Goal: Task Accomplishment & Management: Use online tool/utility

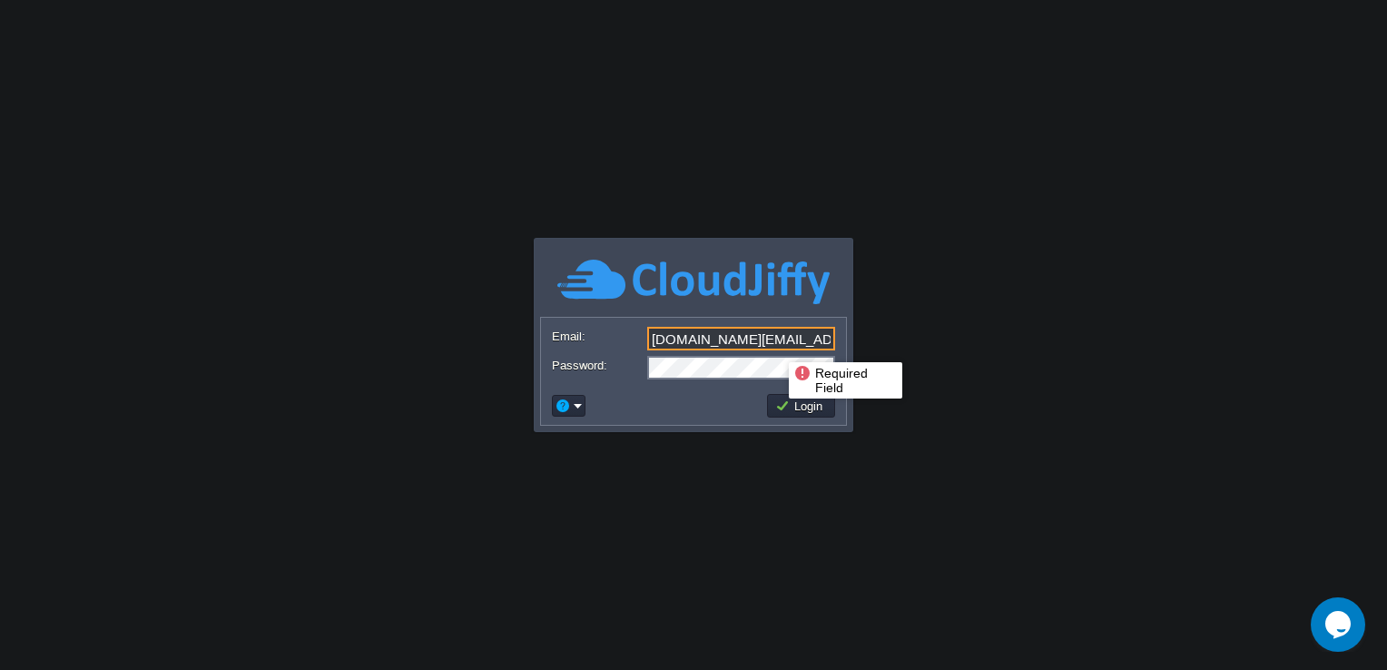
drag, startPoint x: 818, startPoint y: 343, endPoint x: 632, endPoint y: 345, distance: 185.1
click at [632, 345] on div "Email: [DOMAIN_NAME][EMAIL_ADDRESS][DOMAIN_NAME]" at bounding box center [693, 339] width 283 height 25
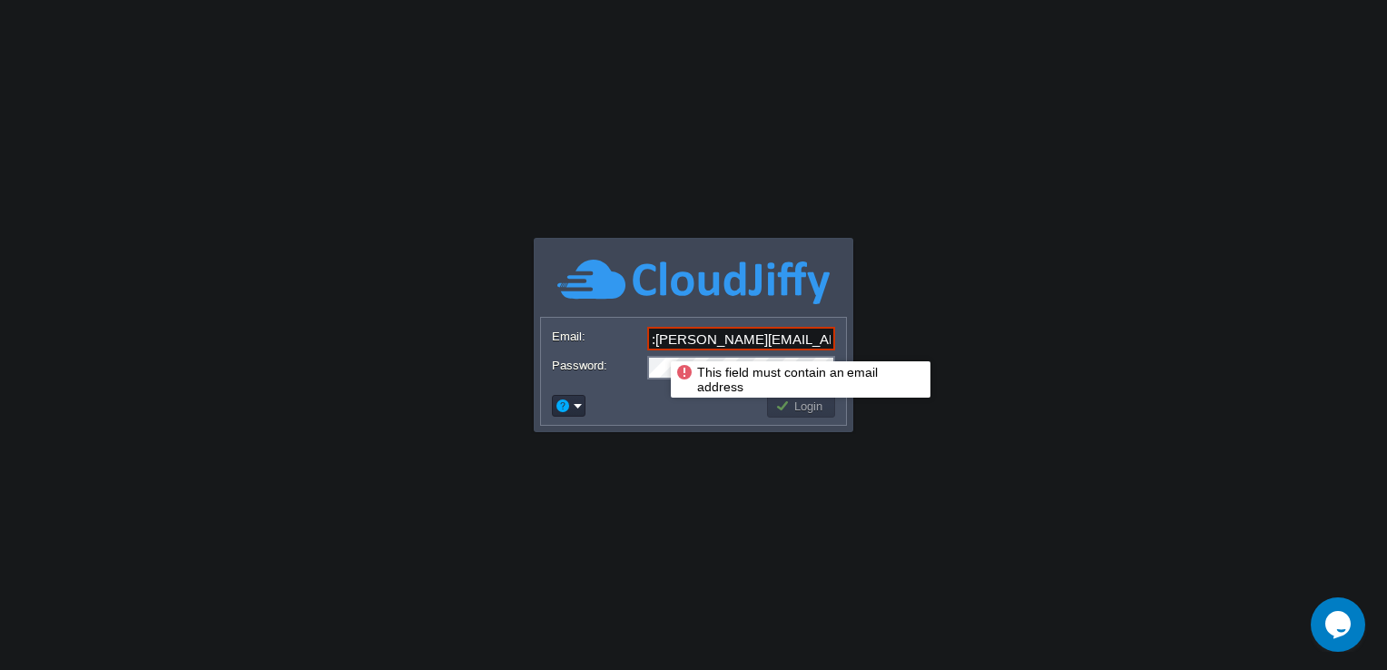
click at [657, 344] on input ":[PERSON_NAME][EMAIL_ADDRESS][PERSON_NAME][DOMAIN_NAME]" at bounding box center [741, 339] width 188 height 24
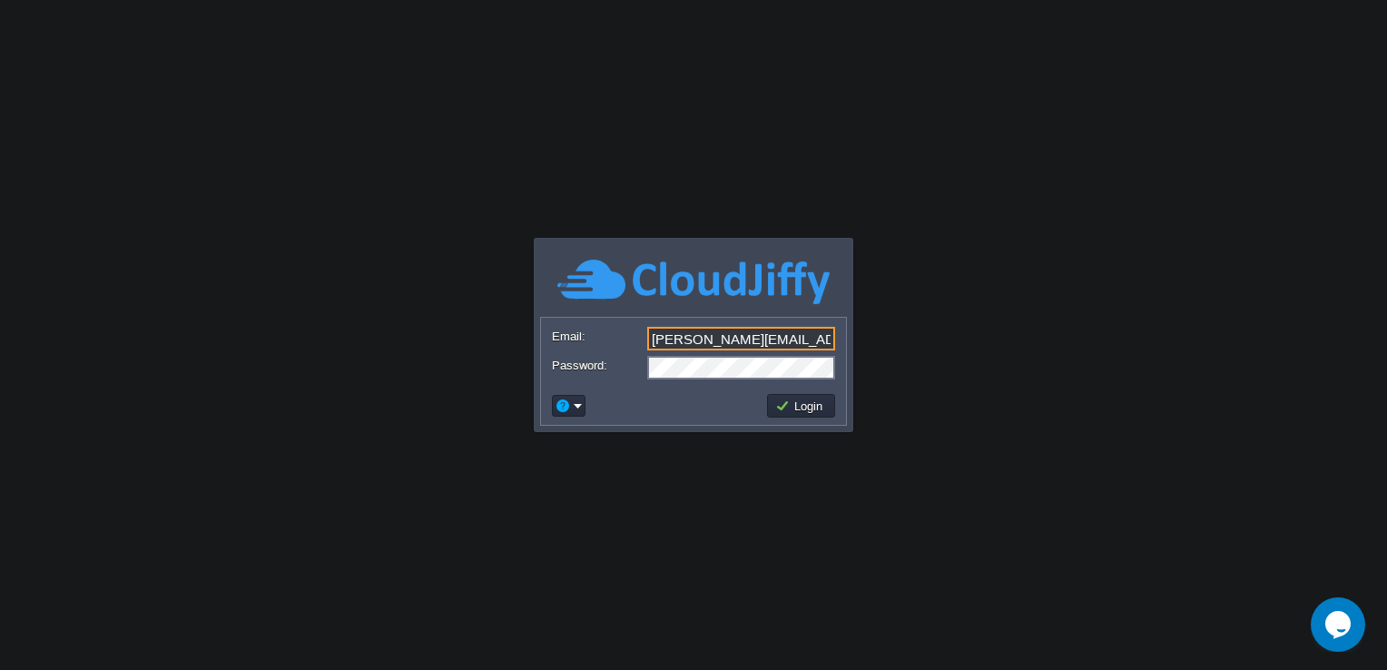
type input "[PERSON_NAME][EMAIL_ADDRESS][PERSON_NAME][DOMAIN_NAME]"
click at [625, 366] on div "Password:" at bounding box center [693, 368] width 283 height 24
click at [609, 475] on body "Application Platform v.8.10.2 This field must contain an email address Email: […" at bounding box center [693, 335] width 1387 height 670
click at [792, 407] on button "Login" at bounding box center [801, 405] width 53 height 16
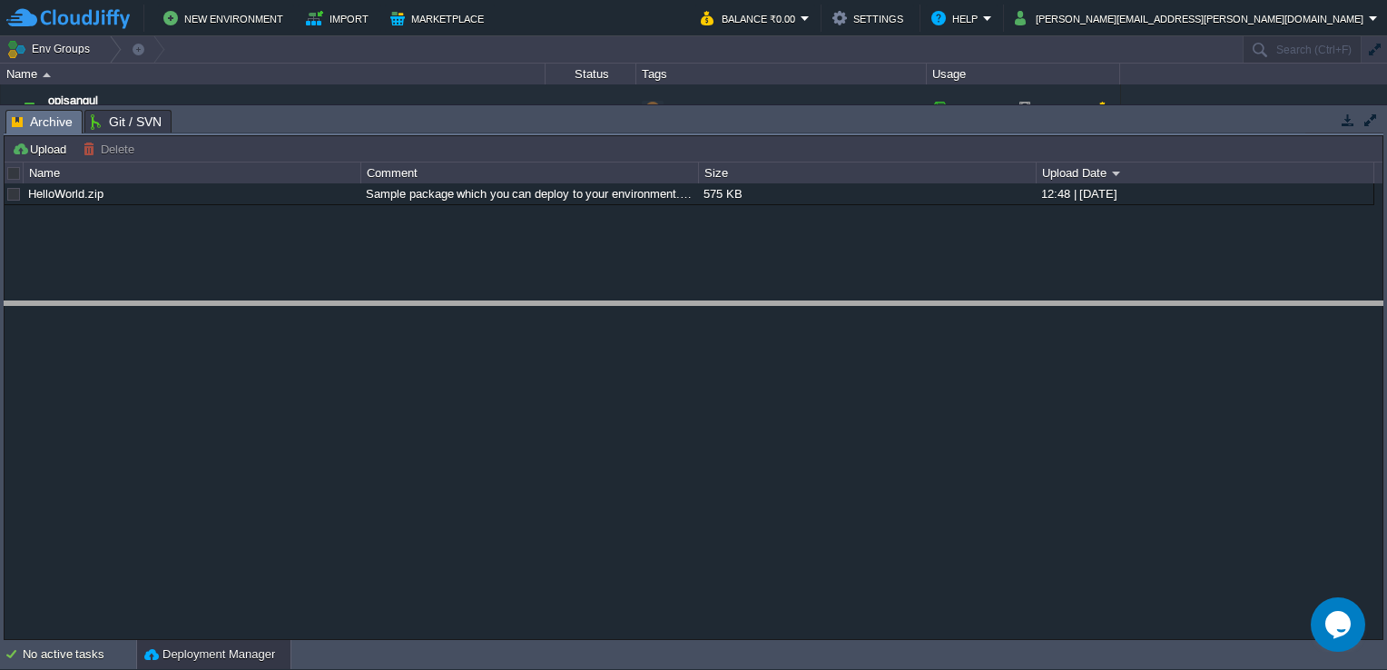
drag, startPoint x: 697, startPoint y: 121, endPoint x: 676, endPoint y: 327, distance: 207.0
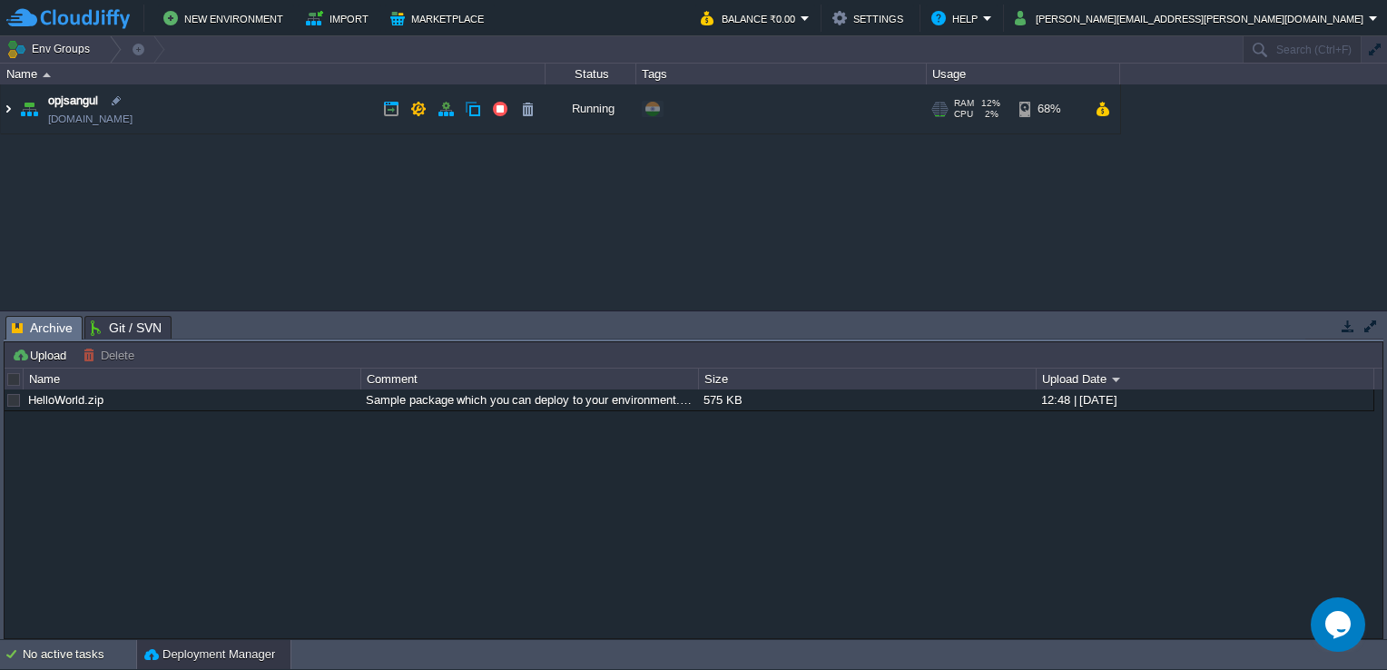
click at [6, 107] on img at bounding box center [8, 108] width 15 height 49
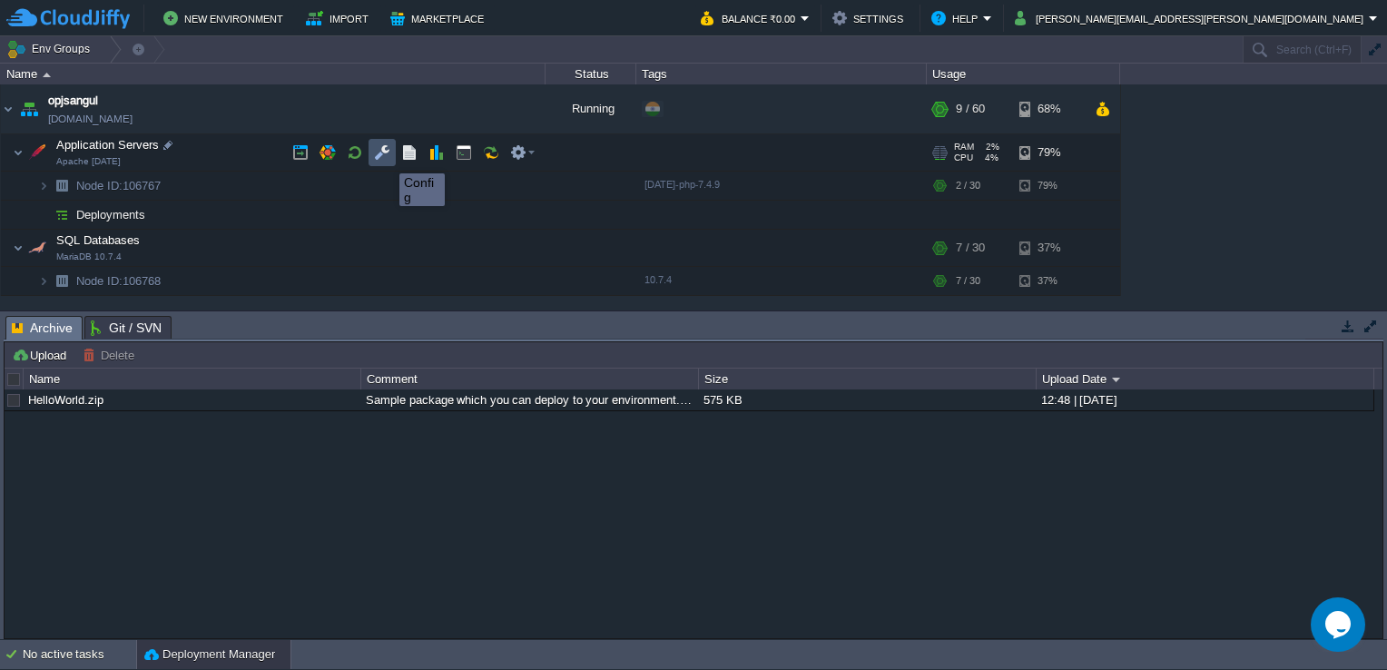
click at [386, 157] on button "button" at bounding box center [382, 152] width 16 height 16
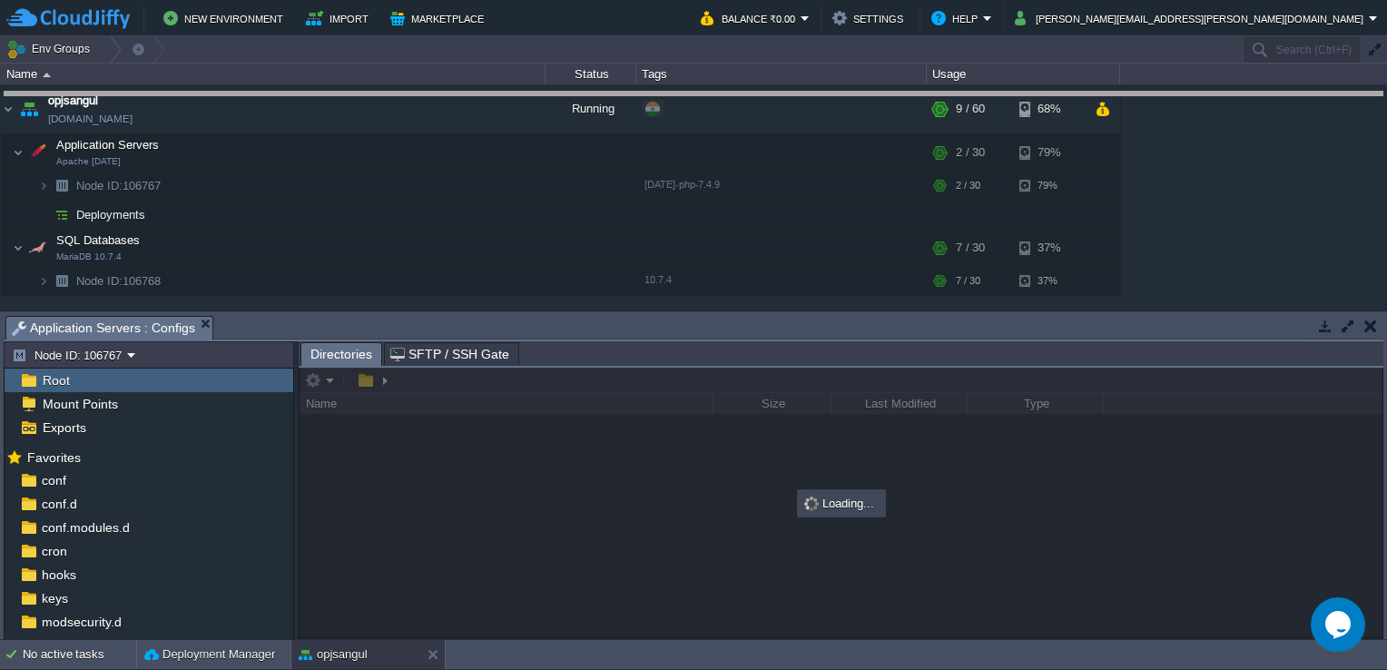
drag, startPoint x: 642, startPoint y: 318, endPoint x: 610, endPoint y: 93, distance: 226.4
click at [610, 93] on body "New Environment Import Marketplace Bonus ₹0.00 Upgrade Account Balance ₹0.00 Se…" at bounding box center [693, 335] width 1387 height 670
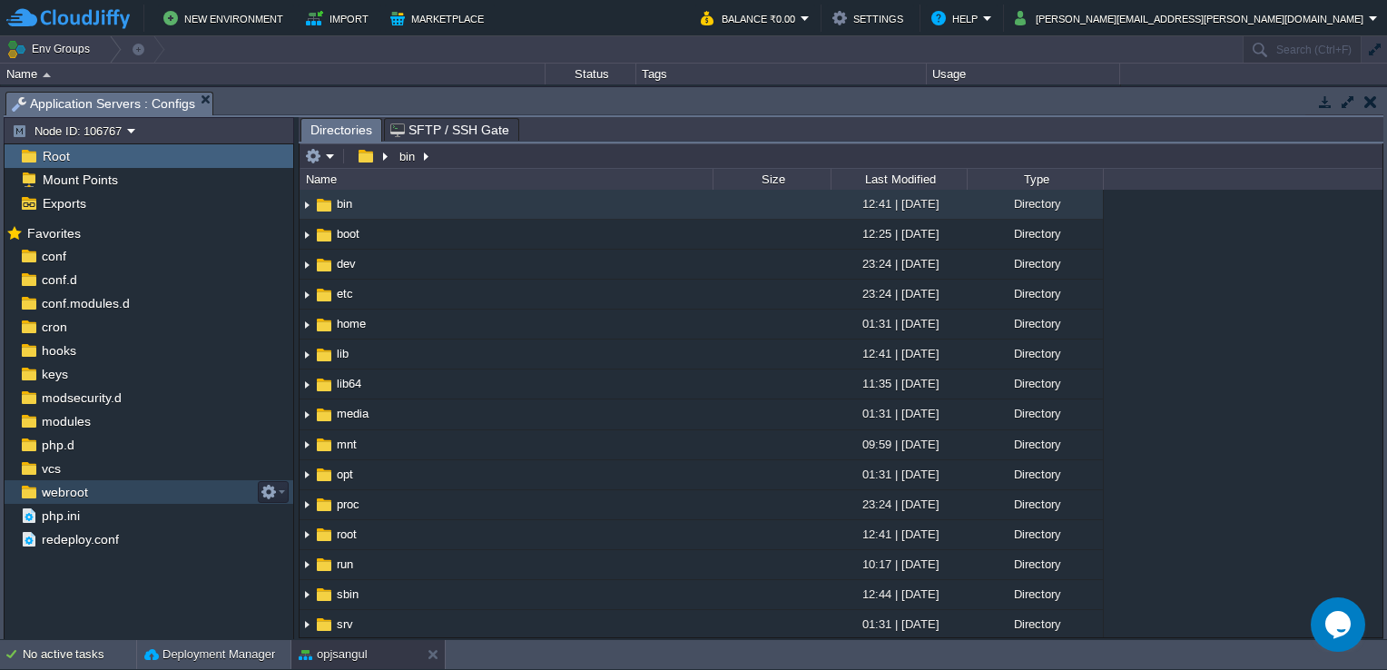
click at [87, 498] on span "webroot" at bounding box center [64, 492] width 53 height 16
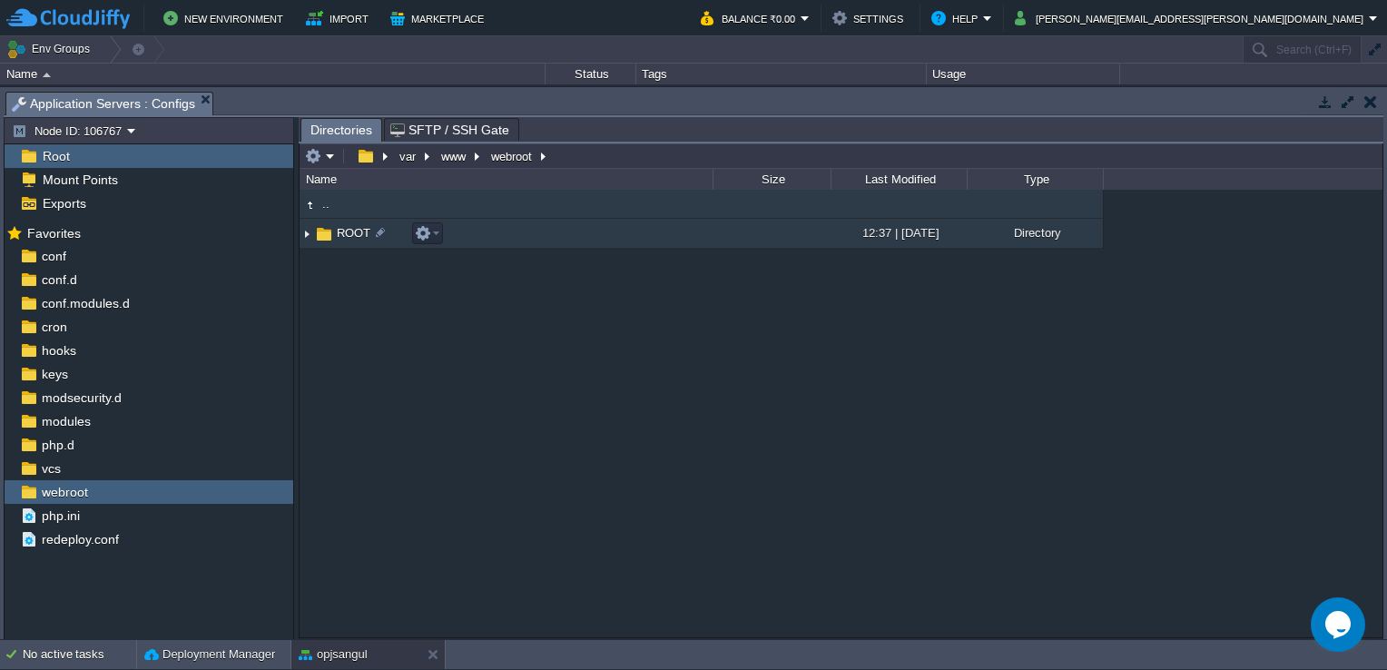
click at [307, 233] on img at bounding box center [306, 234] width 15 height 28
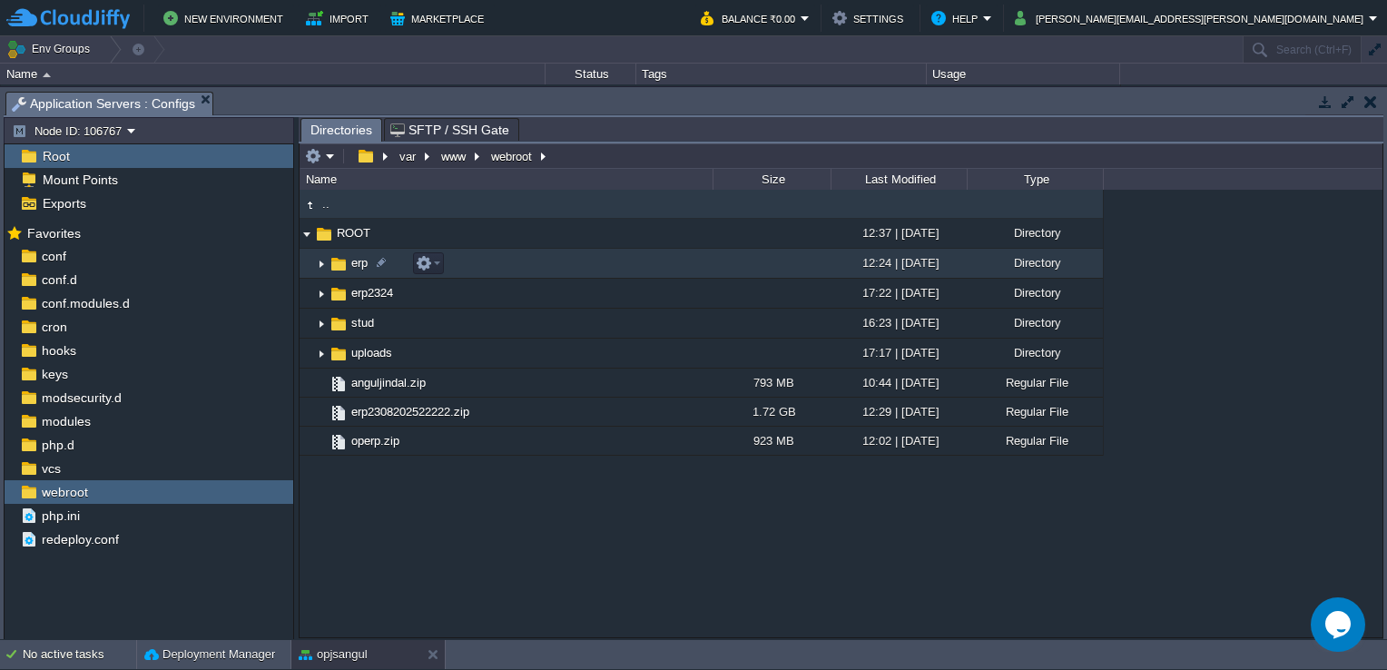
click at [323, 271] on img at bounding box center [321, 264] width 15 height 28
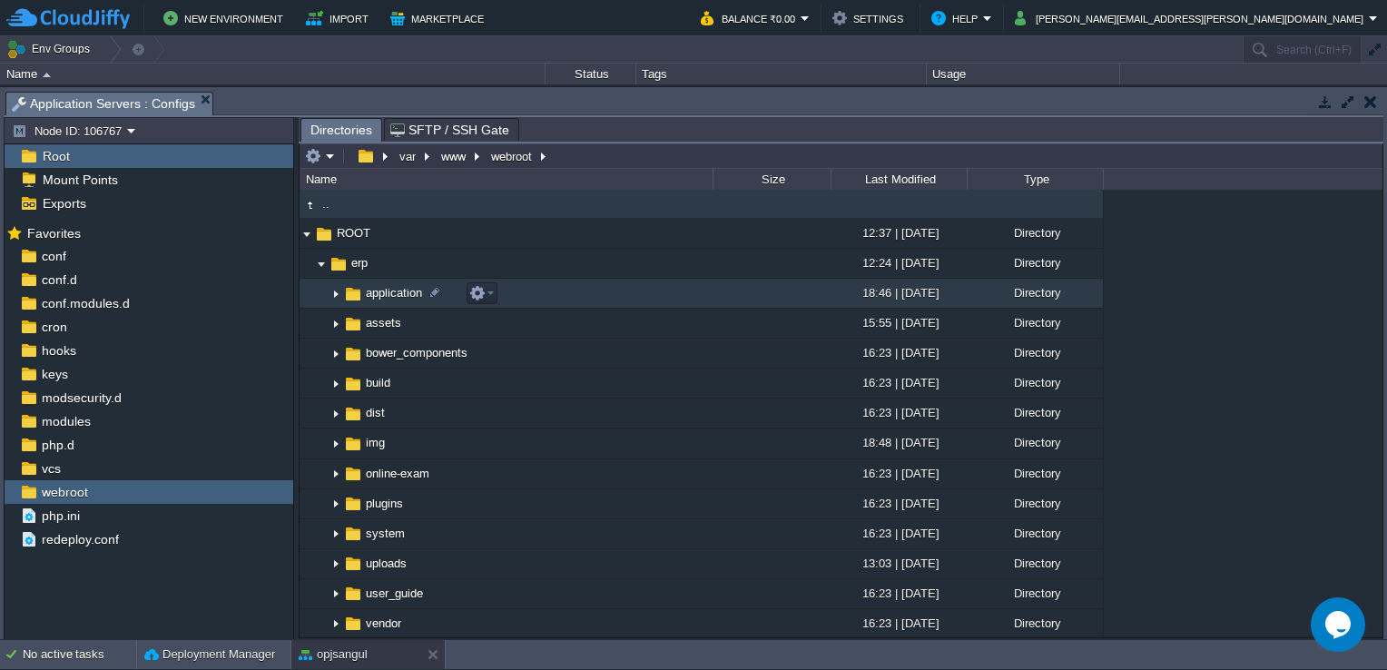
click at [339, 301] on img at bounding box center [335, 293] width 15 height 28
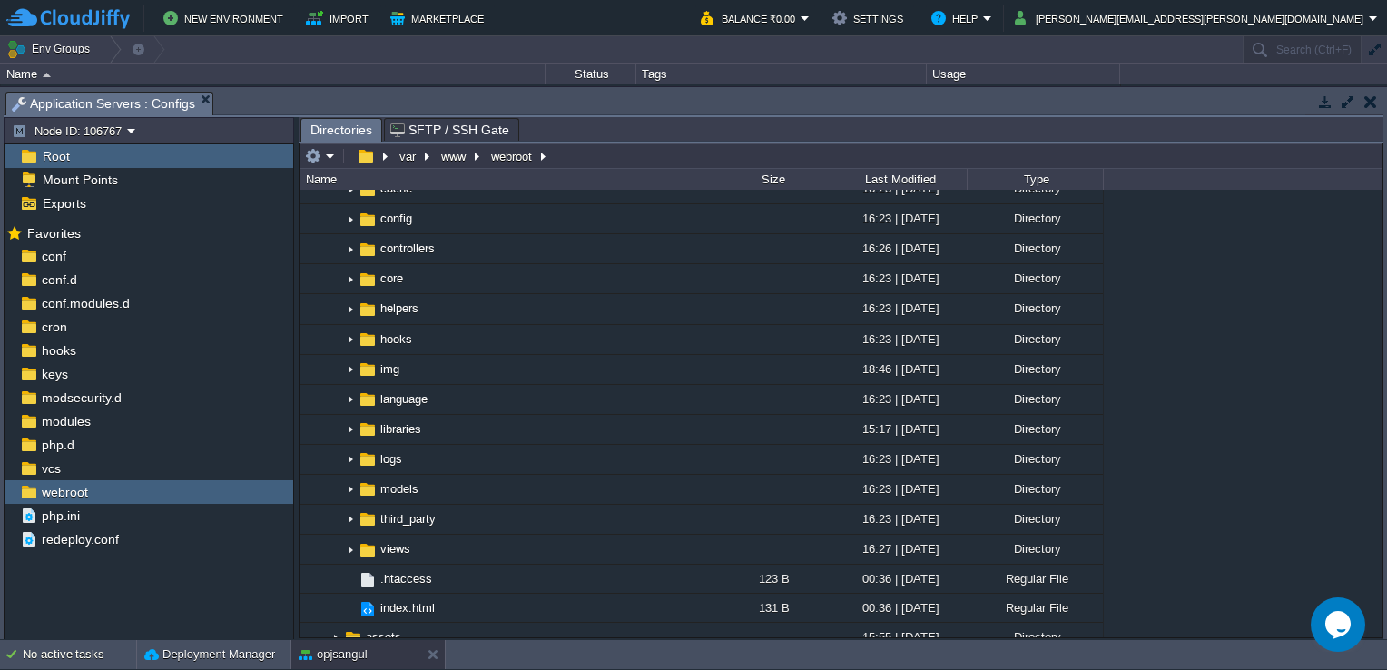
scroll to position [272, 0]
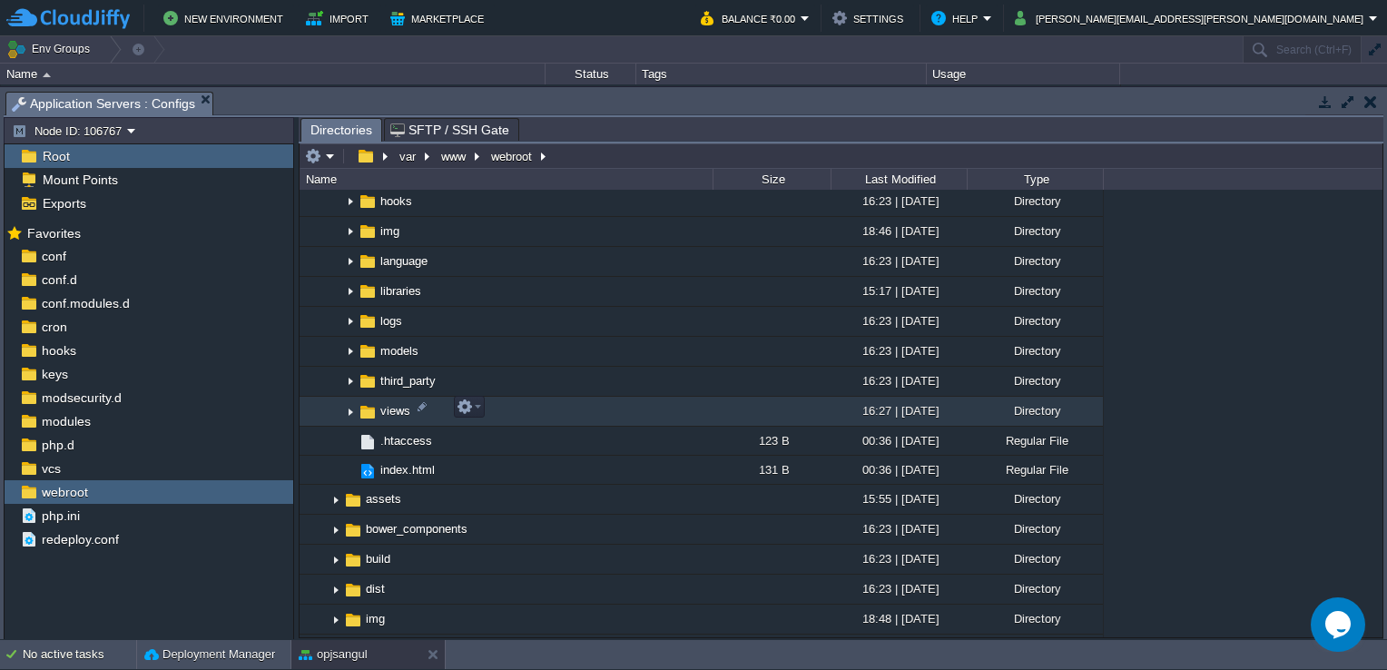
click at [356, 408] on img at bounding box center [350, 411] width 15 height 28
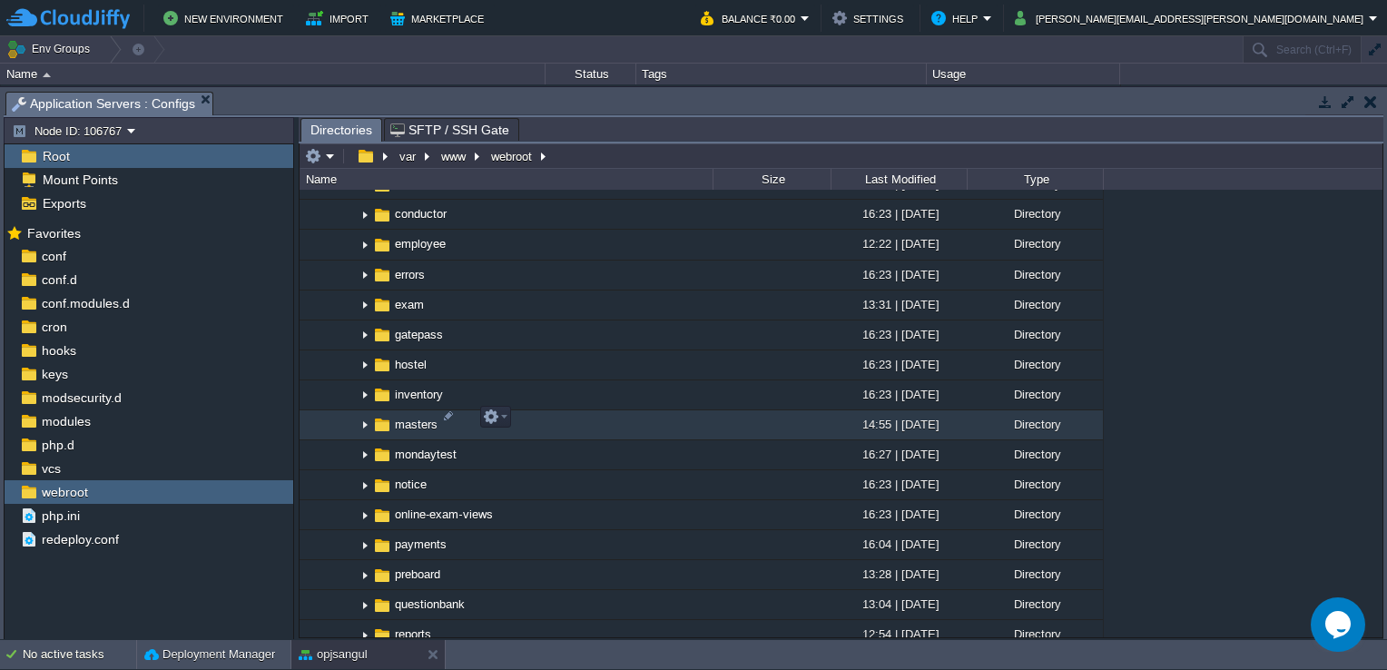
scroll to position [635, 0]
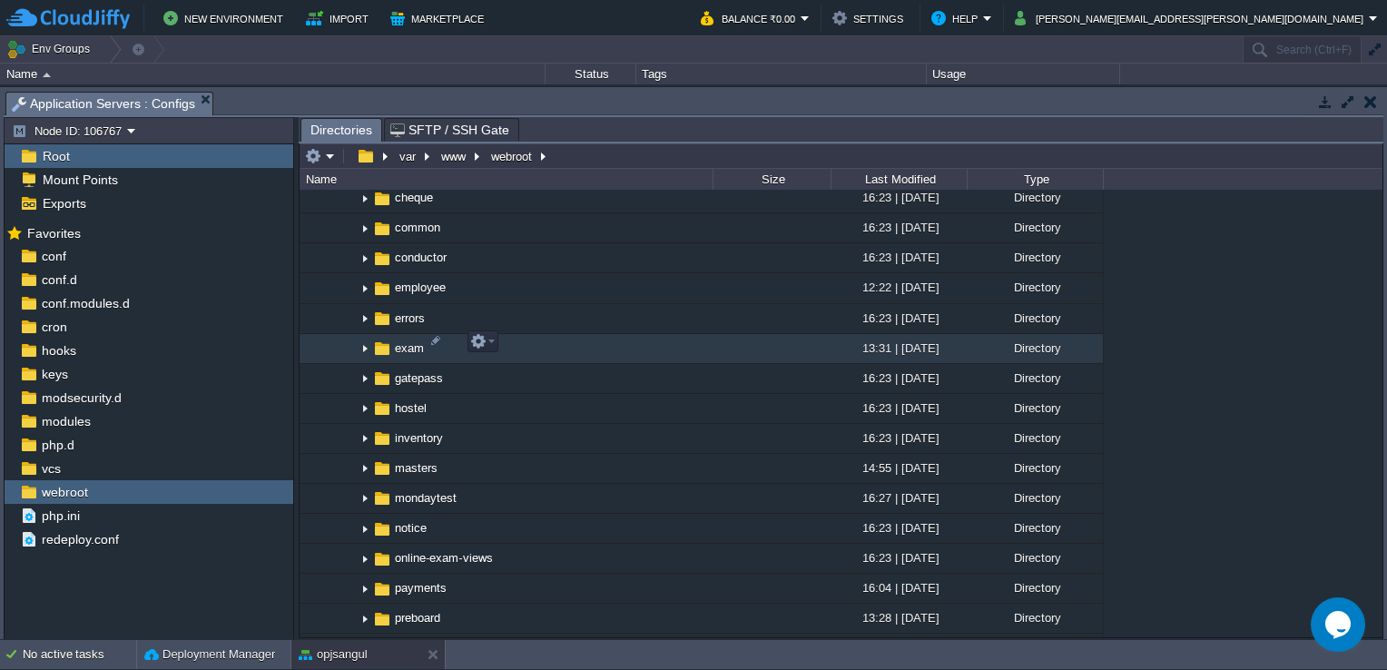
click at [364, 341] on img at bounding box center [365, 349] width 15 height 28
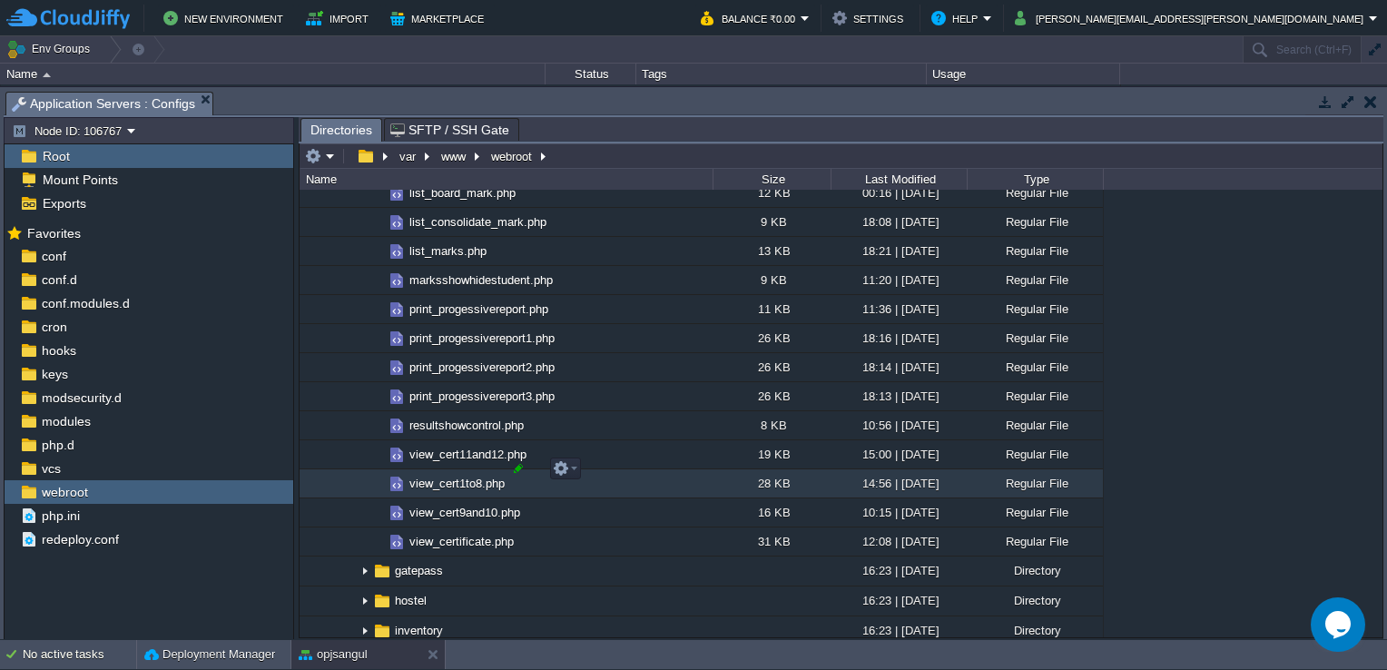
scroll to position [1543, 0]
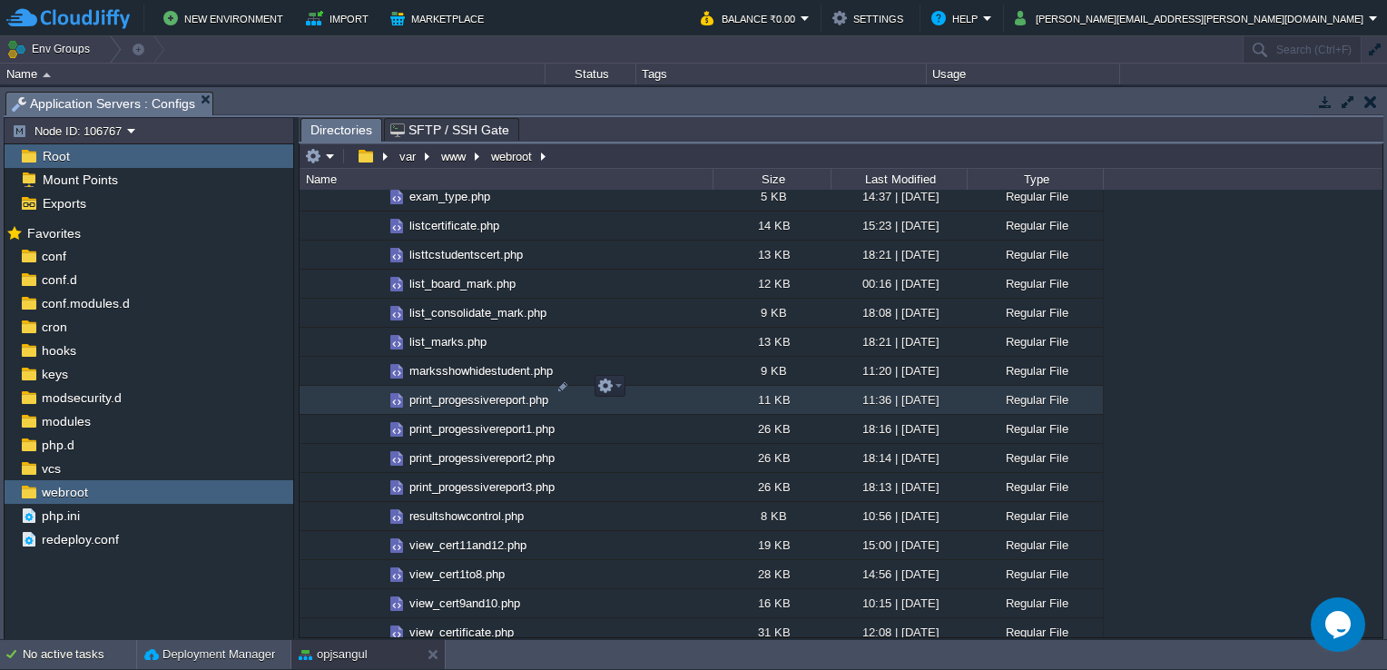
click at [486, 392] on span "print_progessivereport.php" at bounding box center [479, 399] width 144 height 15
click at [614, 390] on em at bounding box center [609, 385] width 25 height 16
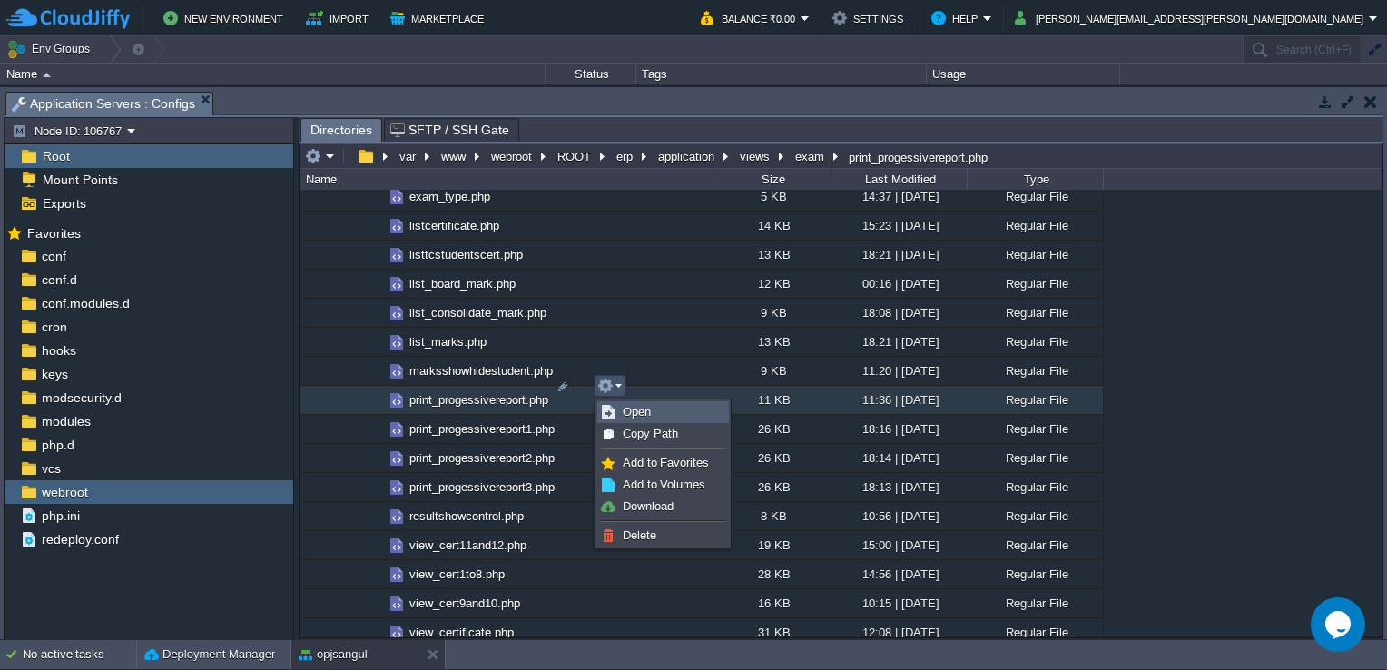
click at [629, 412] on span "Open" at bounding box center [636, 412] width 28 height 14
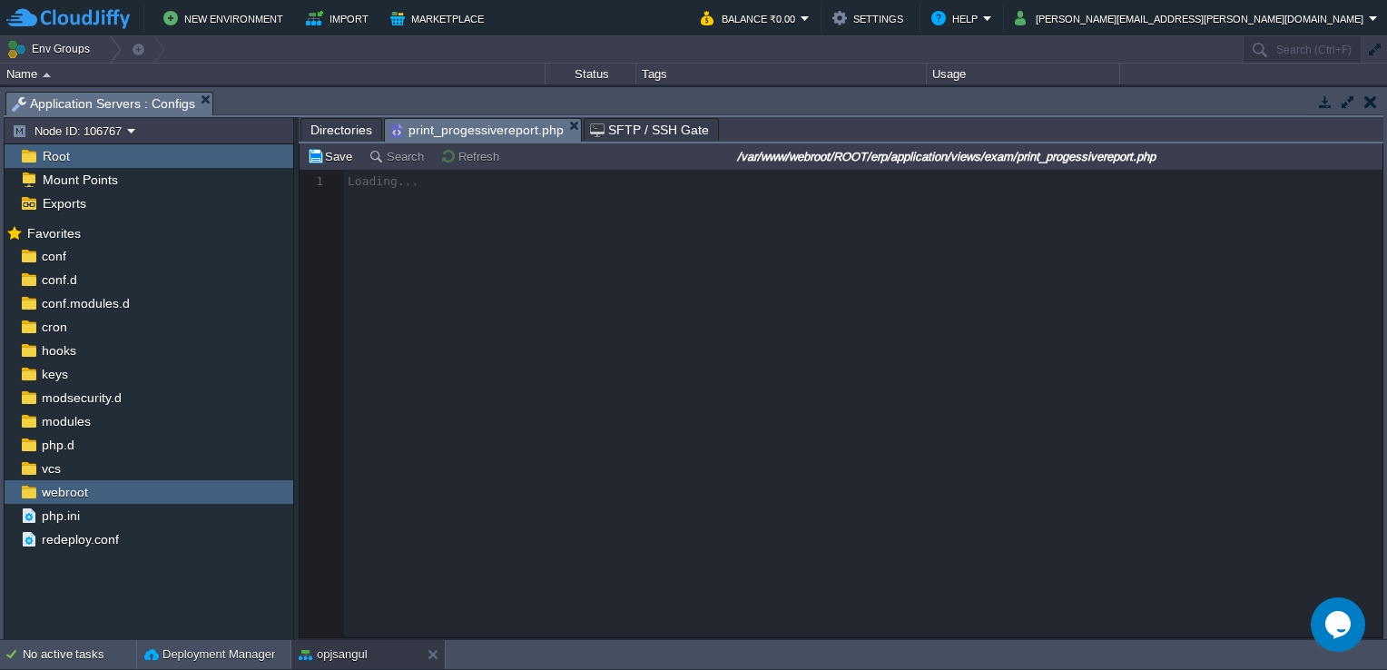
click at [344, 134] on span "Directories" at bounding box center [341, 130] width 62 height 22
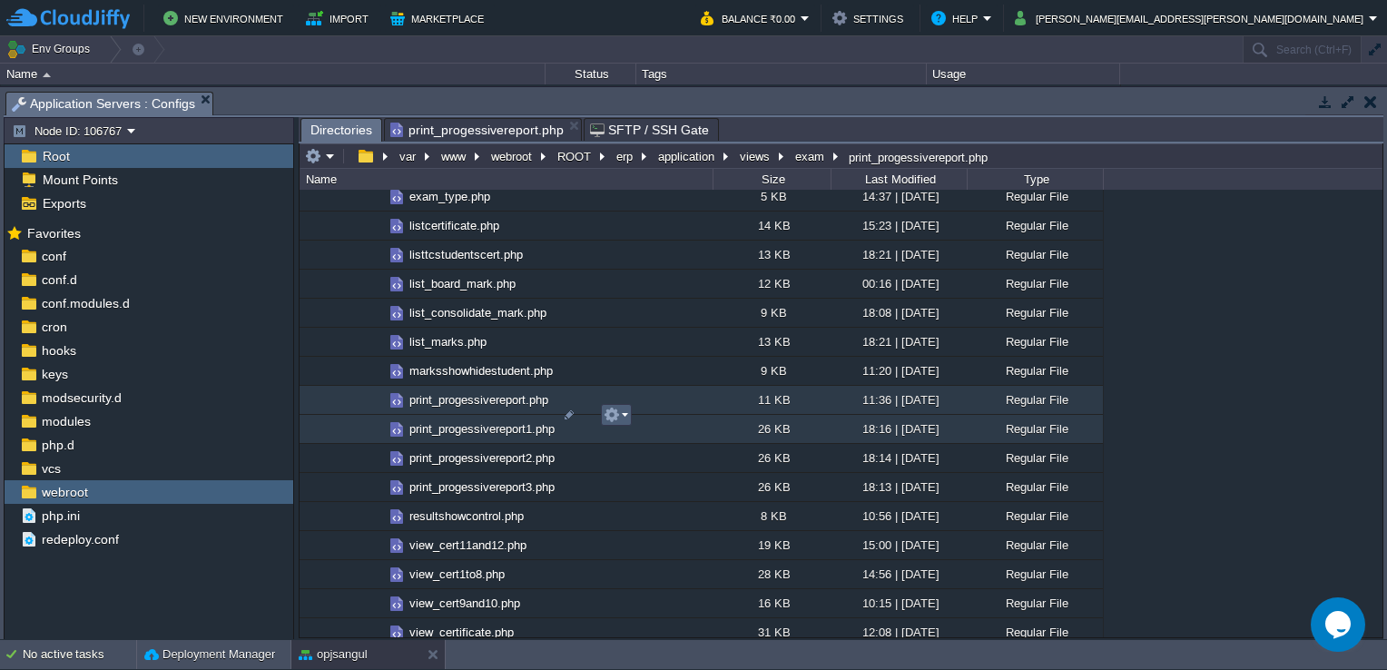
click at [627, 412] on em at bounding box center [615, 415] width 25 height 16
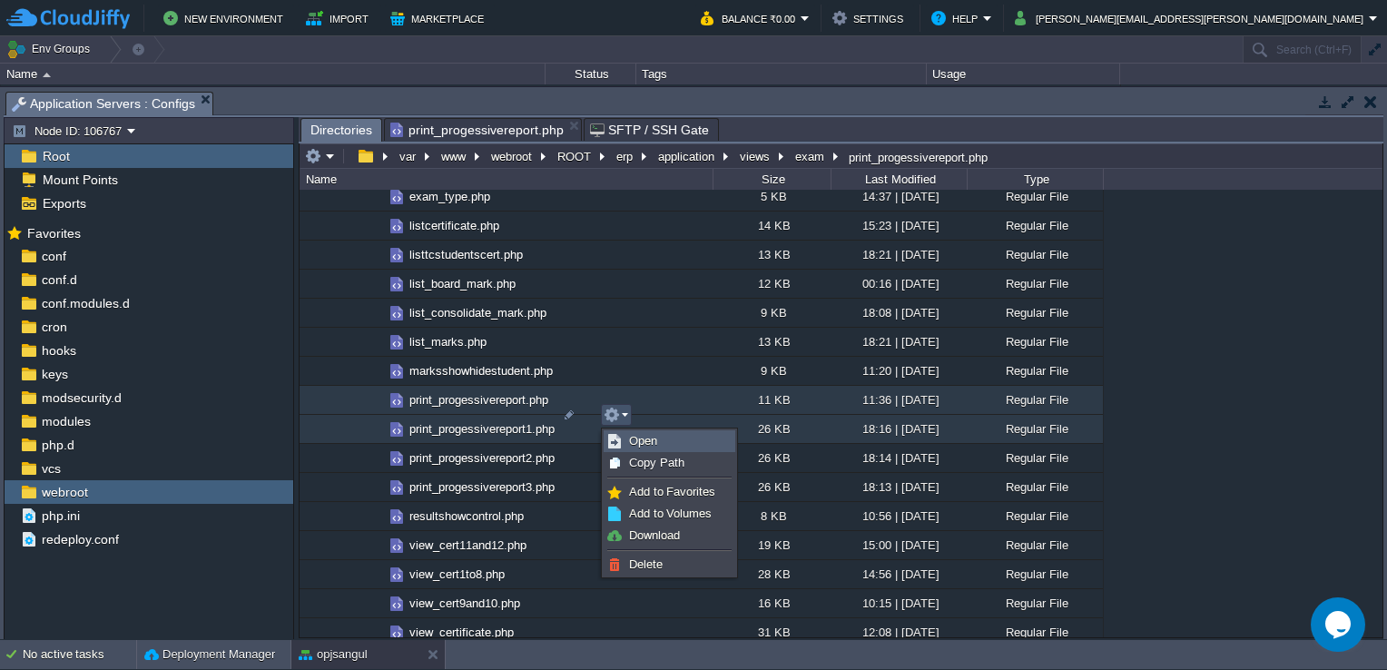
click at [662, 442] on link "Open" at bounding box center [669, 441] width 130 height 20
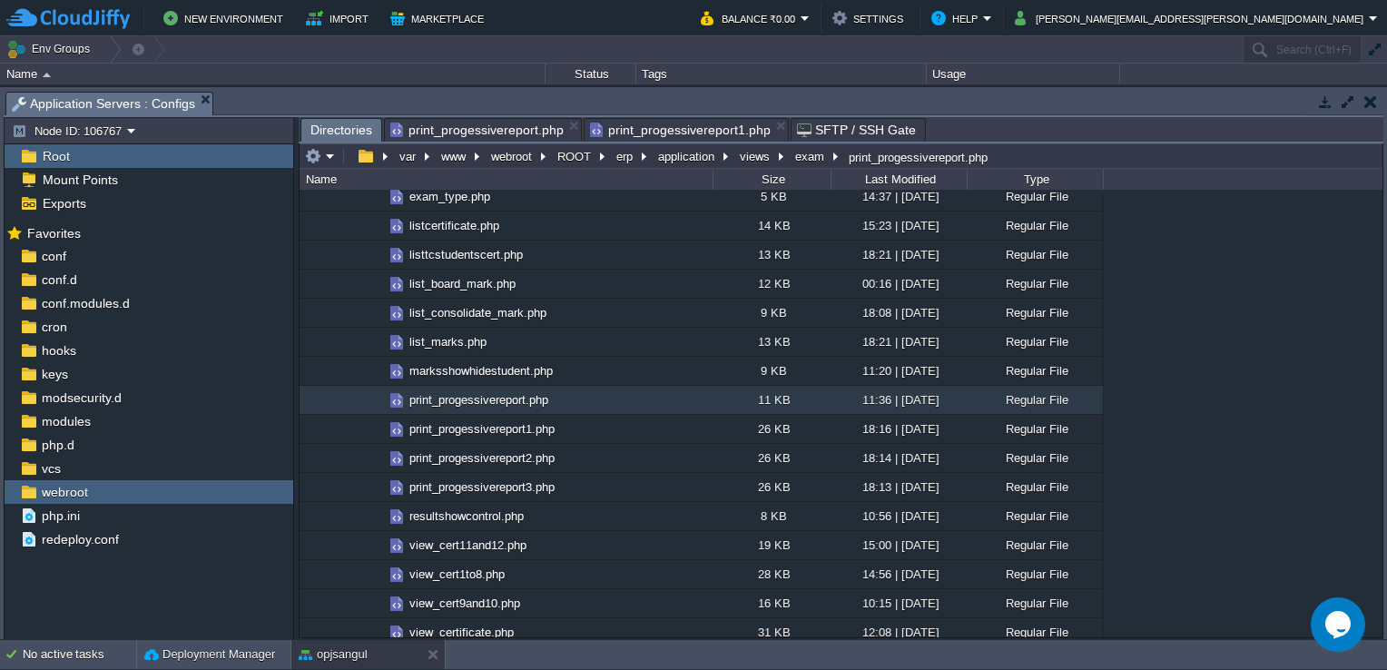
click at [341, 125] on span "Directories" at bounding box center [341, 130] width 62 height 23
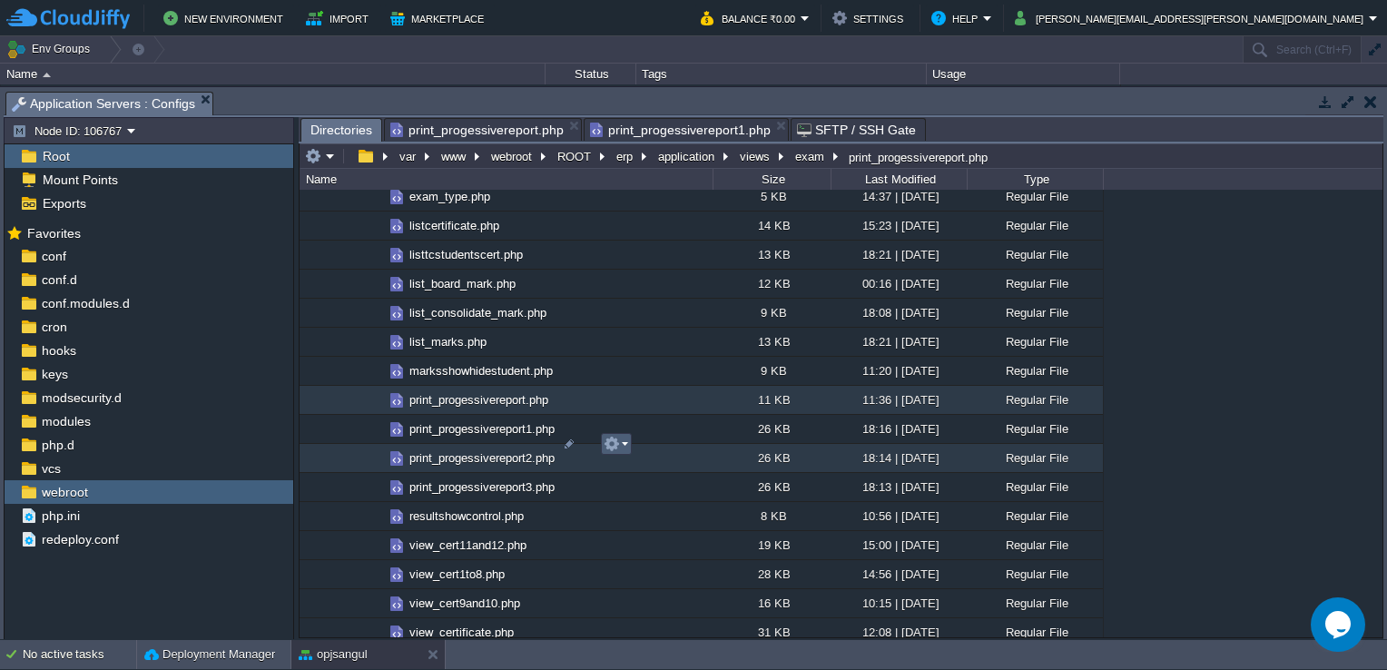
click at [626, 447] on em at bounding box center [615, 444] width 25 height 16
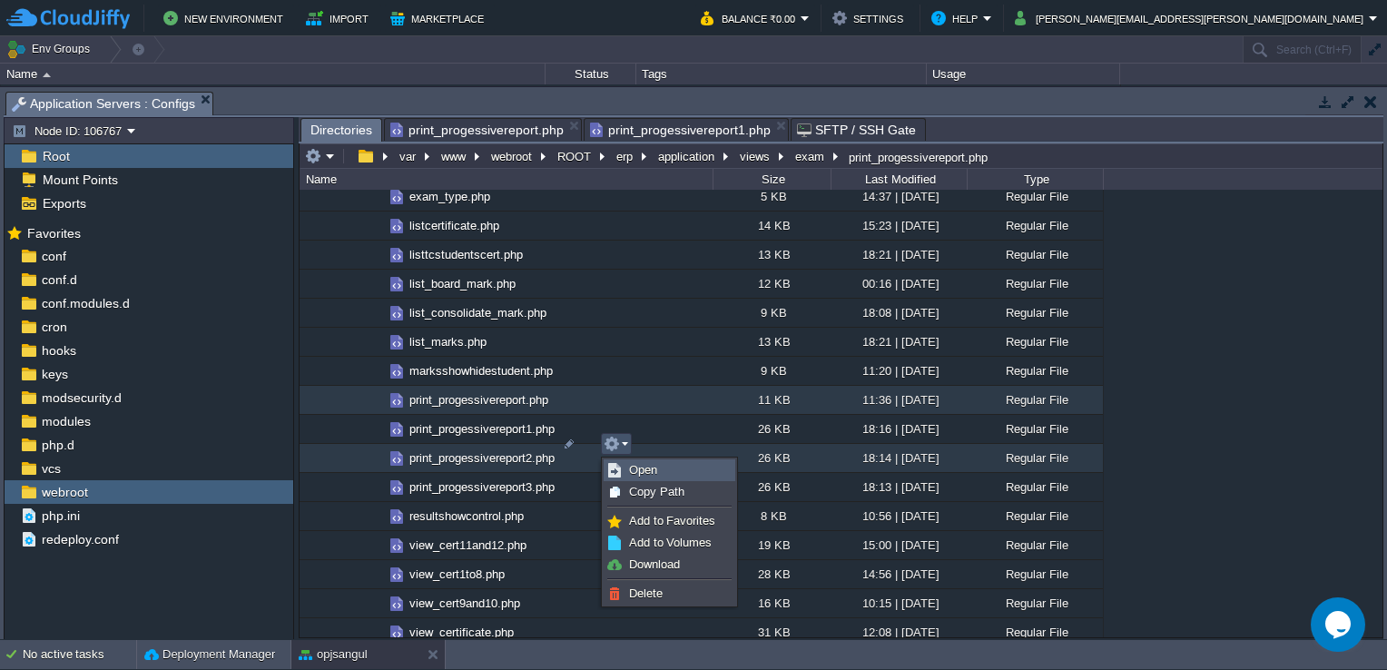
click at [645, 466] on span "Open" at bounding box center [643, 470] width 28 height 14
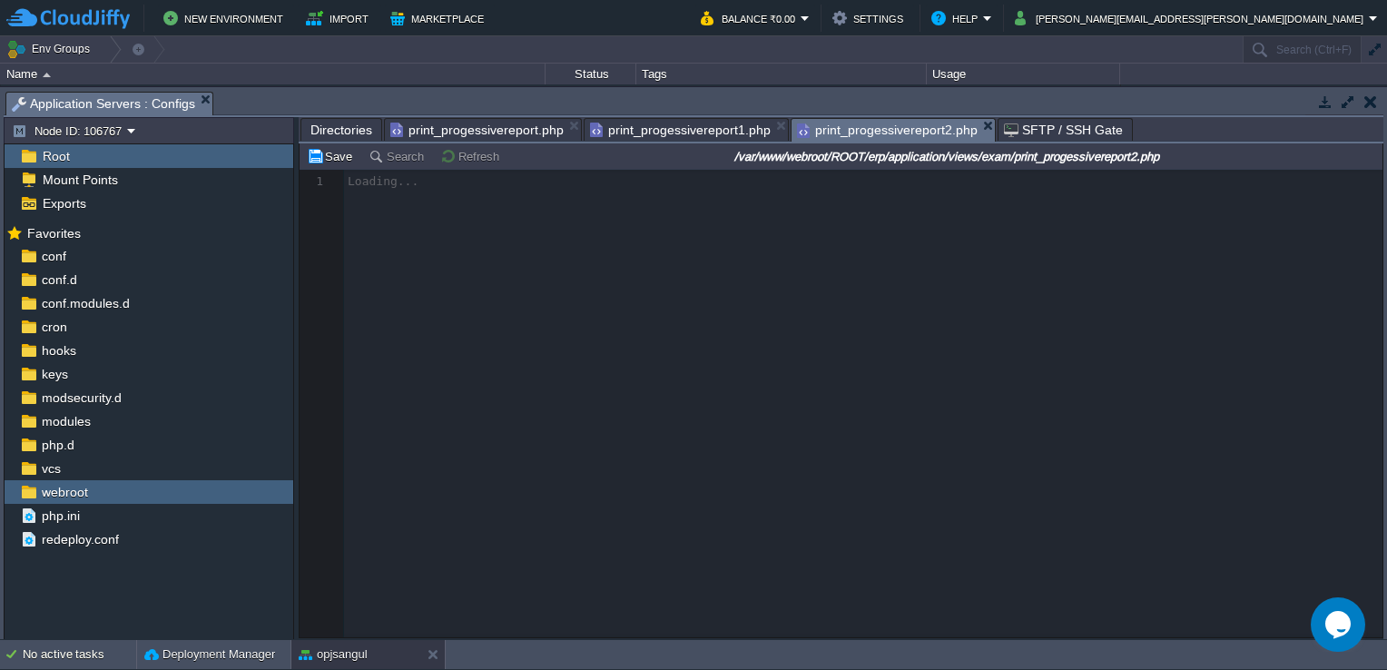
click at [338, 132] on span "Directories" at bounding box center [341, 130] width 62 height 22
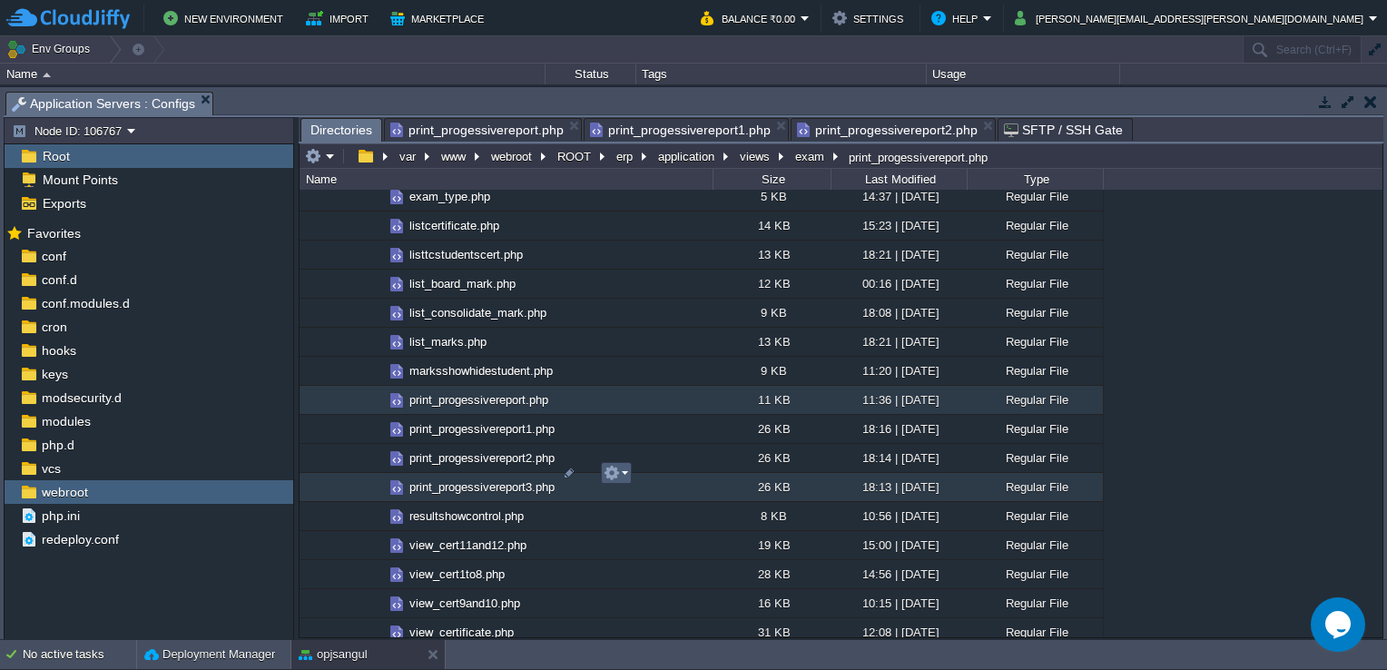
click at [624, 469] on em at bounding box center [615, 473] width 25 height 16
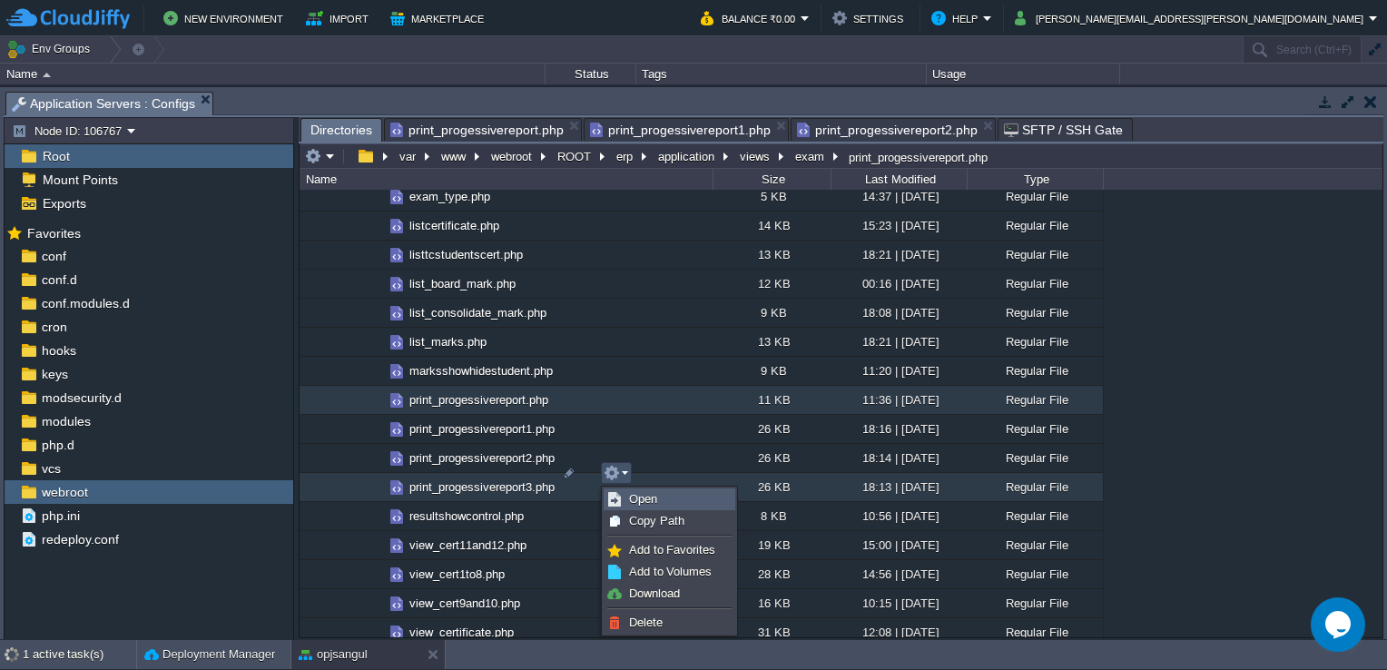
click at [638, 495] on span "Open" at bounding box center [643, 499] width 28 height 14
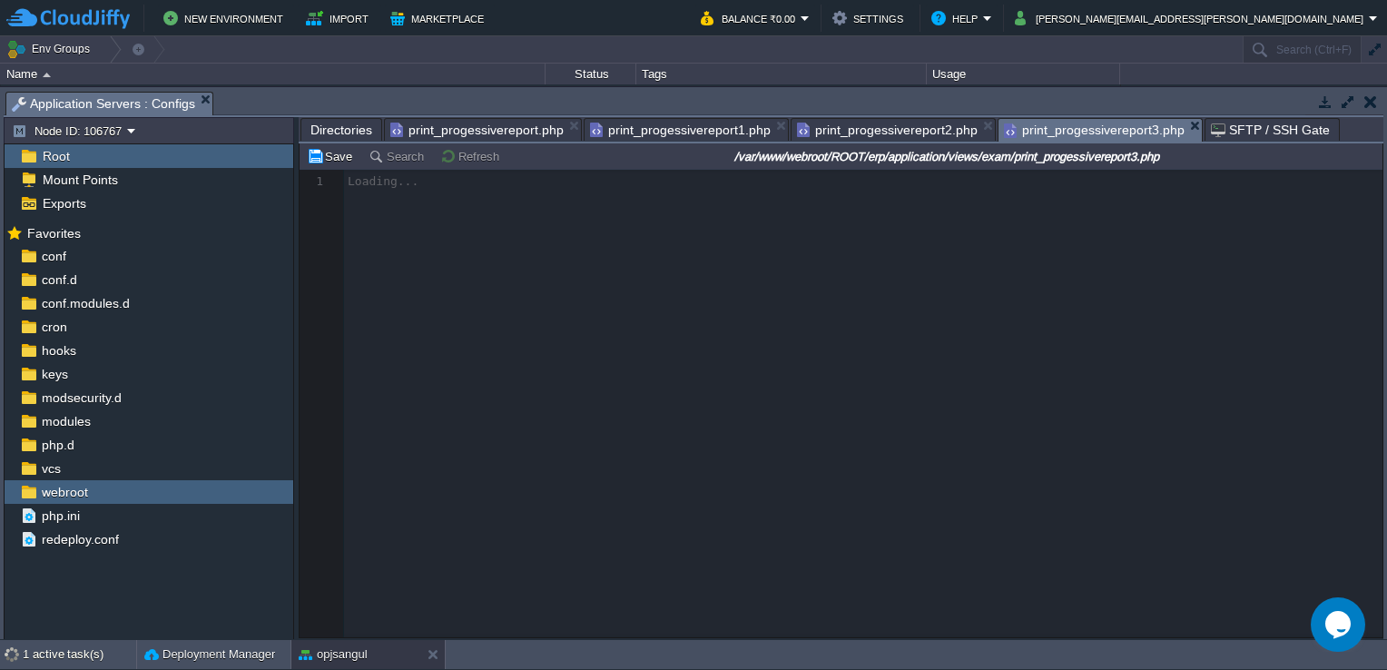
scroll to position [5, 0]
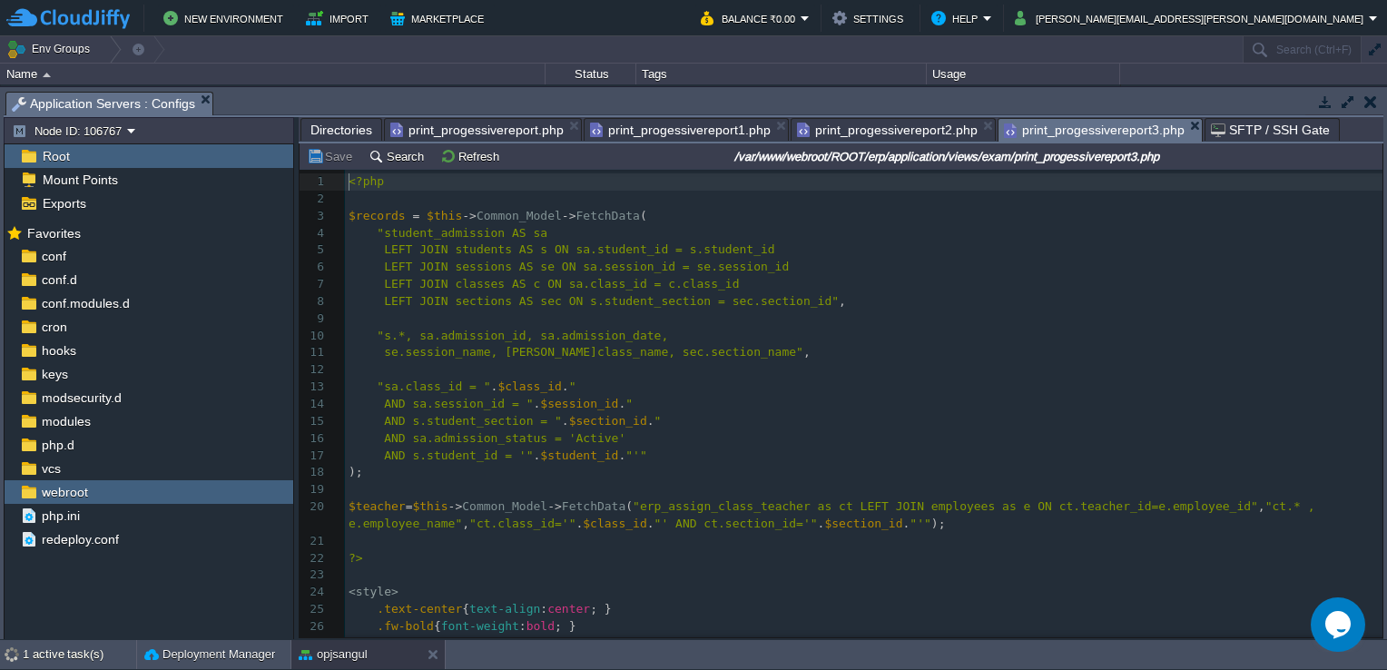
click at [501, 125] on span "print_progessivereport.php" at bounding box center [476, 130] width 173 height 22
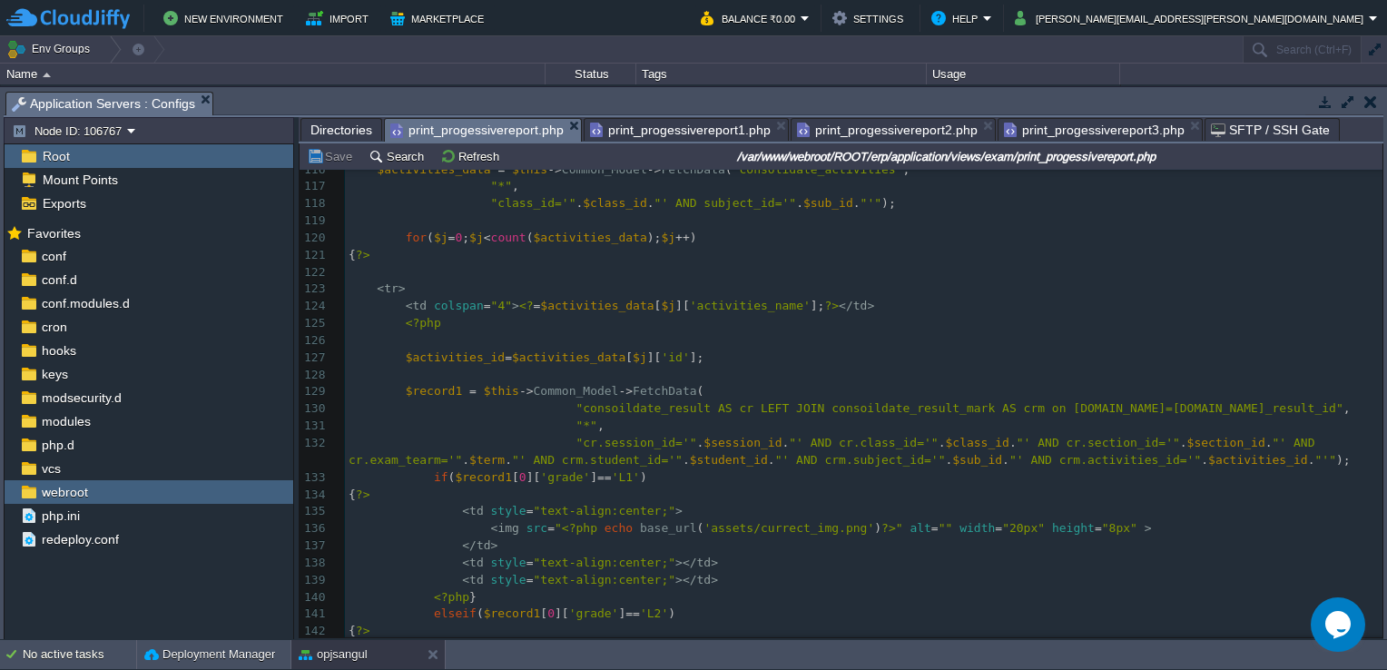
scroll to position [0, 0]
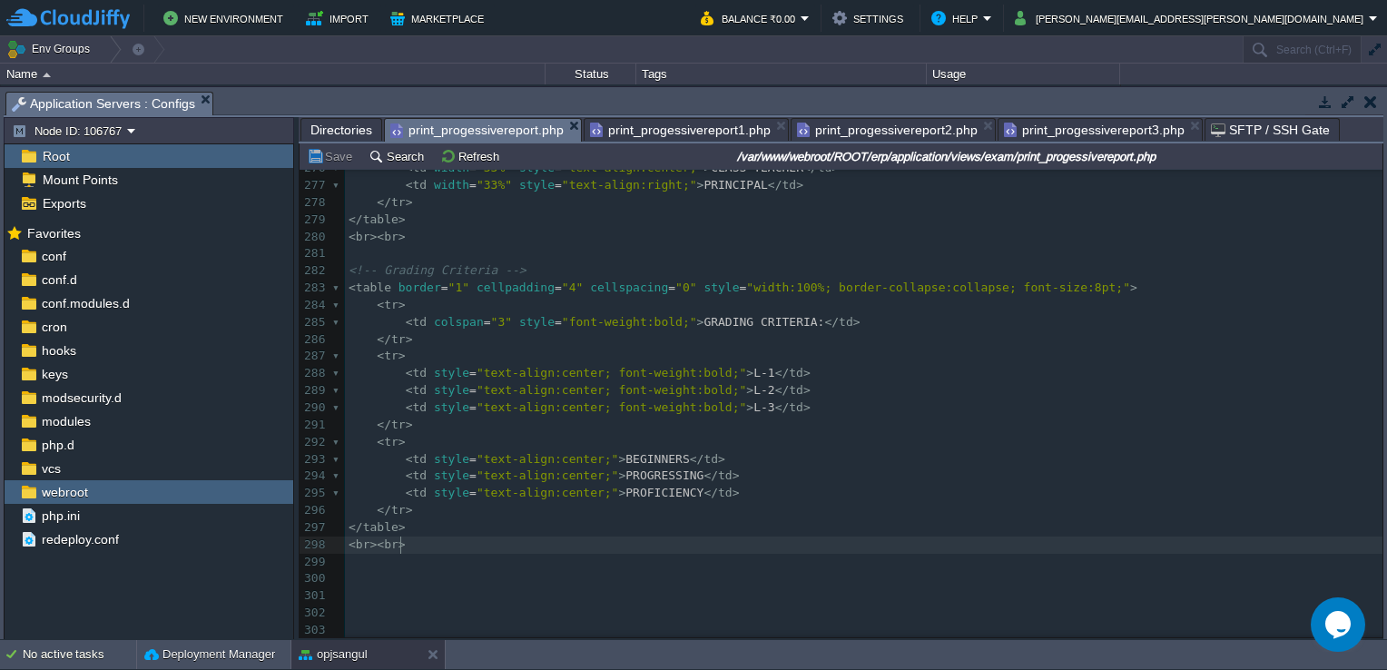
click at [429, 537] on pre "< br >< br >" at bounding box center [863, 544] width 1037 height 17
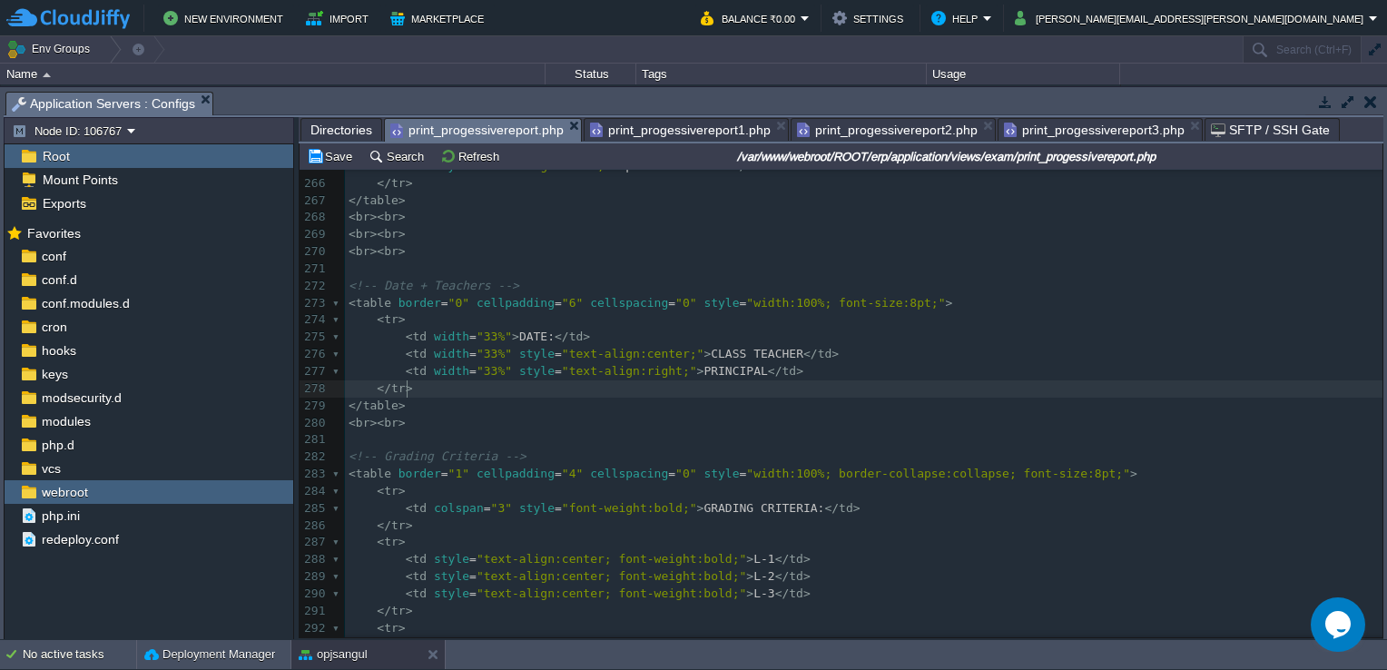
click at [1021, 395] on pre "</ tr >" at bounding box center [863, 388] width 1037 height 17
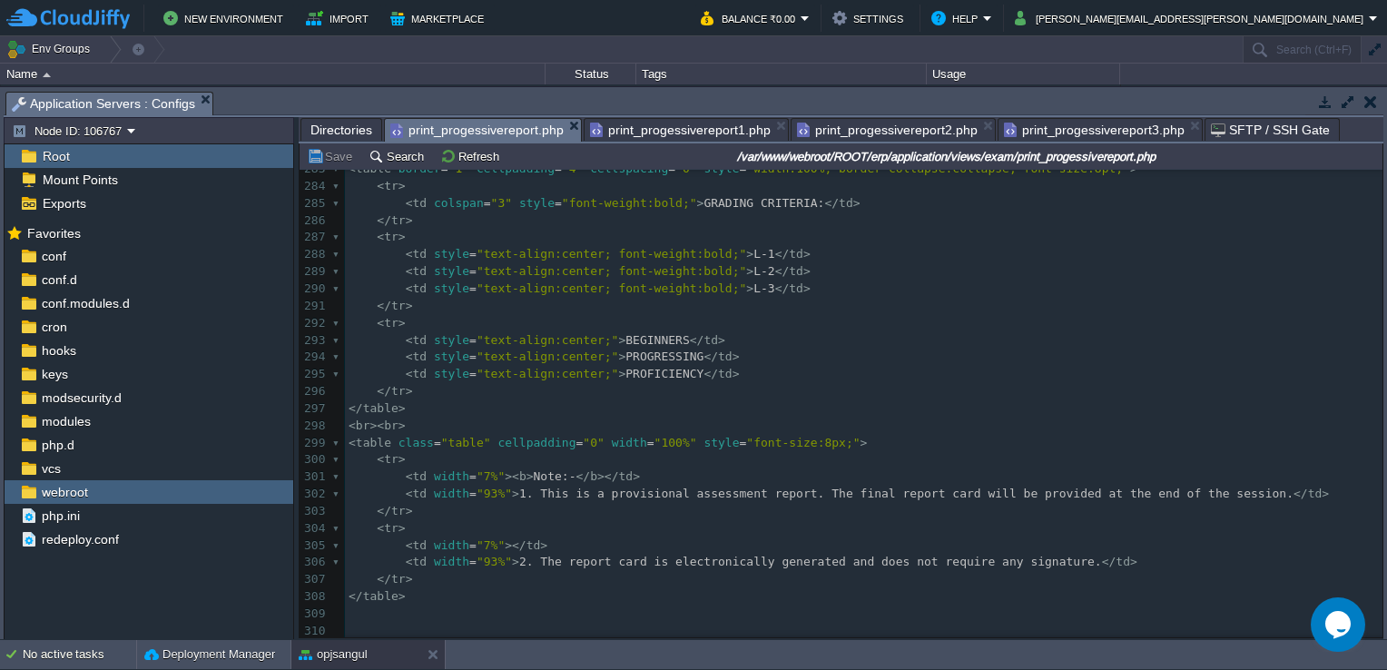
scroll to position [4945, 0]
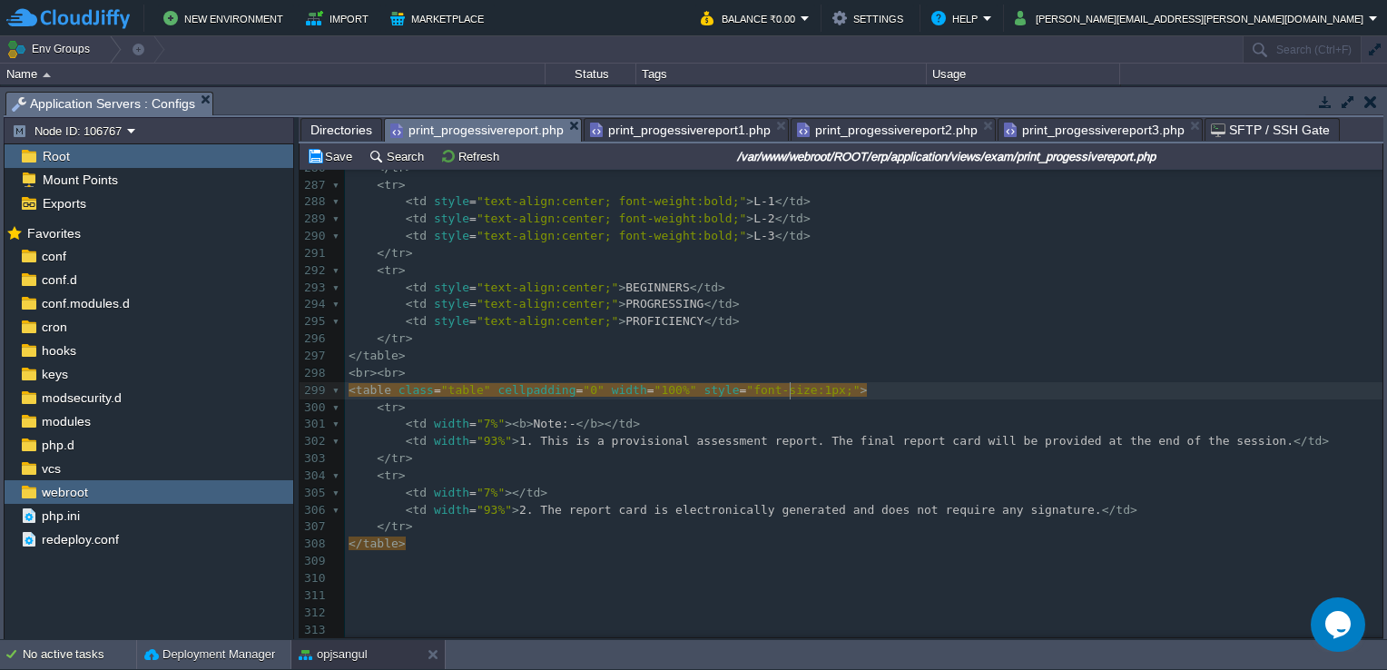
type textarea "10"
click at [857, 319] on pre "< td style = "text-align:center;" > PROFICIENCY </ td >" at bounding box center [863, 321] width 1037 height 17
type textarea "9"
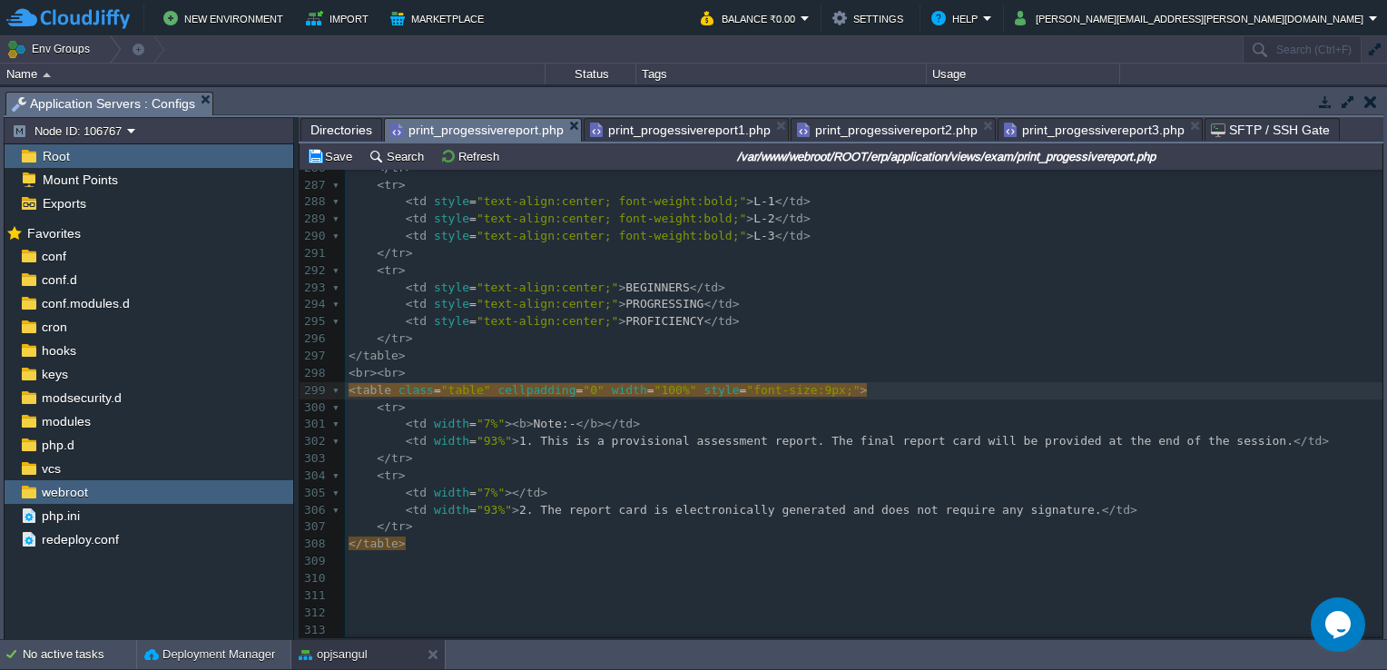
click at [890, 322] on pre "< td style = "text-align:center;" > PROFICIENCY </ td >" at bounding box center [863, 321] width 1037 height 17
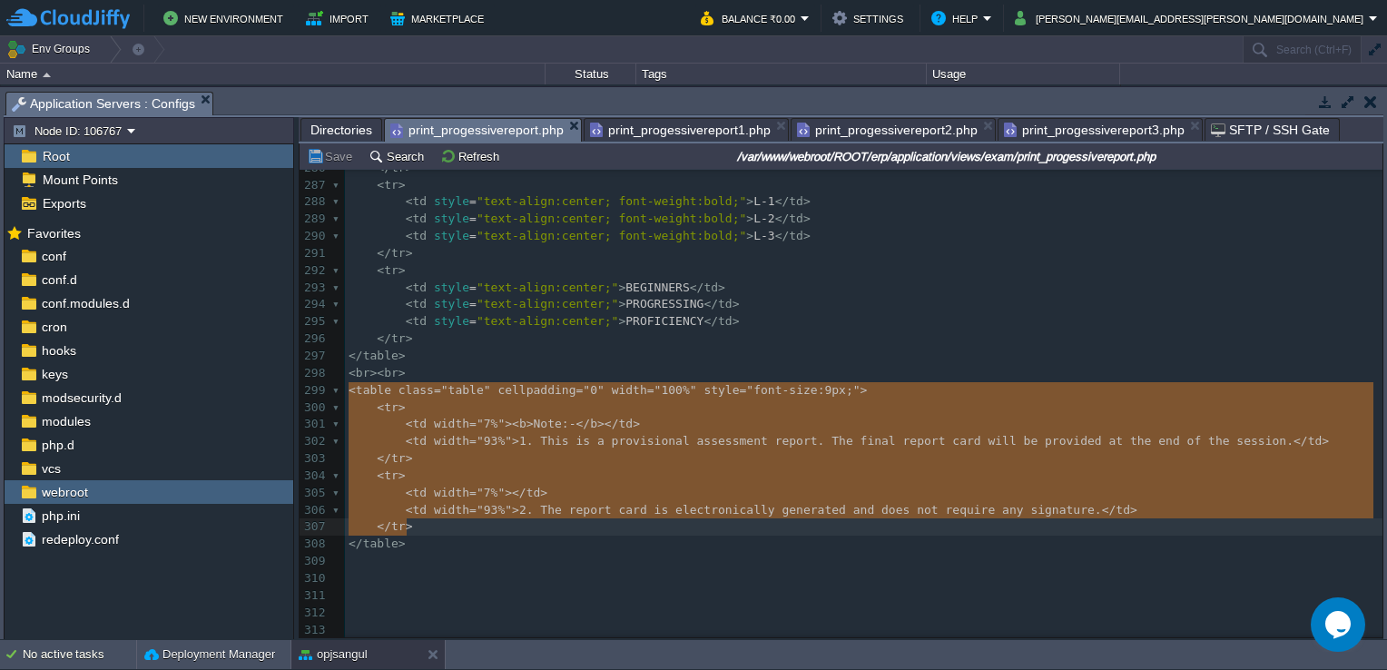
type textarea "<table class="table" cellpadding="0" width="100%" style="font-size:9px;"> <tr> …"
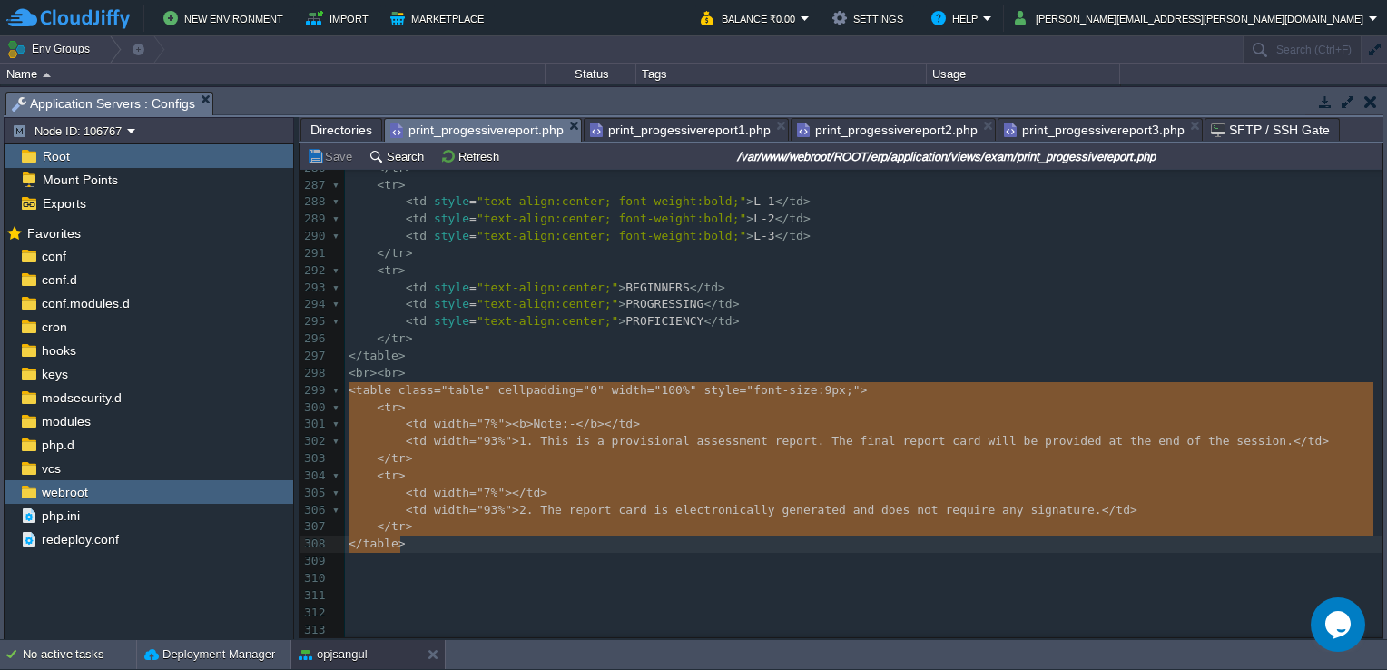
drag, startPoint x: 347, startPoint y: 392, endPoint x: 421, endPoint y: 535, distance: 161.5
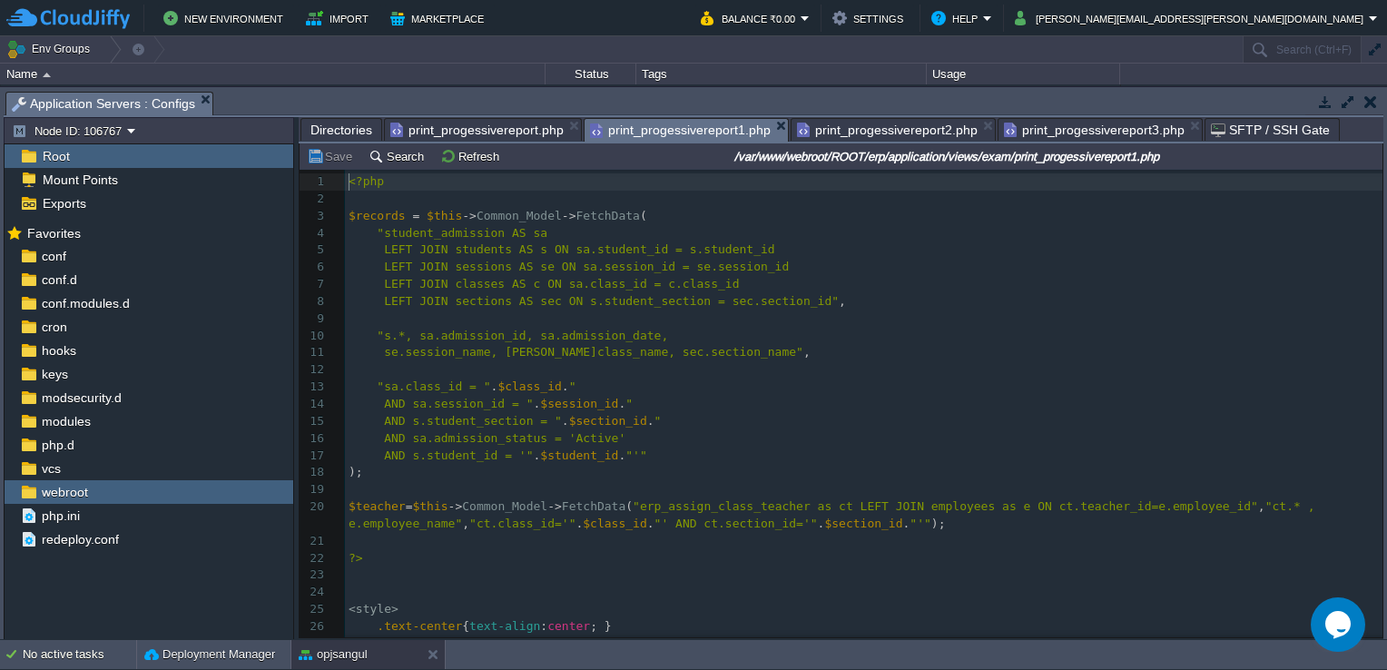
click at [684, 128] on span "print_progessivereport1.php" at bounding box center [680, 130] width 181 height 23
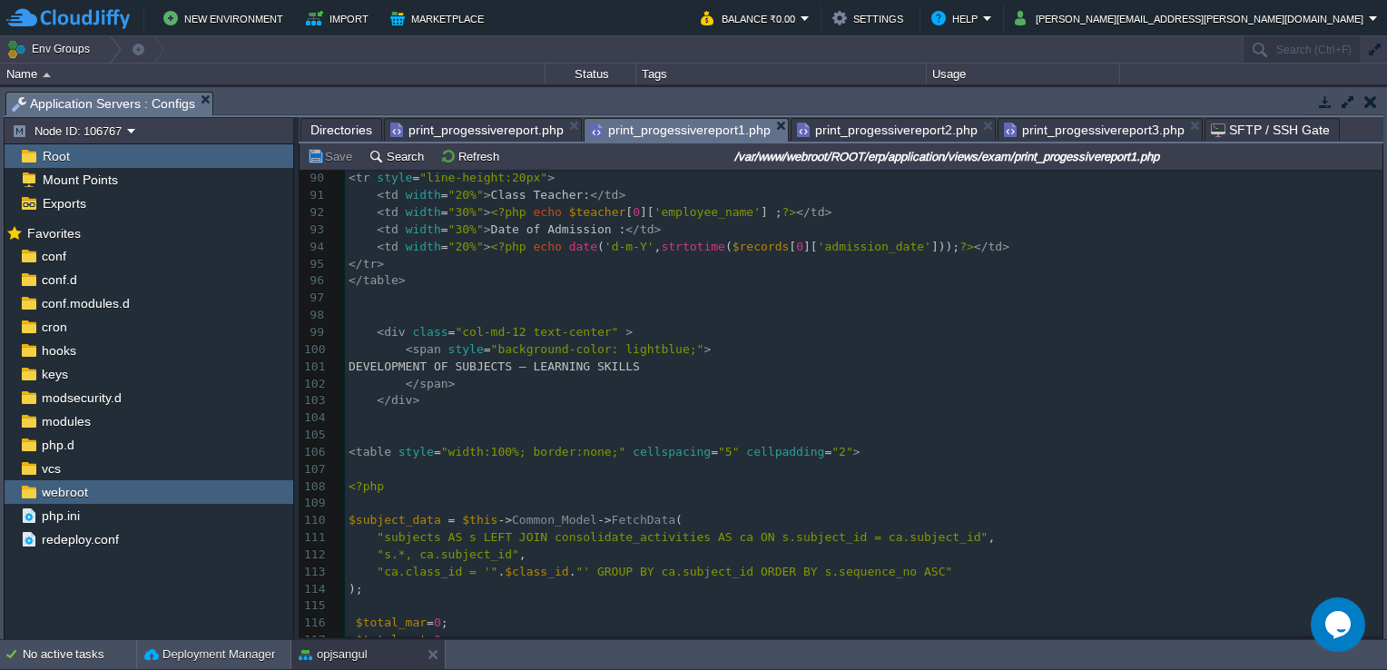
scroll to position [2205, 0]
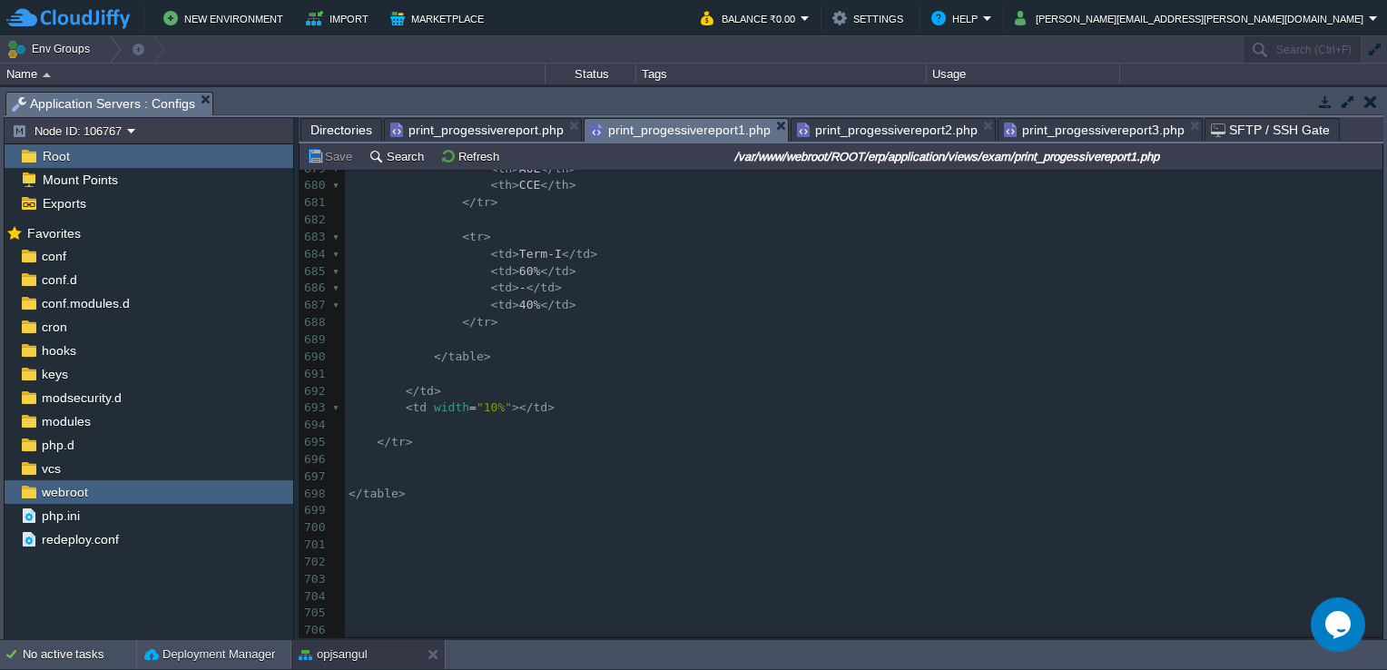
click at [420, 485] on pre "</ table >" at bounding box center [863, 493] width 1037 height 17
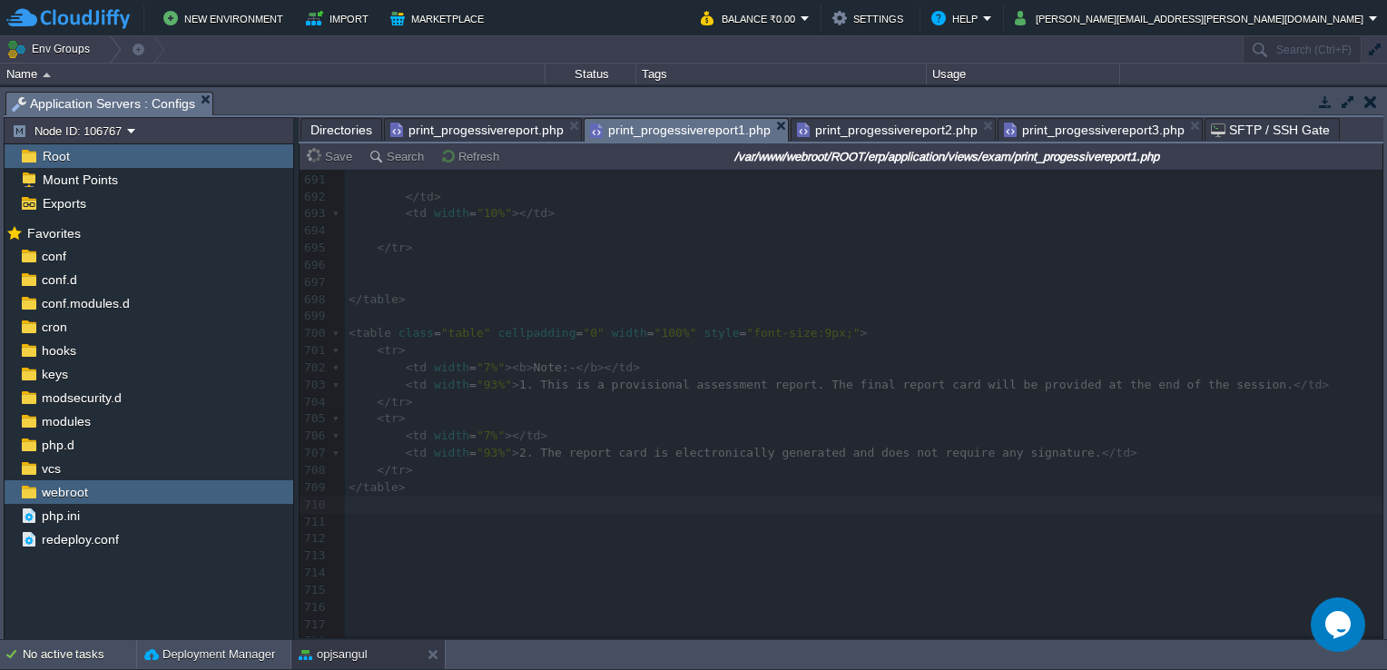
click at [893, 127] on span "print_progessivereport2.php" at bounding box center [887, 130] width 181 height 22
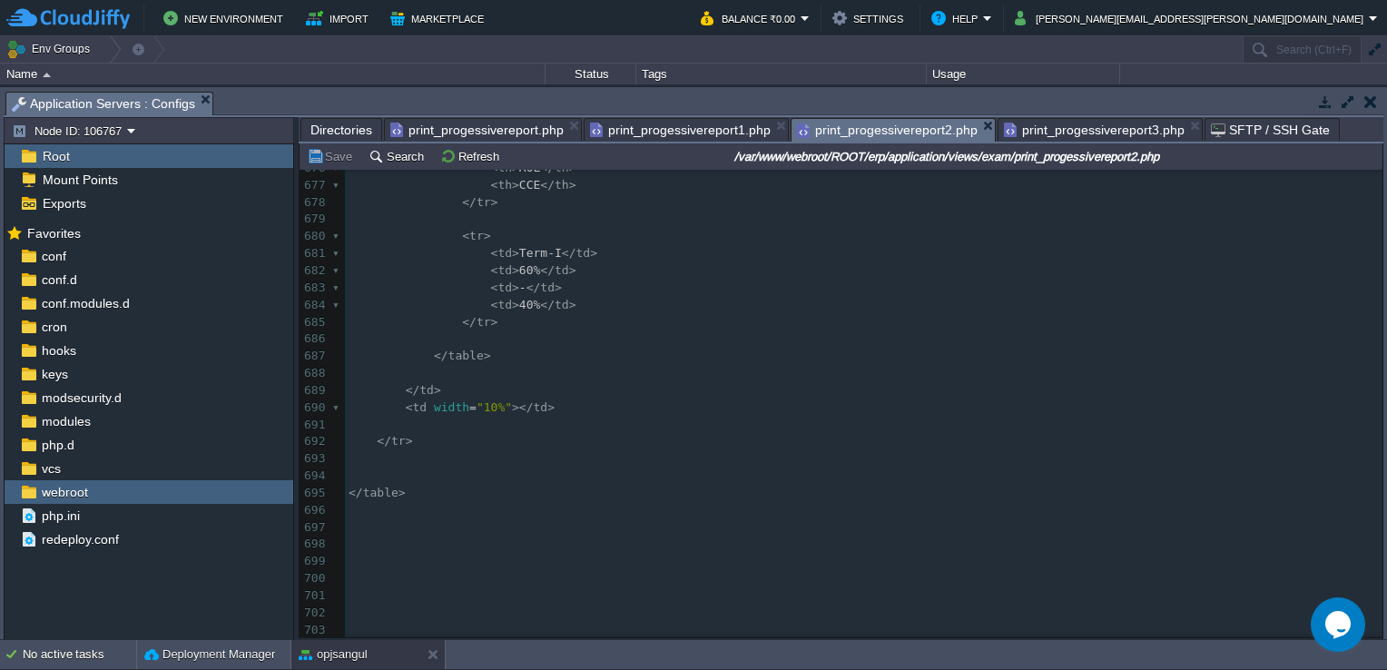
click at [419, 492] on pre "</ table >" at bounding box center [863, 493] width 1037 height 17
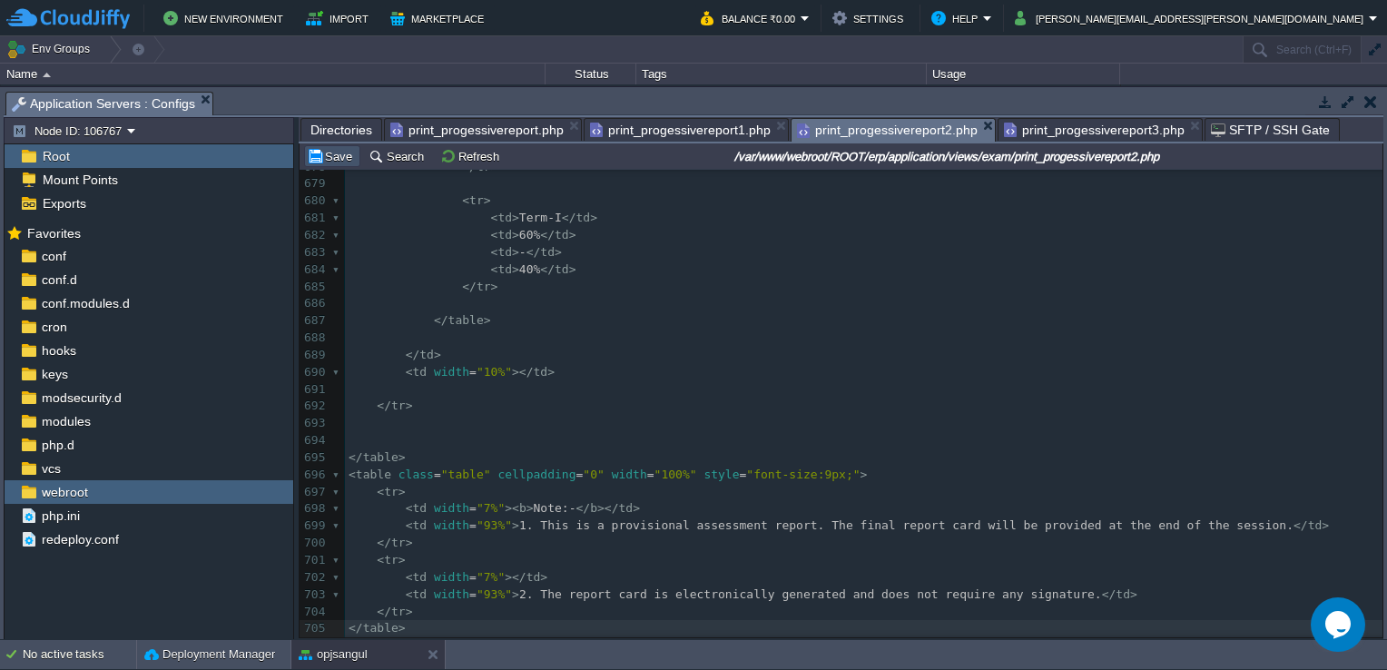
click at [326, 161] on button "Save" at bounding box center [332, 156] width 51 height 16
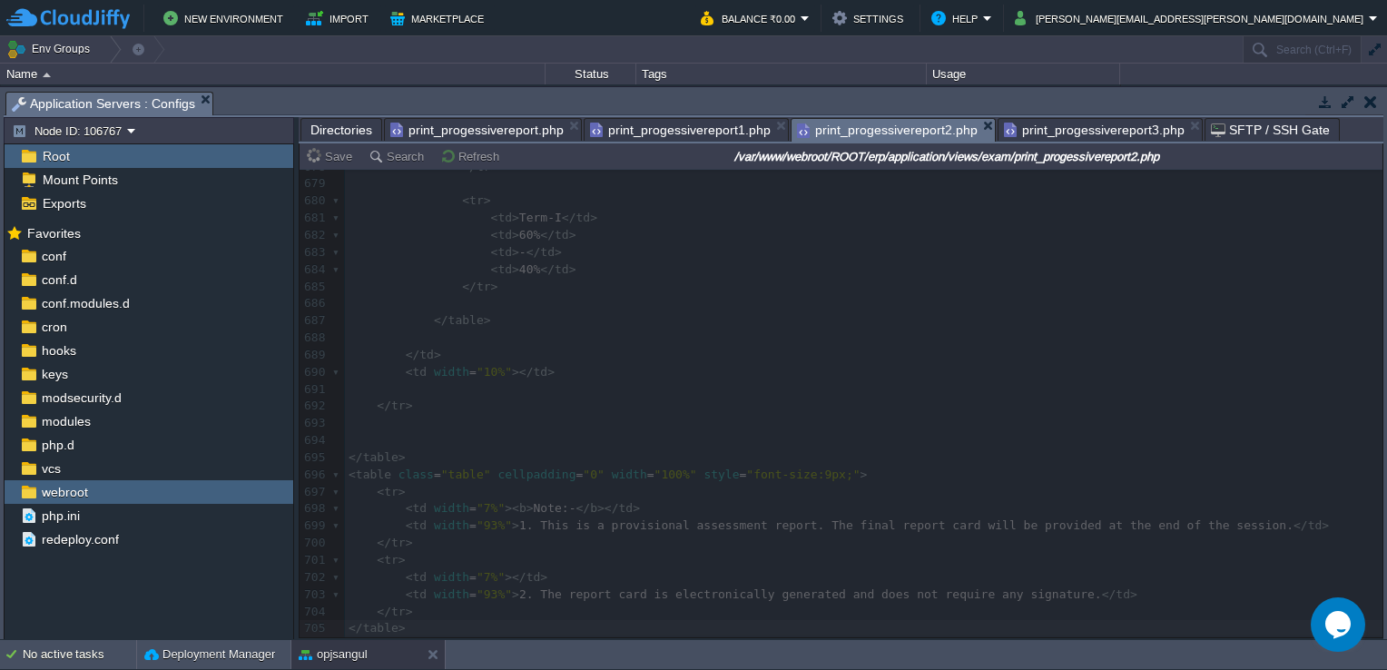
click at [1049, 126] on span "print_progessivereport3.php" at bounding box center [1094, 130] width 181 height 22
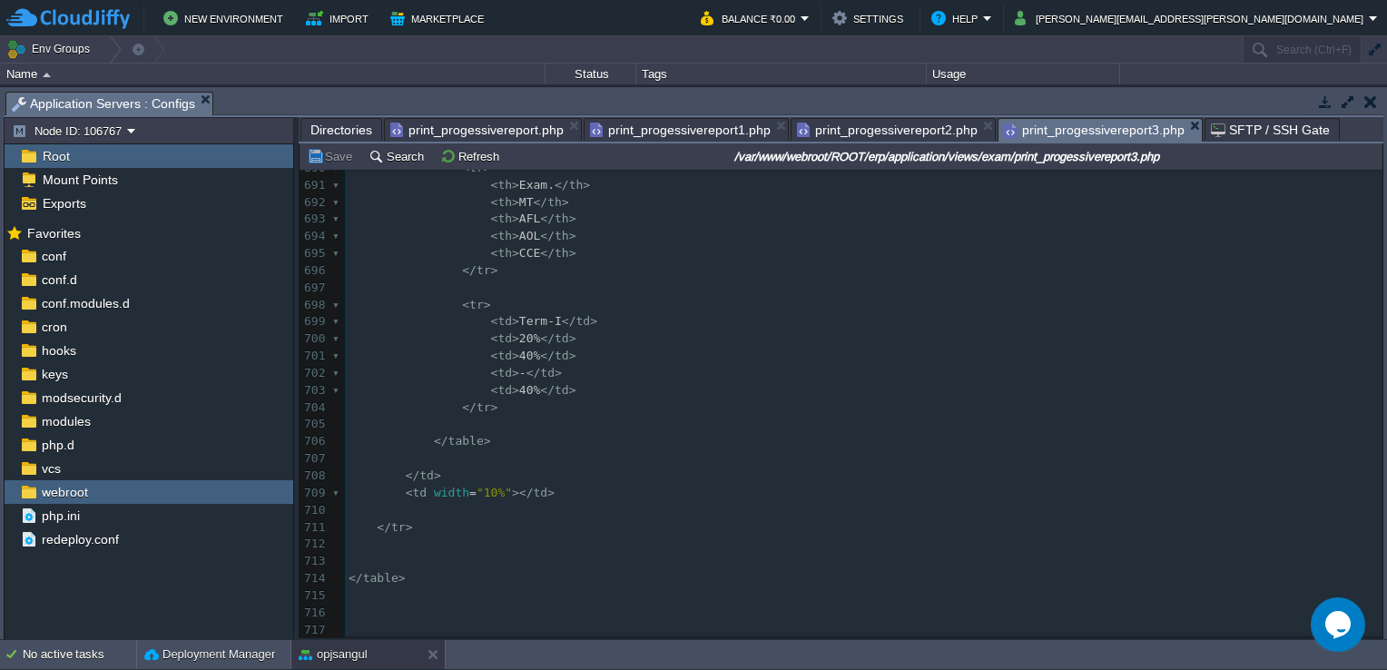
click at [433, 574] on pre "</ table >" at bounding box center [863, 578] width 1037 height 17
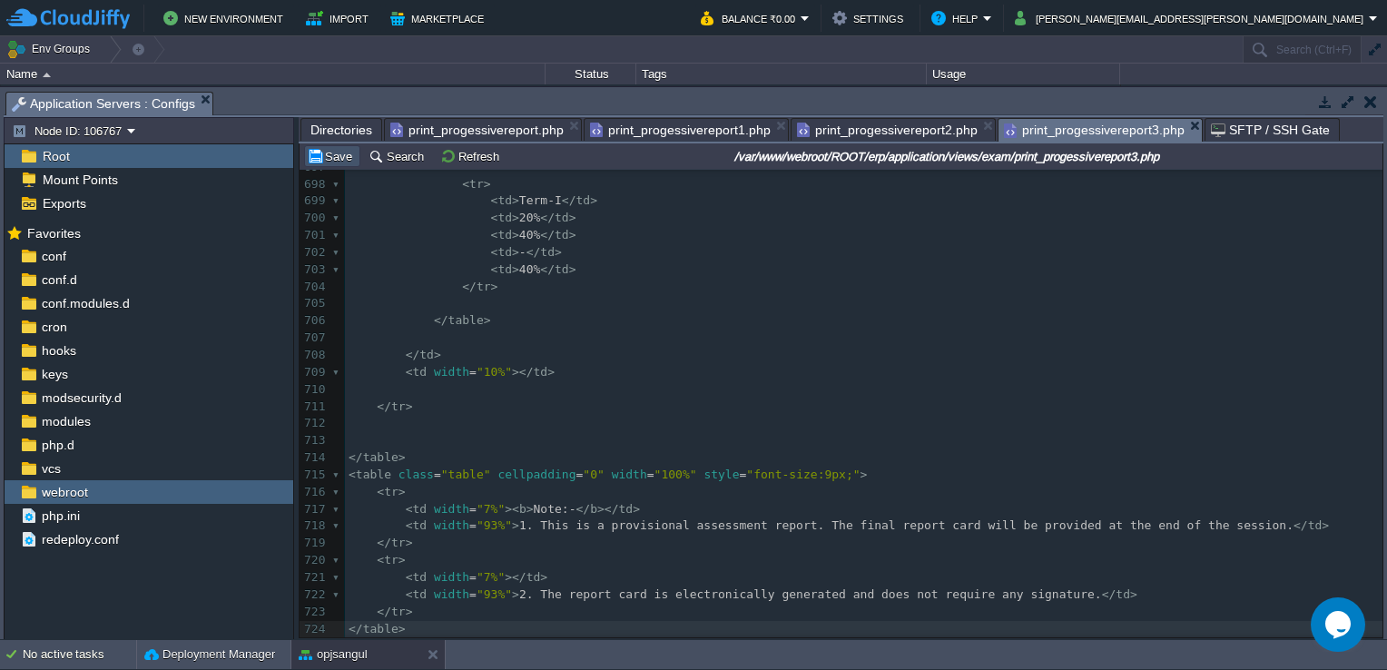
click at [316, 160] on button "Save" at bounding box center [332, 156] width 51 height 16
click at [382, 432] on pre "​" at bounding box center [863, 423] width 1037 height 17
click at [390, 445] on pre "​" at bounding box center [863, 440] width 1037 height 17
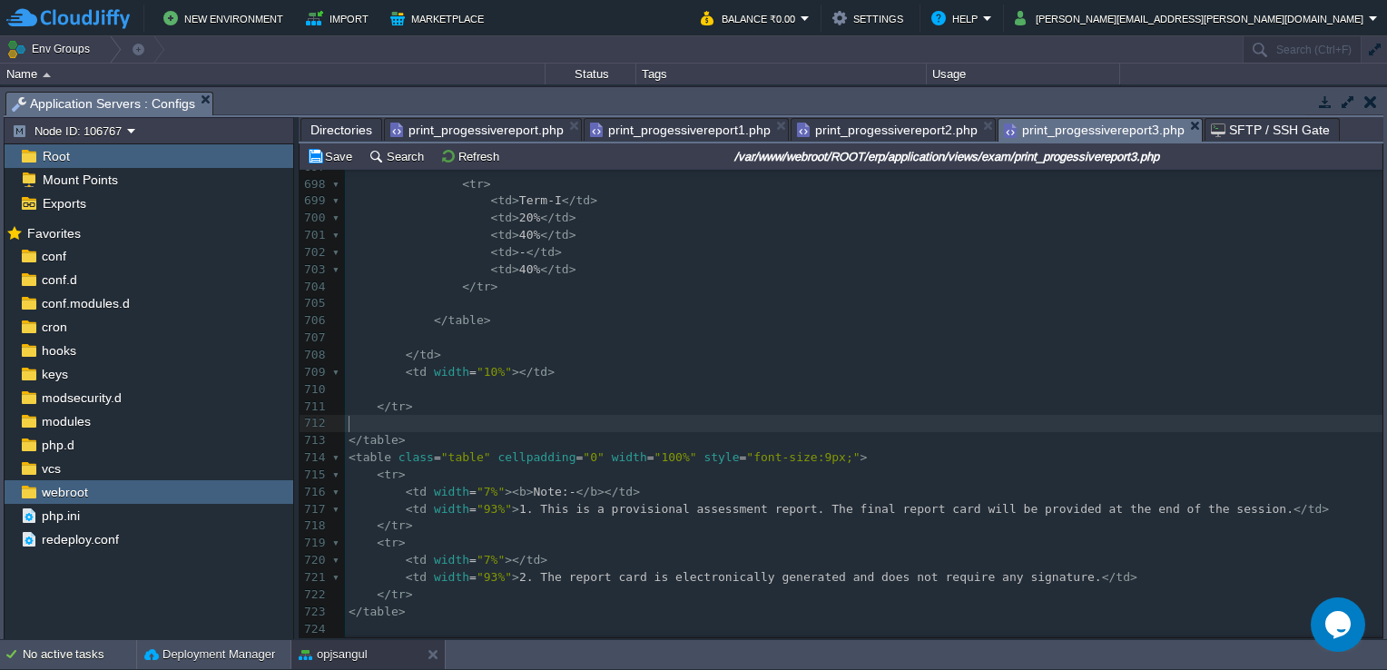
click at [382, 378] on div "xxxxxxxxxx <?php 680 </ tr > 681 ​ 682 < tr > 683 < td width = "10%" ></ td > 6…" at bounding box center [863, 270] width 1037 height 804
click at [387, 384] on pre "​" at bounding box center [863, 389] width 1037 height 17
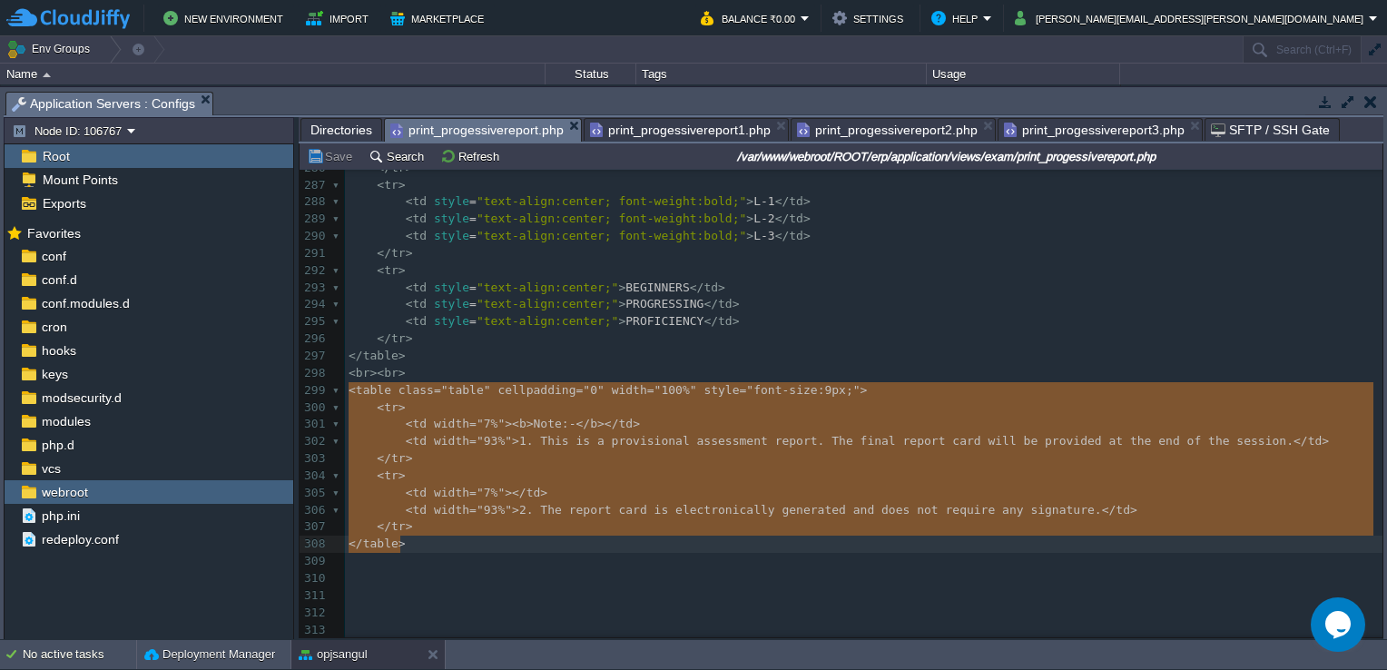
click at [477, 127] on span "print_progessivereport.php" at bounding box center [476, 130] width 173 height 23
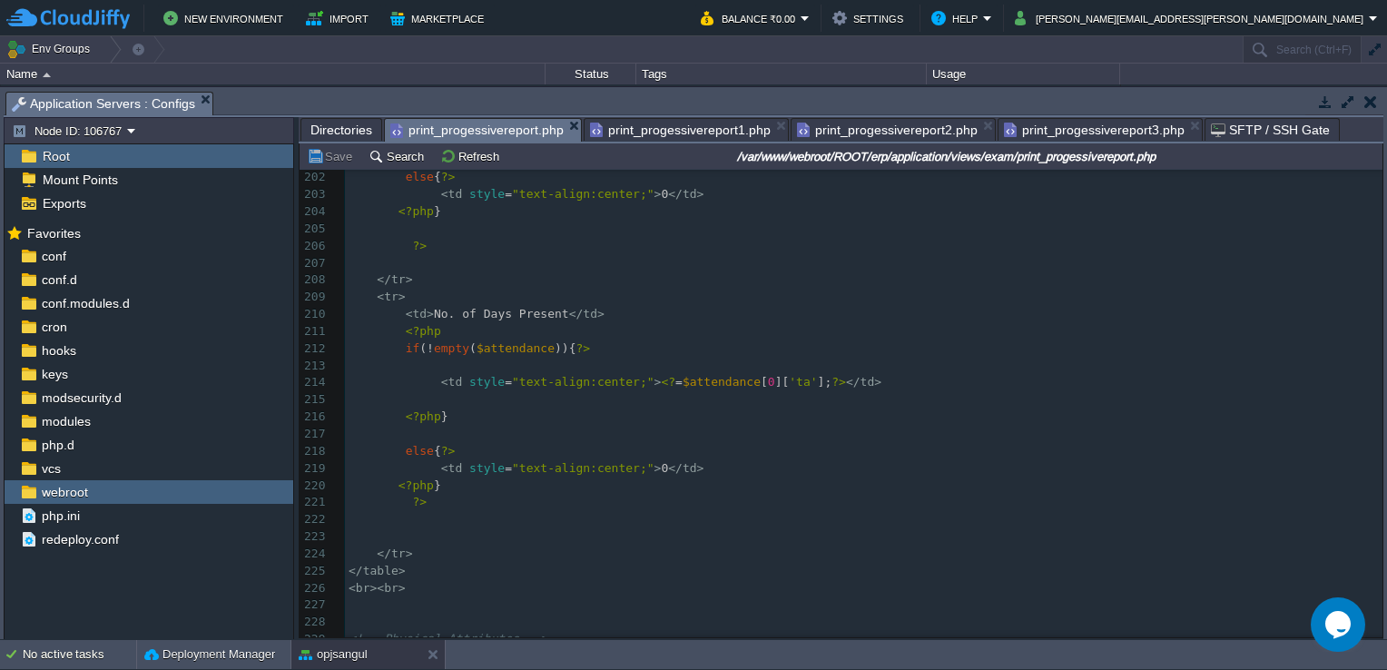
click at [928, 375] on pre "​" at bounding box center [863, 366] width 1037 height 17
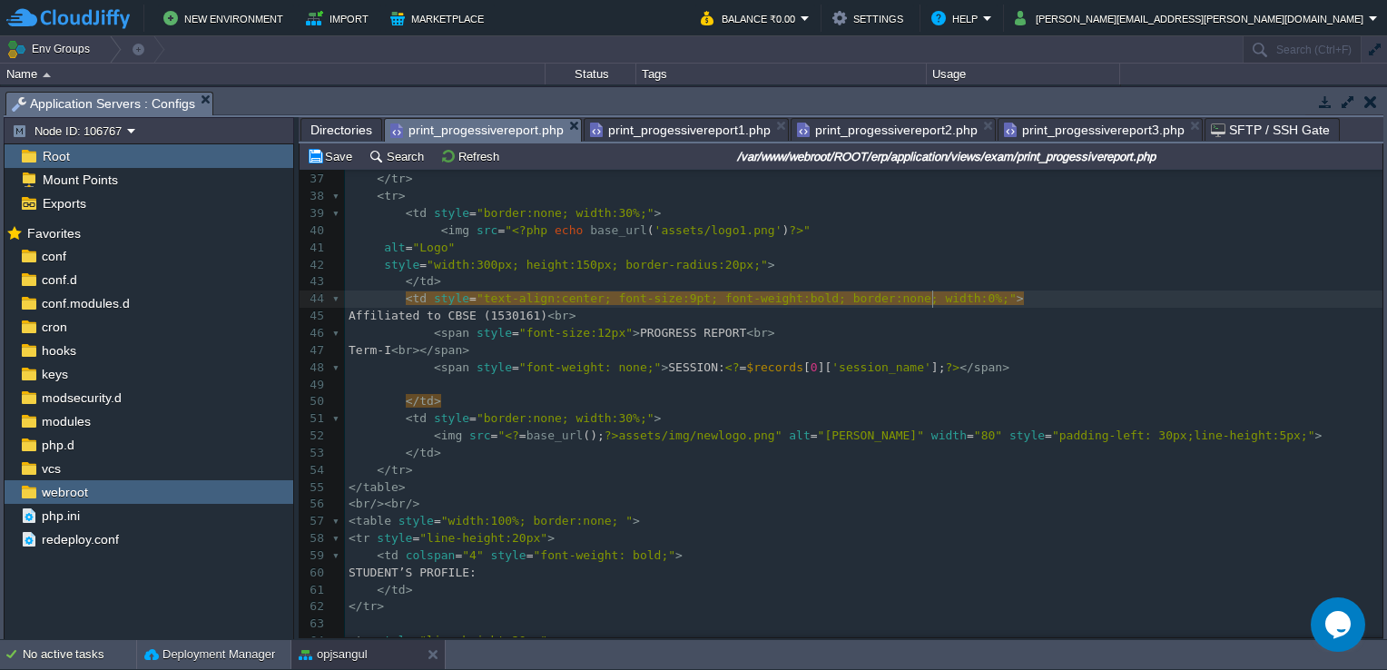
type textarea "5"
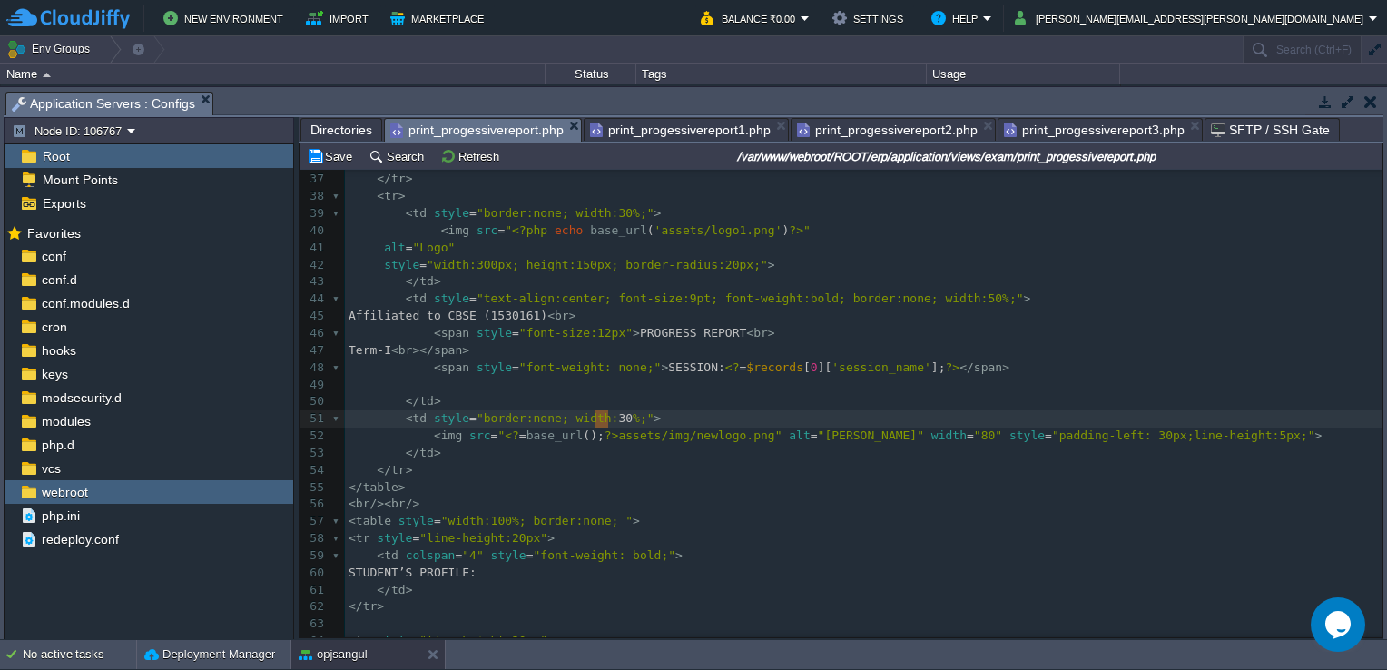
type textarea "30"
type textarea "20"
click at [708, 392] on pre at bounding box center [863, 385] width 1037 height 17
click at [997, 321] on pre "Affiliated to CBSE (1530161) < br >" at bounding box center [863, 316] width 1037 height 17
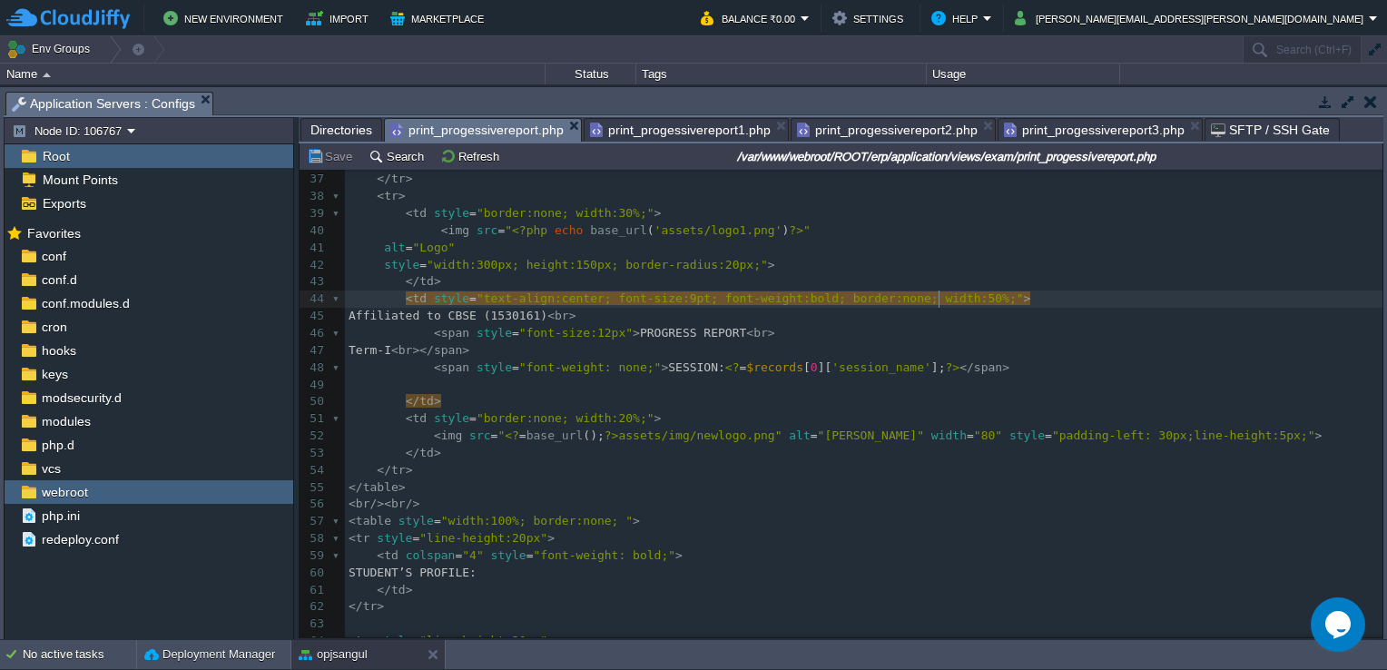
type textarea "50"
click at [962, 383] on pre at bounding box center [863, 385] width 1037 height 17
type textarea "50"
type textarea "4"
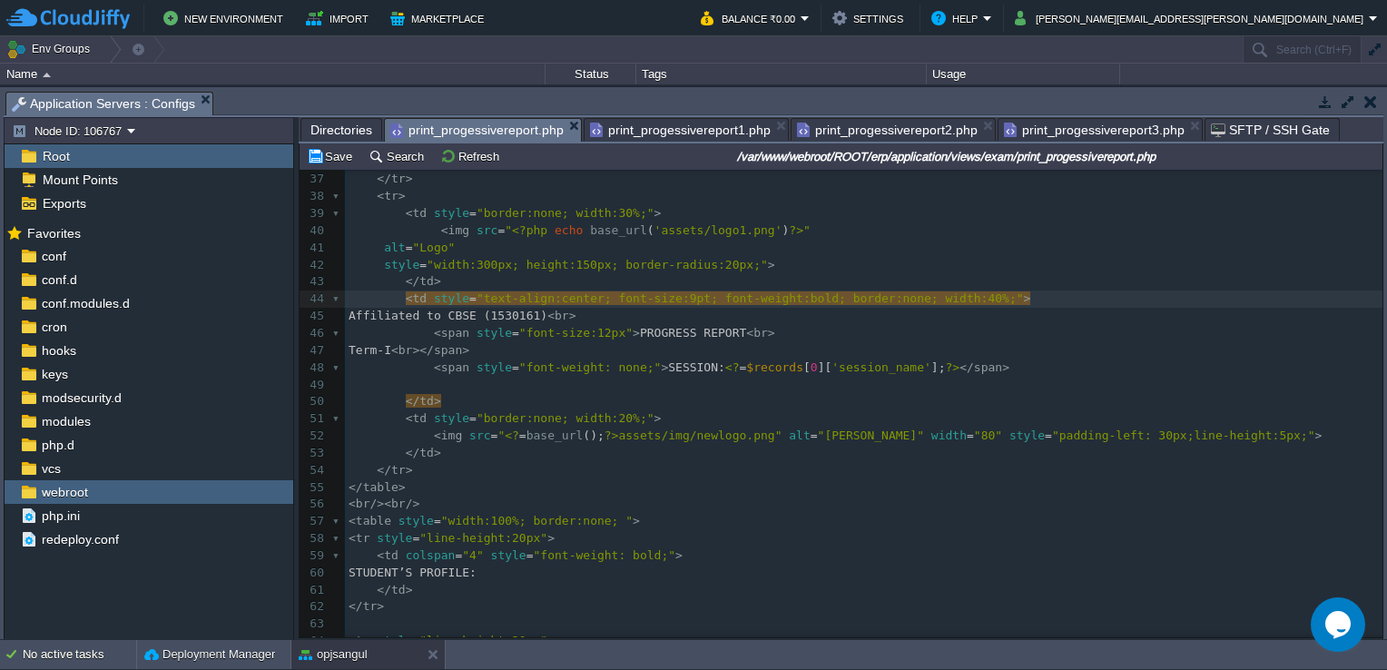
click at [951, 324] on pre "Affiliated to CBSE (1530161) < br >" at bounding box center [863, 316] width 1037 height 17
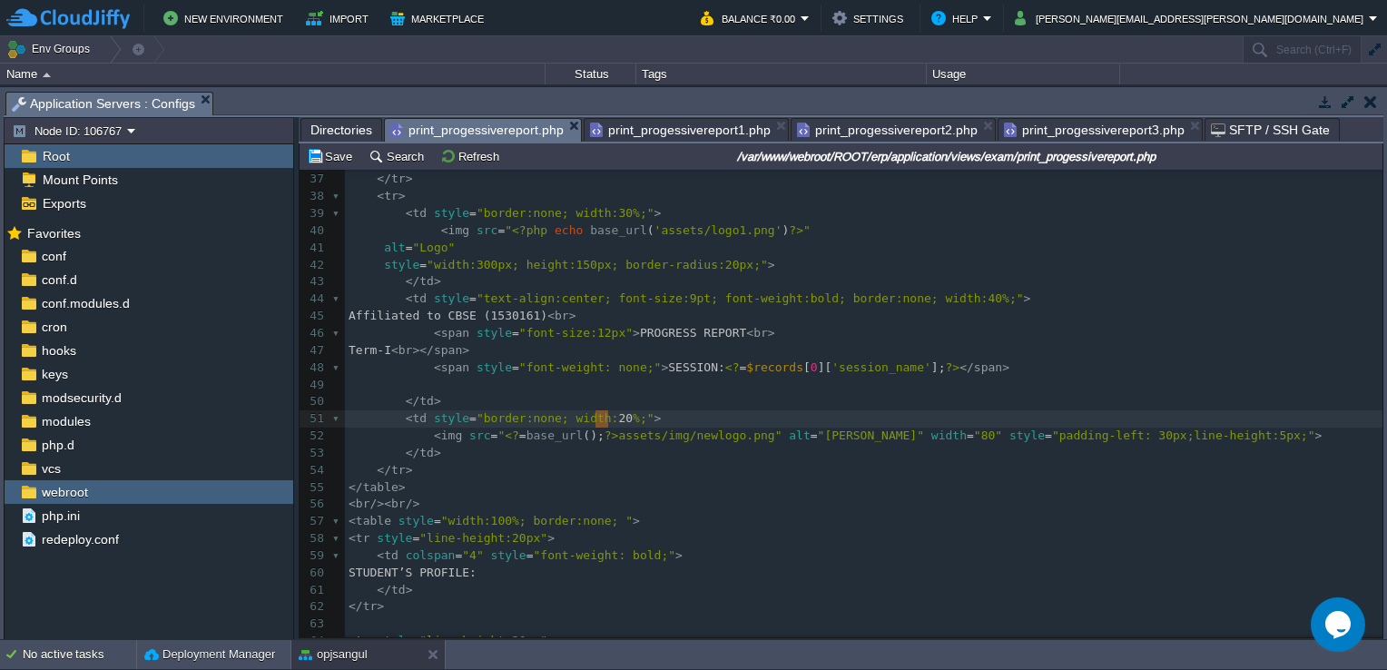
type textarea "20"
click at [603, 426] on div "x ​ 26 < tr > 27 < td colspan = "3" style = "text-align:center; font-size:16pt;…" at bounding box center [863, 530] width 1037 height 1094
type textarea "3"
type textarea "text-align:center"
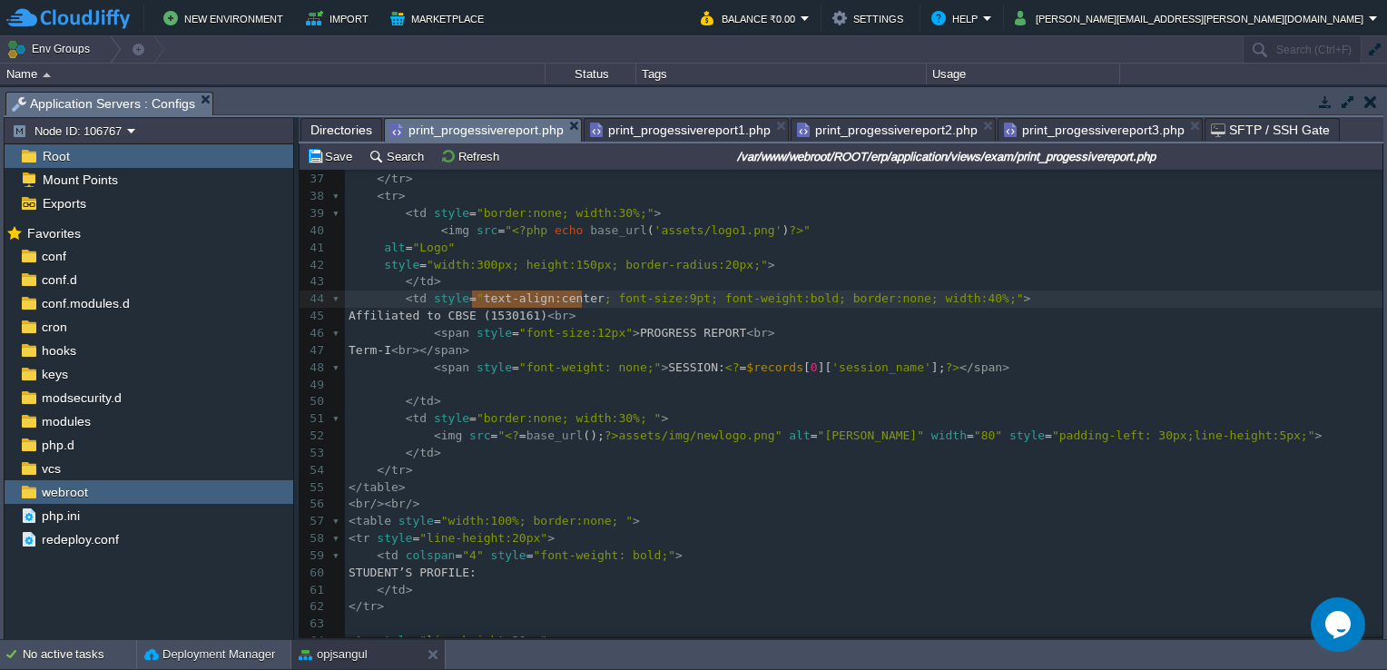
drag, startPoint x: 470, startPoint y: 299, endPoint x: 581, endPoint y: 349, distance: 121.4
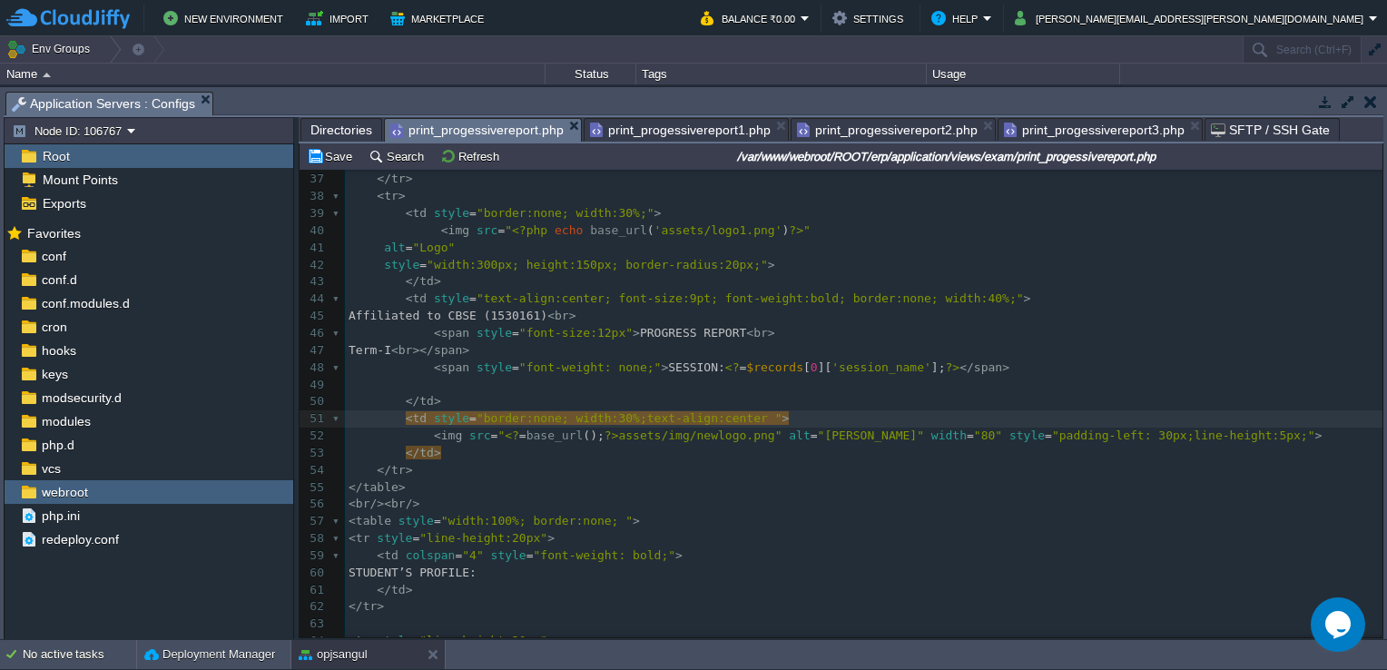
type textarea ";"
click at [730, 423] on div "x ​ 26 < tr > 27 < td colspan = "3" style = "text-align:center; font-size:16pt;…" at bounding box center [863, 530] width 1037 height 1094
type textarea "right"
click at [838, 409] on pre "</ td >" at bounding box center [863, 401] width 1037 height 17
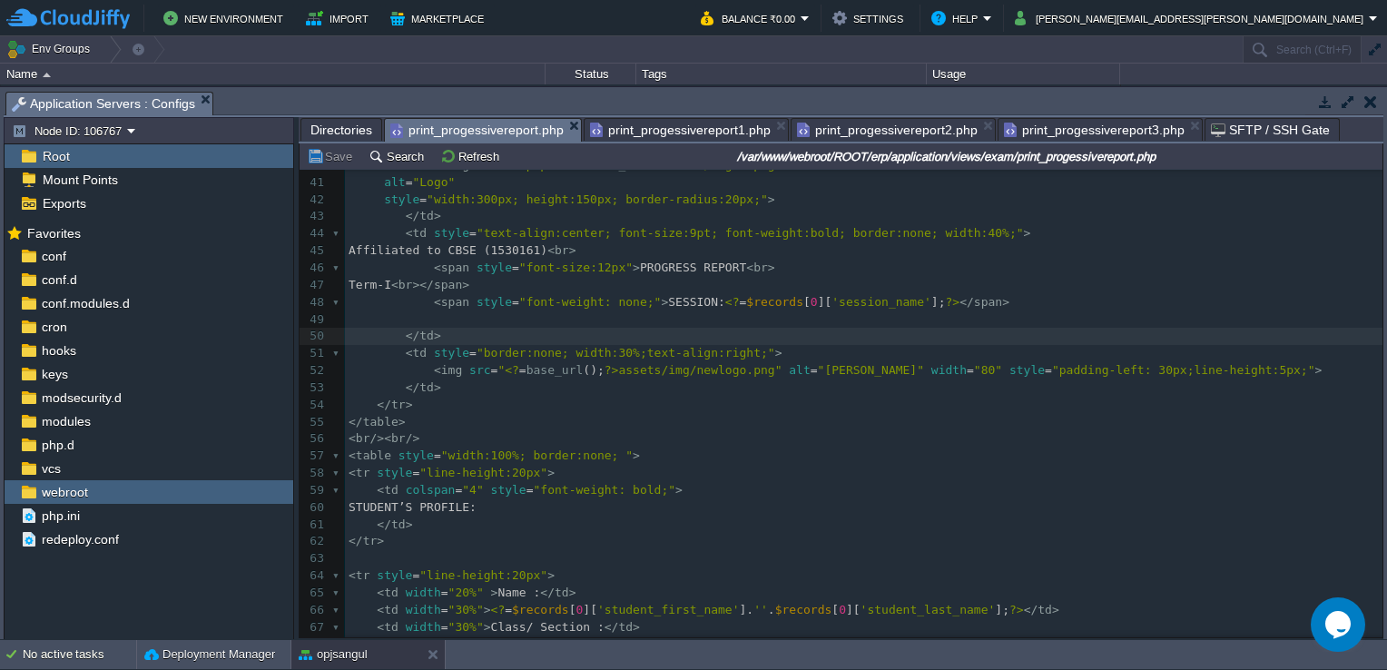
scroll to position [724, 0]
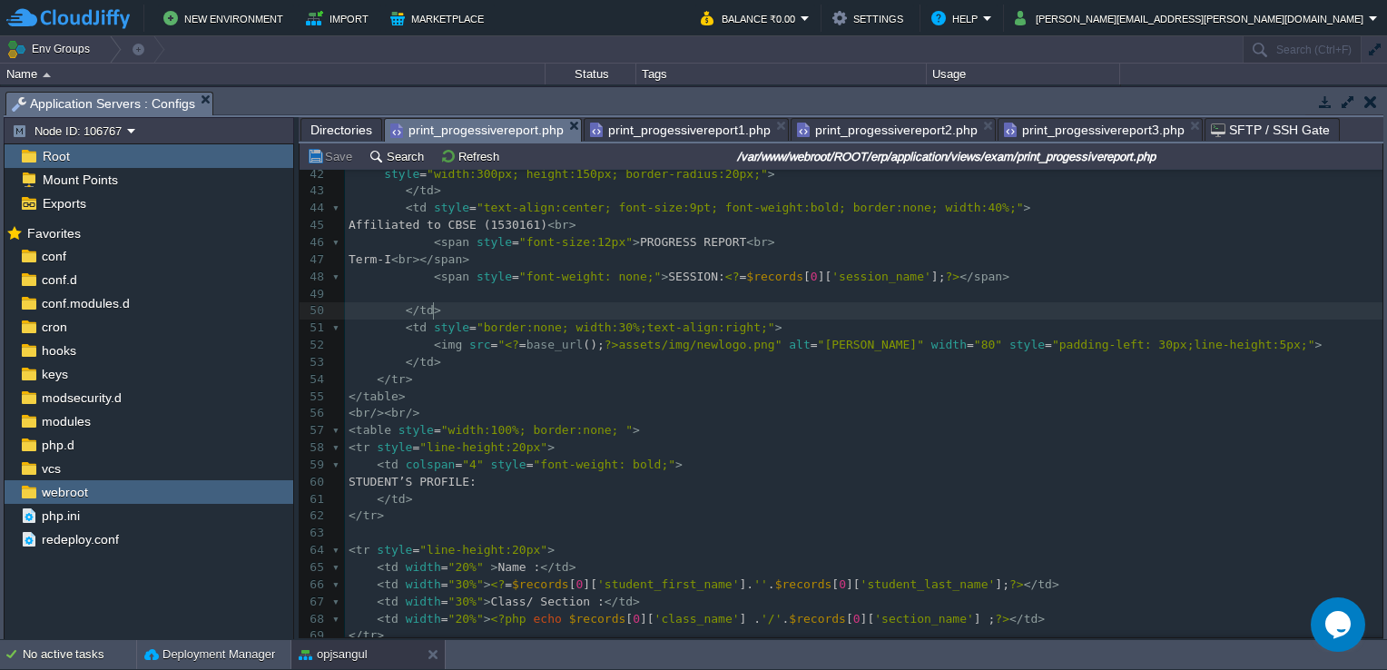
click at [838, 469] on pre "< td colspan = "4" style = "font-weight: bold;" >" at bounding box center [863, 464] width 1037 height 17
type textarea "text-align:right;"
drag, startPoint x: 620, startPoint y: 330, endPoint x: 774, endPoint y: 452, distance: 196.4
click at [652, 125] on span "print_progessivereport1.php" at bounding box center [680, 130] width 181 height 22
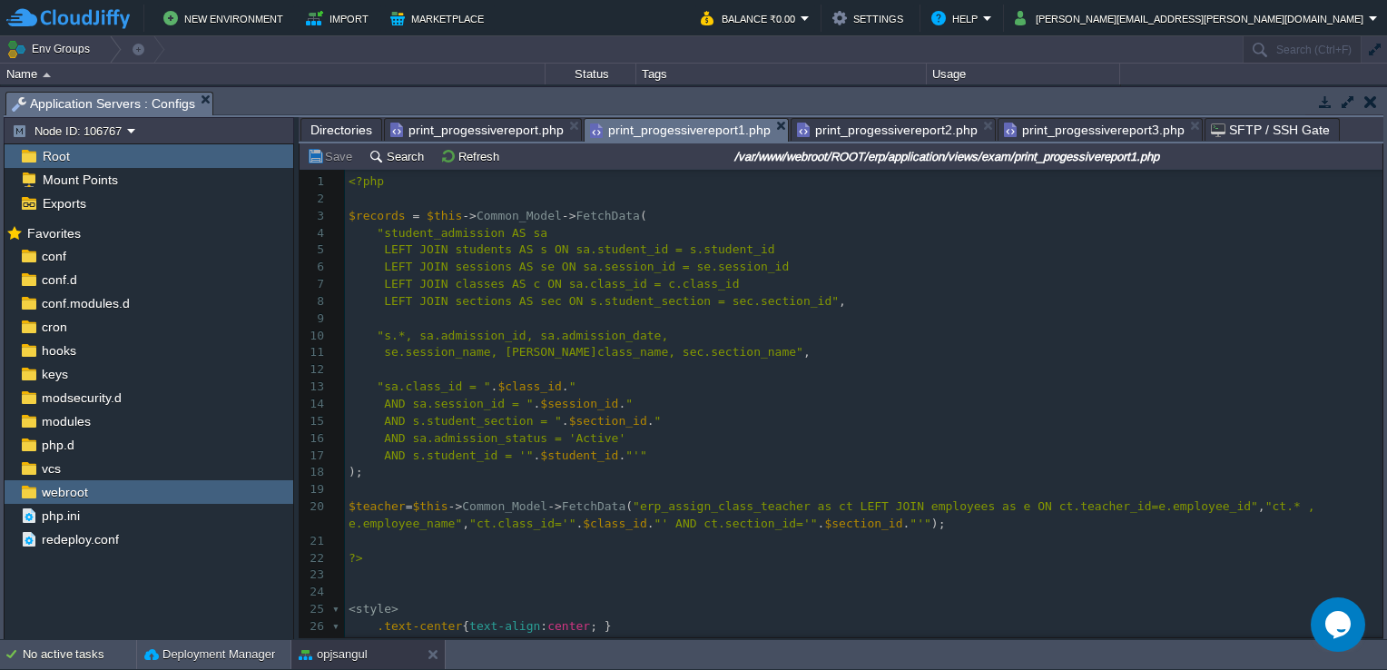
scroll to position [199, 0]
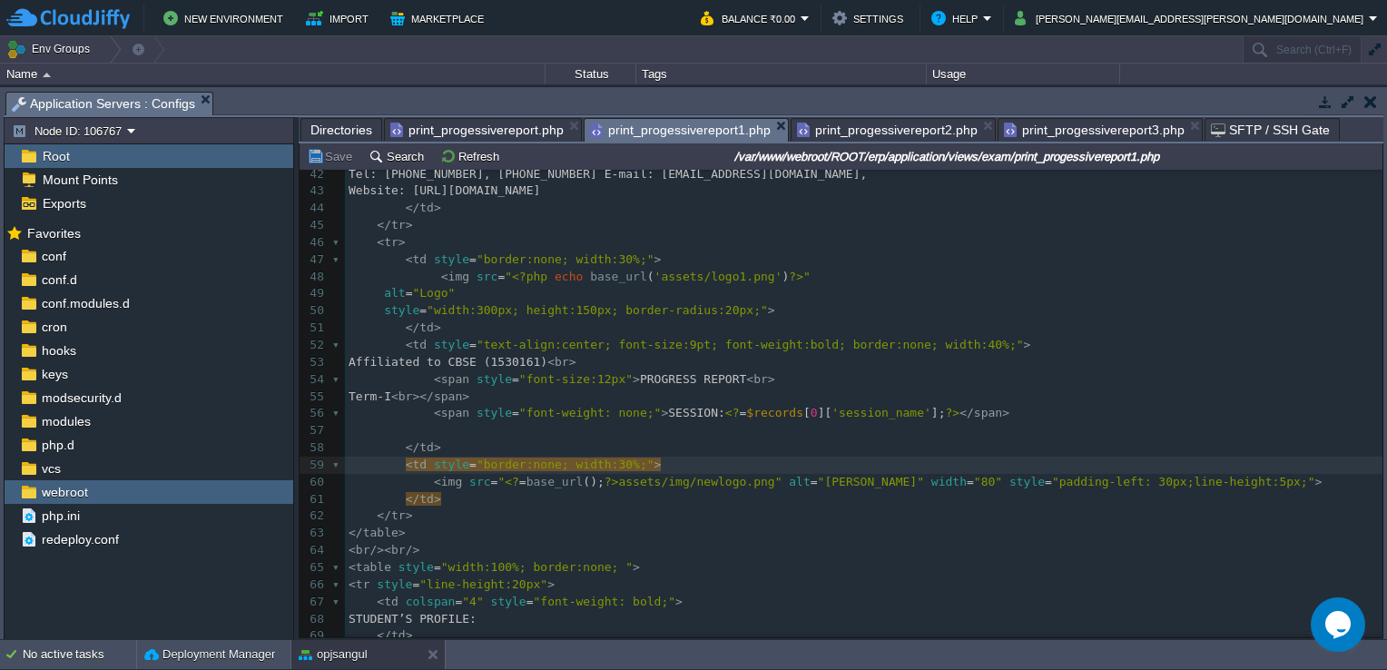
click at [683, 545] on pre "< br />< br />" at bounding box center [863, 550] width 1037 height 17
paste textarea
click at [803, 545] on pre "< br />< br />" at bounding box center [863, 550] width 1037 height 17
click at [886, 127] on span "print_progessivereport2.php" at bounding box center [887, 130] width 181 height 22
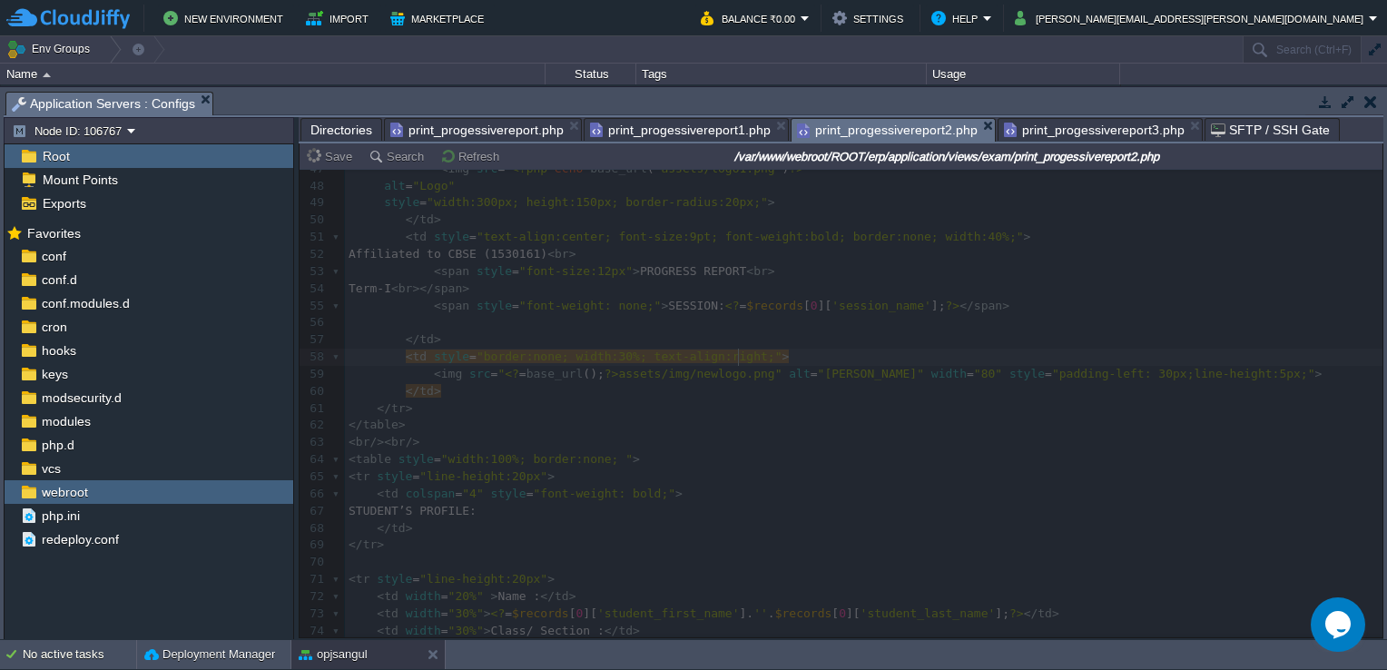
click at [1085, 124] on span "print_progessivereport3.php" at bounding box center [1094, 130] width 181 height 22
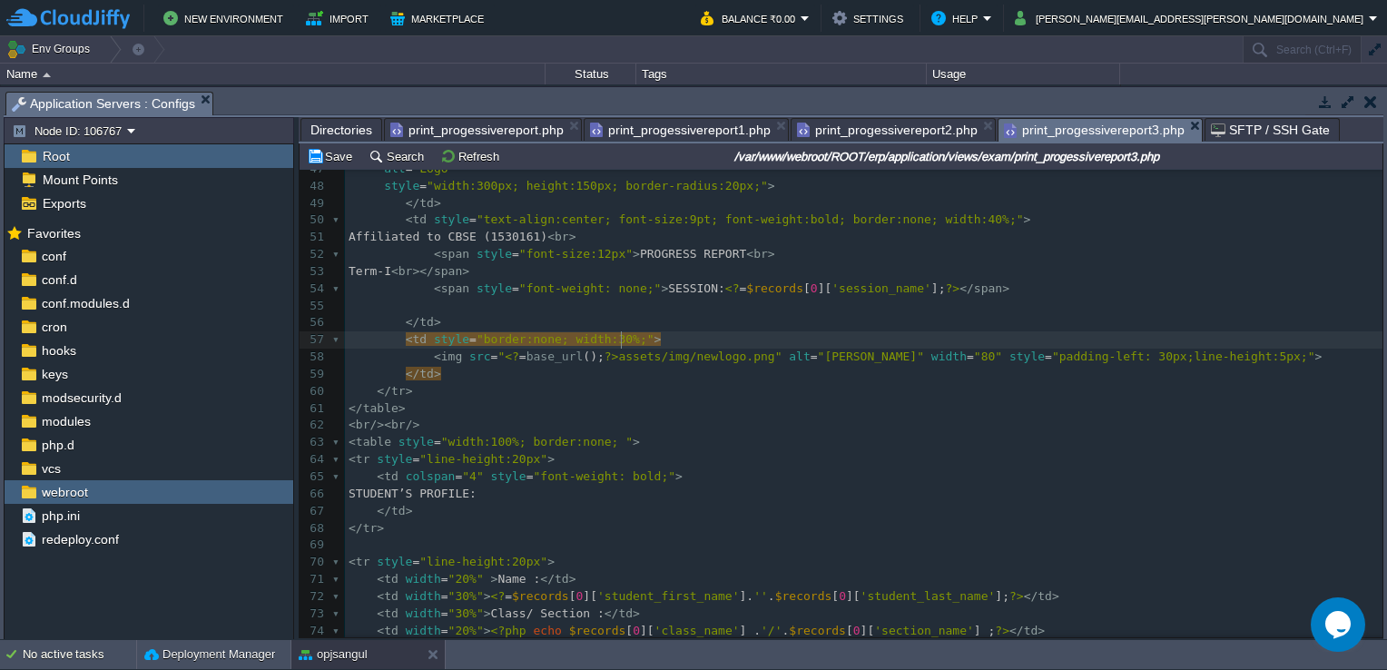
type textarea "%;">"
click at [622, 340] on span ""border:none; width:30%;"" at bounding box center [565, 339] width 178 height 14
type textarea "logo.png" alt="[PERSON_NAME]" width="80" style="padding-left: 30px;line-height:…"
paste textarea
click at [788, 328] on pre "</ td >" at bounding box center [863, 322] width 1037 height 17
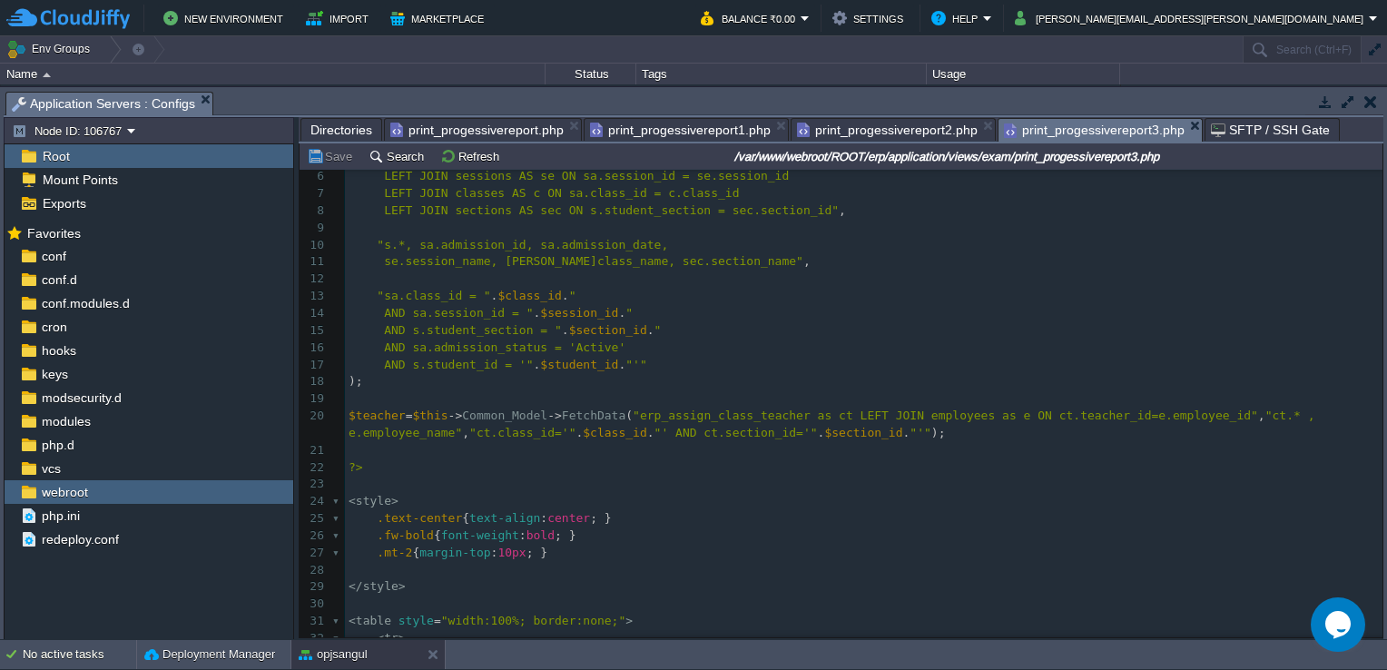
scroll to position [0, 0]
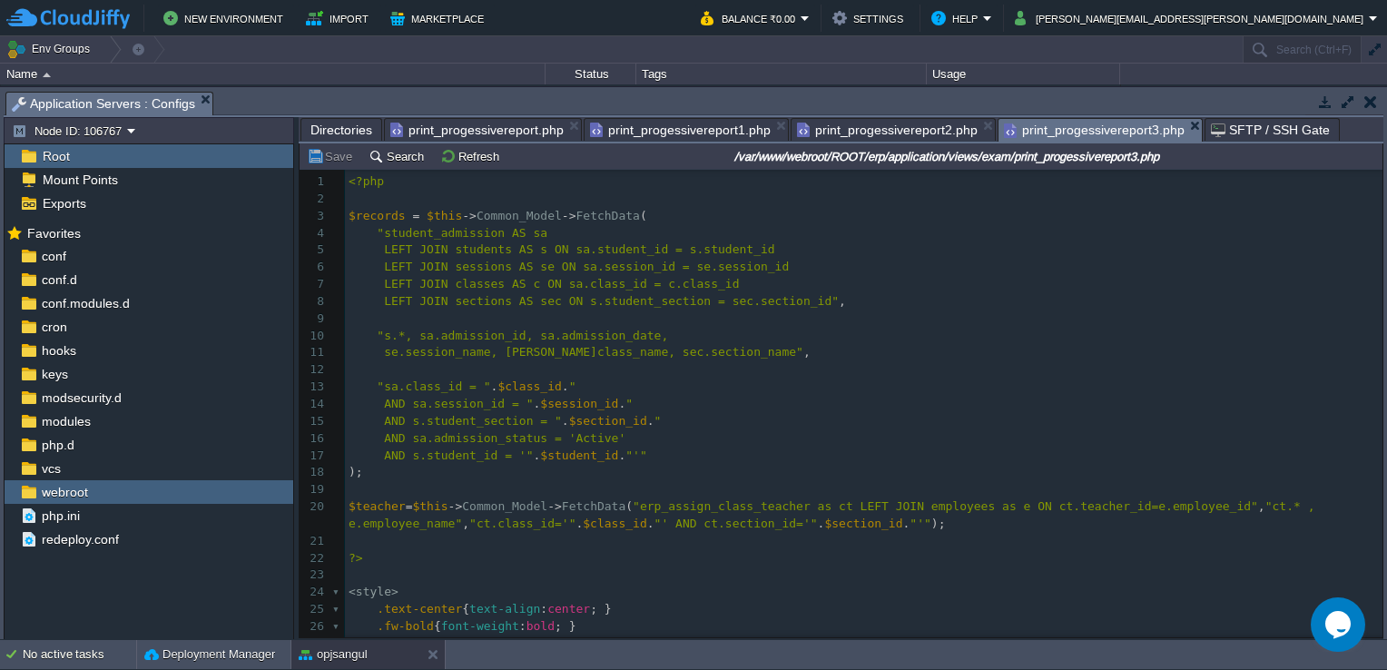
click at [680, 128] on span "print_progessivereport1.php" at bounding box center [680, 130] width 181 height 22
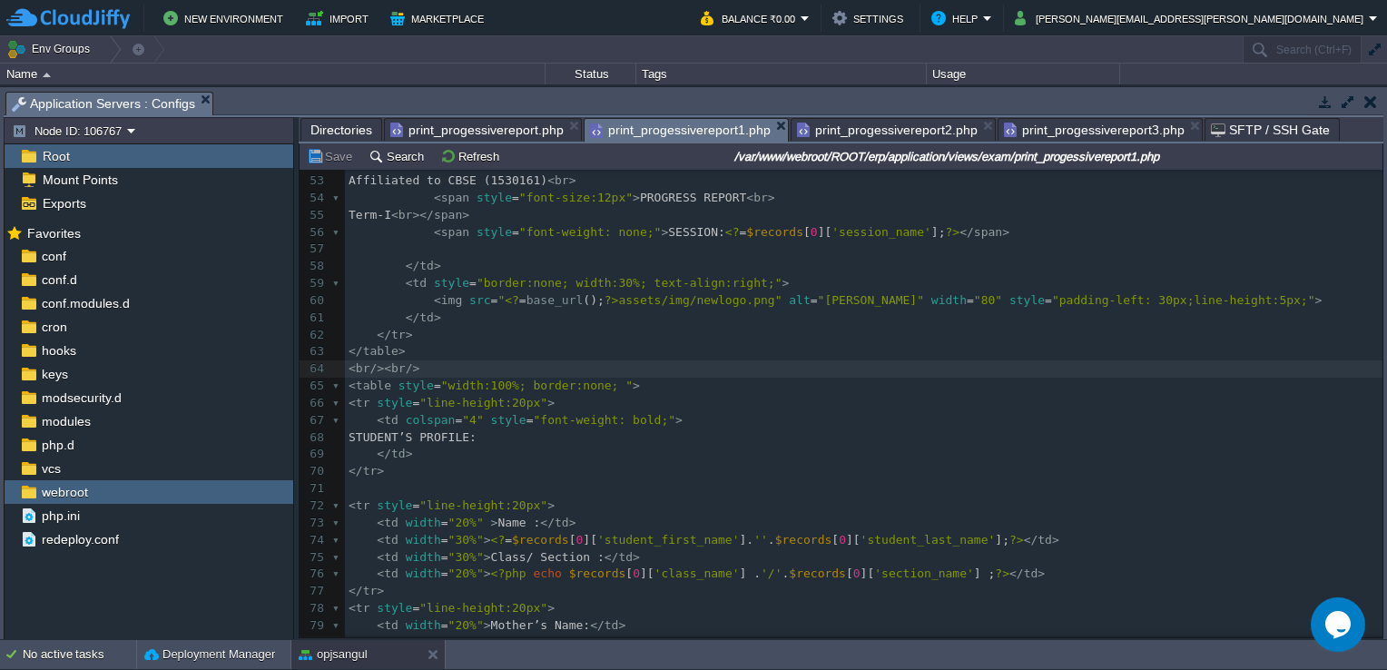
scroll to position [971, 0]
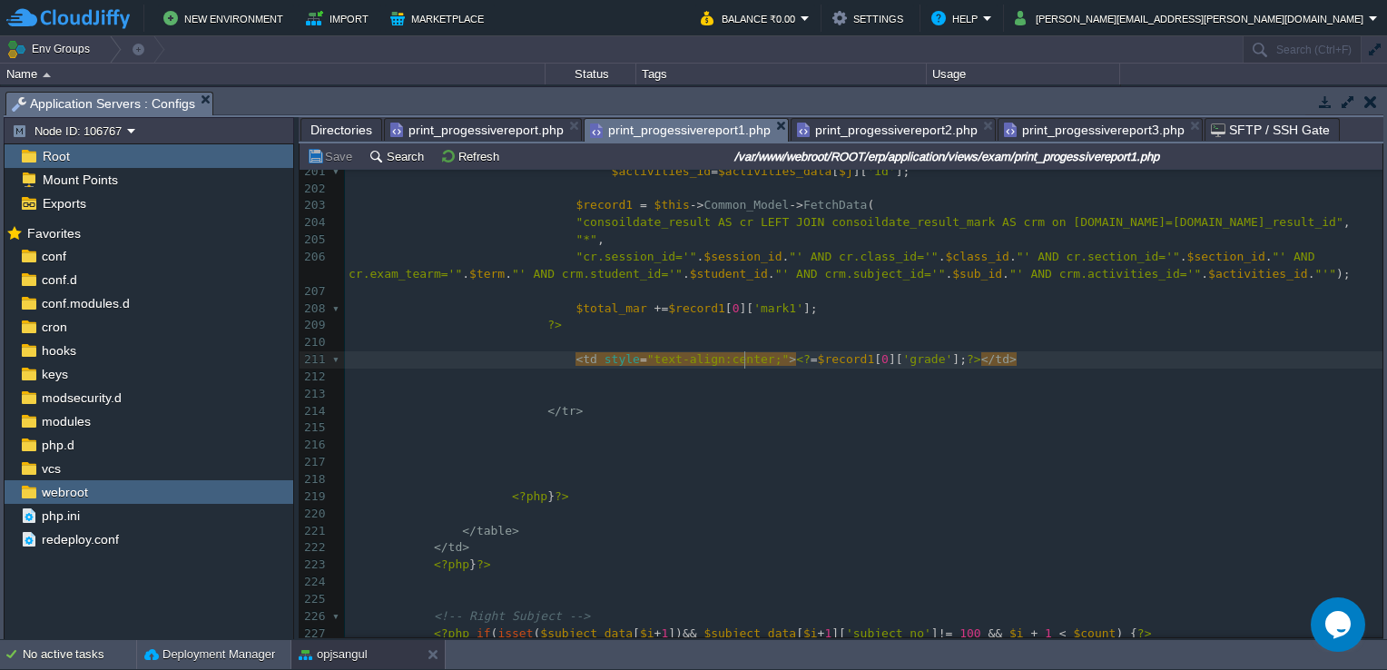
click at [744, 363] on div at bounding box center [744, 359] width 1 height 17
click at [744, 363] on span ""text-align:center;"" at bounding box center [718, 359] width 142 height 14
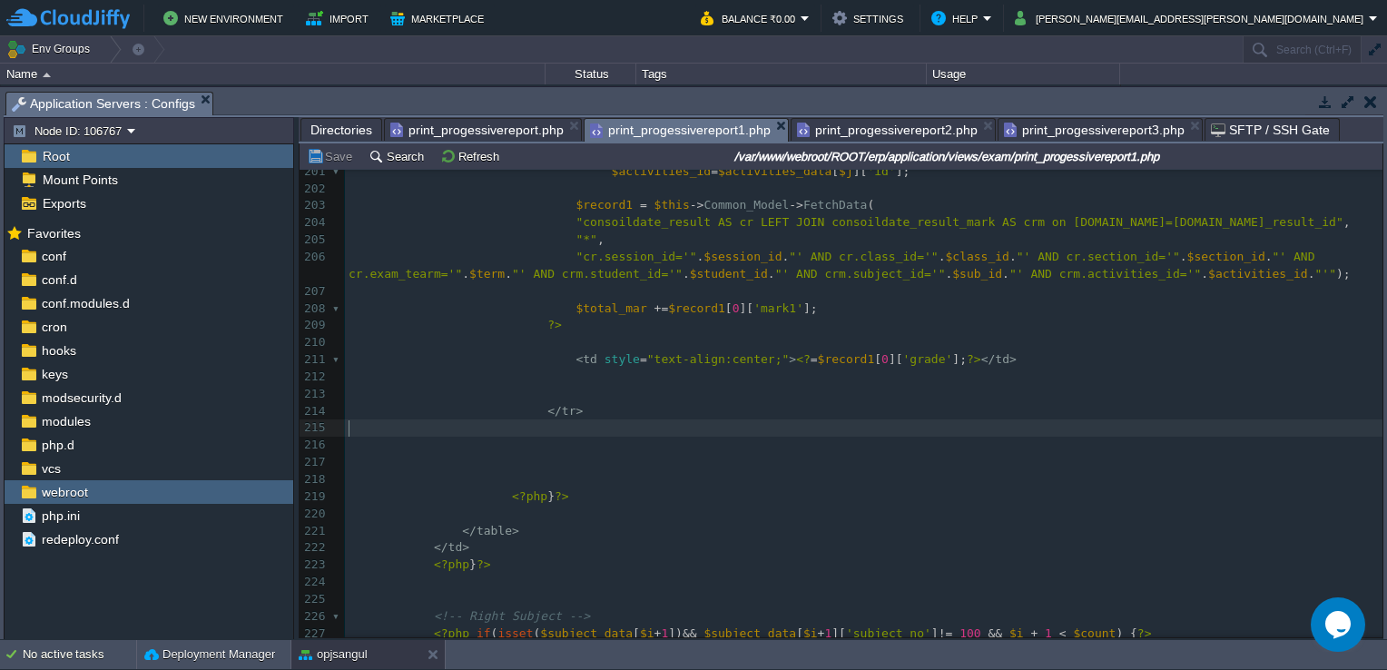
click at [791, 437] on pre "​" at bounding box center [863, 444] width 1037 height 17
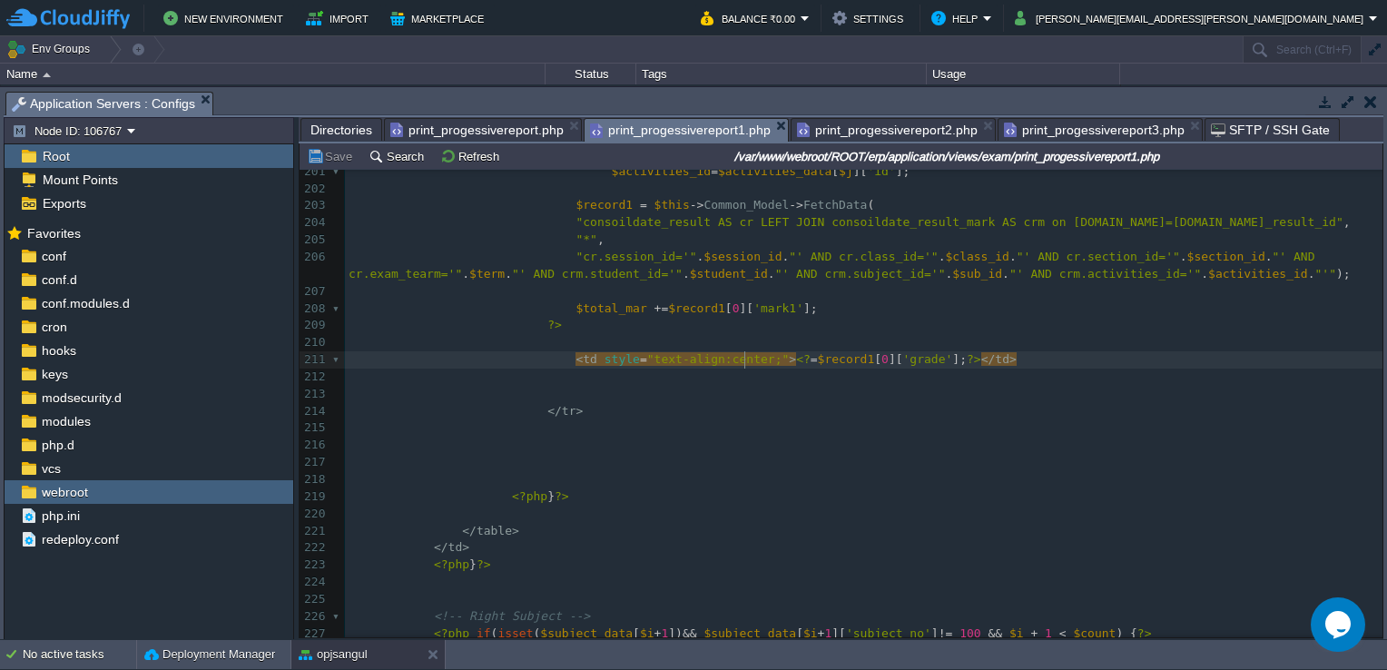
type textarea ";"><?=$"
click at [743, 358] on div "x < br />< br /> 191 ​ 192 else 193 { 194 echo " " ; 195 } 196 ?> 197 ​ 198 </ …" at bounding box center [863, 419] width 1037 height 855
type textarea "margin_"
type textarea "-top;"
type textarea ":2"
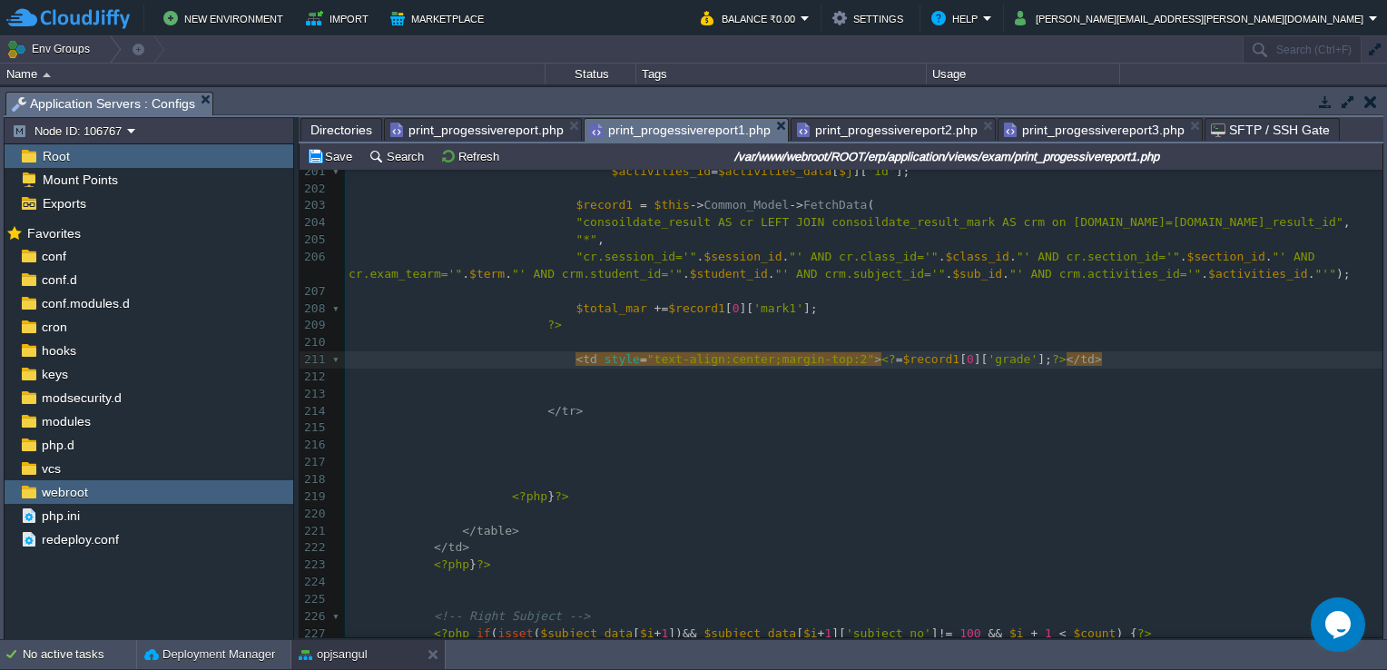
click at [921, 445] on pre "​" at bounding box center [863, 444] width 1037 height 17
type textarea "margin-top:2"
drag, startPoint x: 742, startPoint y: 365, endPoint x: 820, endPoint y: 362, distance: 78.1
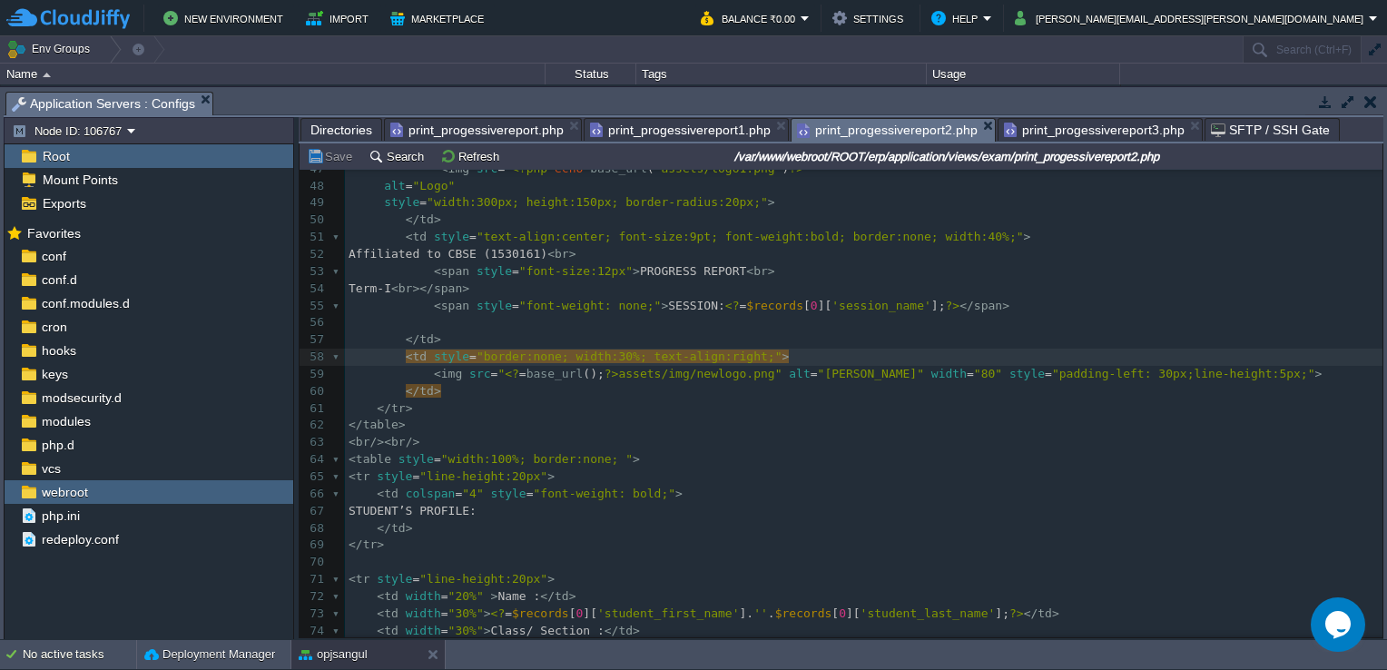
click at [900, 137] on span "print_progessivereport2.php" at bounding box center [887, 130] width 181 height 23
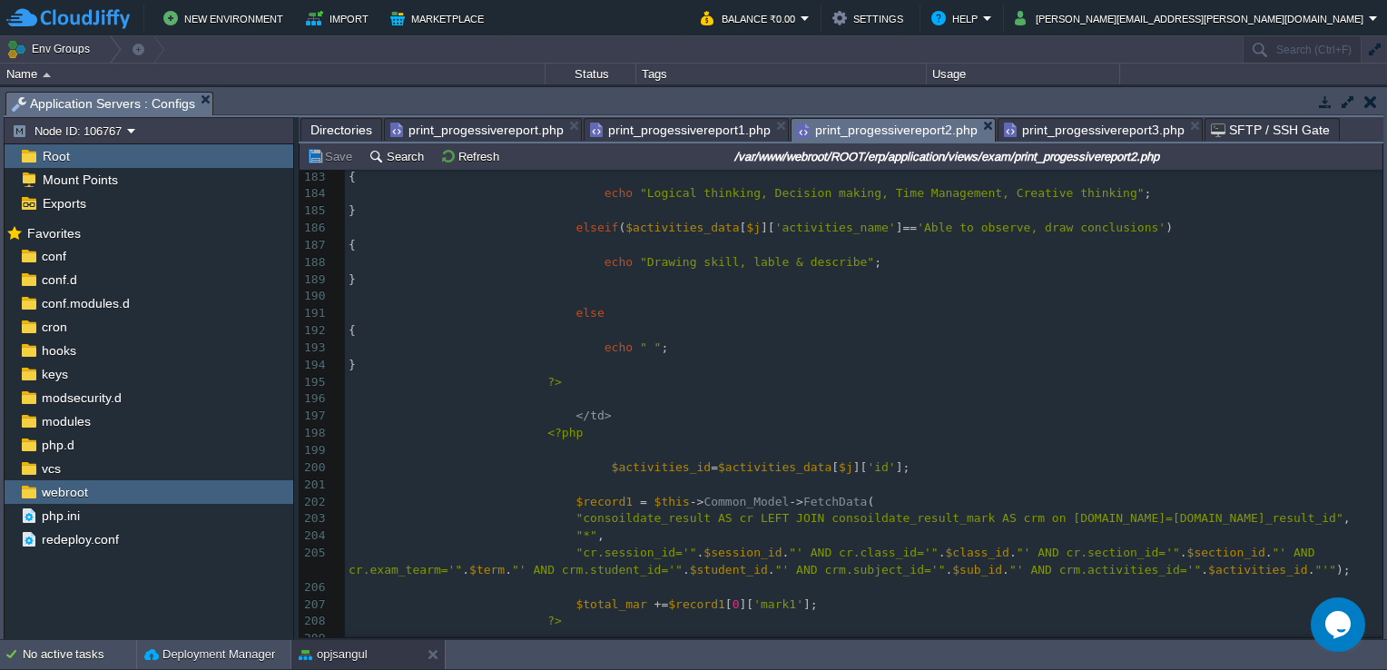
scroll to position [3357, 0]
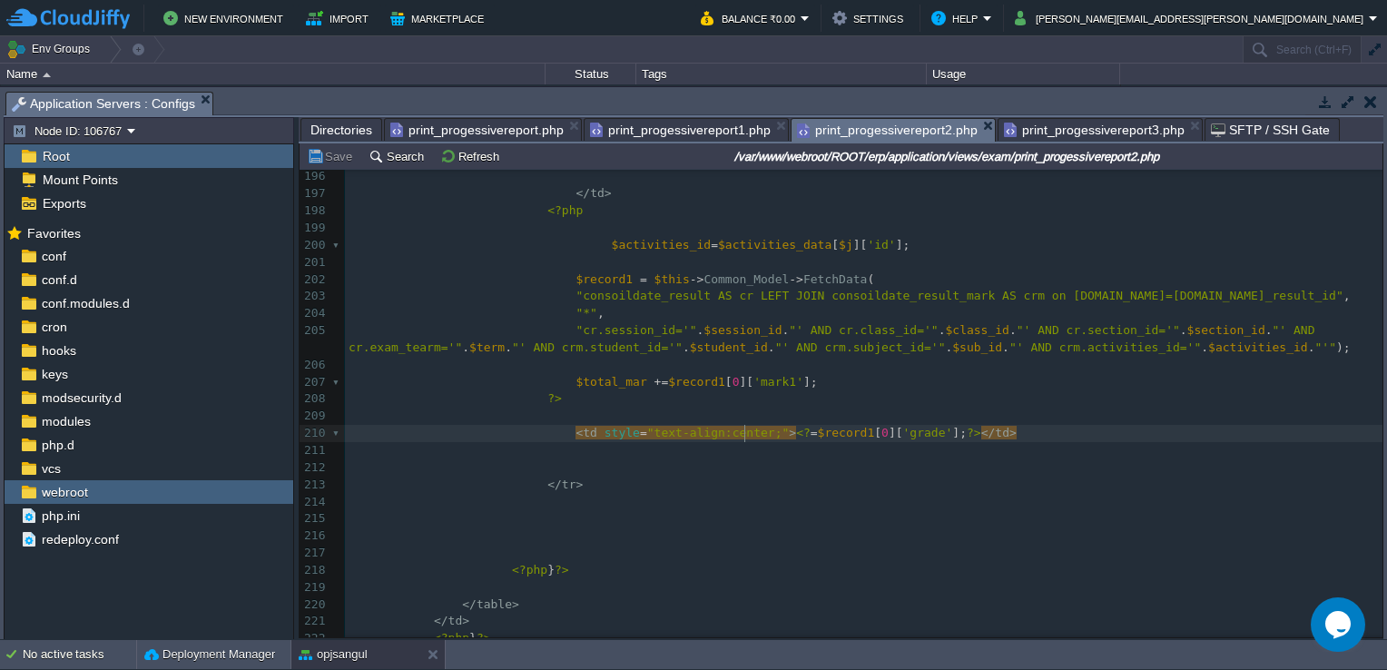
type textarea ";"><?=$"
click at [744, 437] on div "x </ td > 179 { 180 echo "Problem solving, Applications" ; 181 } 182 elseif ( $…" at bounding box center [863, 339] width 1037 height 924
paste textarea
click at [925, 492] on pre "</ tr >" at bounding box center [863, 484] width 1037 height 17
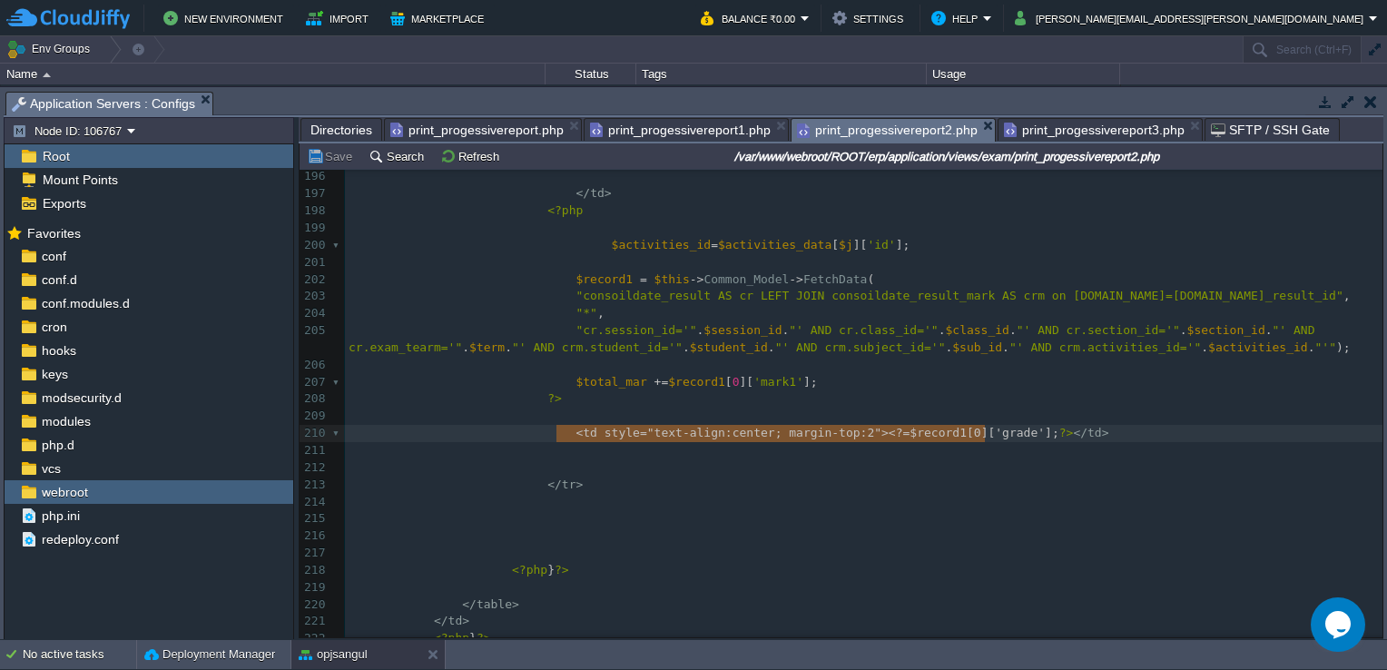
type textarea "<td style="text-align:center; margin-top:2"><?=$record1[0]['grade'];?></td>"
drag, startPoint x: 554, startPoint y: 434, endPoint x: 1049, endPoint y: 429, distance: 495.5
click at [1030, 452] on pre "​" at bounding box center [863, 450] width 1037 height 17
type textarea "margin-top"
drag, startPoint x: 748, startPoint y: 436, endPoint x: 812, endPoint y: 431, distance: 64.7
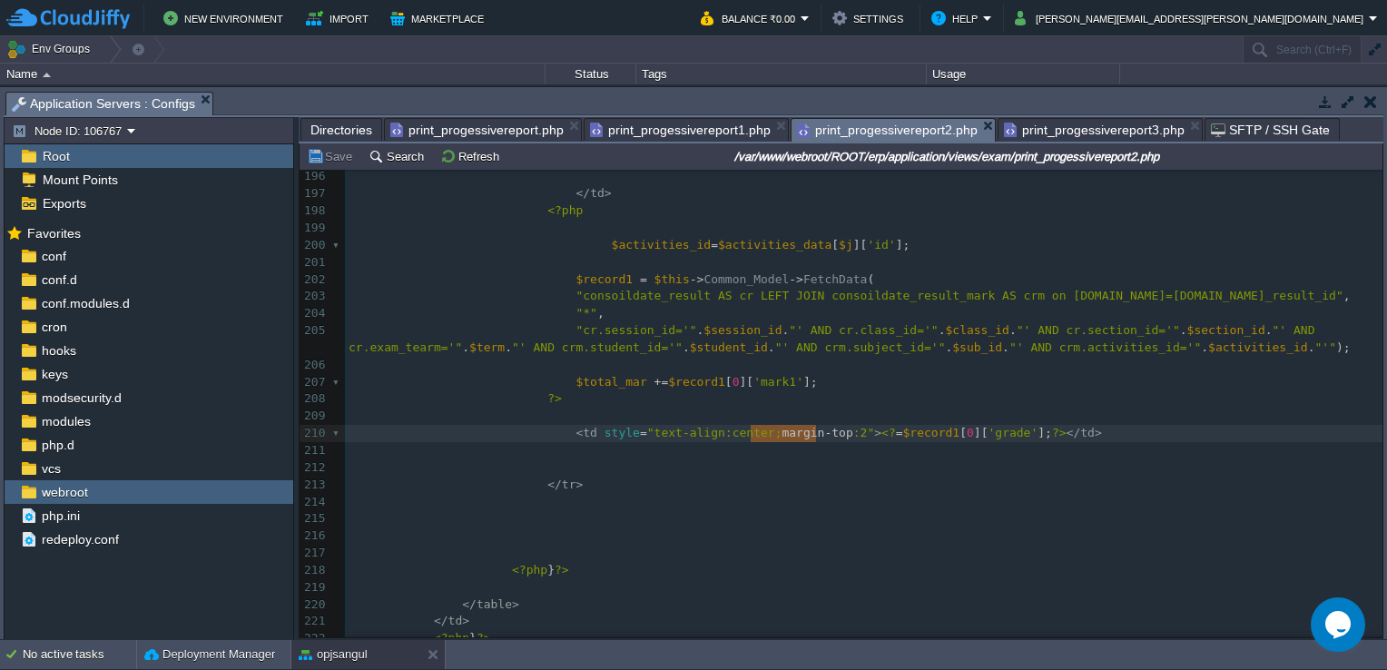
paste textarea
click at [918, 534] on pre "​" at bounding box center [863, 535] width 1037 height 17
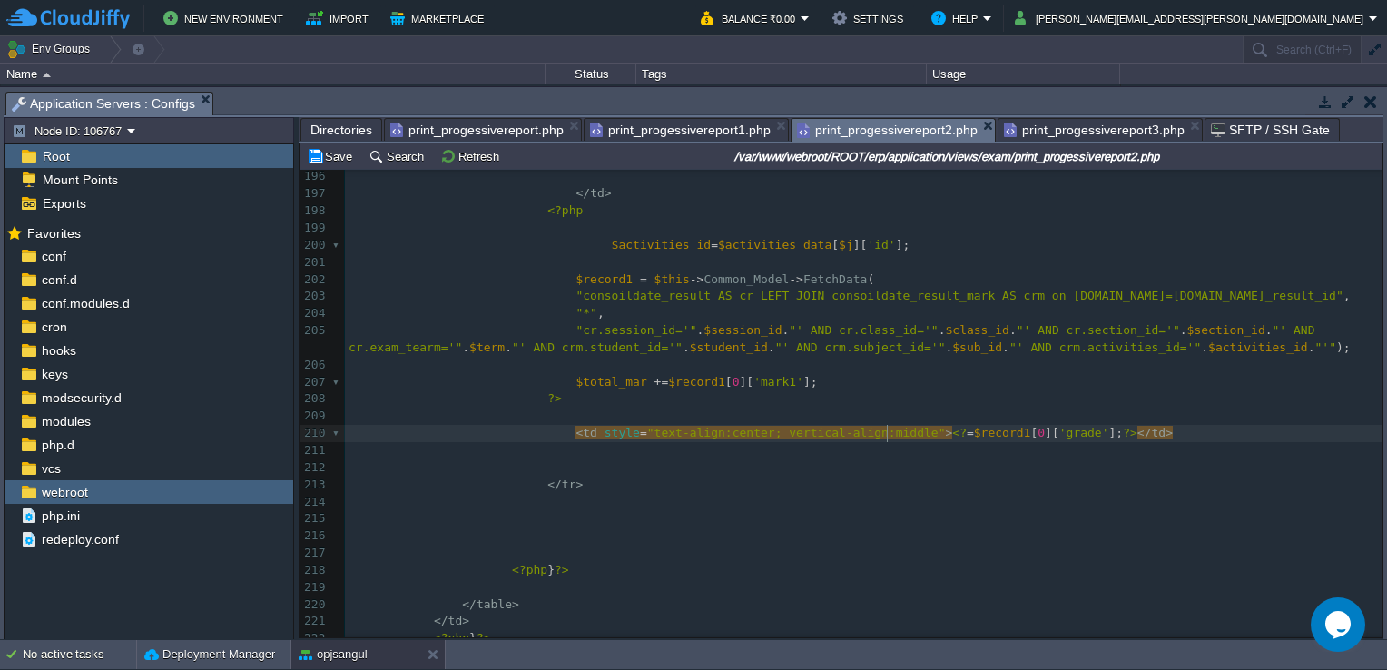
type textarea ";"
click at [941, 504] on pre "​" at bounding box center [863, 502] width 1037 height 17
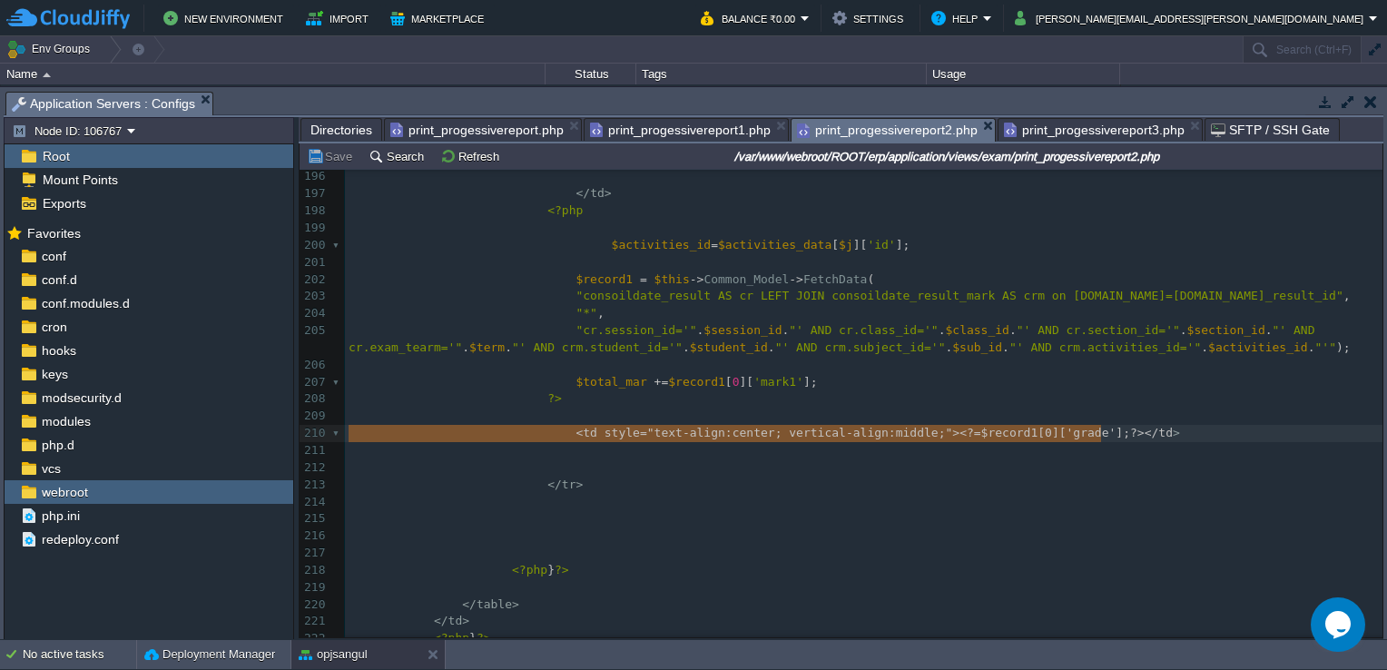
type textarea "<td style="text-align:center; vertical-align:middle;"><?=$record1[0]['grade'];?…"
drag, startPoint x: 552, startPoint y: 439, endPoint x: 1119, endPoint y: 436, distance: 567.1
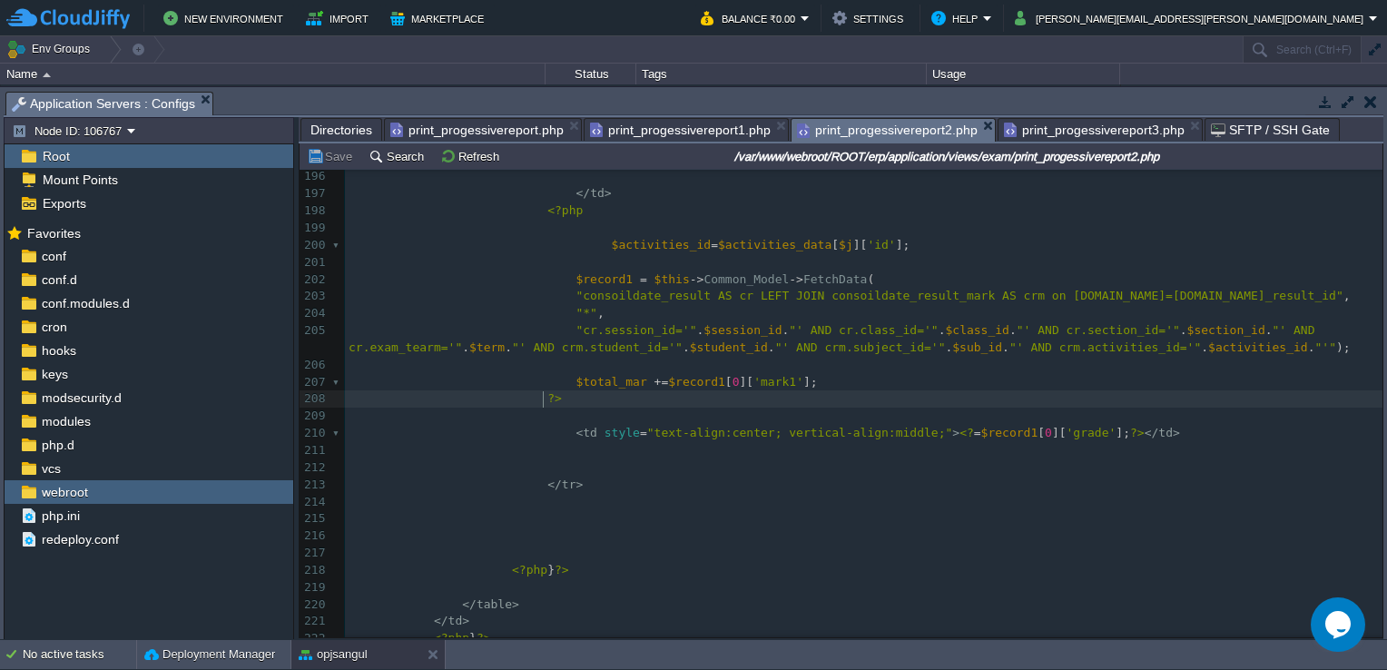
click at [943, 397] on pre "?>" at bounding box center [863, 398] width 1037 height 17
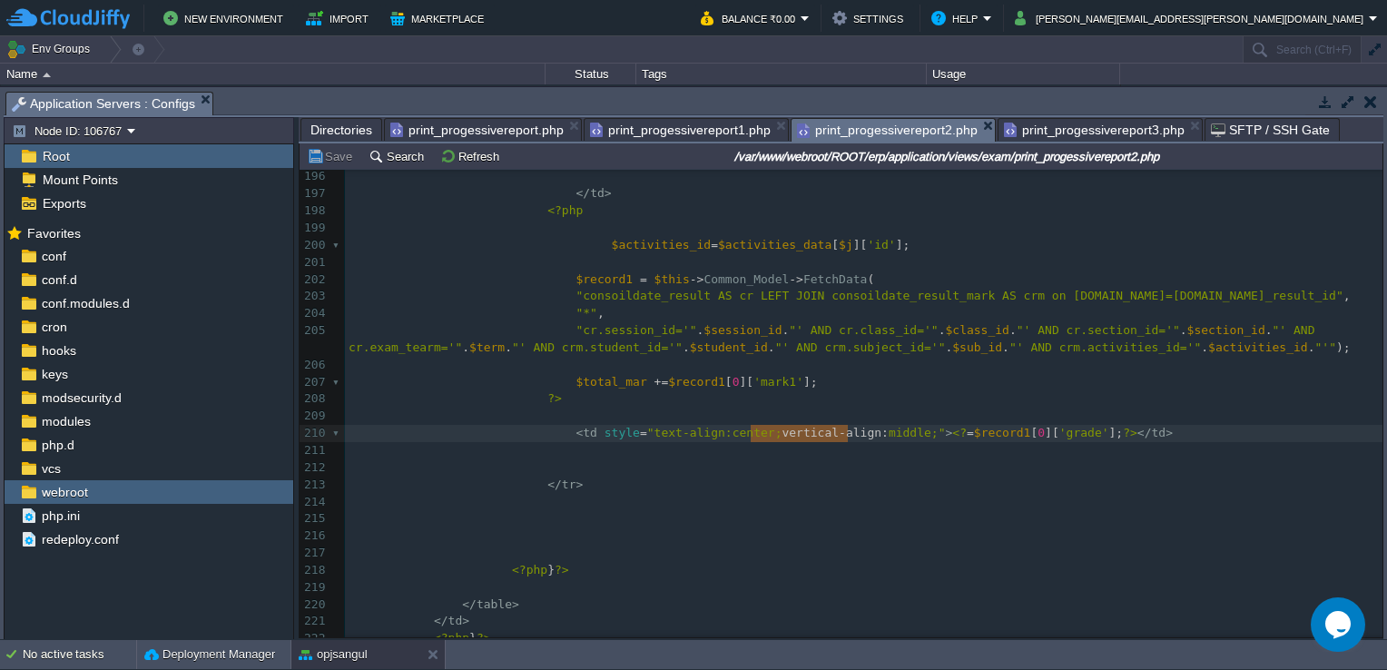
type textarea "vertical-align:middle;"
drag, startPoint x: 748, startPoint y: 436, endPoint x: 858, endPoint y: 435, distance: 110.7
paste textarea
click at [863, 517] on pre "​" at bounding box center [863, 518] width 1037 height 17
click at [868, 532] on pre "​" at bounding box center [863, 535] width 1037 height 17
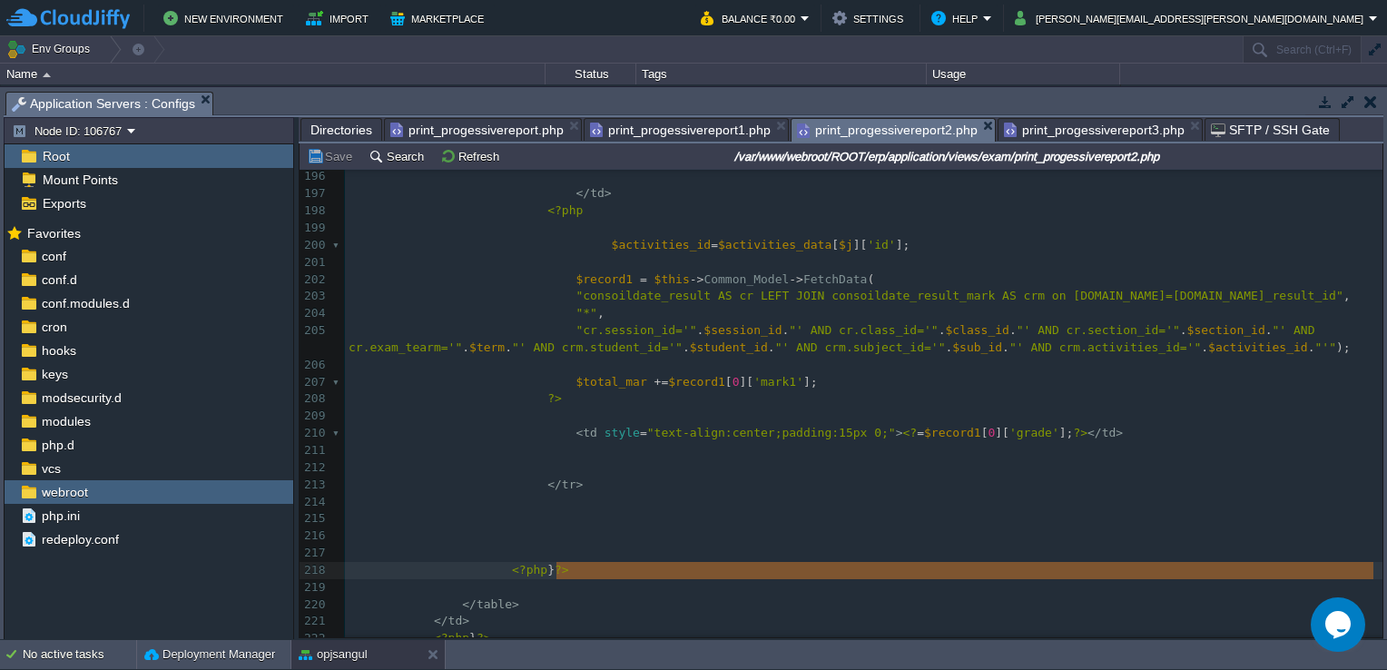
click at [947, 409] on pre "​" at bounding box center [863, 415] width 1037 height 17
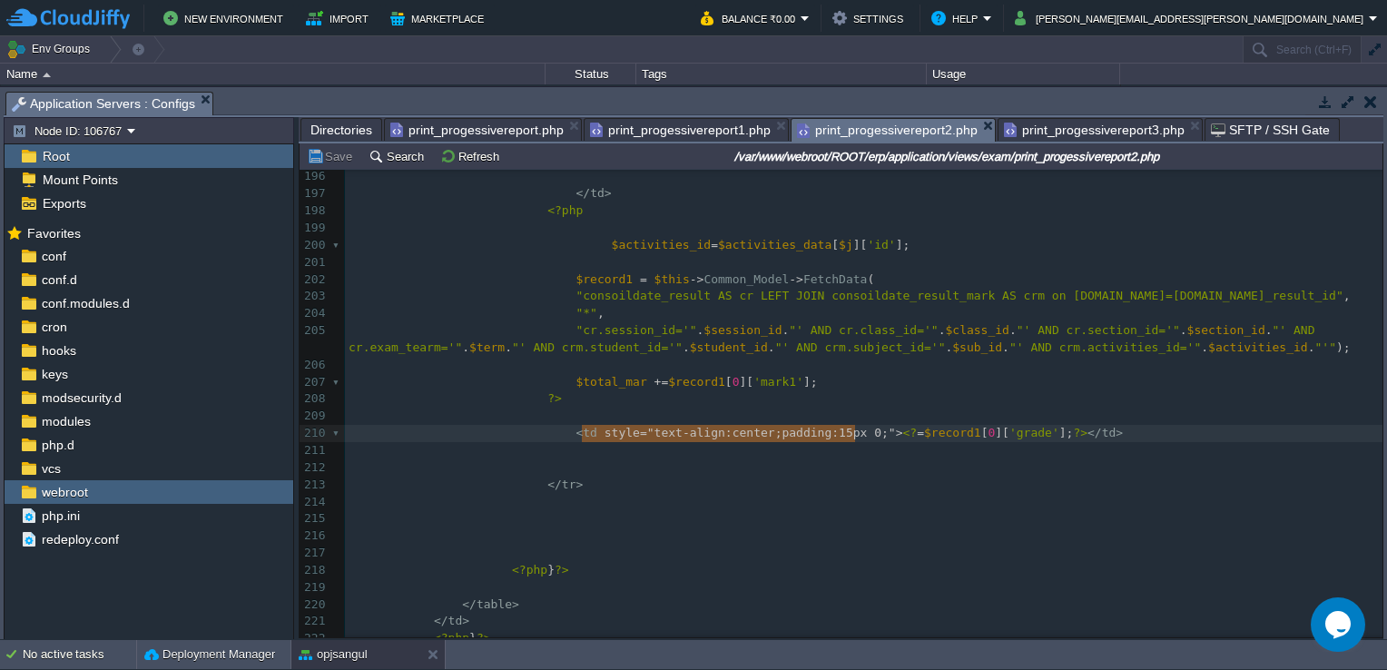
type textarea "style="text-align:center;padding:15px 0;""
drag, startPoint x: 582, startPoint y: 437, endPoint x: 850, endPoint y: 442, distance: 268.6
paste textarea
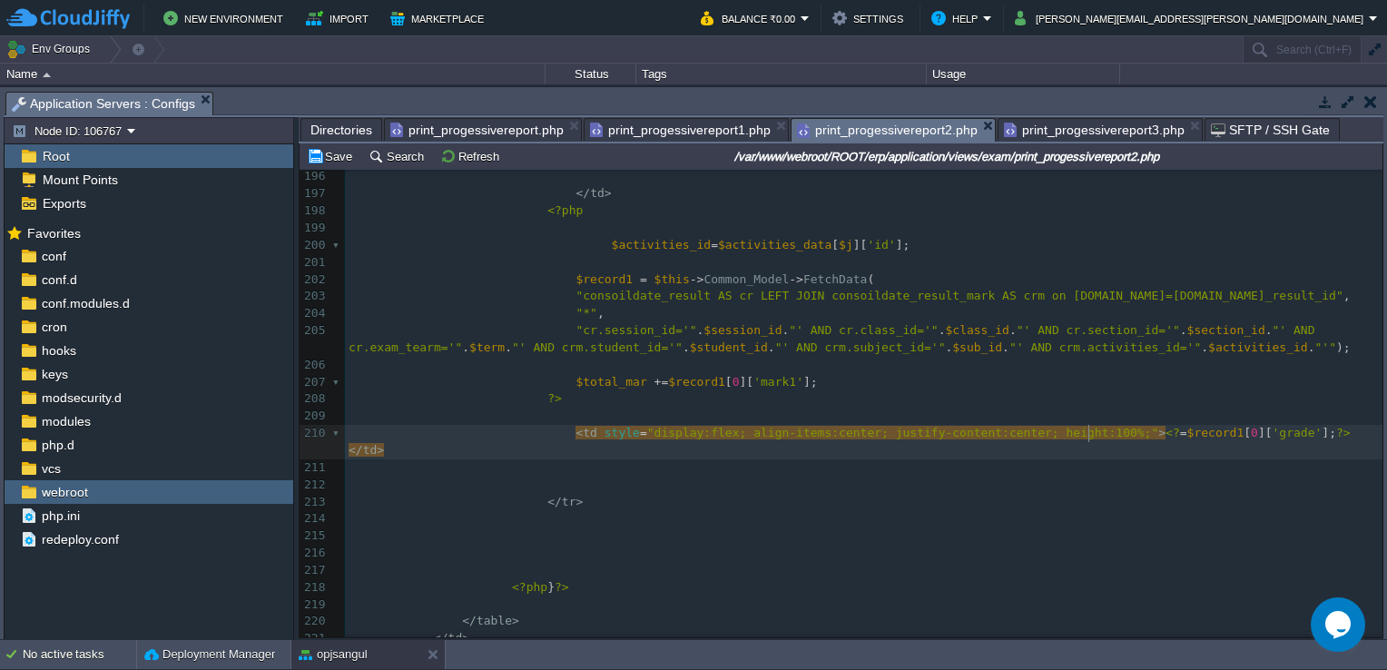
click at [855, 510] on pre "​" at bounding box center [863, 518] width 1037 height 17
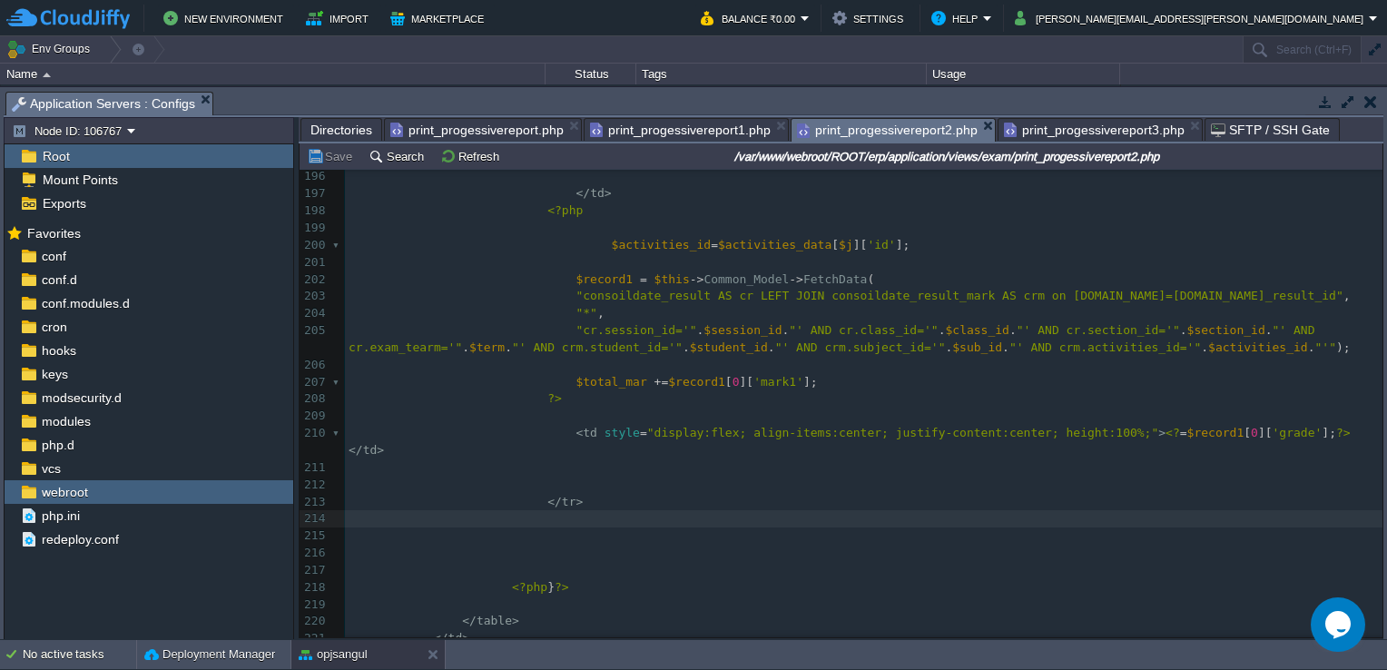
type textarea "style="text-align:center;padding:15px 0;""
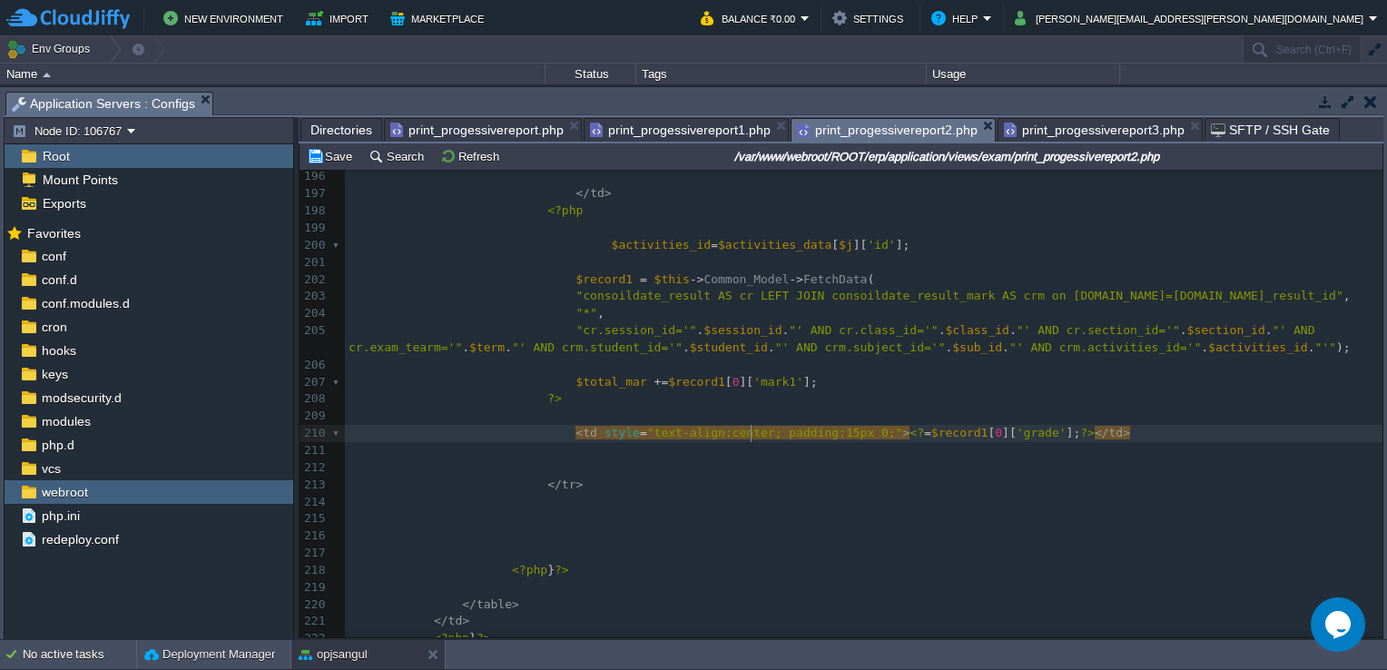
type textarea "vertical-align:middle;"
type textarea "margin-top"
click at [881, 459] on pre "​" at bounding box center [863, 450] width 1037 height 17
click at [1177, 533] on pre "​" at bounding box center [863, 535] width 1037 height 17
click at [841, 452] on pre "​" at bounding box center [863, 450] width 1037 height 17
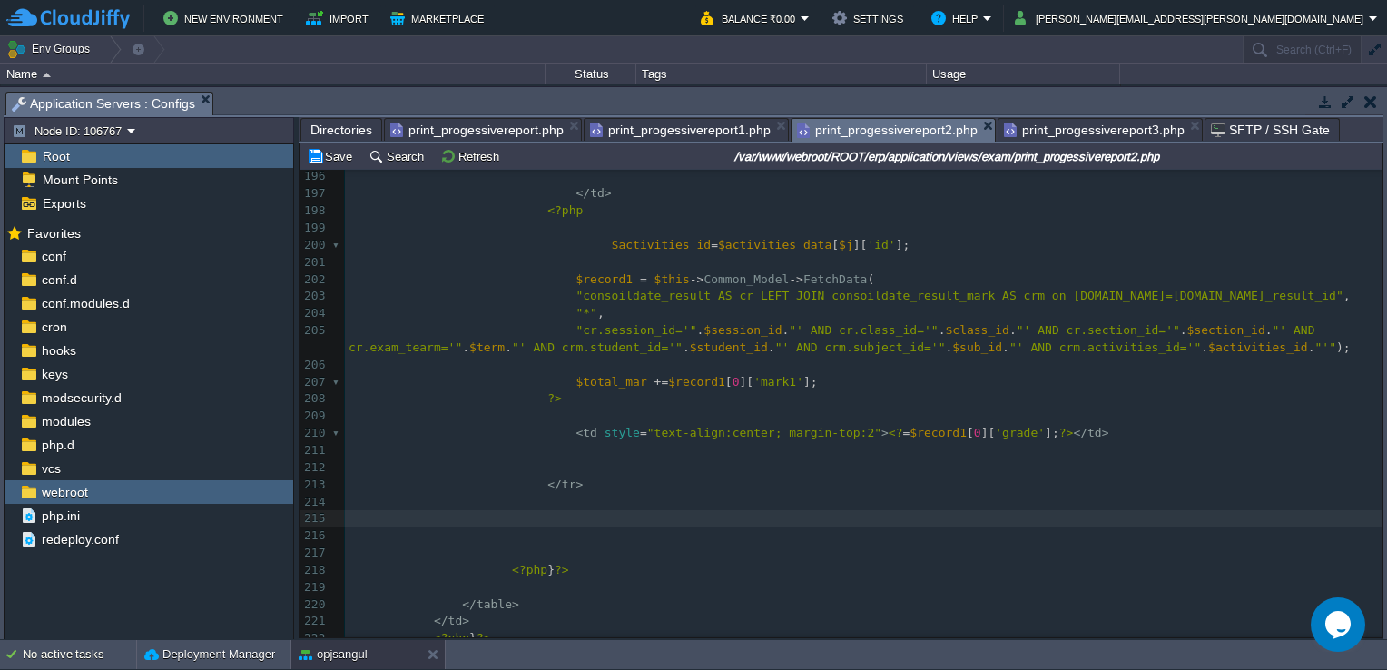
click at [822, 522] on pre "​" at bounding box center [863, 518] width 1037 height 17
click at [599, 456] on pre "​" at bounding box center [863, 450] width 1037 height 17
type textarea "style="text-align:center; margin-top:2""
drag, startPoint x: 583, startPoint y: 436, endPoint x: 833, endPoint y: 434, distance: 250.5
paste textarea
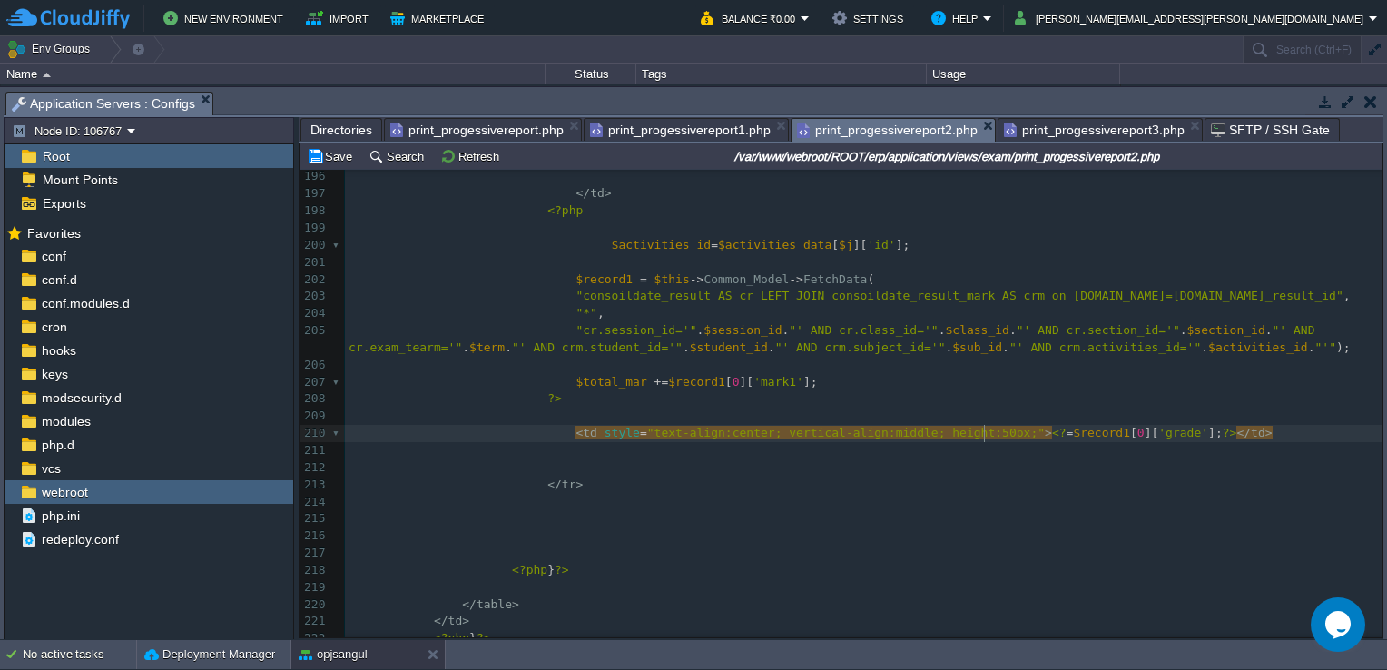
click at [841, 524] on pre "​" at bounding box center [863, 518] width 1037 height 17
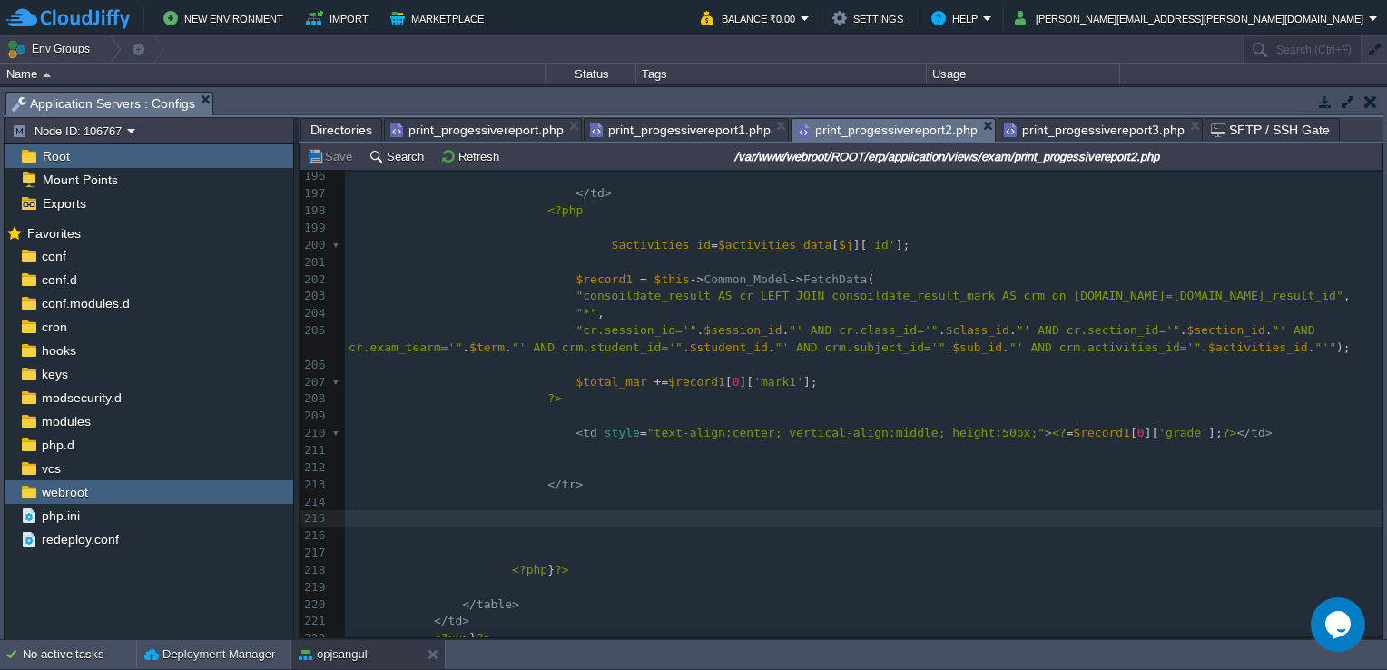
click at [1001, 397] on pre "?>" at bounding box center [863, 398] width 1037 height 17
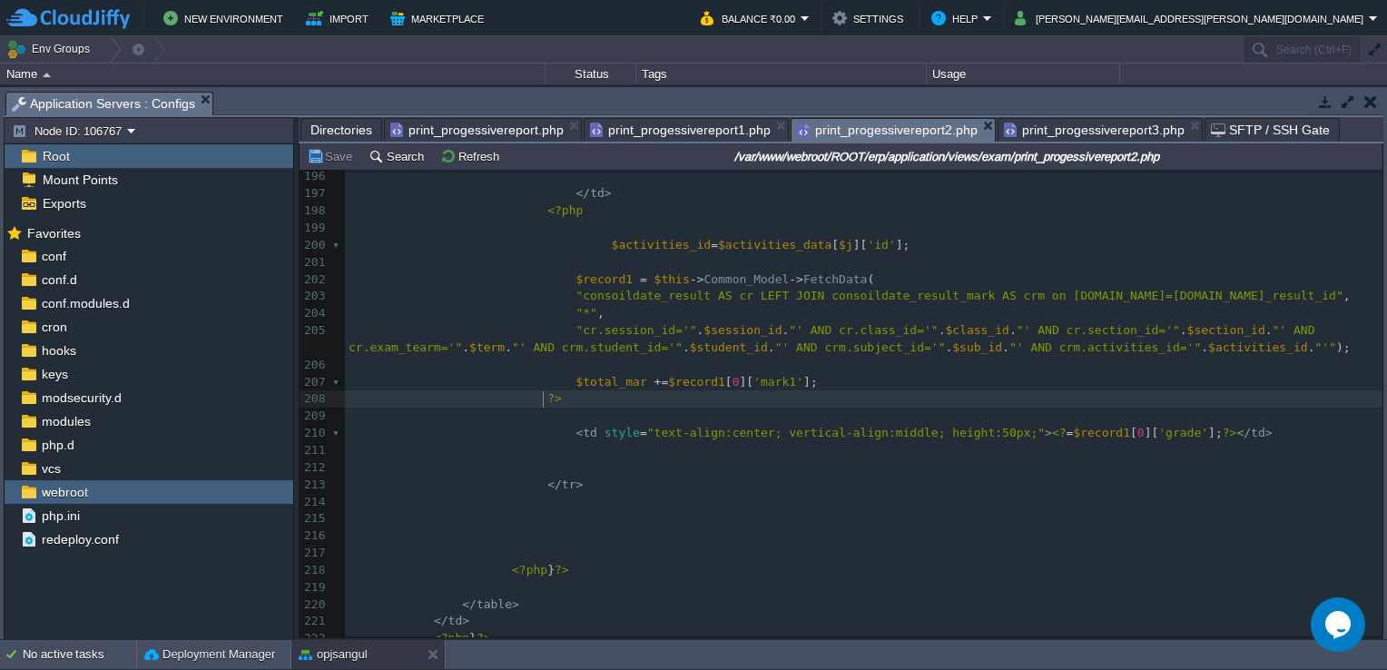
click at [916, 483] on pre "</ tr >" at bounding box center [863, 484] width 1037 height 17
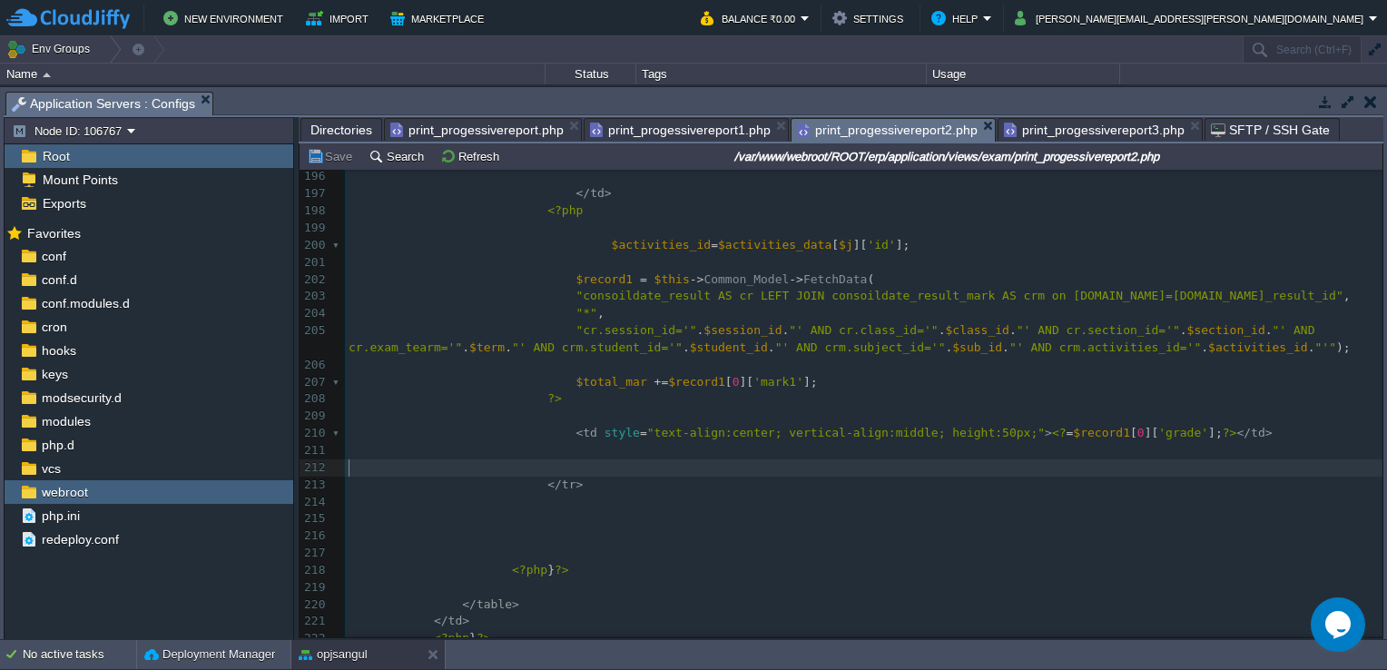
click at [898, 467] on pre "​" at bounding box center [863, 467] width 1037 height 17
type textarea "vertical-align:middle; height:50px;"
drag, startPoint x: 979, startPoint y: 433, endPoint x: 750, endPoint y: 438, distance: 228.7
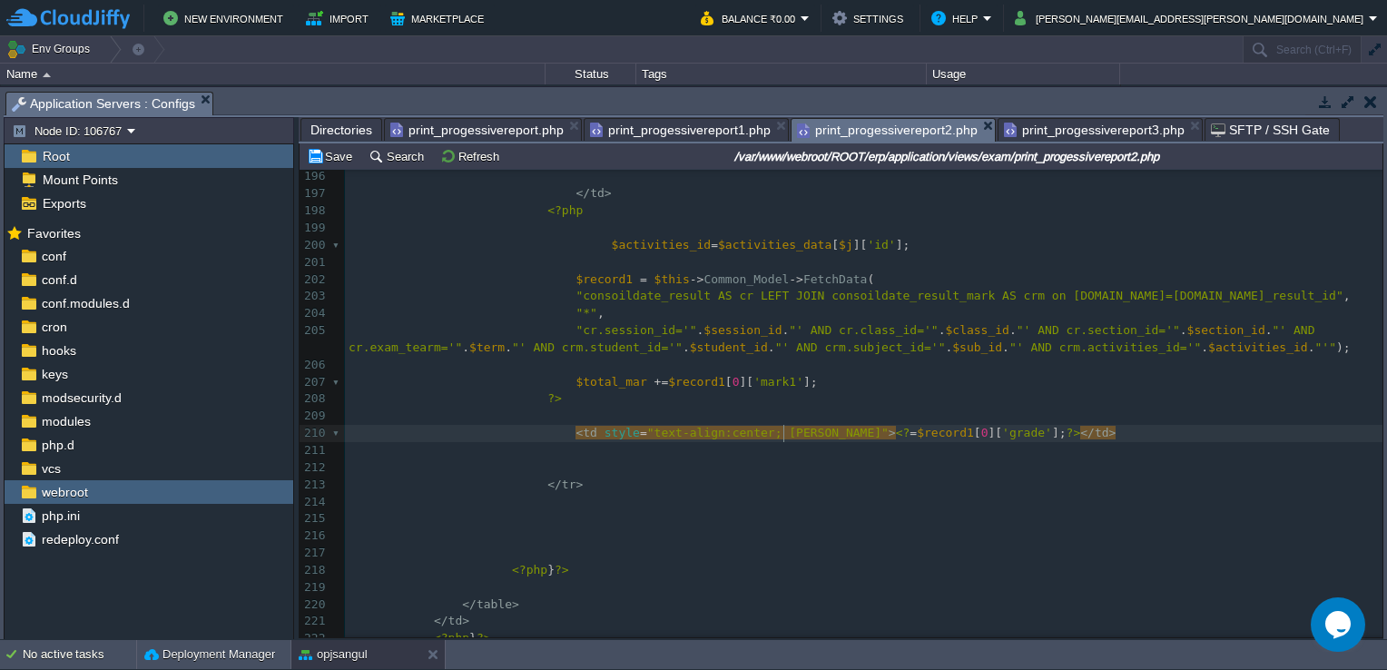
scroll to position [5, 38]
type textarea "margin_top"
type textarea "-top;"
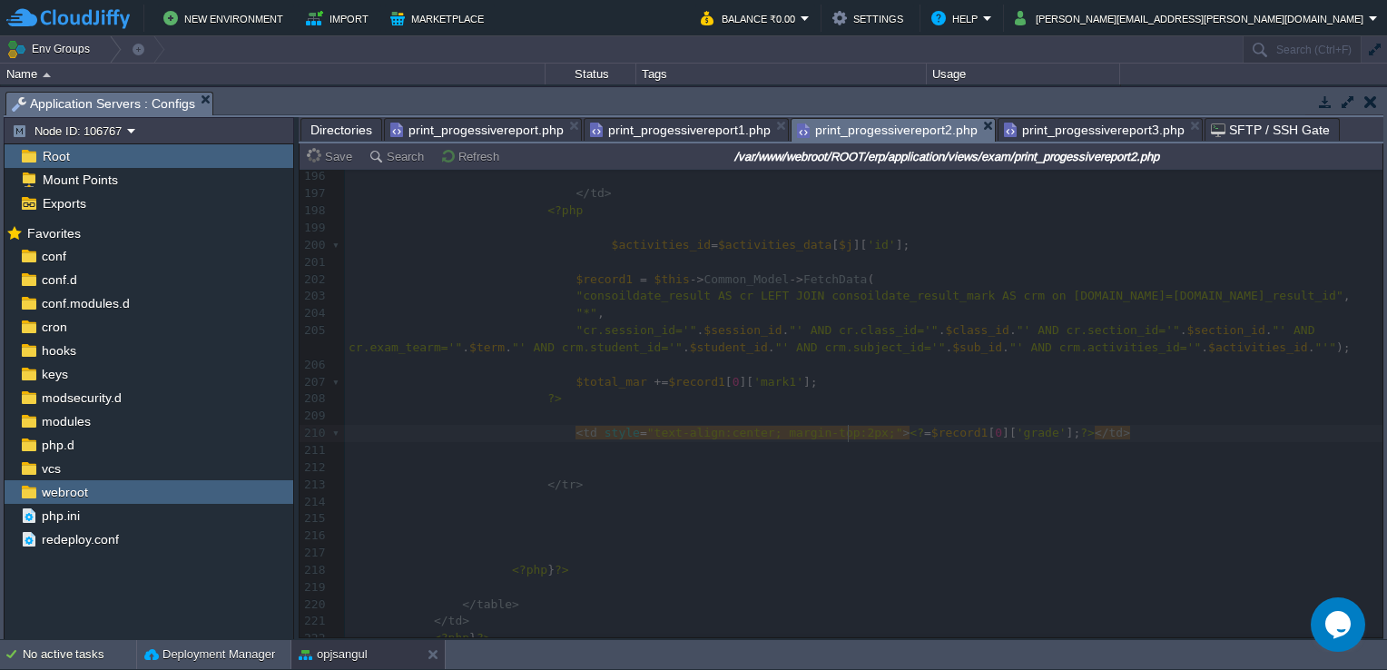
type textarea ":2px;"
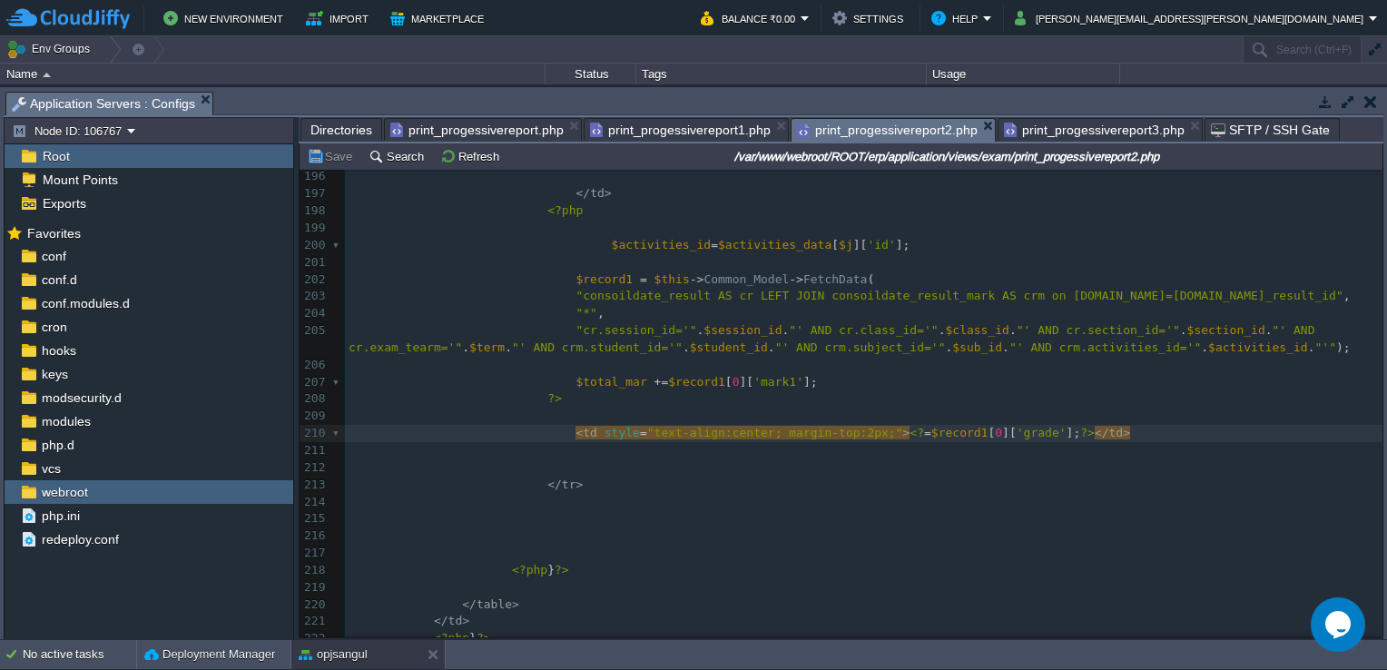
click at [955, 499] on pre "​" at bounding box center [863, 502] width 1037 height 17
click at [872, 368] on pre "​" at bounding box center [863, 365] width 1037 height 17
click at [1073, 498] on pre "​" at bounding box center [863, 502] width 1037 height 17
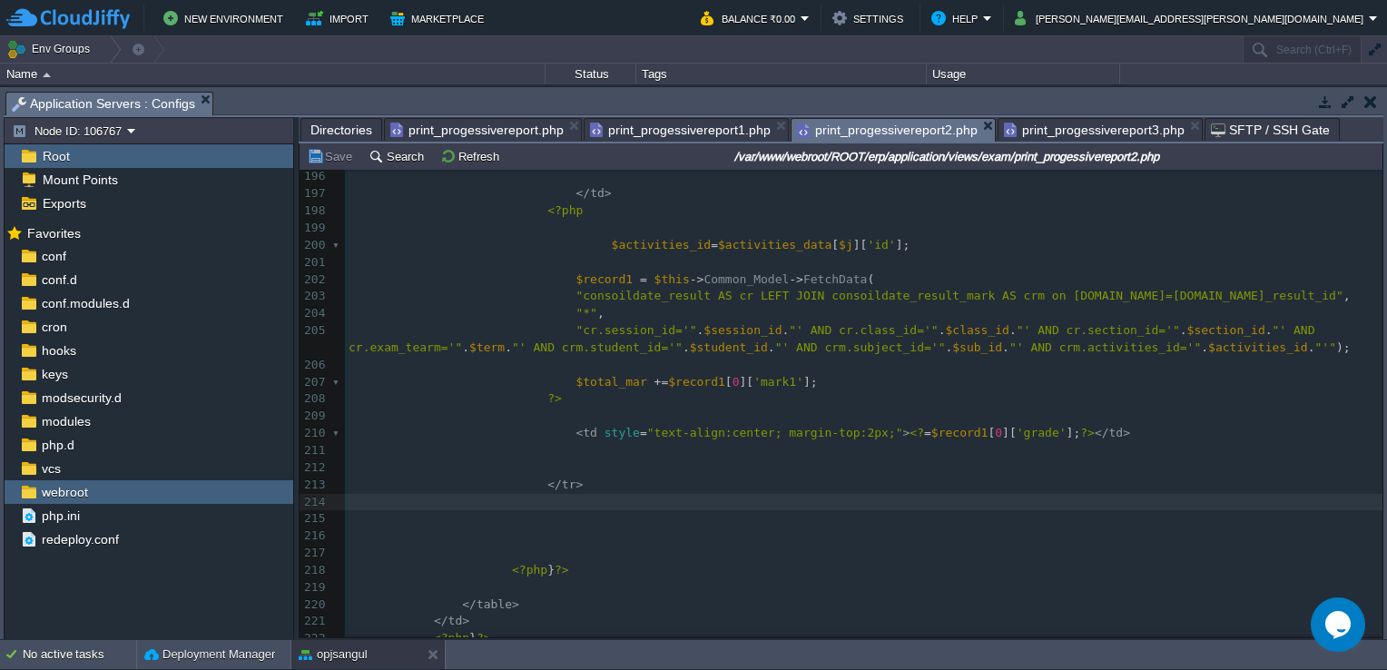
click at [979, 382] on pre "$total_mar += $record1 [ 0 ][ 'mark1' ];" at bounding box center [863, 382] width 1037 height 17
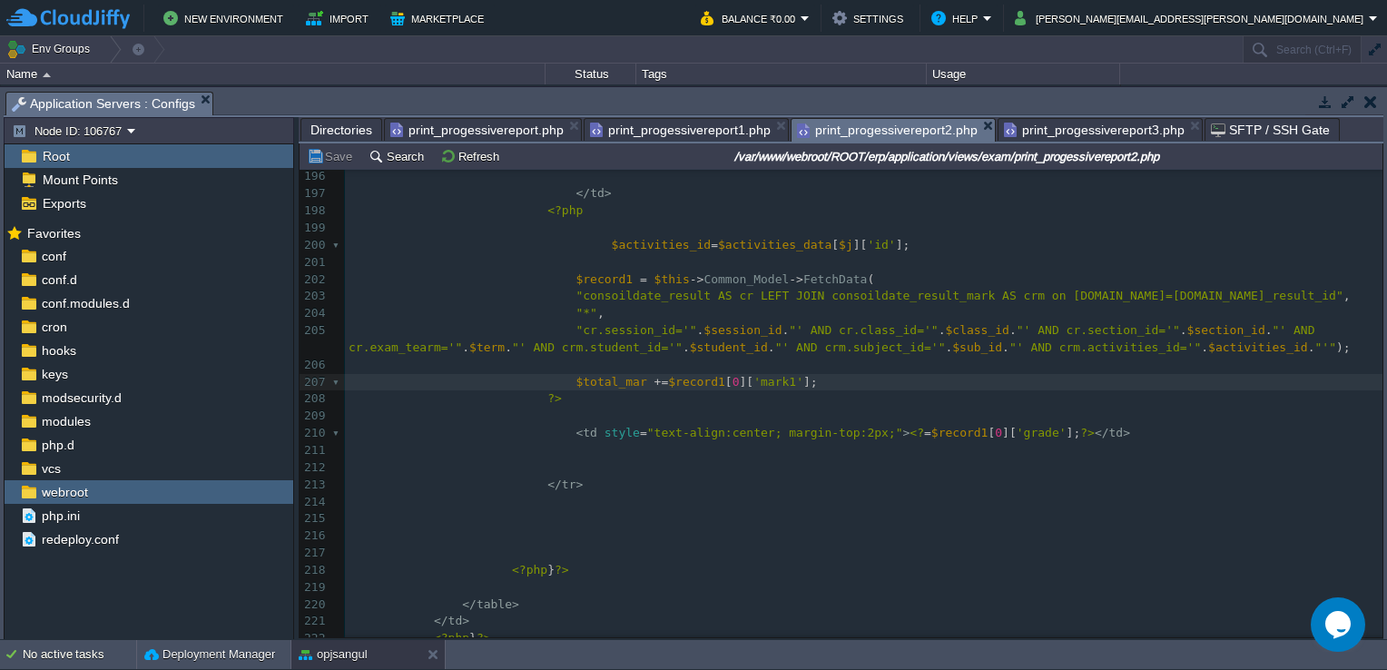
click at [607, 464] on pre "​" at bounding box center [863, 467] width 1037 height 17
click at [550, 535] on pre "​" at bounding box center [863, 535] width 1037 height 17
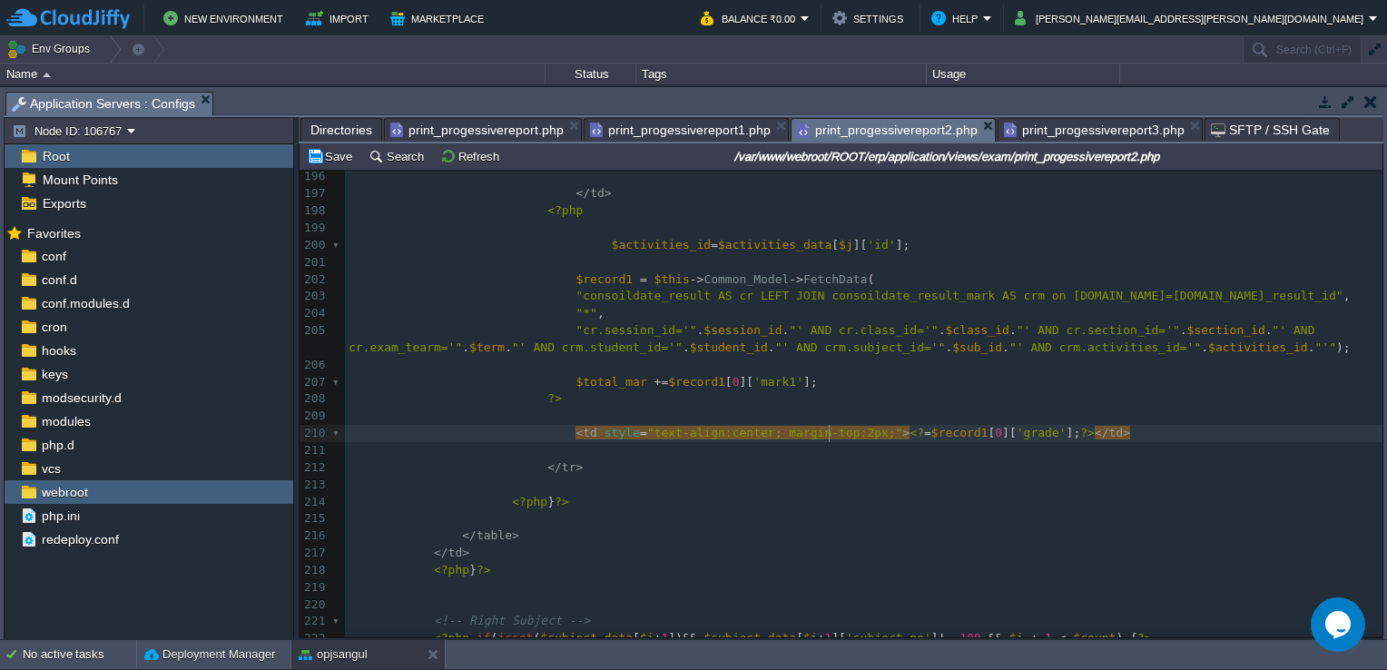
type textarea "2px"
click at [828, 437] on div "x </ td > 179 { 180 echo "Problem solving, Applications" ; 181 } 182 elseif ( $…" at bounding box center [863, 339] width 1037 height 924
type textarea "6"
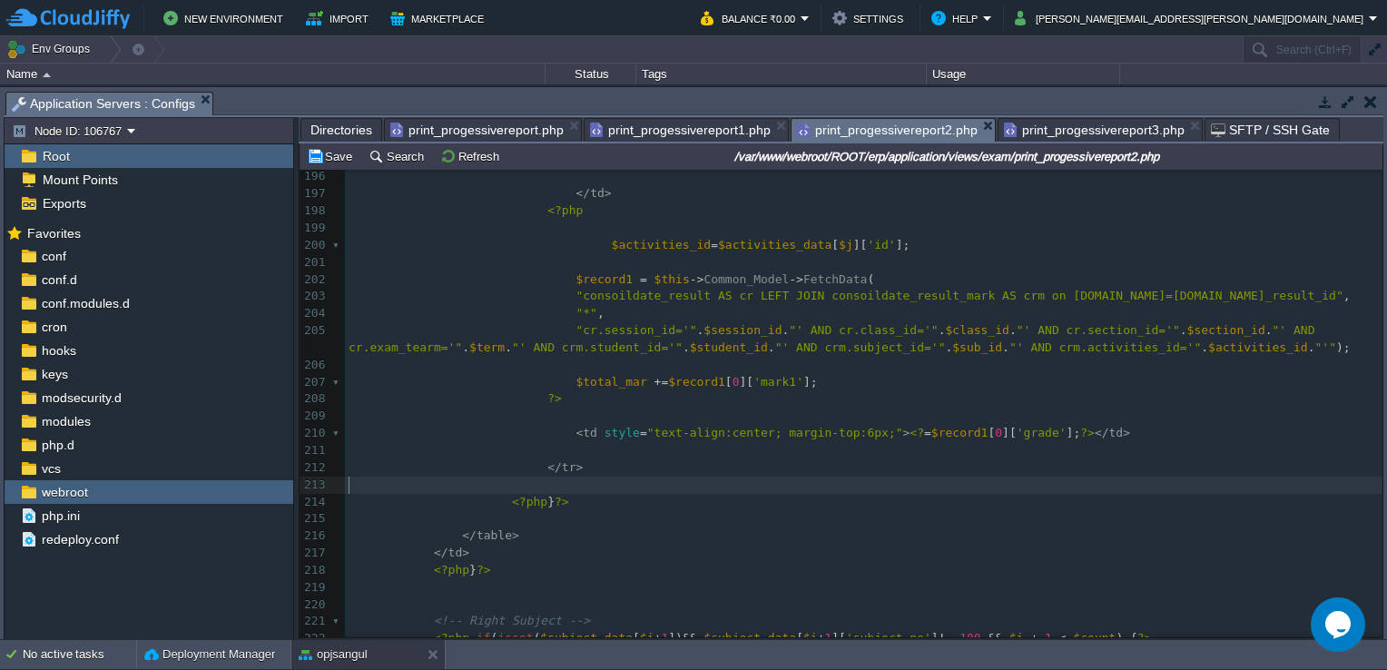
click at [868, 495] on pre "<?php } ?>" at bounding box center [863, 502] width 1037 height 17
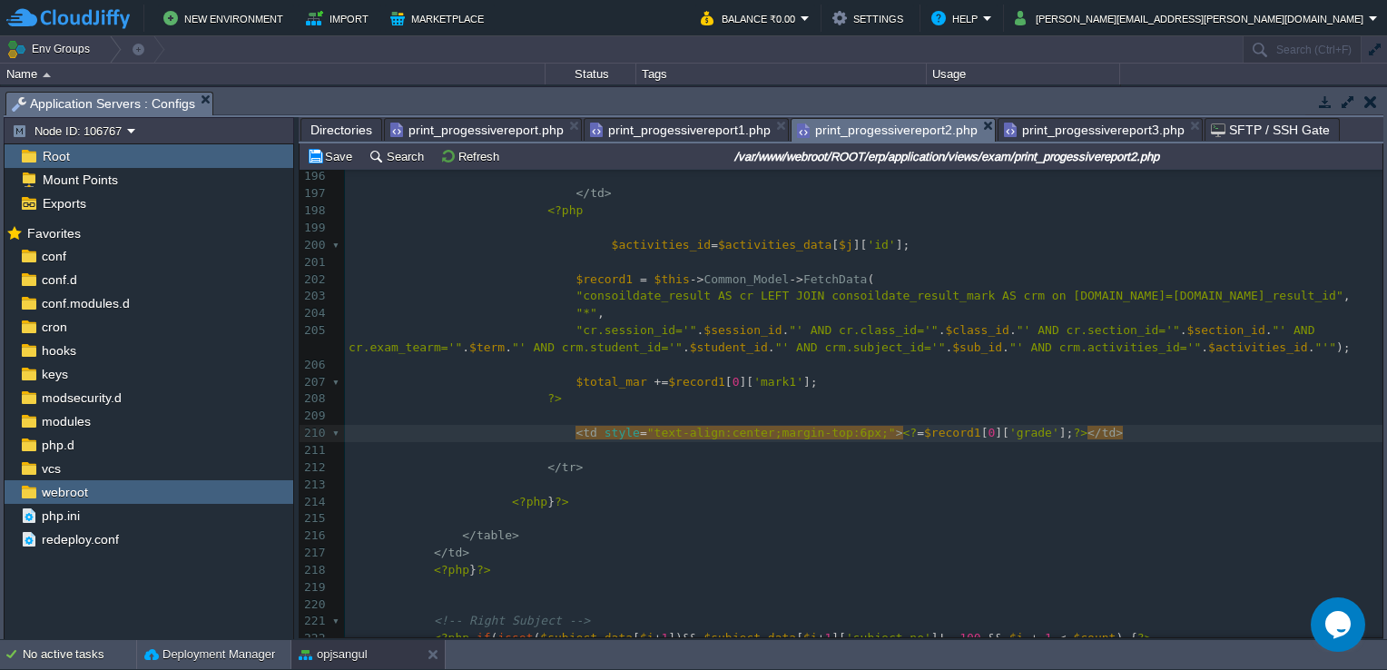
click at [797, 492] on pre "​" at bounding box center [863, 484] width 1037 height 17
type textarea "margin-top:6px;"
drag, startPoint x: 743, startPoint y: 435, endPoint x: 838, endPoint y: 433, distance: 95.3
click at [875, 505] on pre "<?php } ?>" at bounding box center [863, 502] width 1037 height 17
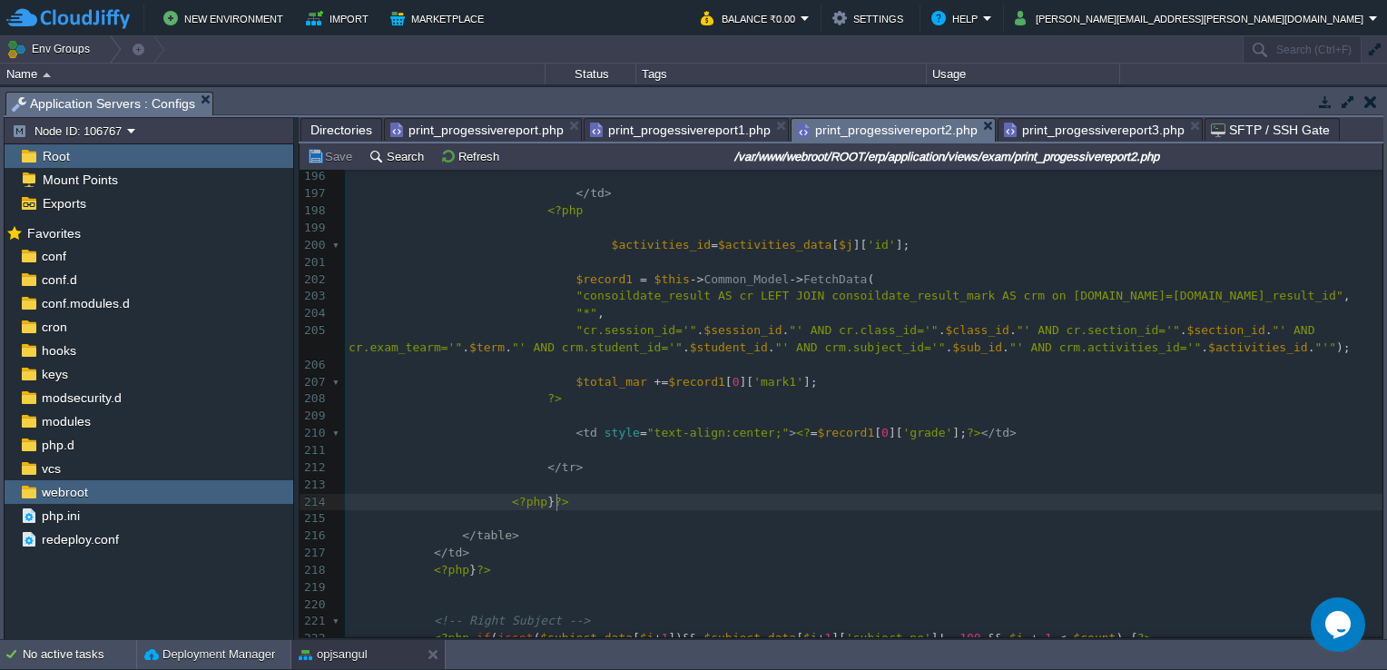
click at [758, 436] on div "x </ td > 179 { 180 echo "Problem solving, Applications" ; 181 } 182 elseif ( $…" at bounding box center [863, 339] width 1037 height 924
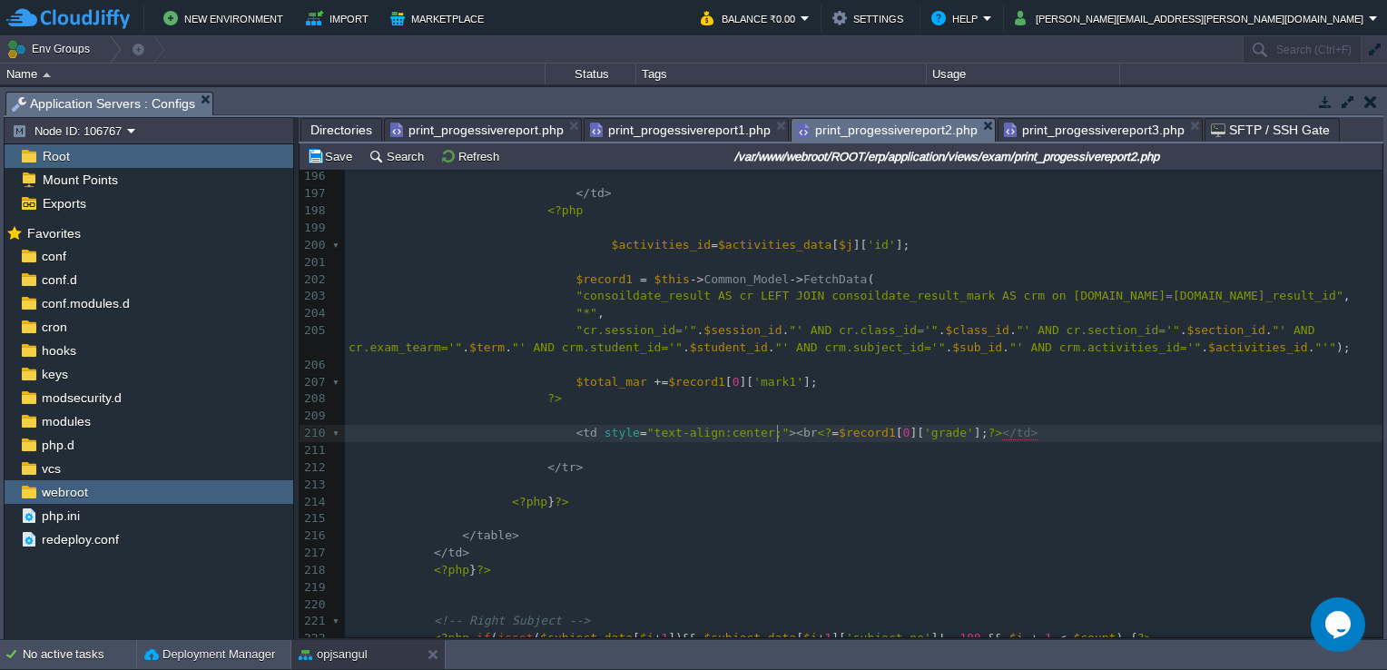
scroll to position [5, 18]
type textarea "<br/>"
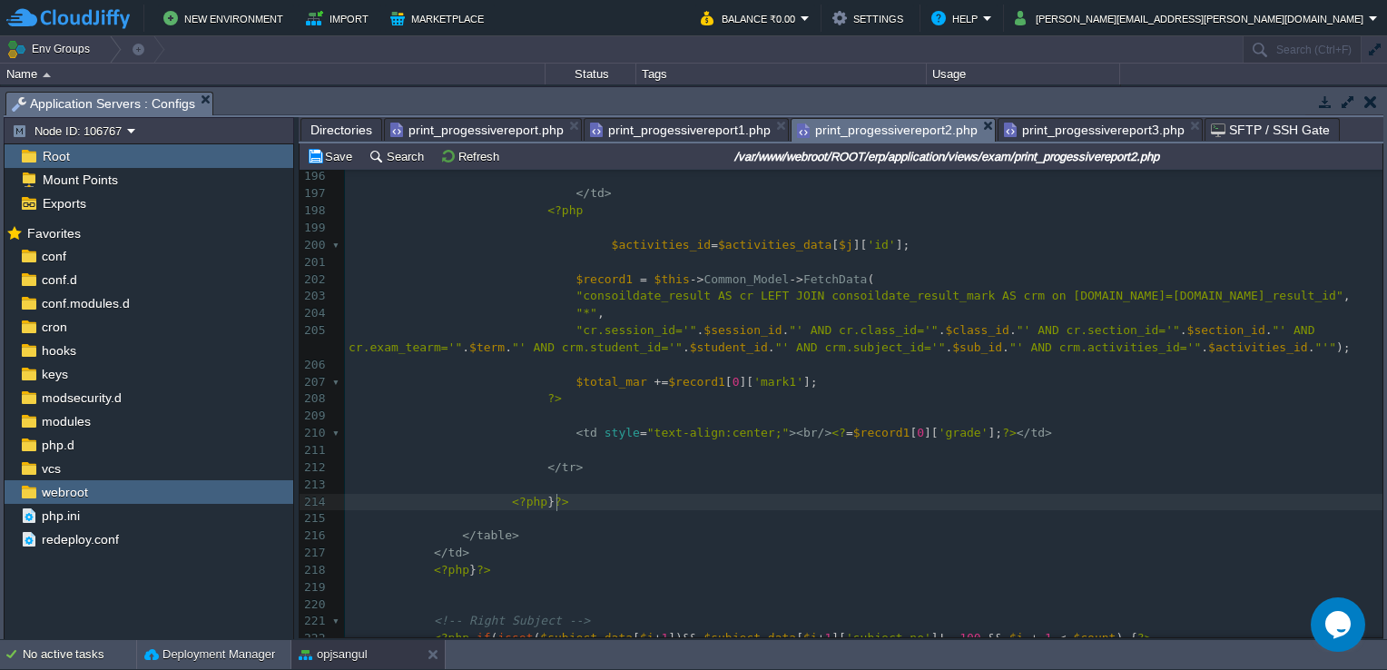
click at [821, 500] on pre "<?php } ?>" at bounding box center [863, 502] width 1037 height 17
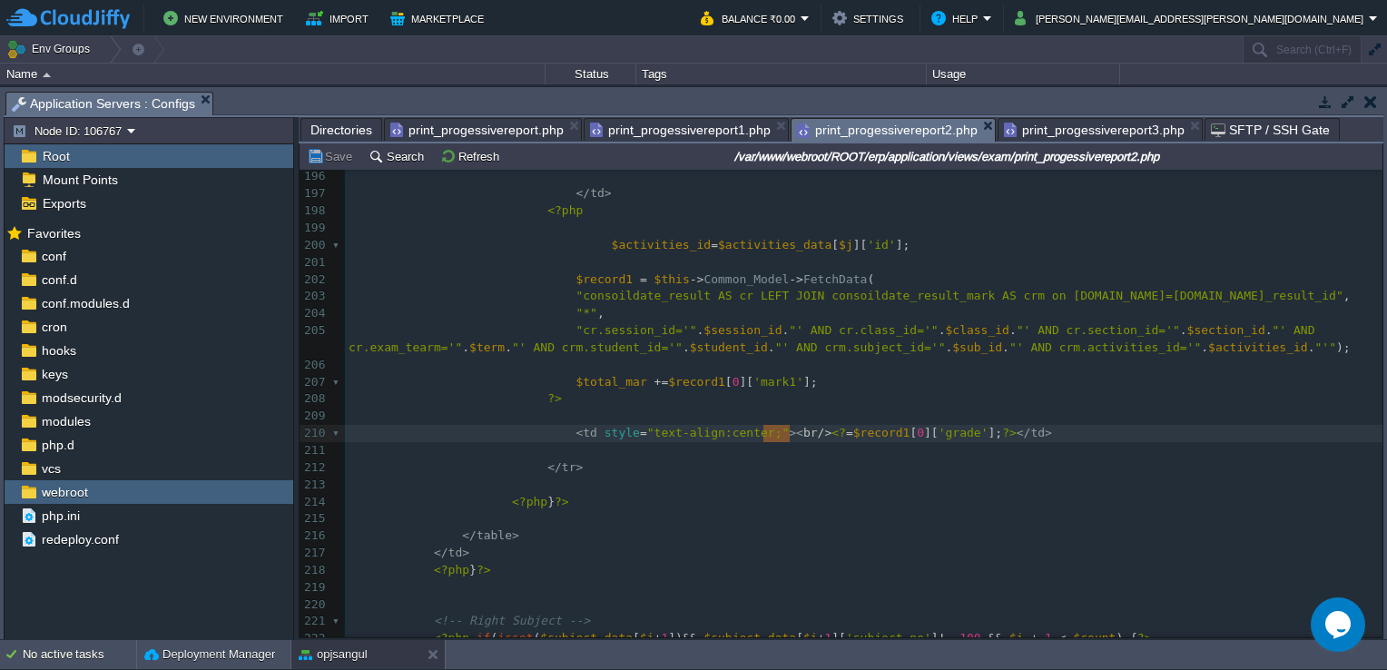
type textarea "<br/>"
drag, startPoint x: 789, startPoint y: 432, endPoint x: 755, endPoint y: 441, distance: 35.7
click at [820, 515] on pre "​" at bounding box center [863, 518] width 1037 height 17
click at [789, 441] on div "x </ td > 179 { 180 echo "Problem solving, Applications" ; 181 } 182 elseif ( $…" at bounding box center [863, 339] width 1037 height 924
click at [864, 505] on pre "<?php } ?>" at bounding box center [863, 502] width 1037 height 17
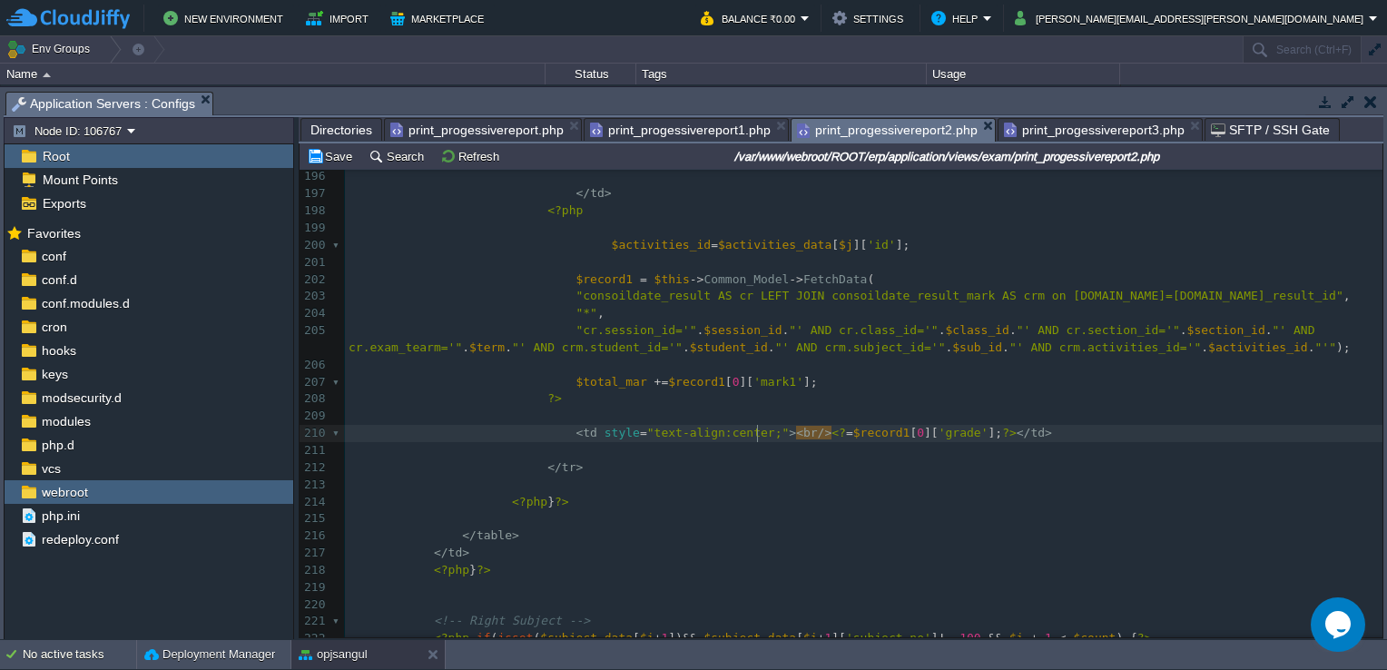
click at [814, 499] on pre "<?php } ?>" at bounding box center [863, 502] width 1037 height 17
click at [789, 440] on div "x </ td > 179 { 180 echo "Problem solving, Applications" ; 181 } 182 elseif ( $…" at bounding box center [863, 339] width 1037 height 924
type textarea "$"
type textarea "&npsp"
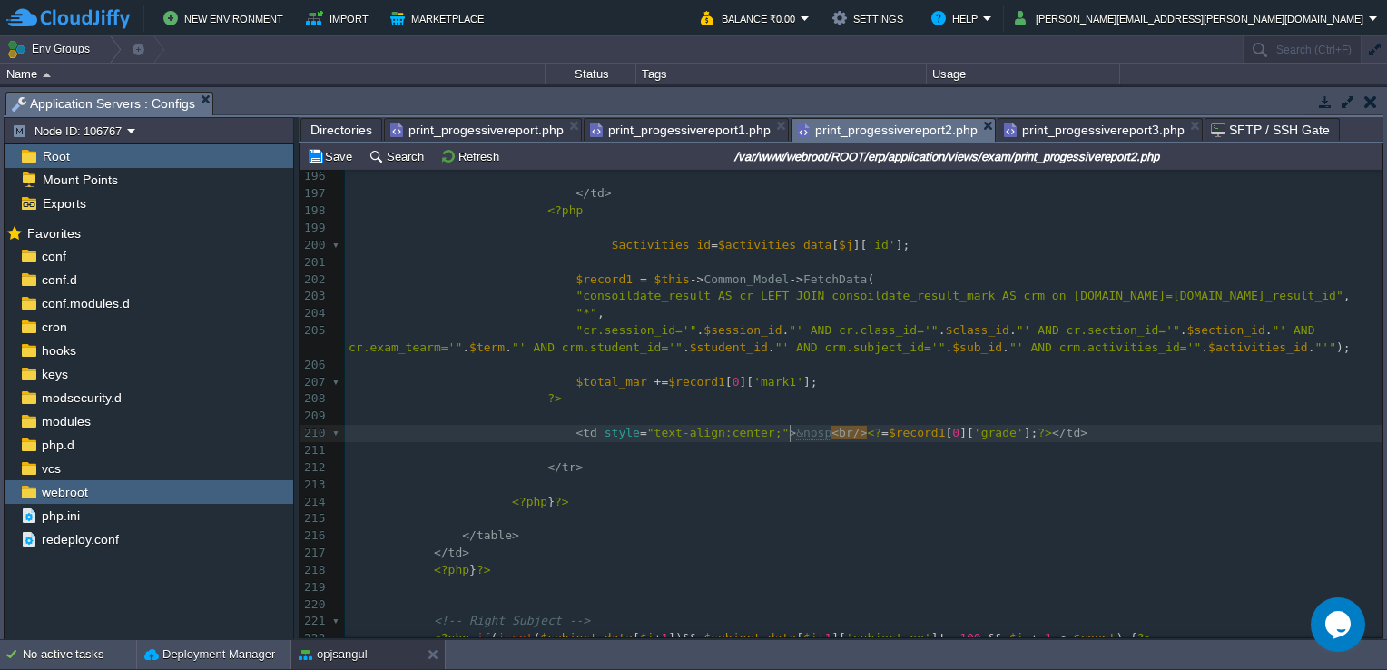
scroll to position [5, 32]
click at [799, 483] on pre "​" at bounding box center [863, 484] width 1037 height 17
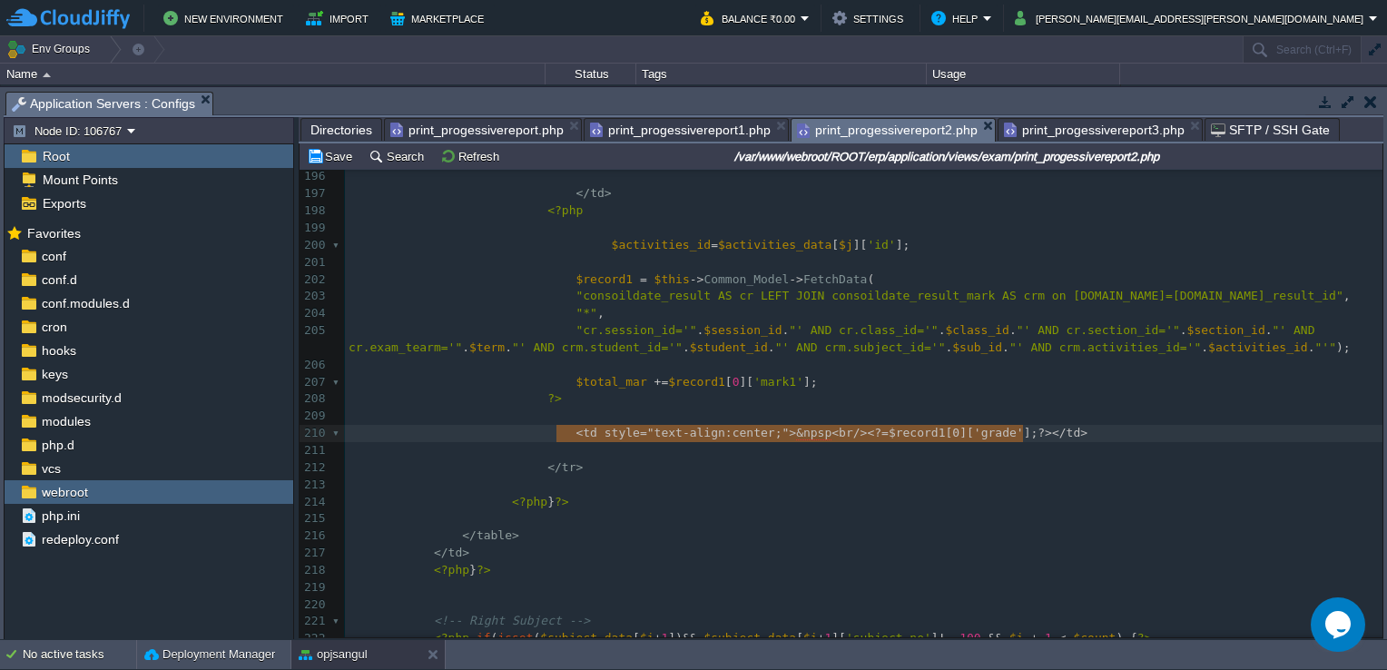
drag, startPoint x: 556, startPoint y: 435, endPoint x: 1032, endPoint y: 430, distance: 475.5
type textarea "<td style="text-align:center;">&npsp<br/><?=$record1[0]['grade'];?></td>"
click at [923, 457] on pre "​" at bounding box center [863, 450] width 1037 height 17
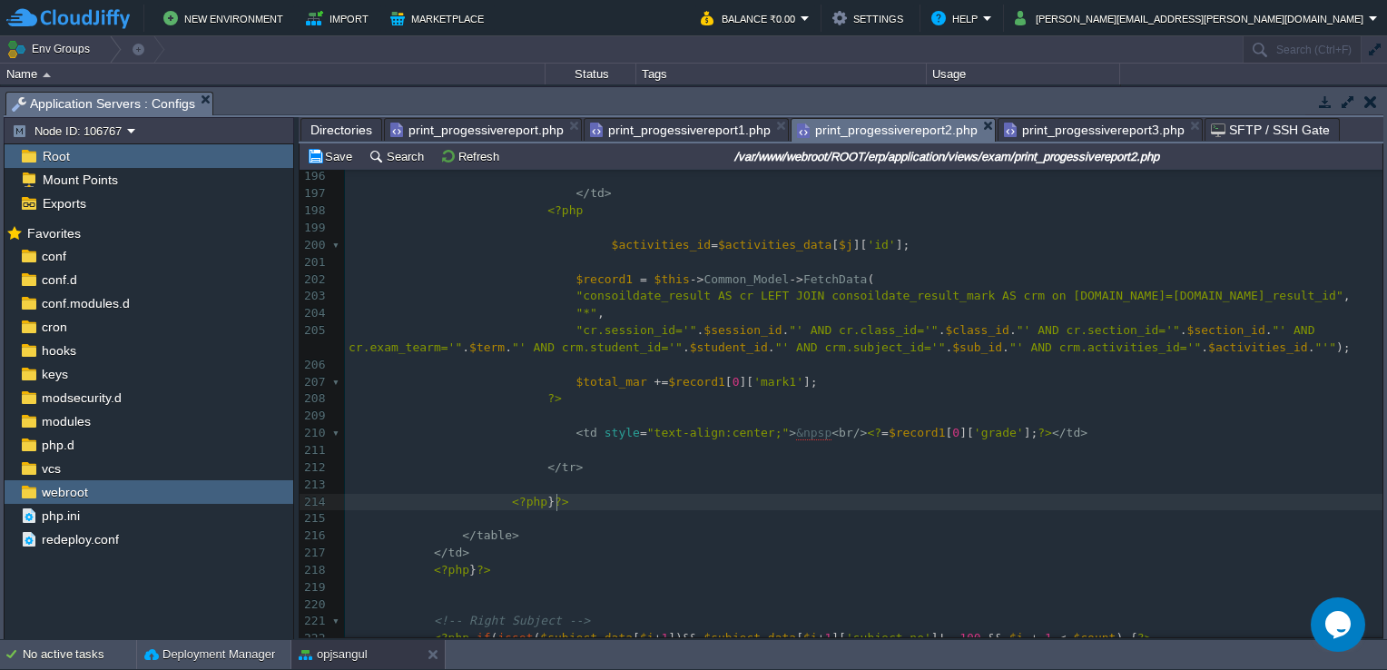
click at [992, 506] on pre "<?php } ?>" at bounding box center [863, 502] width 1037 height 17
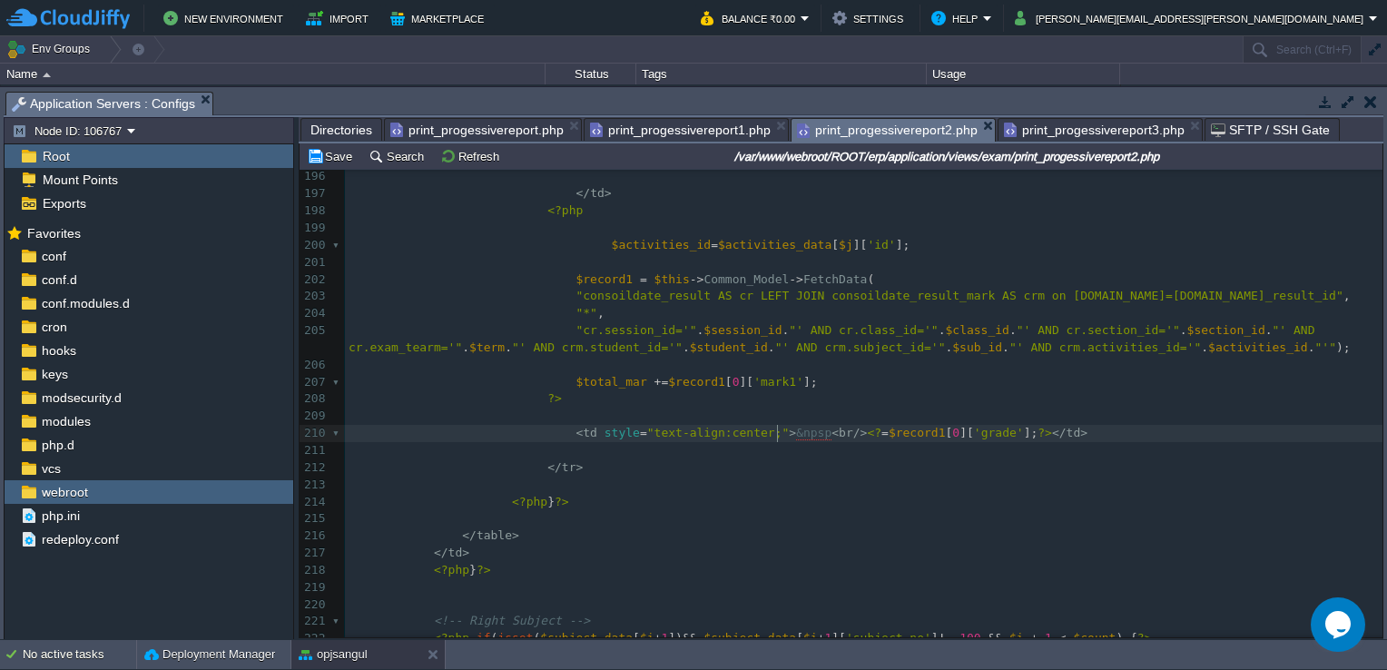
click at [777, 440] on div "x </ td > 179 { 180 echo "Problem solving, Applications" ; 181 } 182 elseif ( $…" at bounding box center [863, 339] width 1037 height 924
click at [864, 388] on pre "$total_mar += $record1 [ 0 ][ 'mark1' ];" at bounding box center [863, 382] width 1037 height 17
type textarea "&npsp<br/>"
drag, startPoint x: 755, startPoint y: 438, endPoint x: 820, endPoint y: 430, distance: 65.8
paste textarea
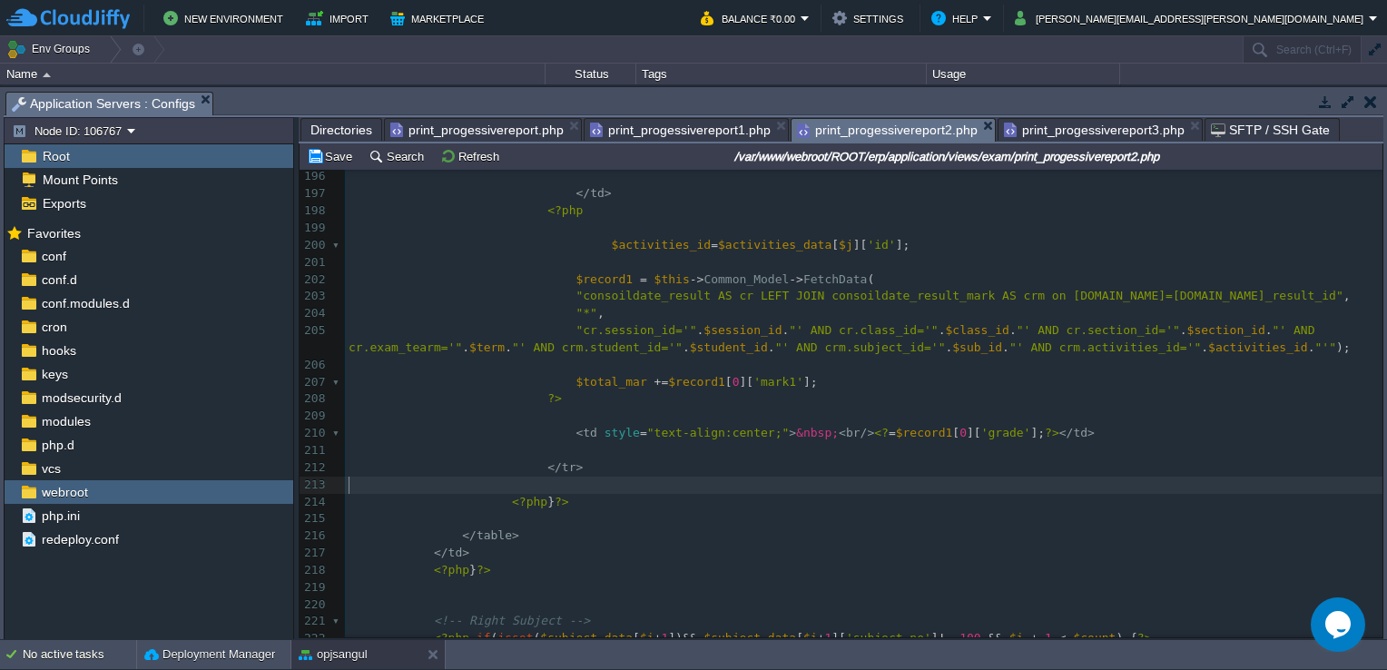
click at [809, 485] on pre "​" at bounding box center [863, 484] width 1037 height 17
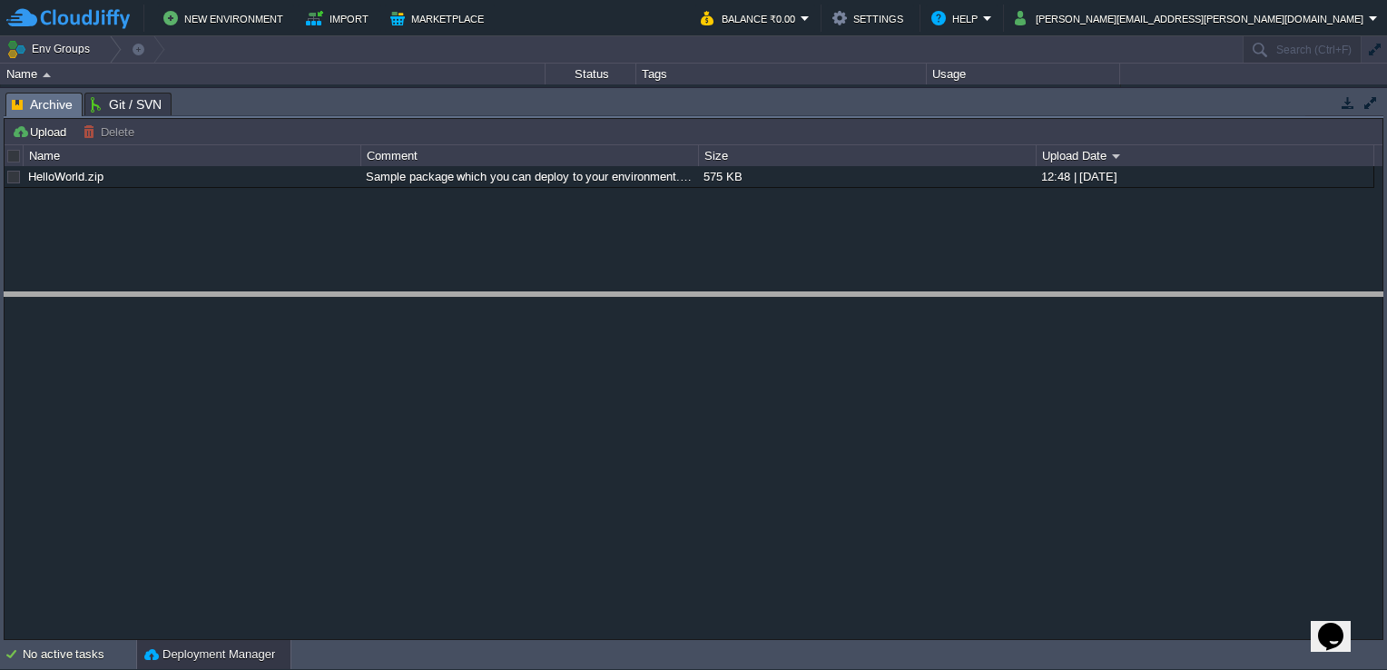
drag, startPoint x: 337, startPoint y: 112, endPoint x: 327, endPoint y: 311, distance: 199.9
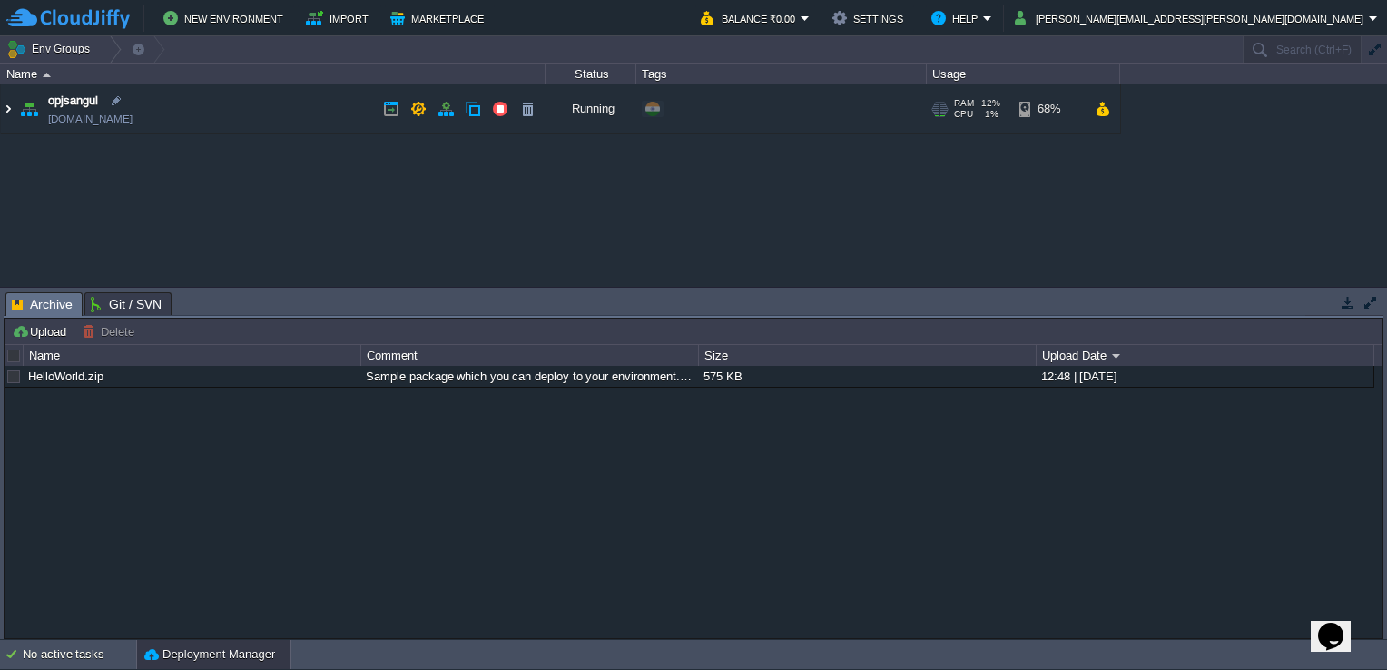
click at [11, 107] on img at bounding box center [8, 108] width 15 height 49
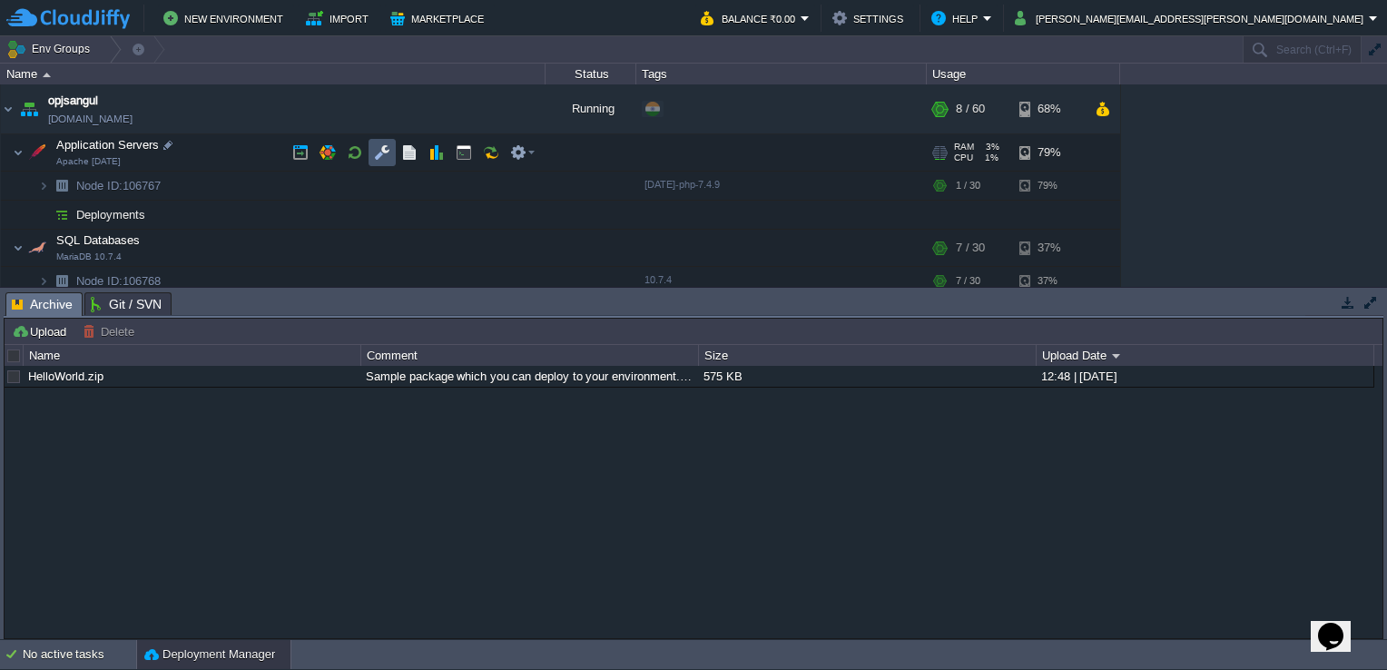
click at [388, 154] on button "button" at bounding box center [382, 152] width 16 height 16
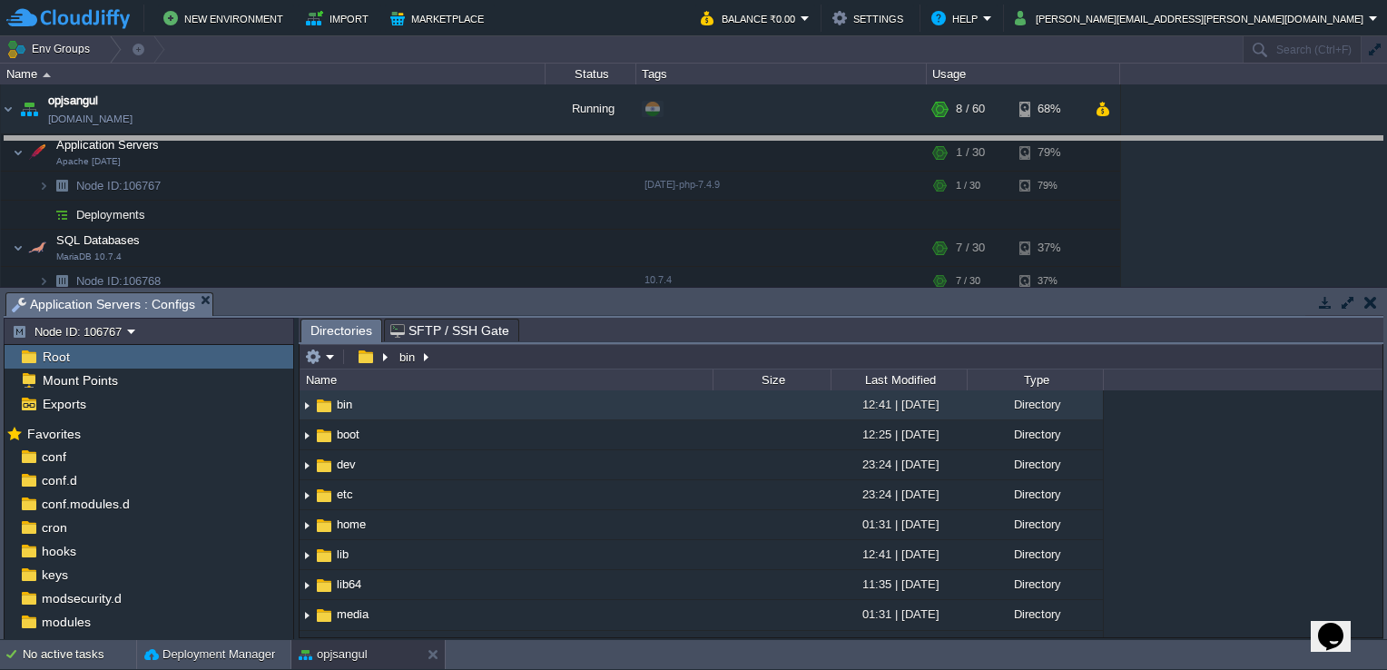
drag, startPoint x: 560, startPoint y: 292, endPoint x: 526, endPoint y: 136, distance: 159.6
click at [526, 136] on body "New Environment Import Marketplace Bonus ₹0.00 Upgrade Account Balance ₹0.00 Se…" at bounding box center [693, 335] width 1387 height 670
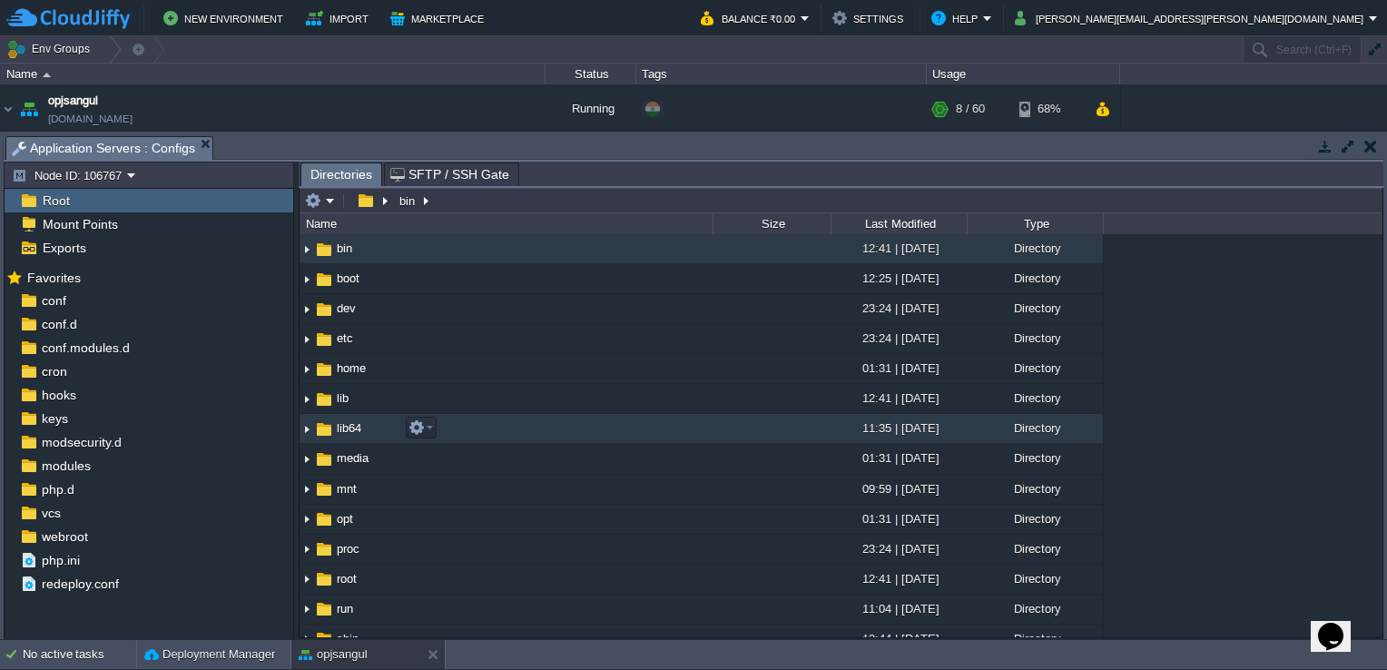
scroll to position [91, 0]
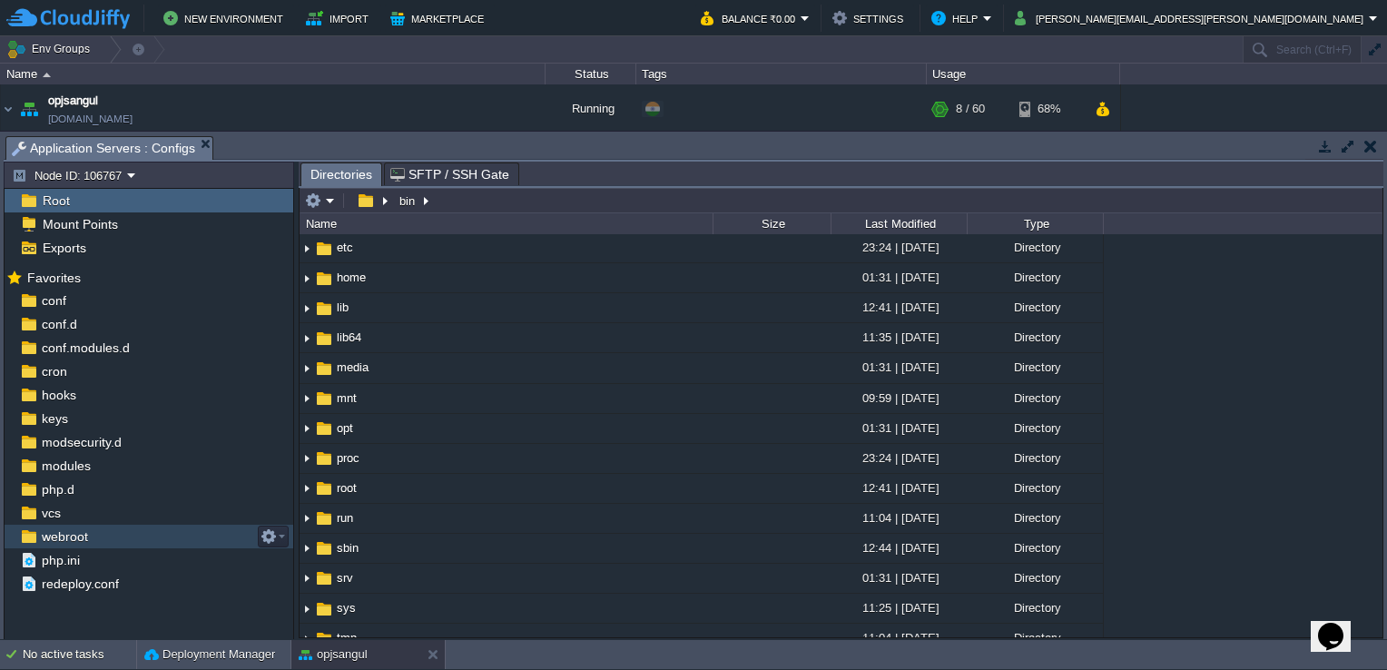
click at [54, 544] on span "webroot" at bounding box center [64, 536] width 53 height 16
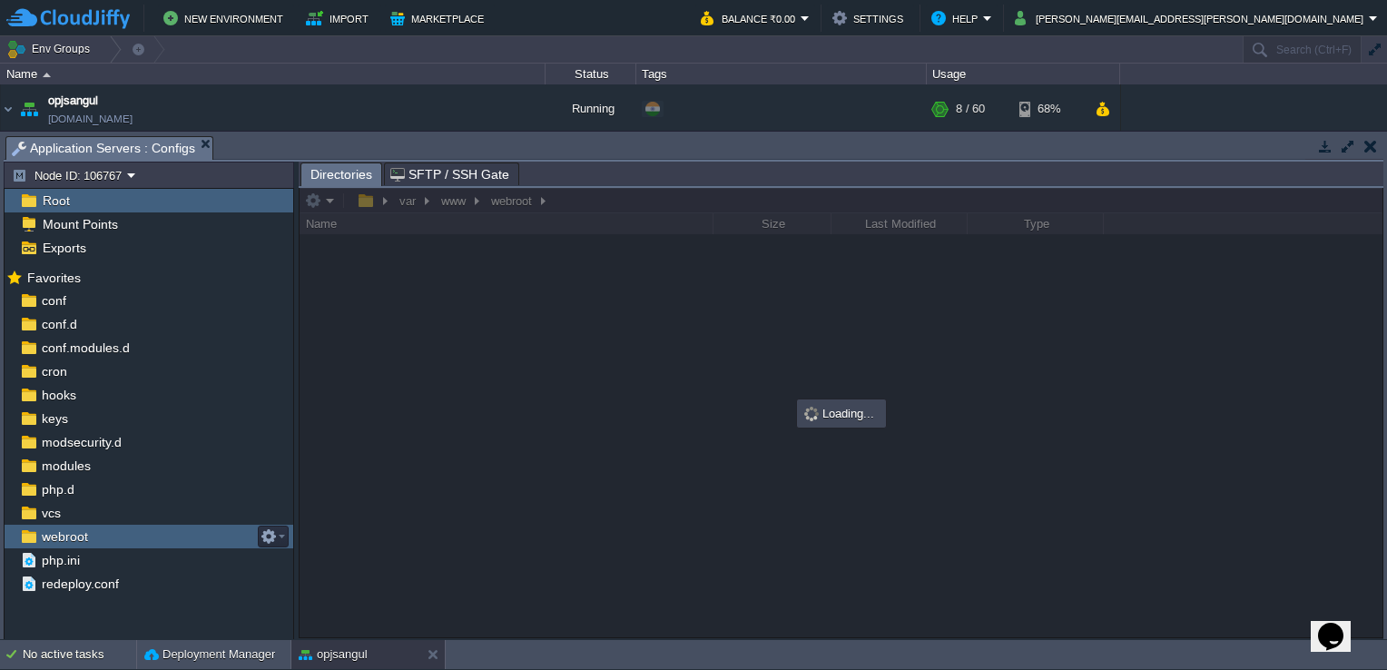
scroll to position [0, 0]
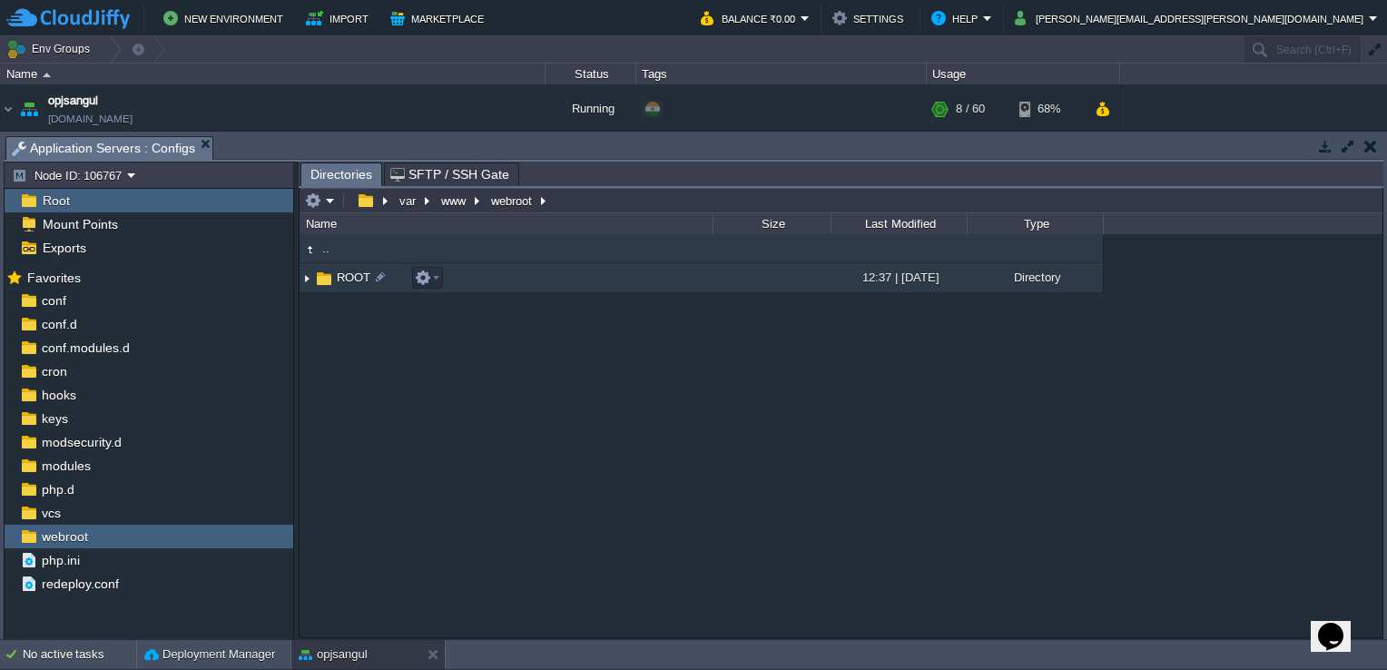
click at [301, 275] on img at bounding box center [306, 278] width 15 height 28
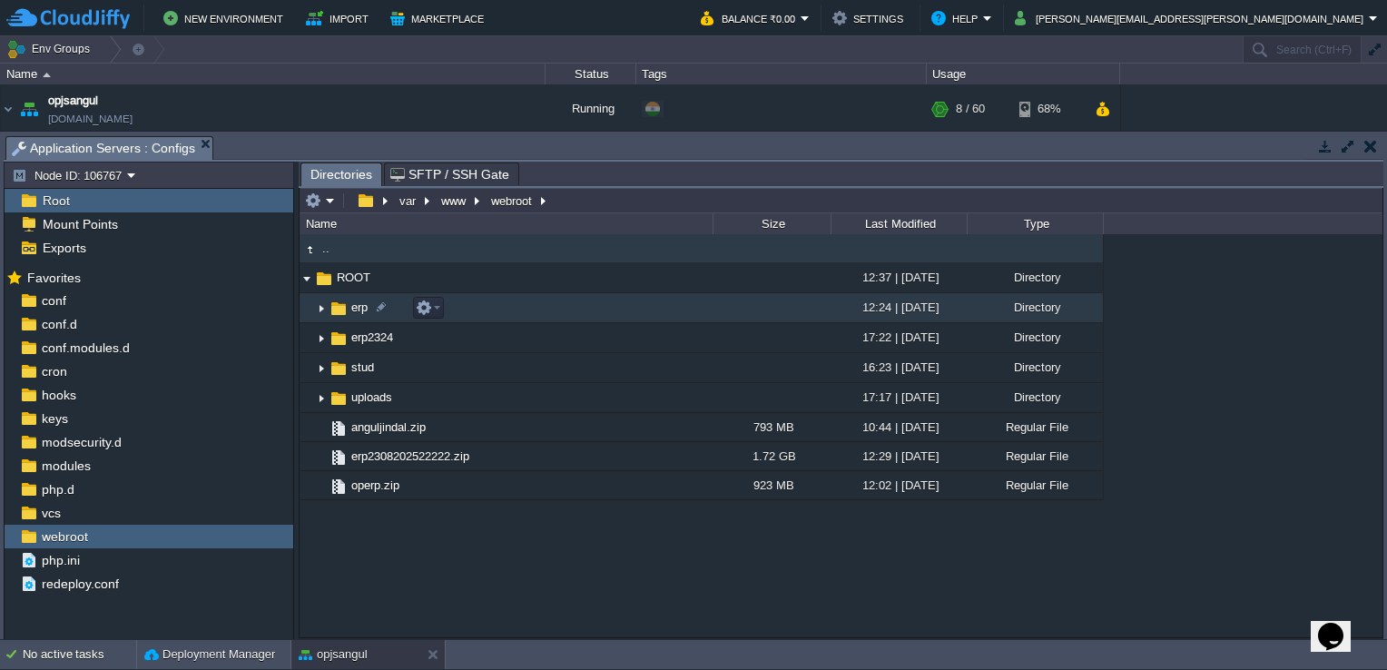
click at [336, 309] on img at bounding box center [338, 309] width 20 height 20
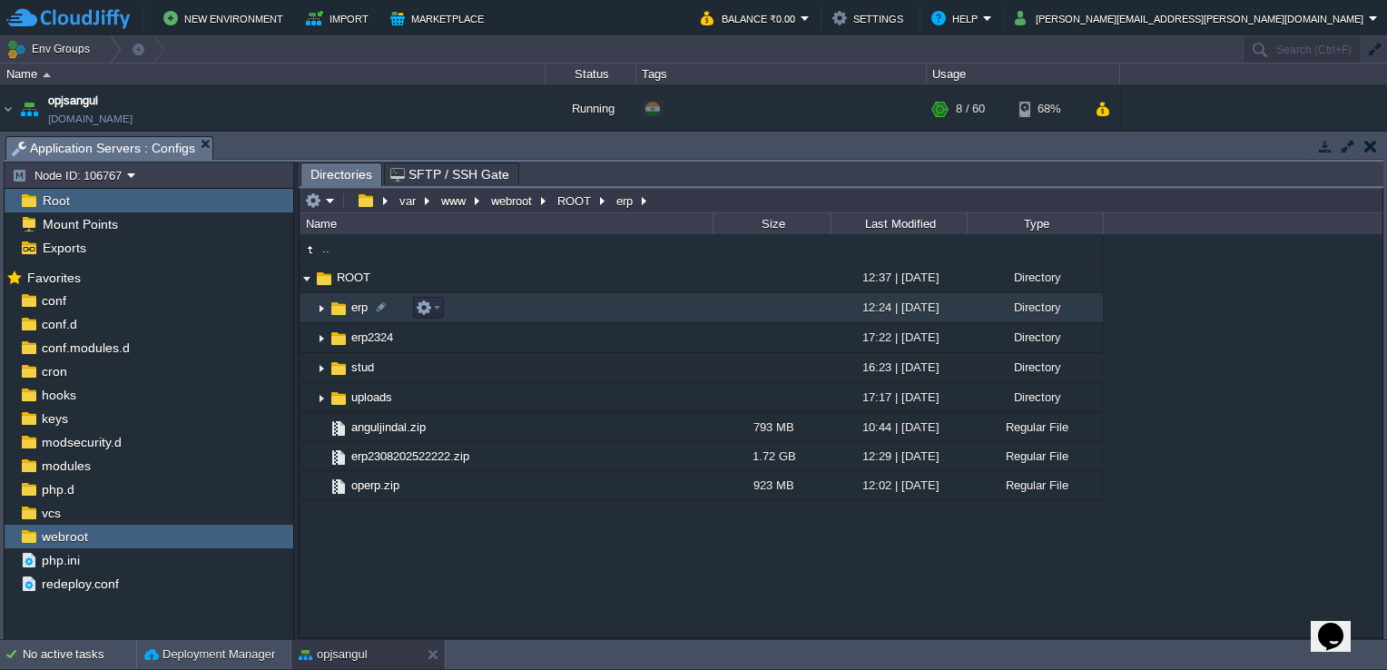
click at [319, 312] on img at bounding box center [321, 308] width 15 height 28
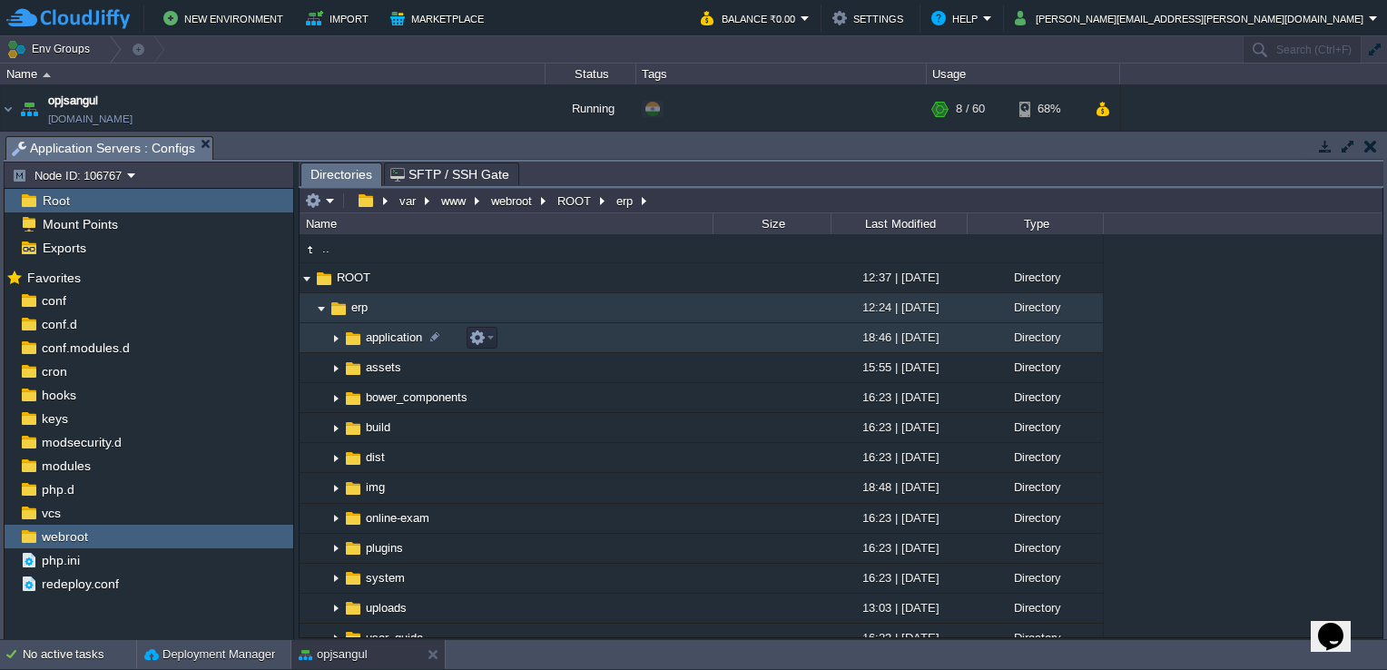
click at [334, 340] on img at bounding box center [335, 338] width 15 height 28
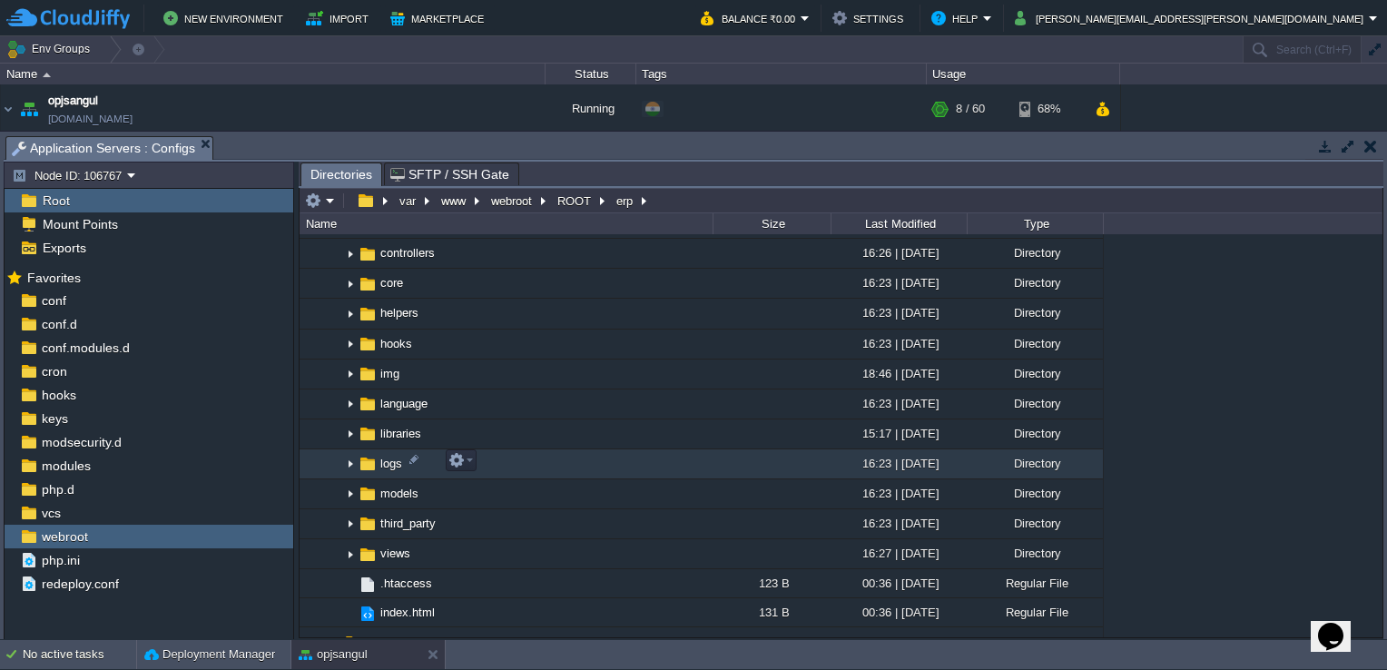
scroll to position [272, 0]
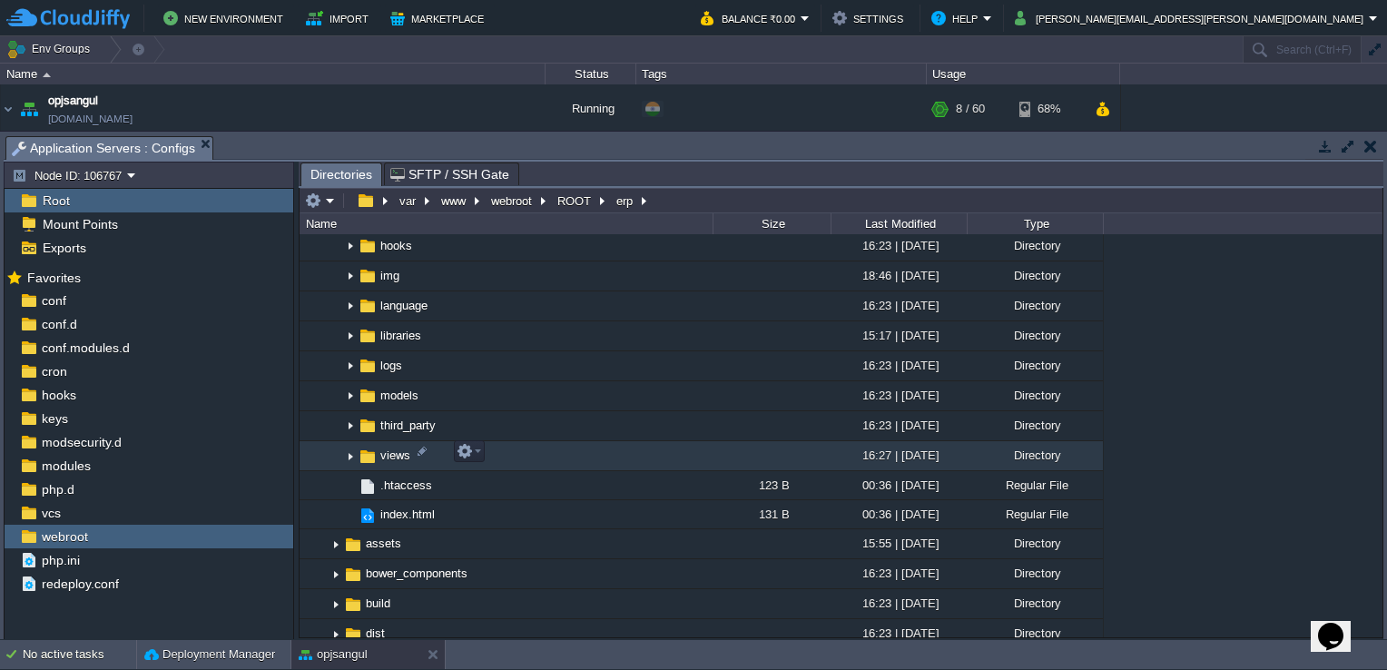
click at [352, 453] on img at bounding box center [350, 456] width 15 height 28
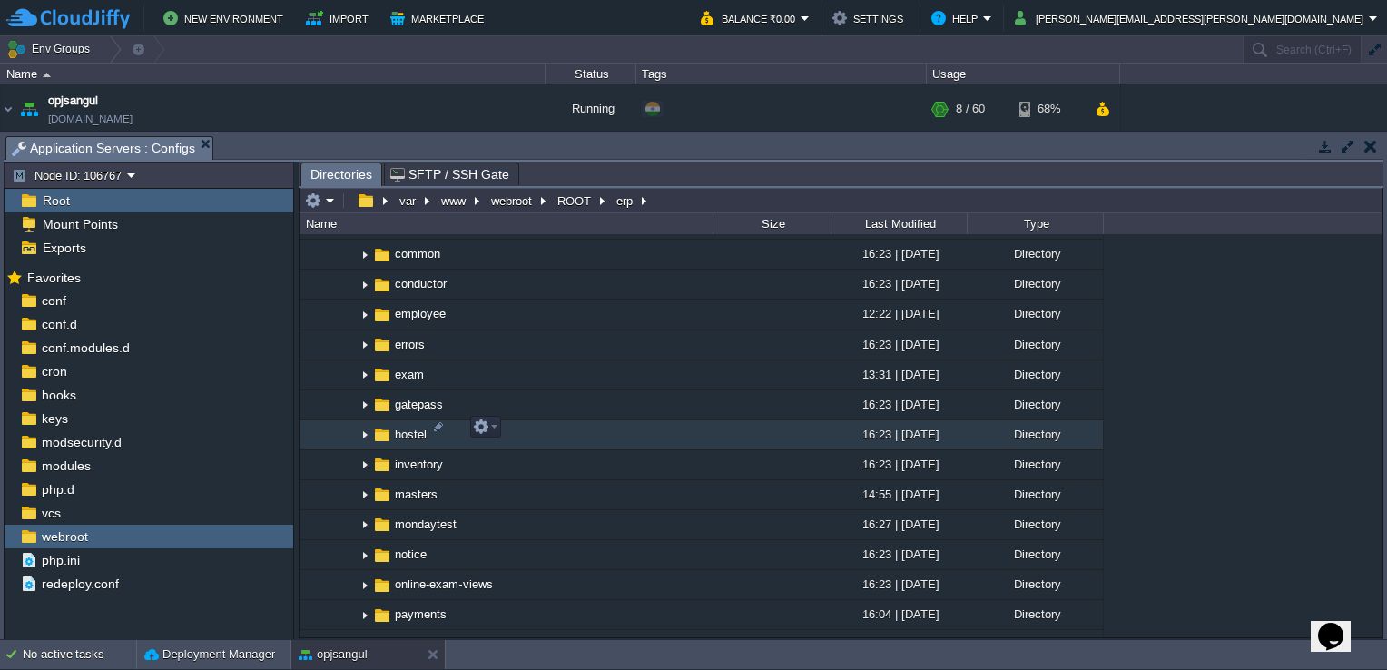
scroll to position [635, 0]
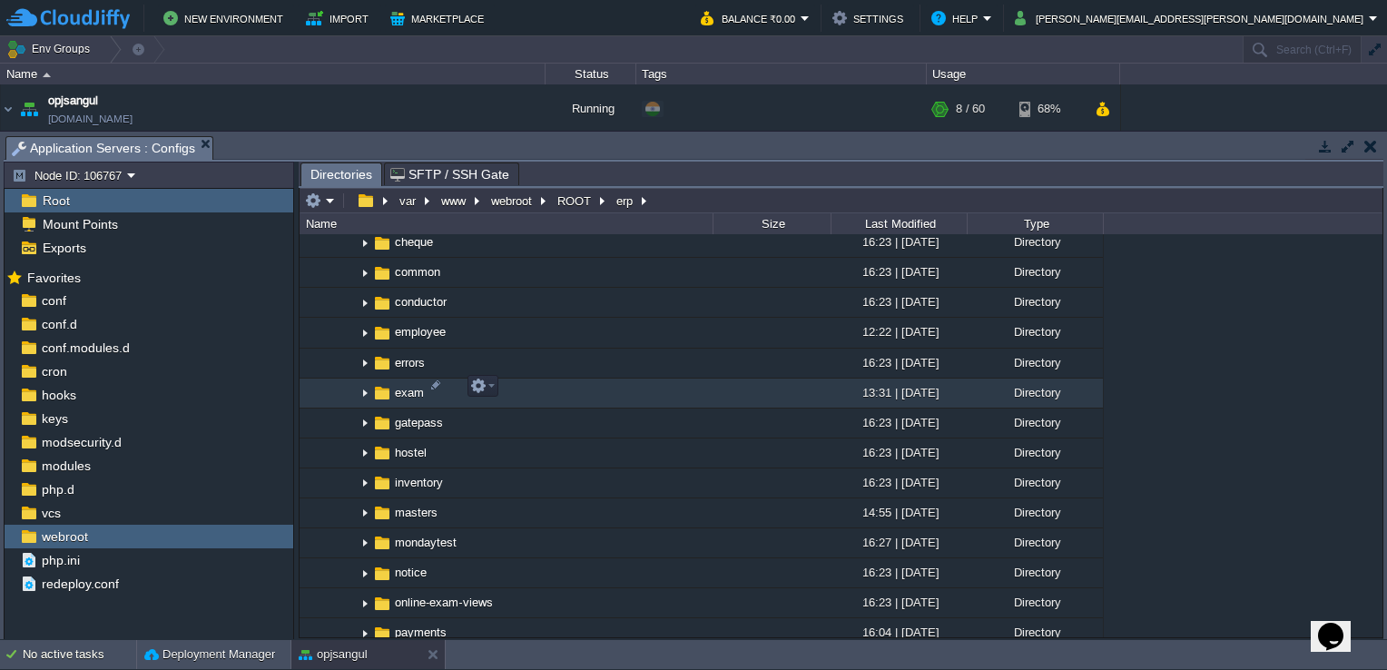
click at [361, 385] on img at bounding box center [365, 393] width 15 height 28
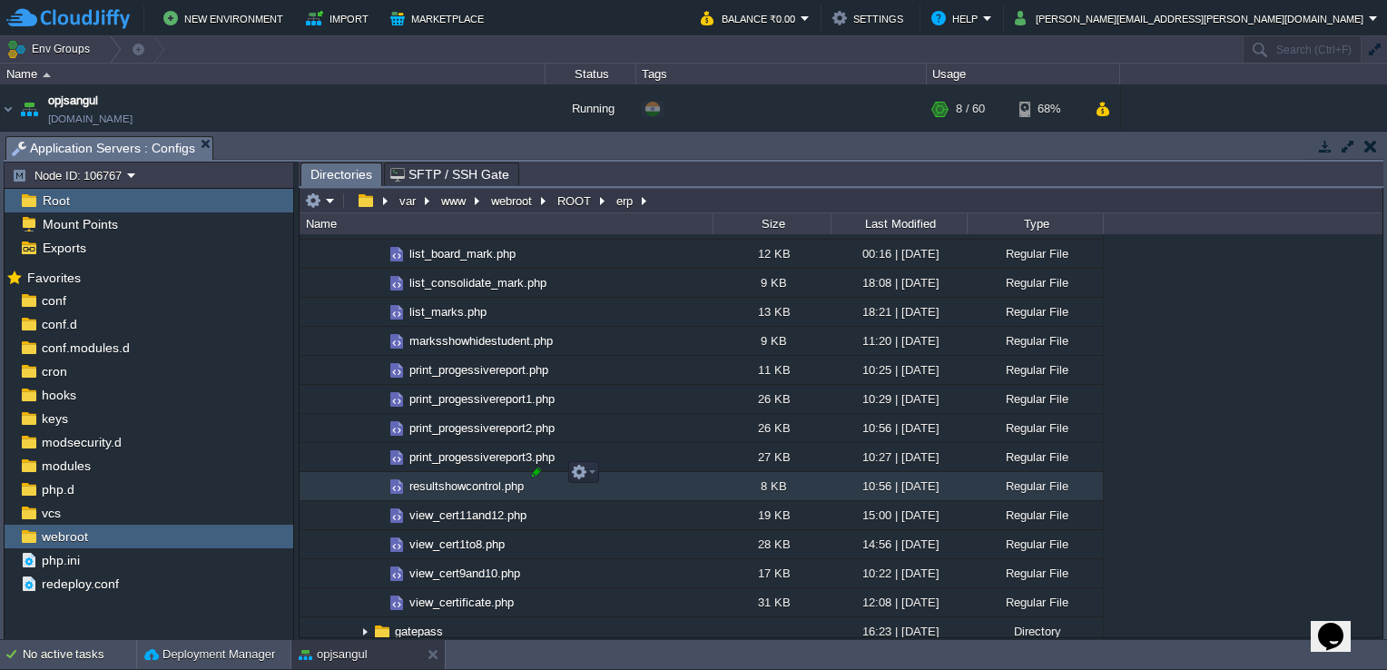
scroll to position [1633, 0]
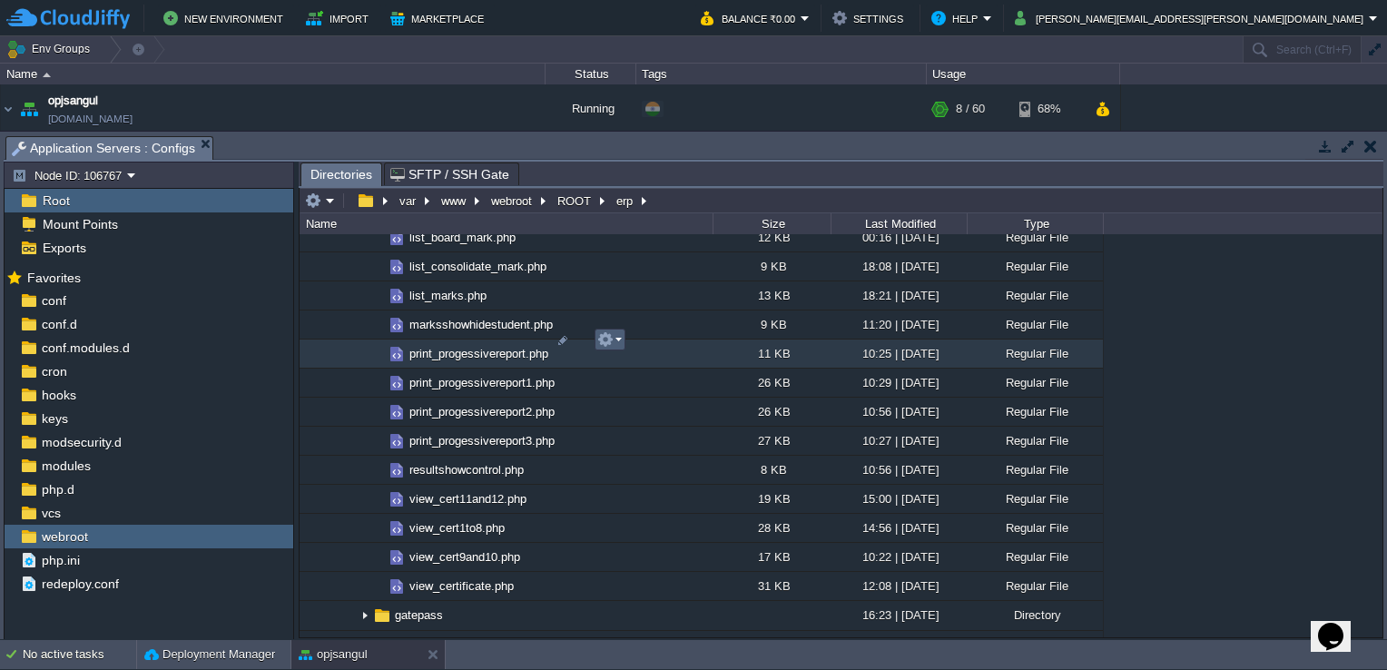
click at [622, 346] on td at bounding box center [609, 339] width 31 height 22
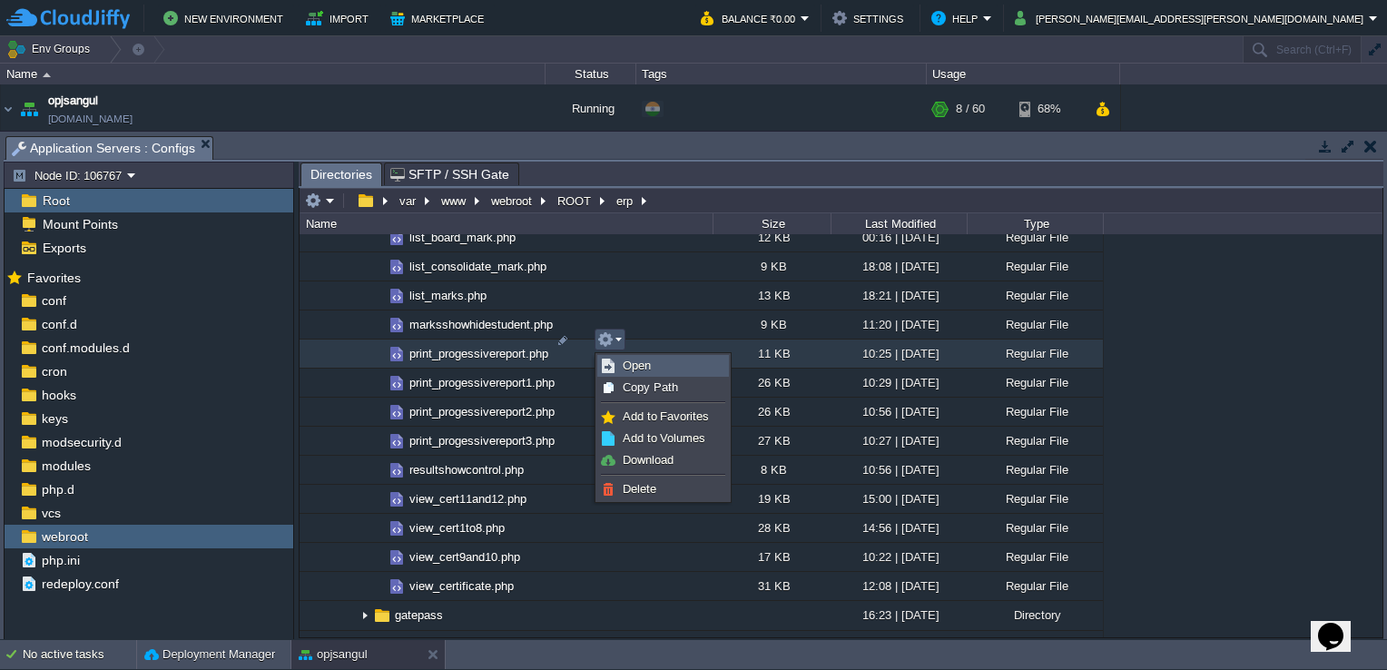
click at [629, 370] on span "Open" at bounding box center [636, 365] width 28 height 14
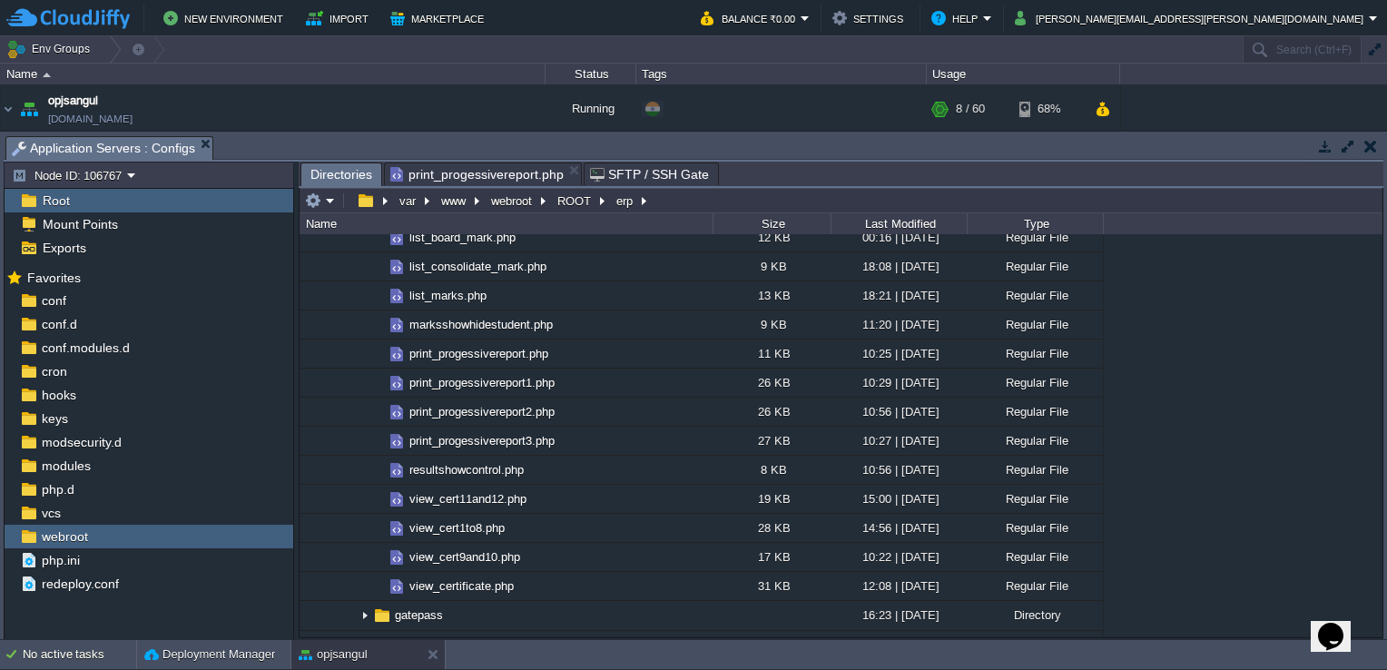
click at [342, 181] on span "Directories" at bounding box center [341, 174] width 62 height 23
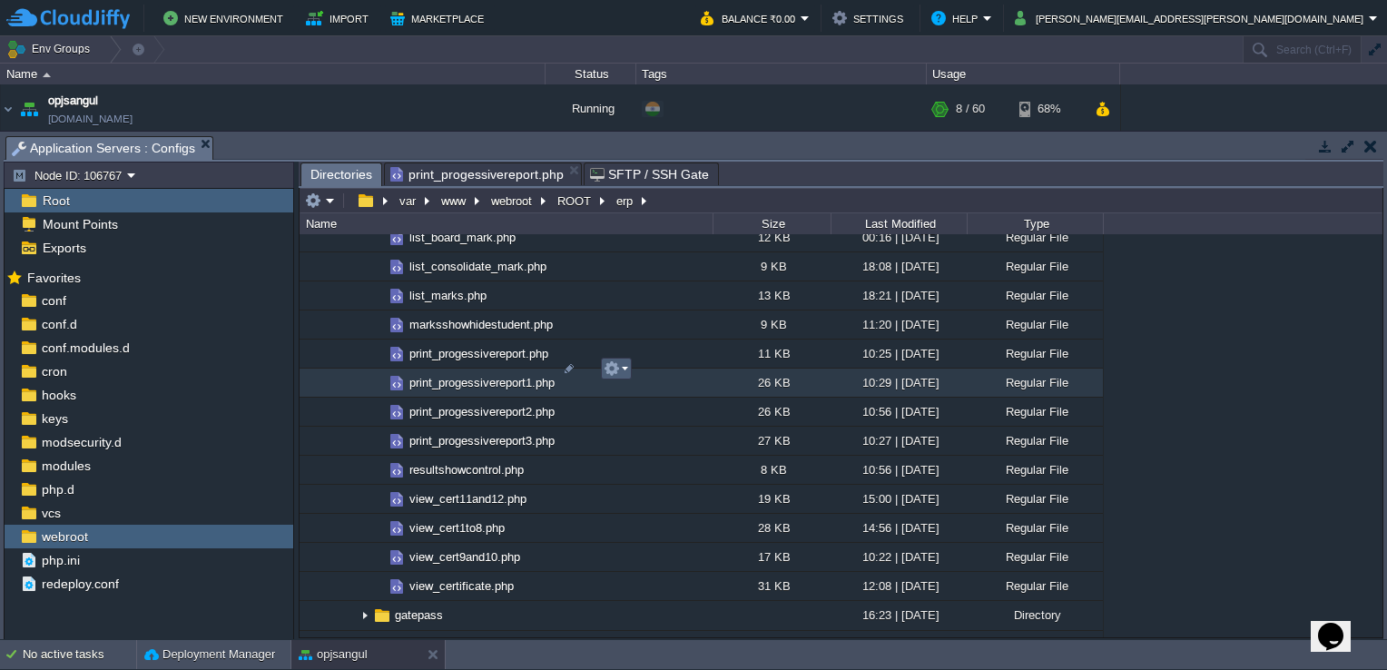
click at [624, 369] on em at bounding box center [615, 368] width 25 height 16
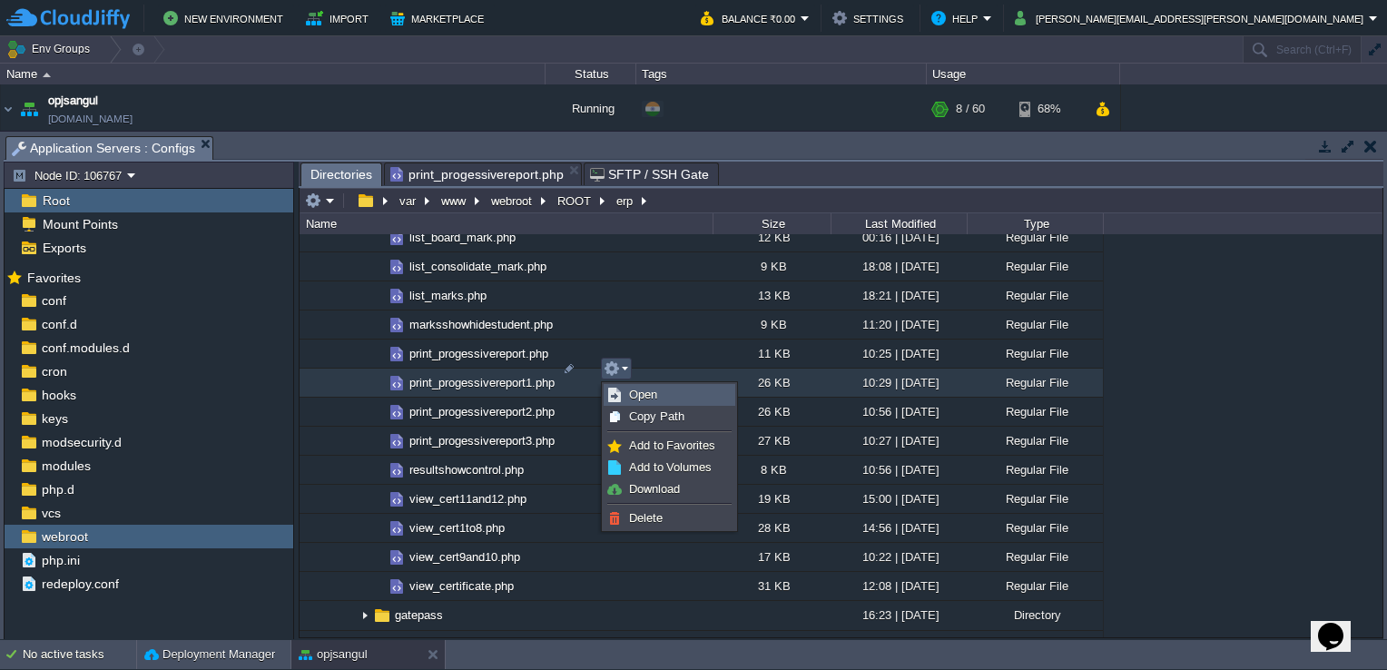
click at [632, 385] on link "Open" at bounding box center [669, 395] width 130 height 20
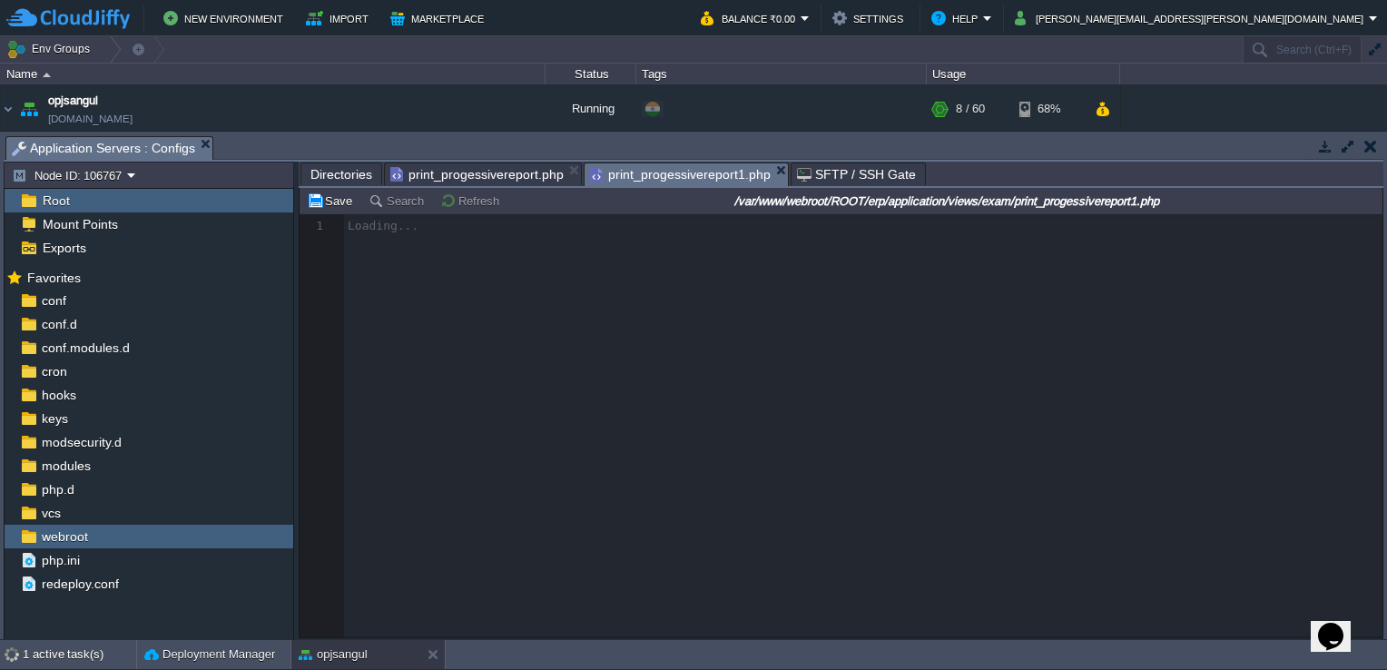
click at [338, 168] on span "Directories" at bounding box center [341, 174] width 62 height 22
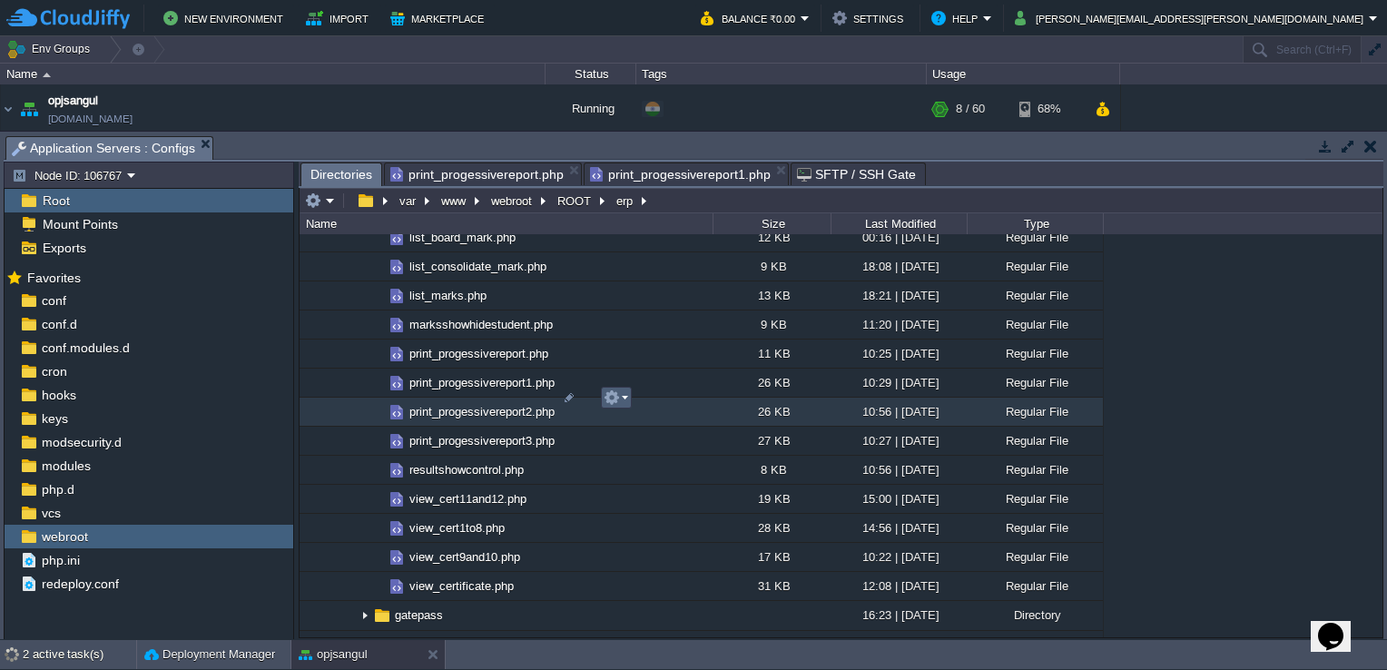
click at [628, 405] on td at bounding box center [616, 398] width 31 height 22
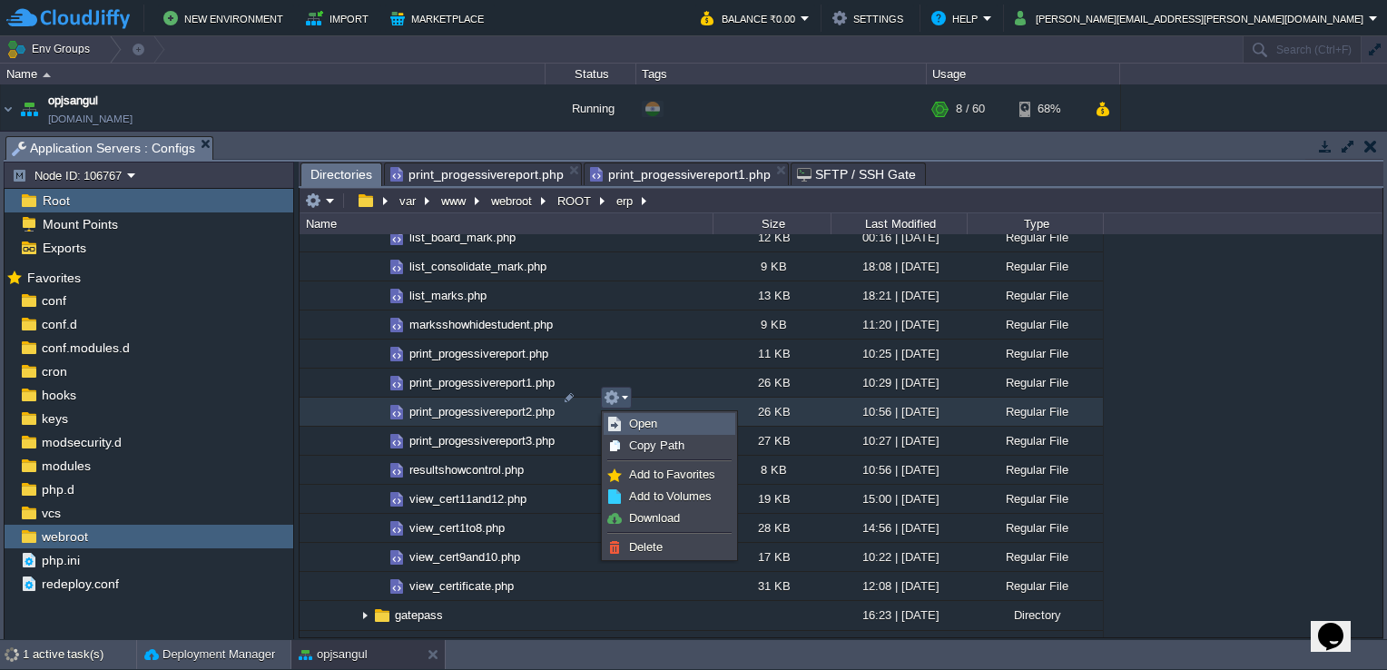
click at [668, 424] on link "Open" at bounding box center [669, 424] width 130 height 20
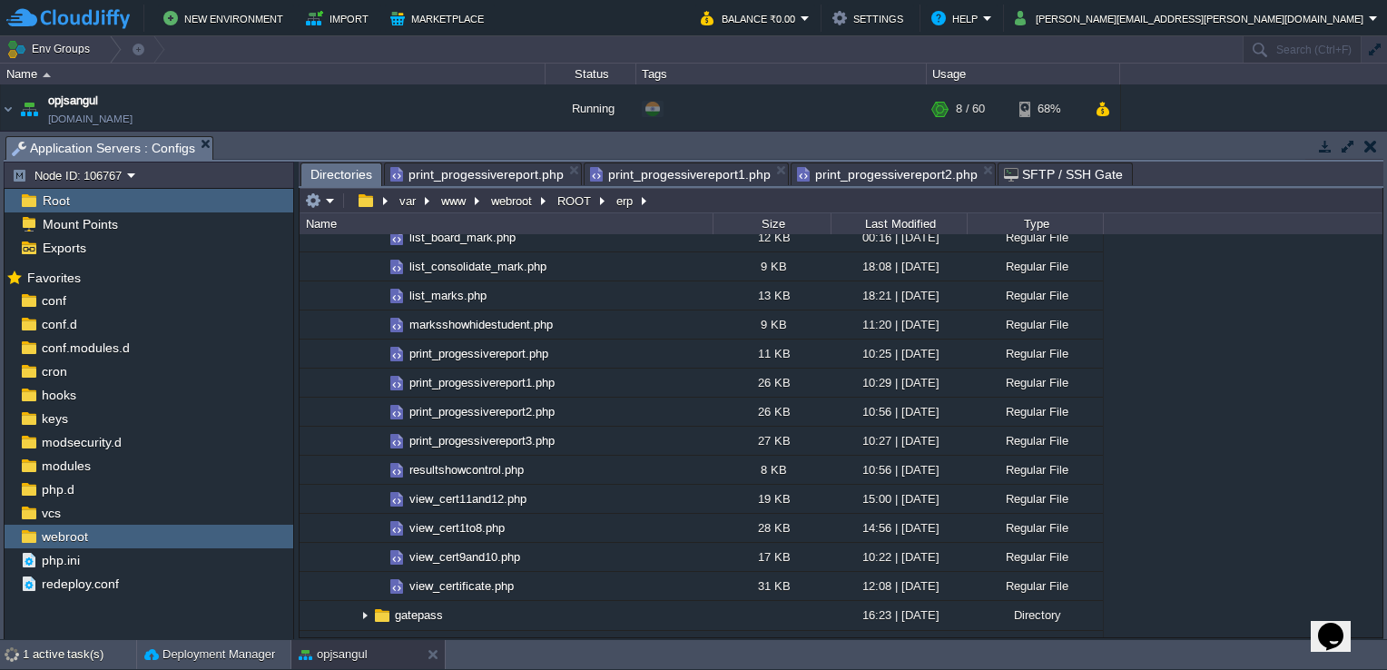
click at [329, 169] on span "Directories" at bounding box center [341, 174] width 62 height 23
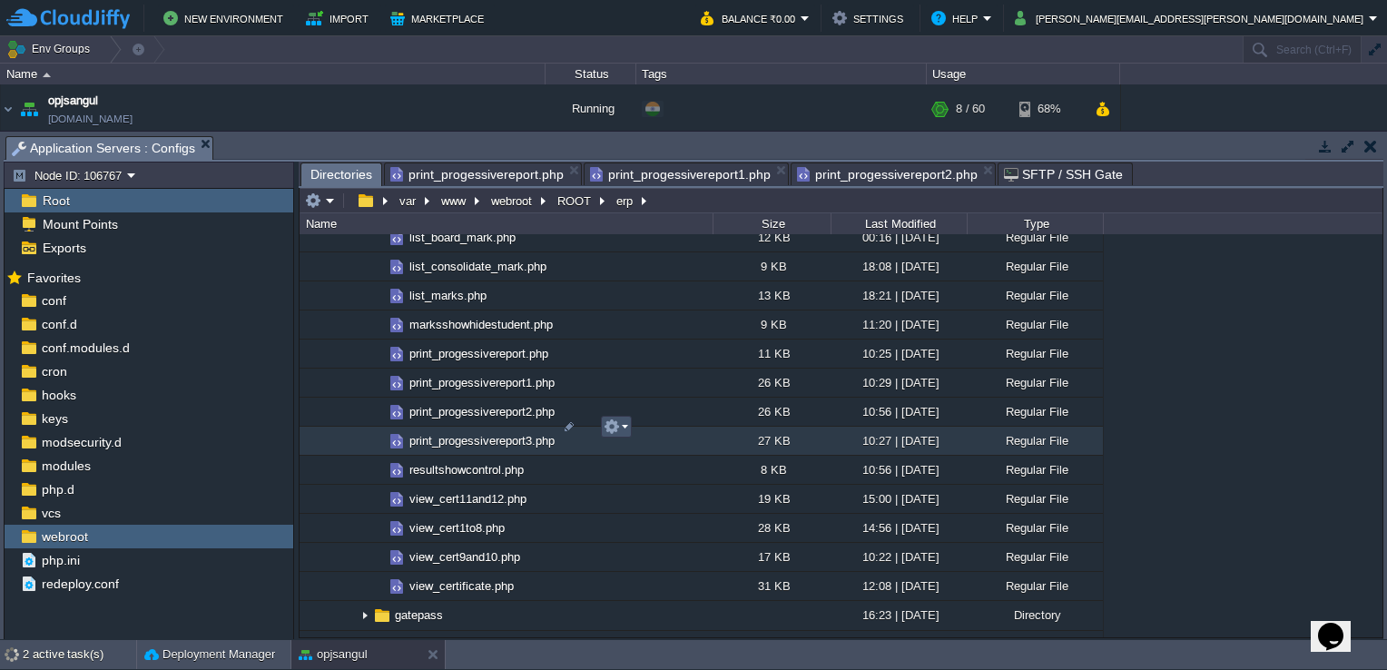
click at [619, 427] on button "button" at bounding box center [611, 426] width 16 height 16
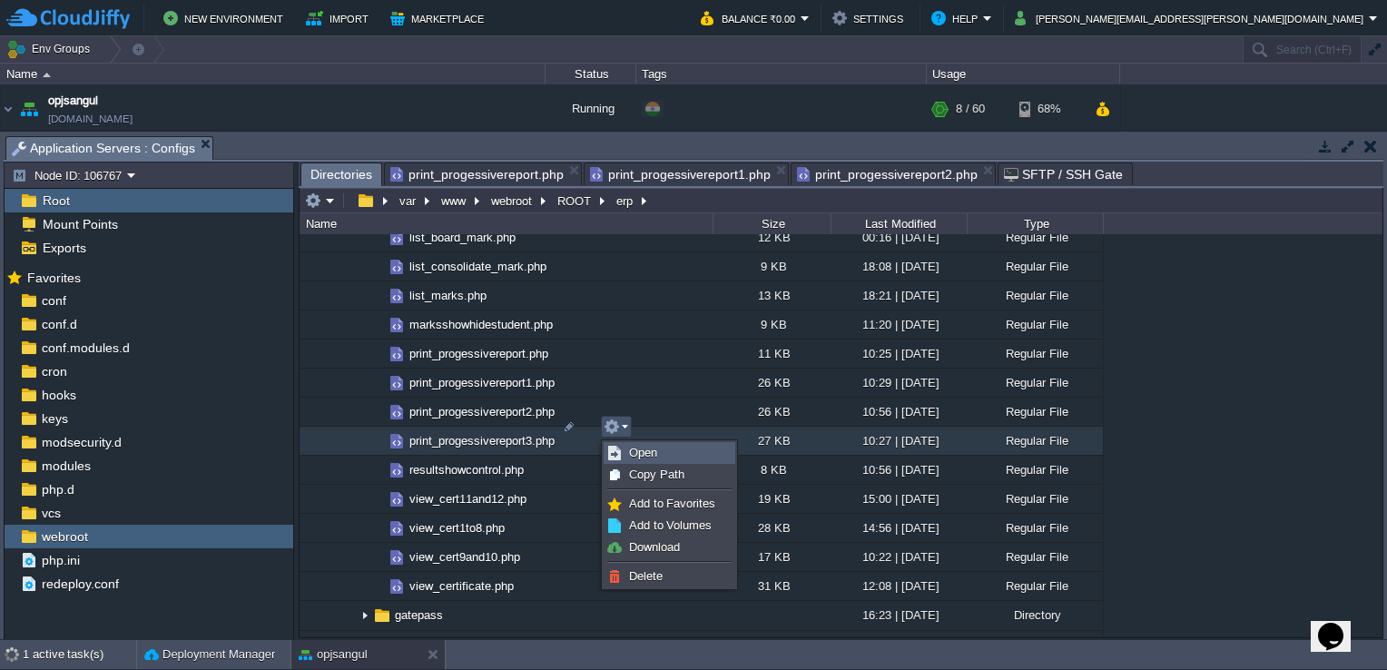
click at [633, 452] on span "Open" at bounding box center [643, 453] width 28 height 14
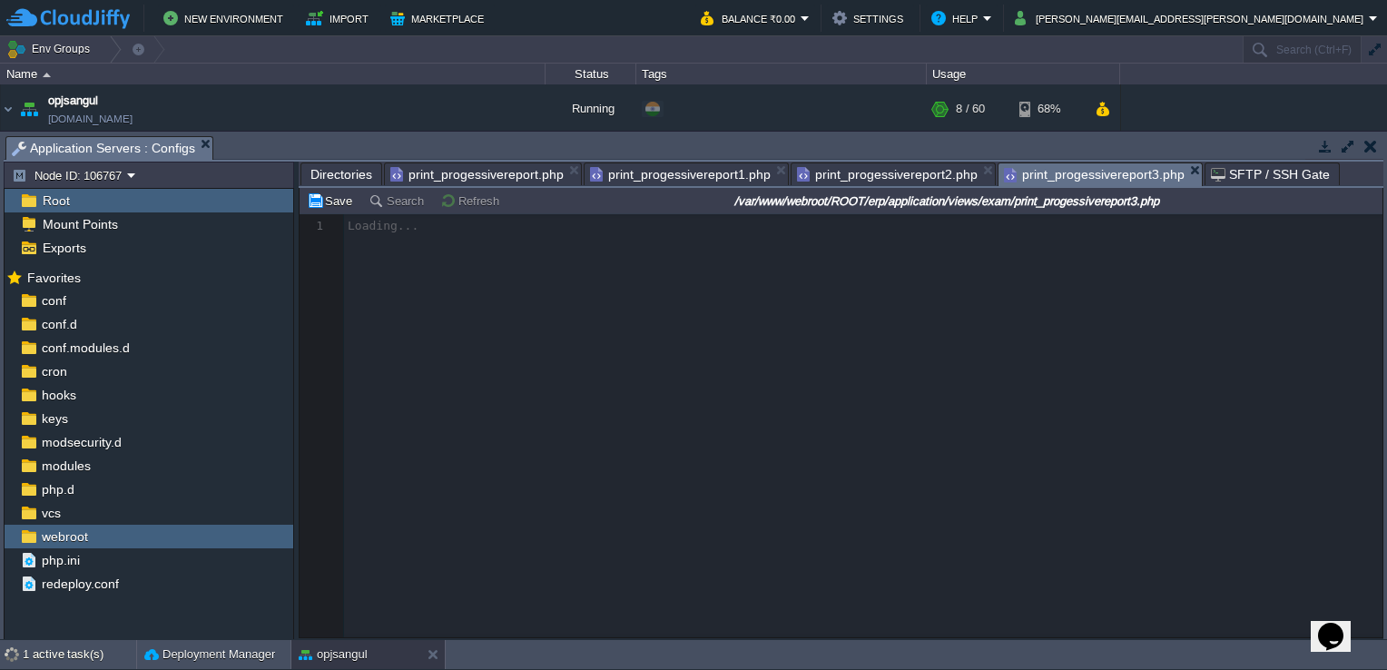
scroll to position [5, 0]
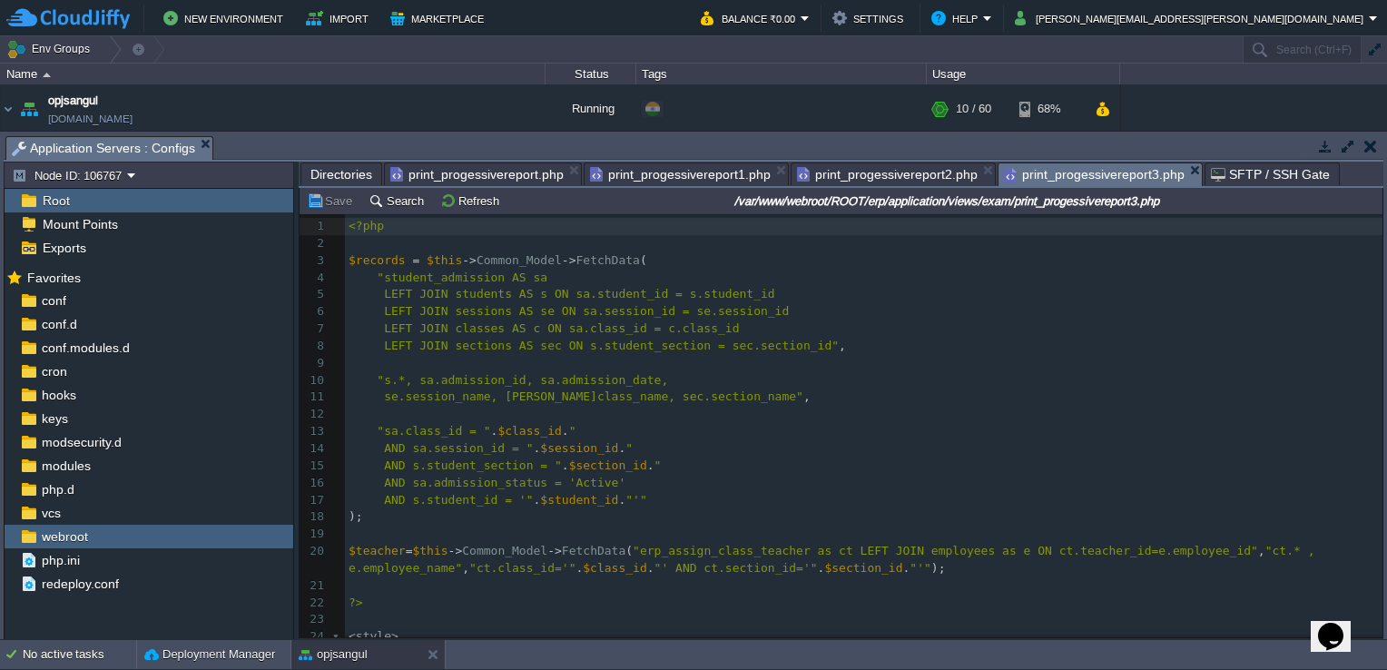
click at [504, 177] on span "print_progessivereport.php" at bounding box center [476, 174] width 173 height 22
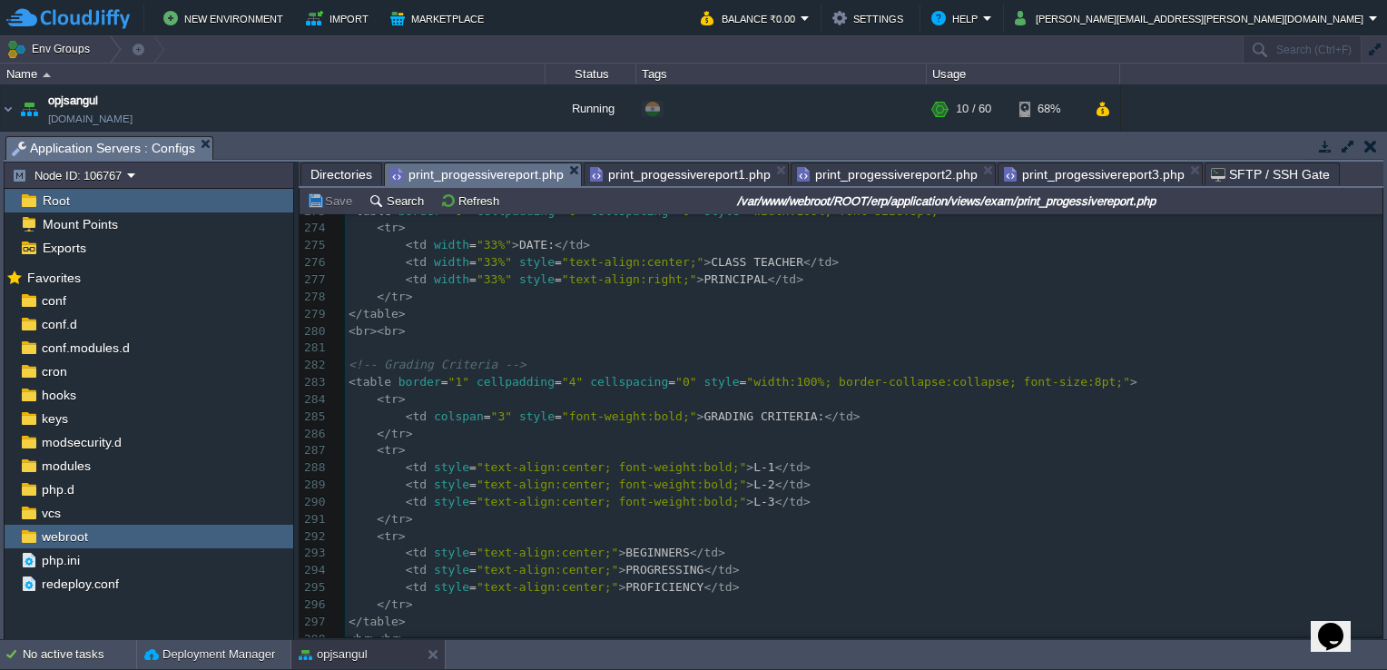
scroll to position [4916, 0]
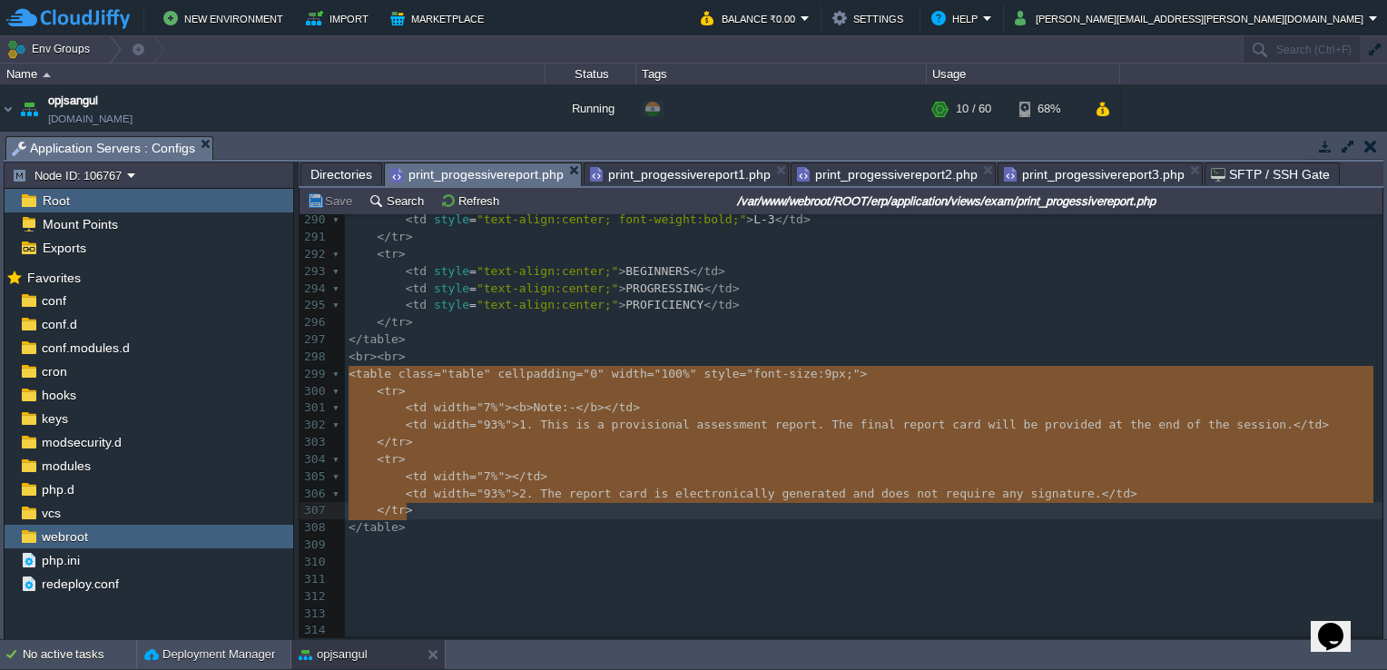
type textarea "<table class="table" cellpadding="0" width="100%" style="font-size:9px;"> <tr> …"
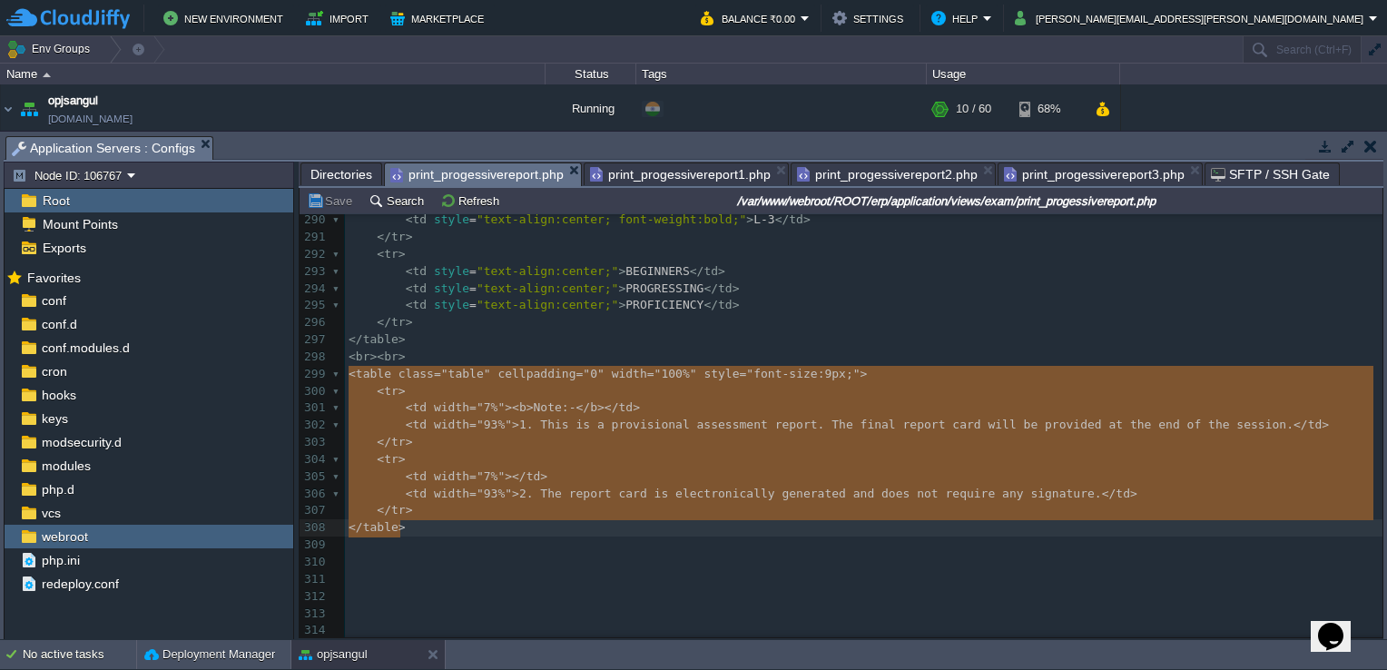
drag, startPoint x: 349, startPoint y: 372, endPoint x: 431, endPoint y: 528, distance: 176.2
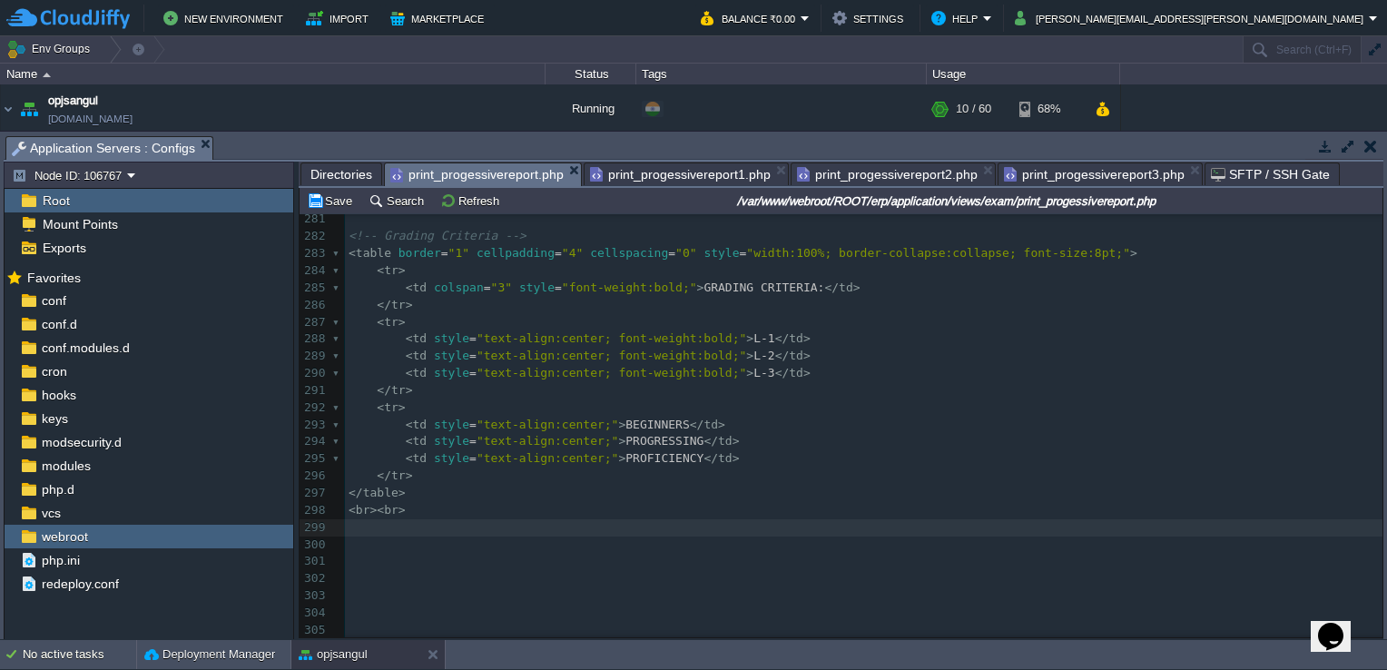
scroll to position [4315, 0]
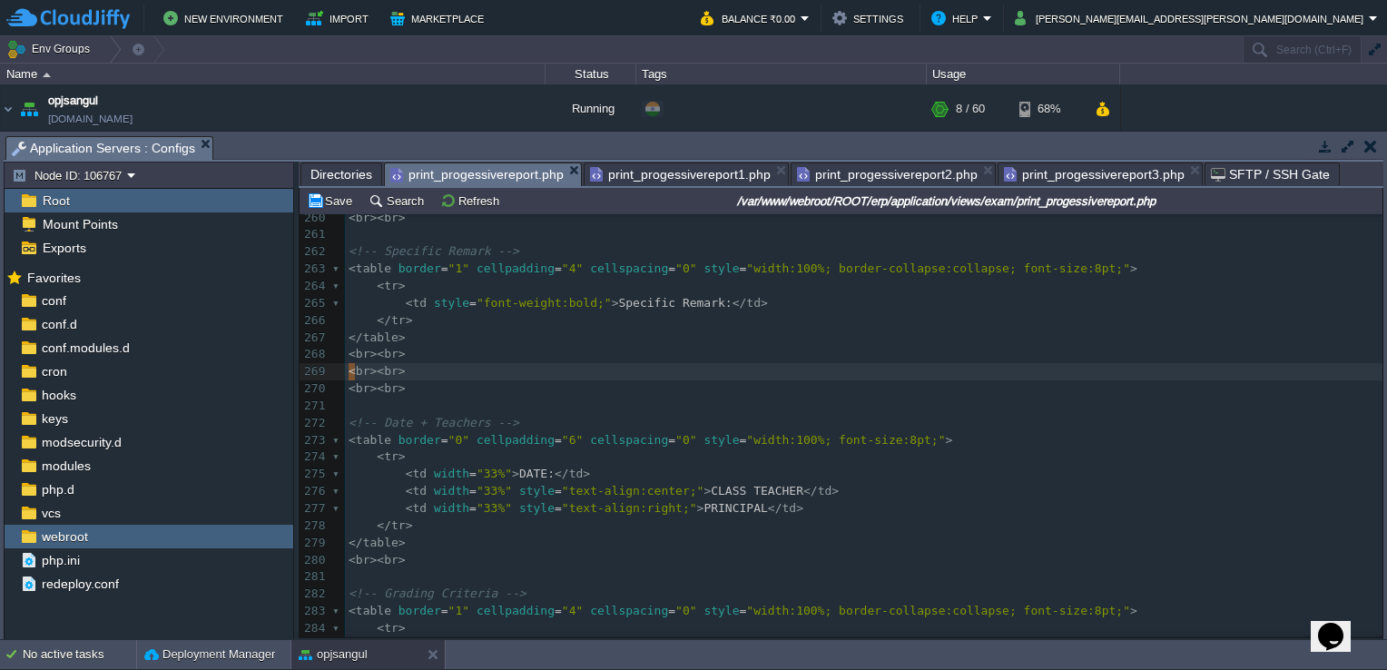
type textarea "<br><br> <br><br>"
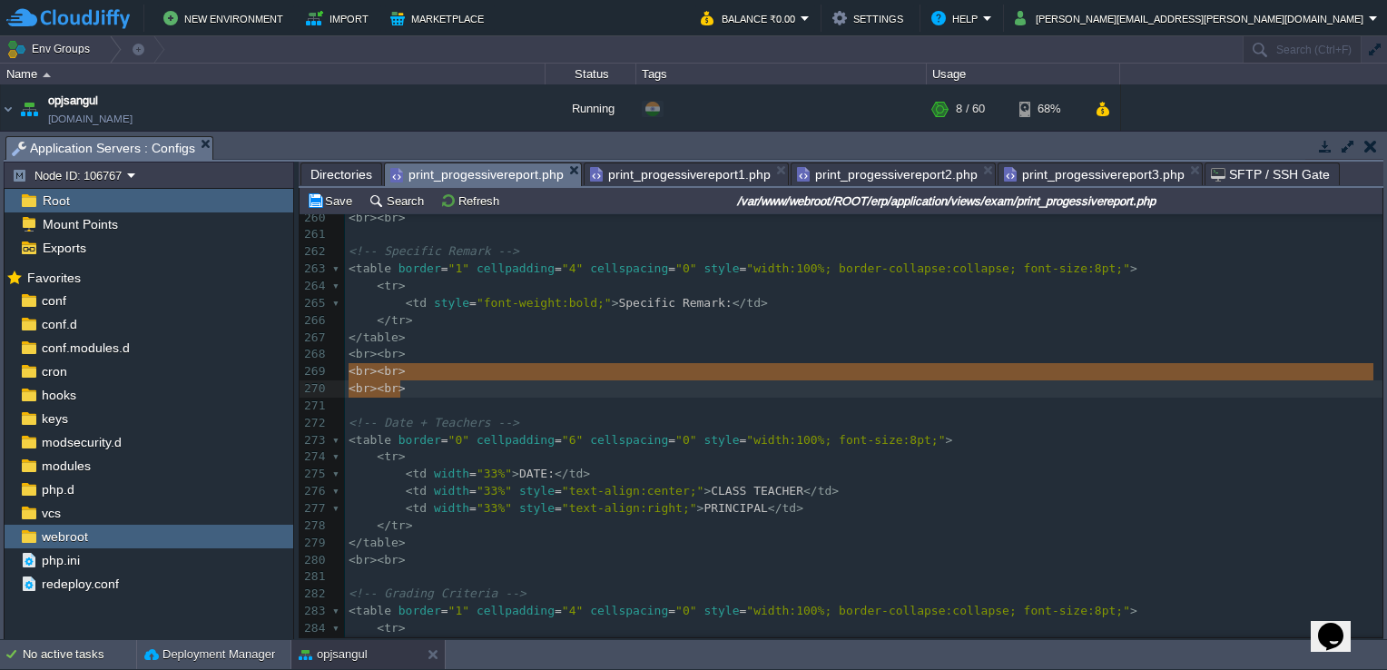
drag, startPoint x: 349, startPoint y: 377, endPoint x: 414, endPoint y: 390, distance: 65.7
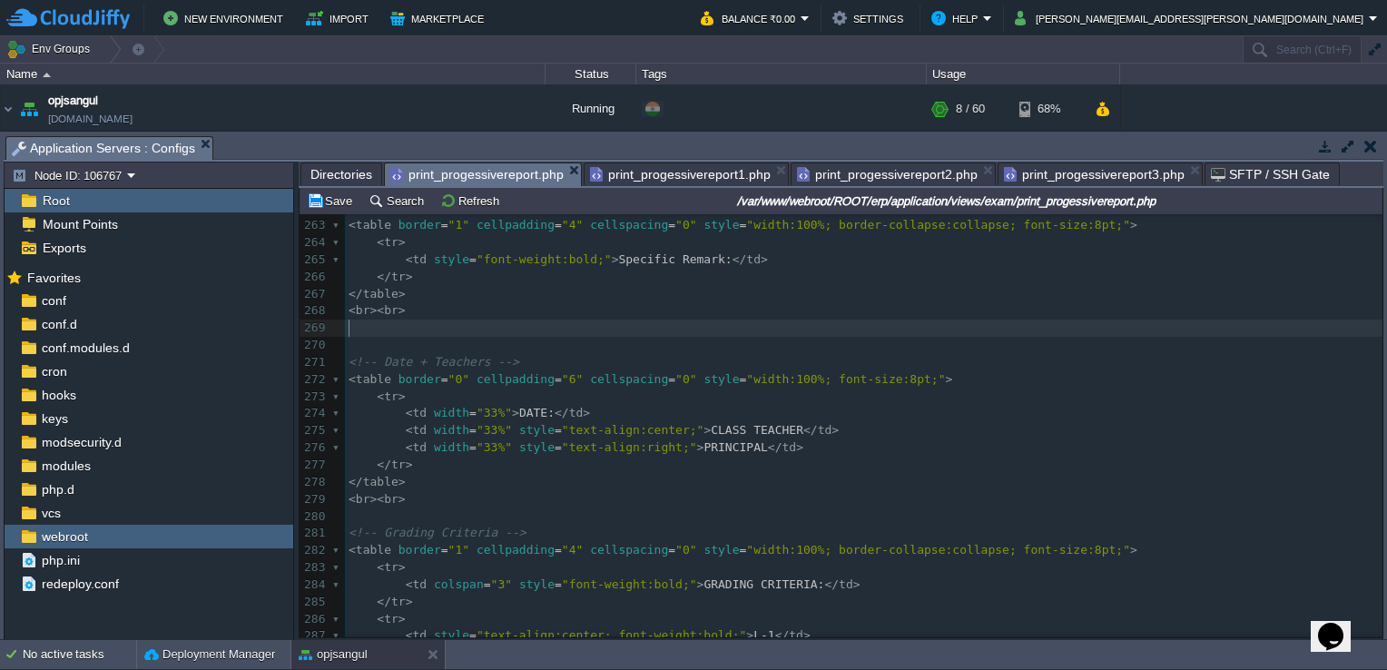
scroll to position [4457, 0]
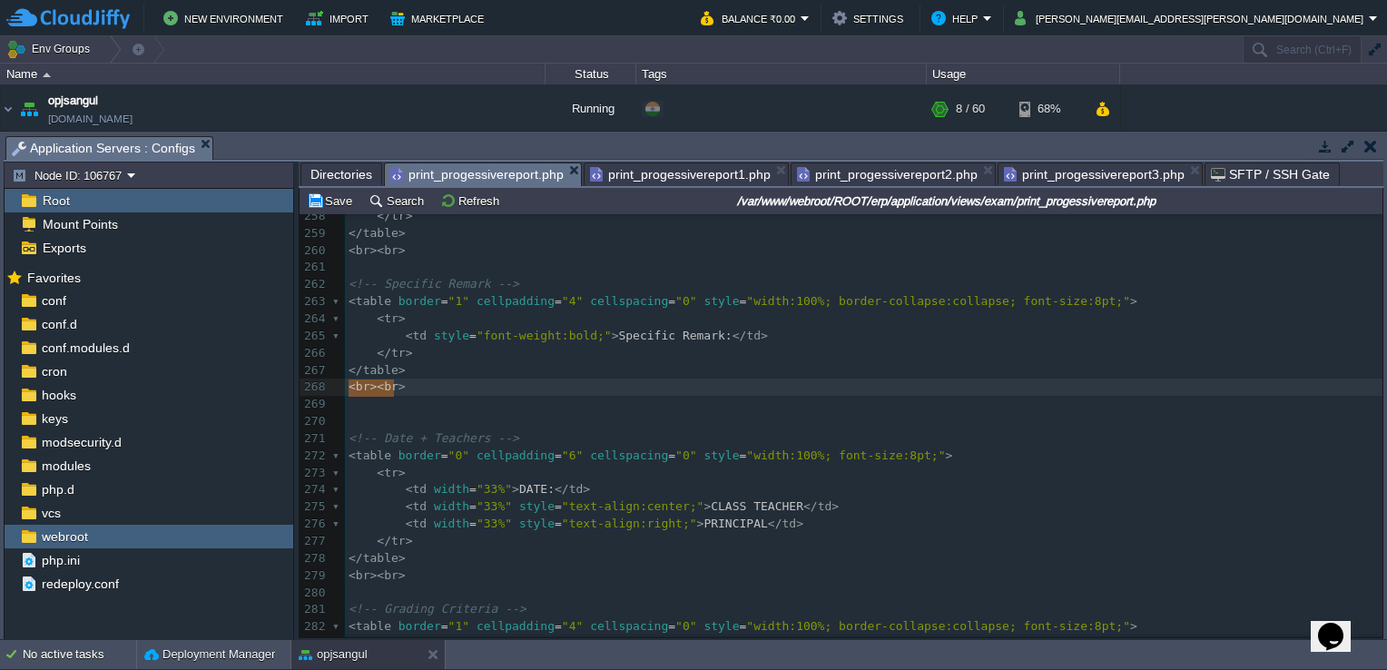
type textarea "<br><br>"
drag, startPoint x: 349, startPoint y: 391, endPoint x: 415, endPoint y: 388, distance: 65.4
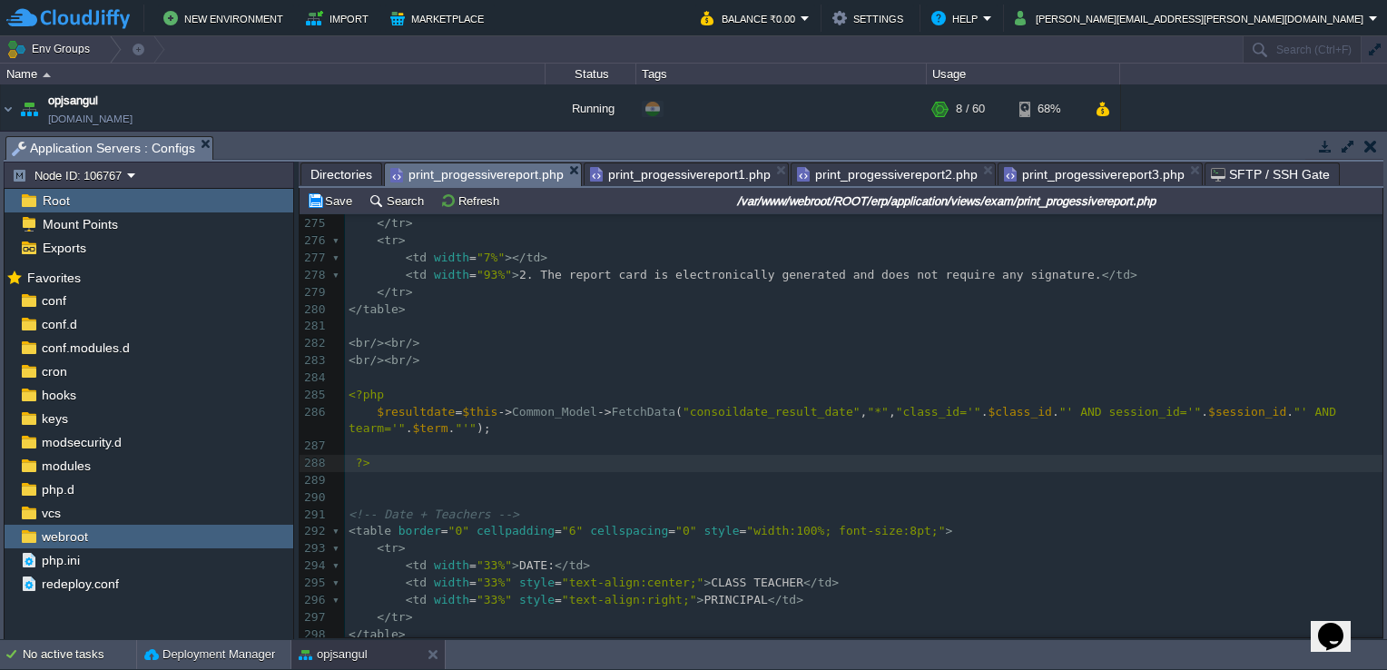
scroll to position [4847, 0]
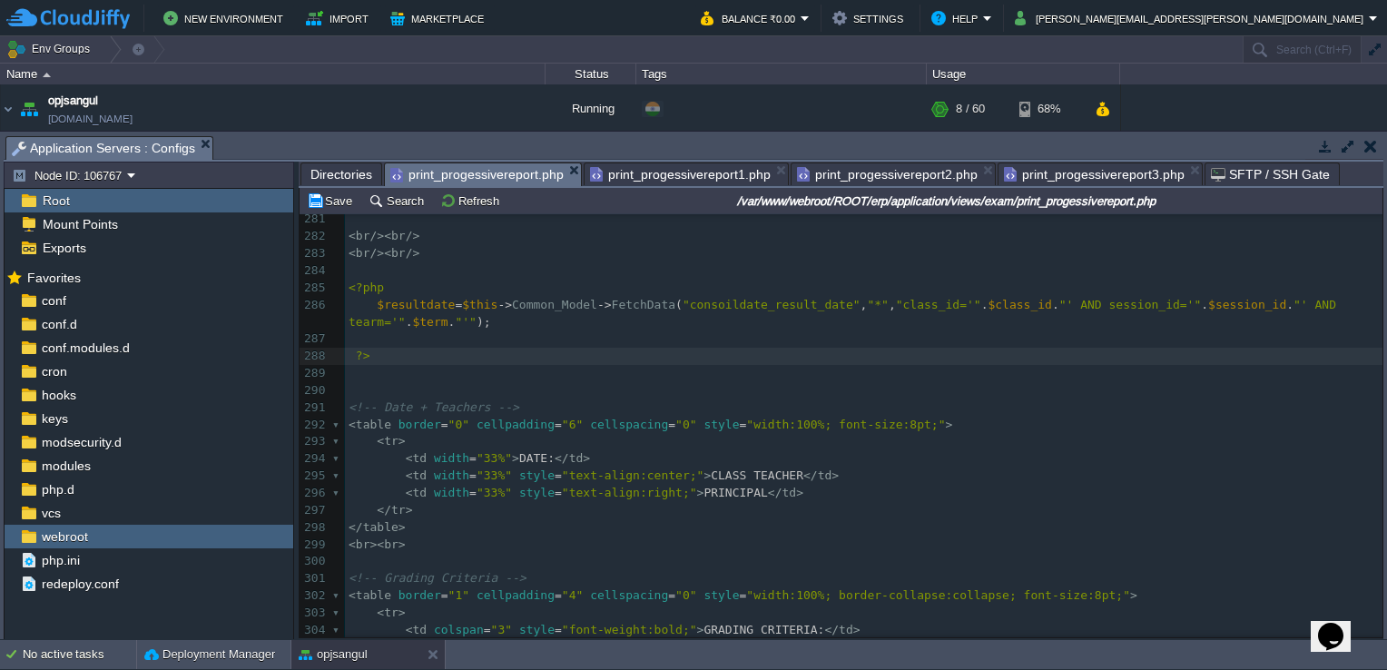
click at [369, 399] on pre "​" at bounding box center [863, 390] width 1037 height 17
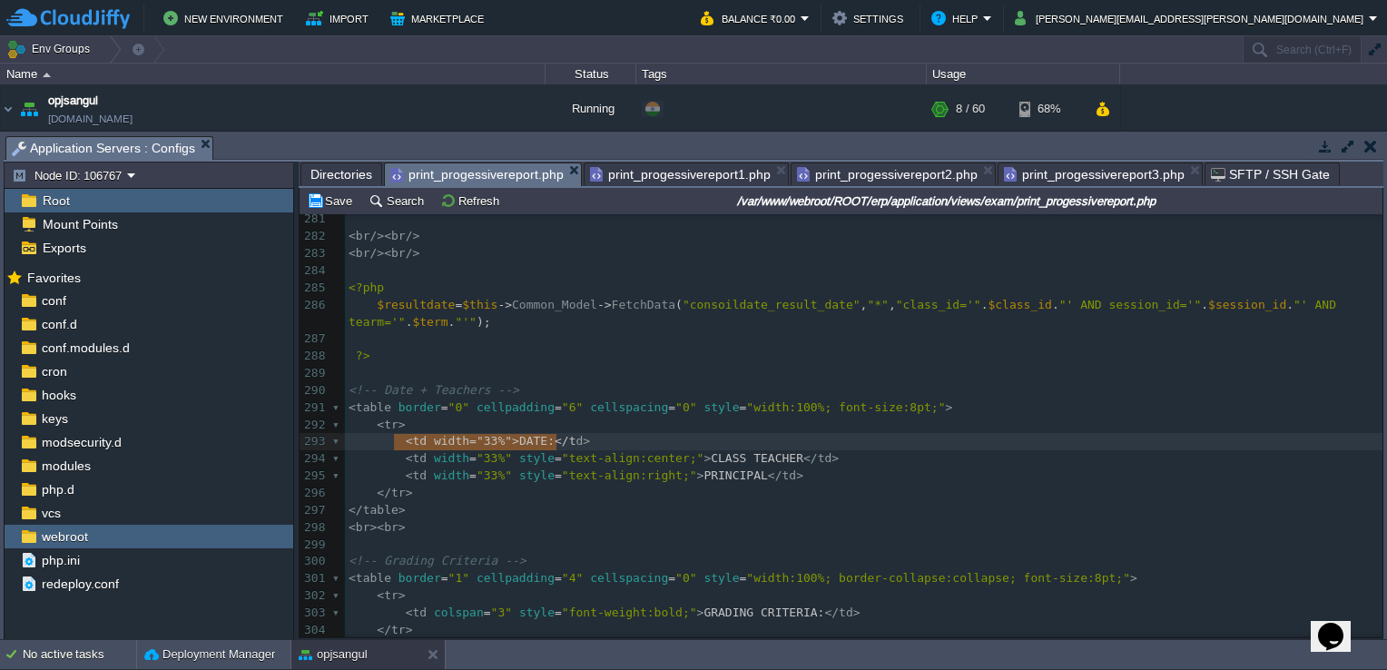
type textarea "<td width="33%">DATE:</td>"
drag, startPoint x: 393, startPoint y: 439, endPoint x: 585, endPoint y: 441, distance: 192.4
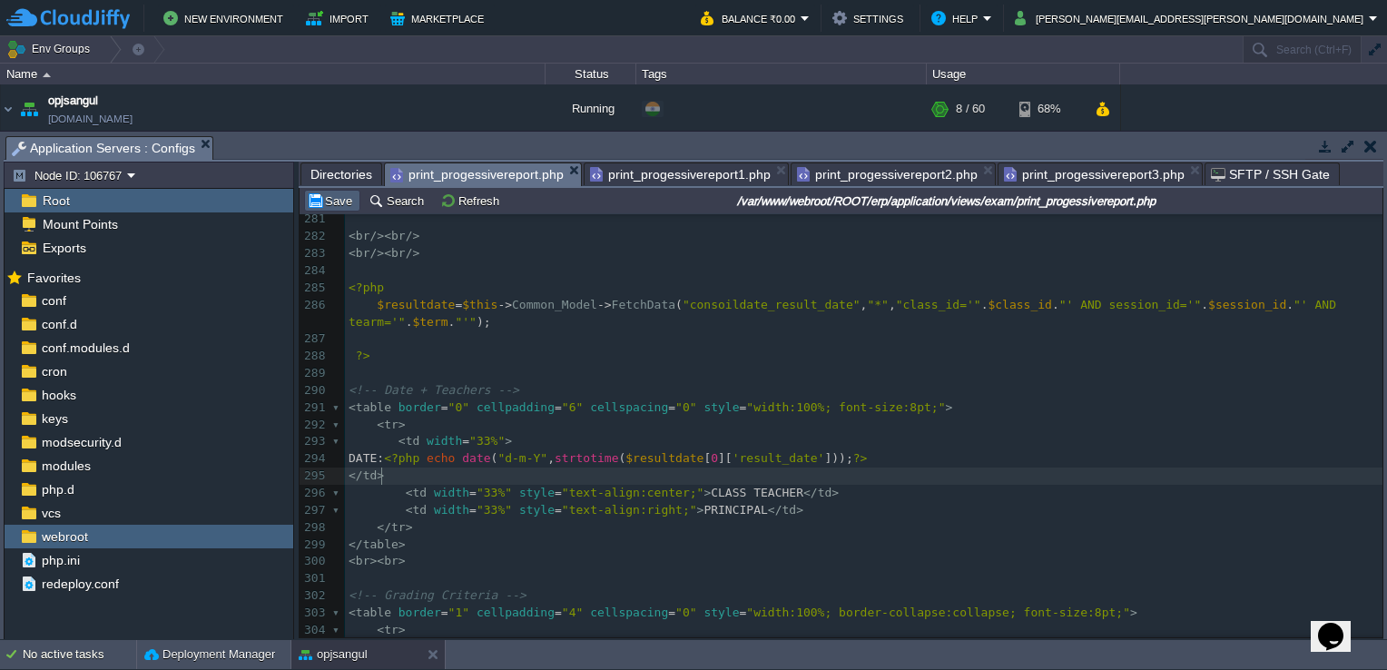
click at [338, 202] on button "Save" at bounding box center [332, 200] width 51 height 16
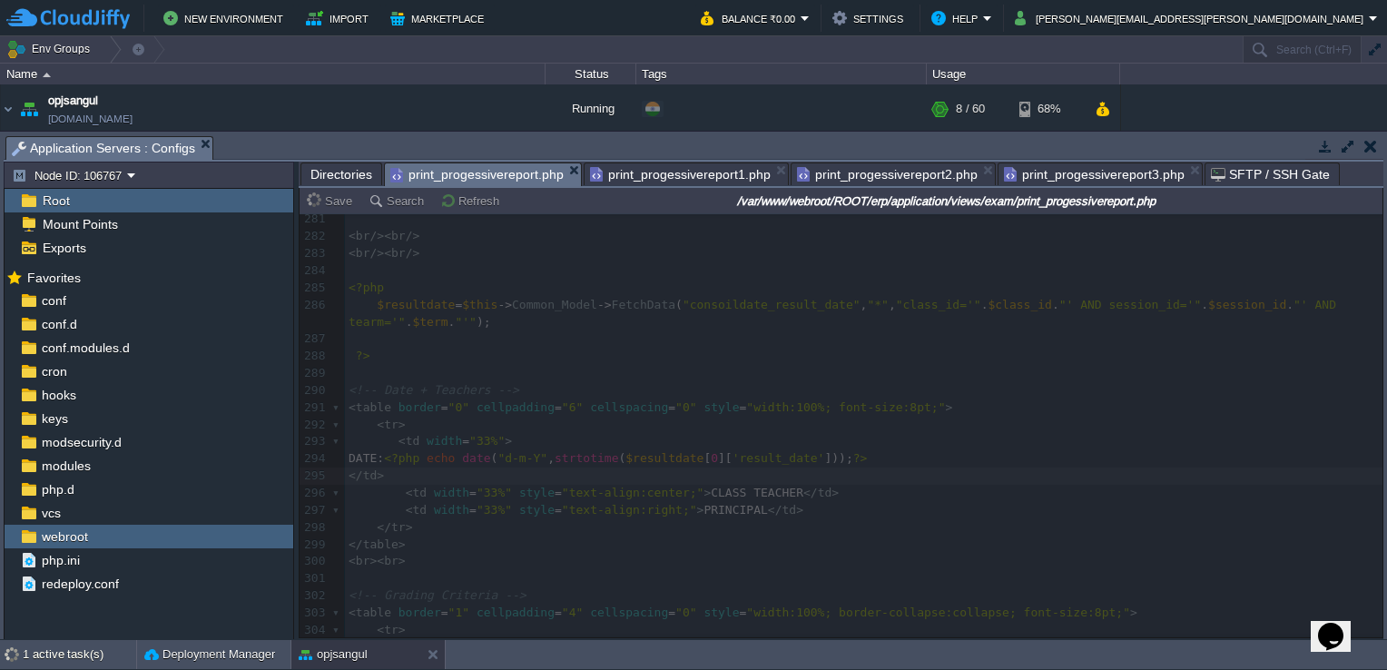
click at [701, 177] on span "print_progessivereport1.php" at bounding box center [680, 174] width 181 height 22
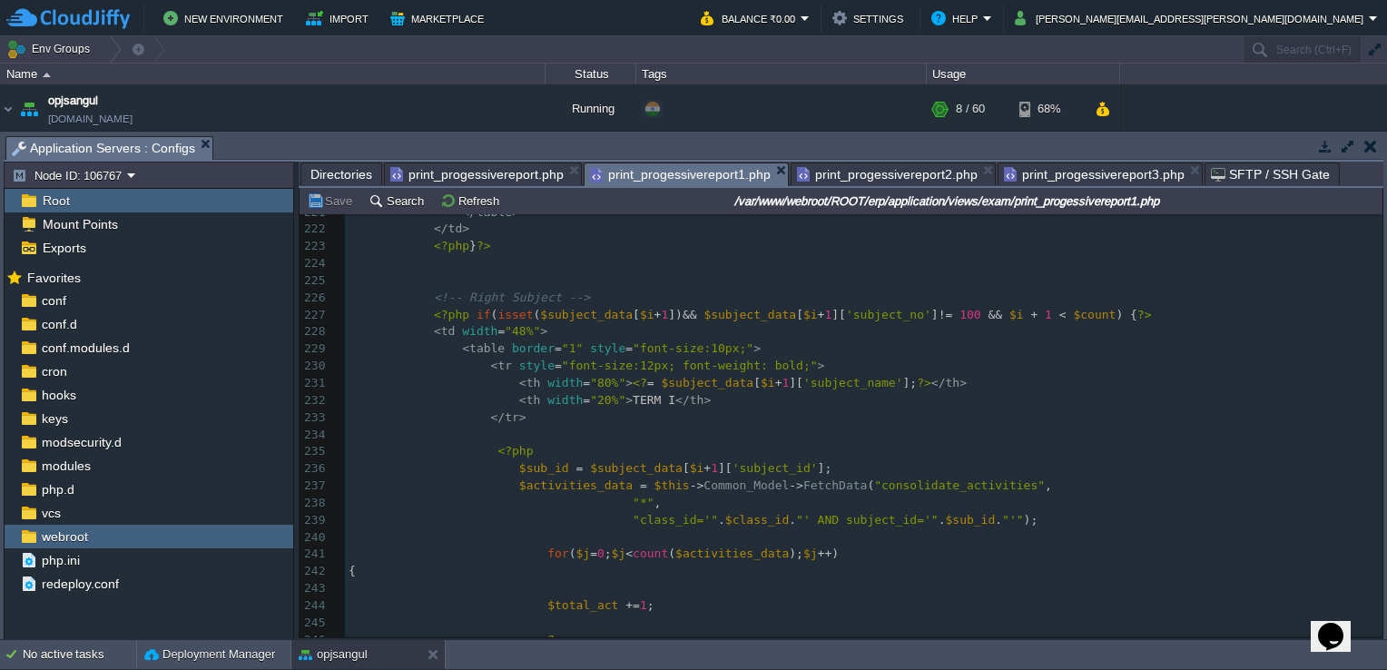
scroll to position [4280, 0]
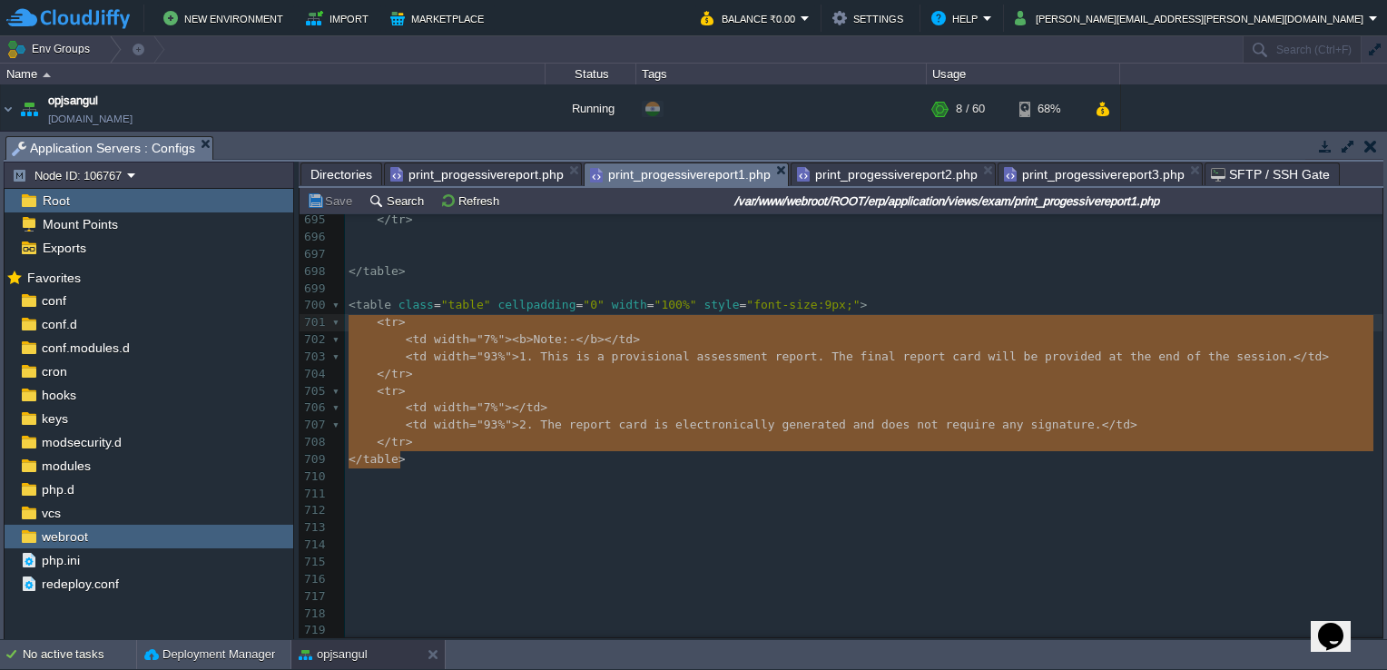
type textarea "<table class="table" cellpadding="0" width="100%" style="font-size:9px;"> <tr> …"
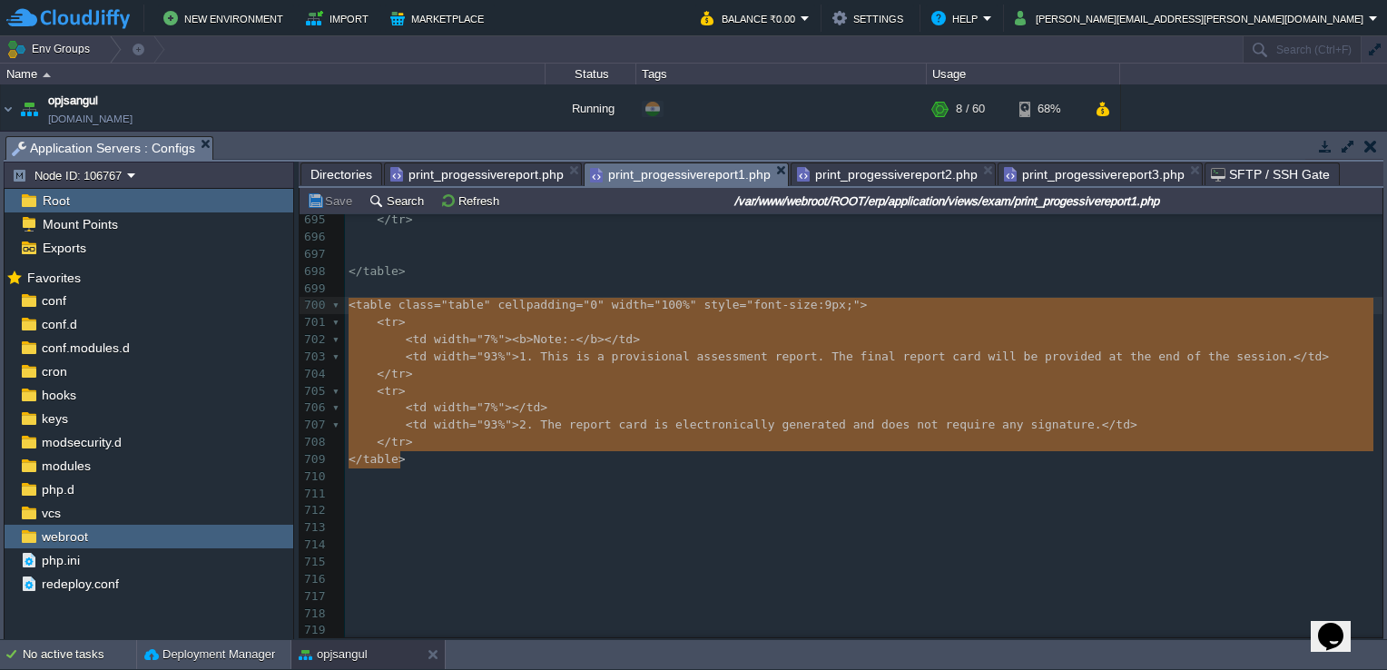
drag, startPoint x: 421, startPoint y: 452, endPoint x: 328, endPoint y: 309, distance: 170.7
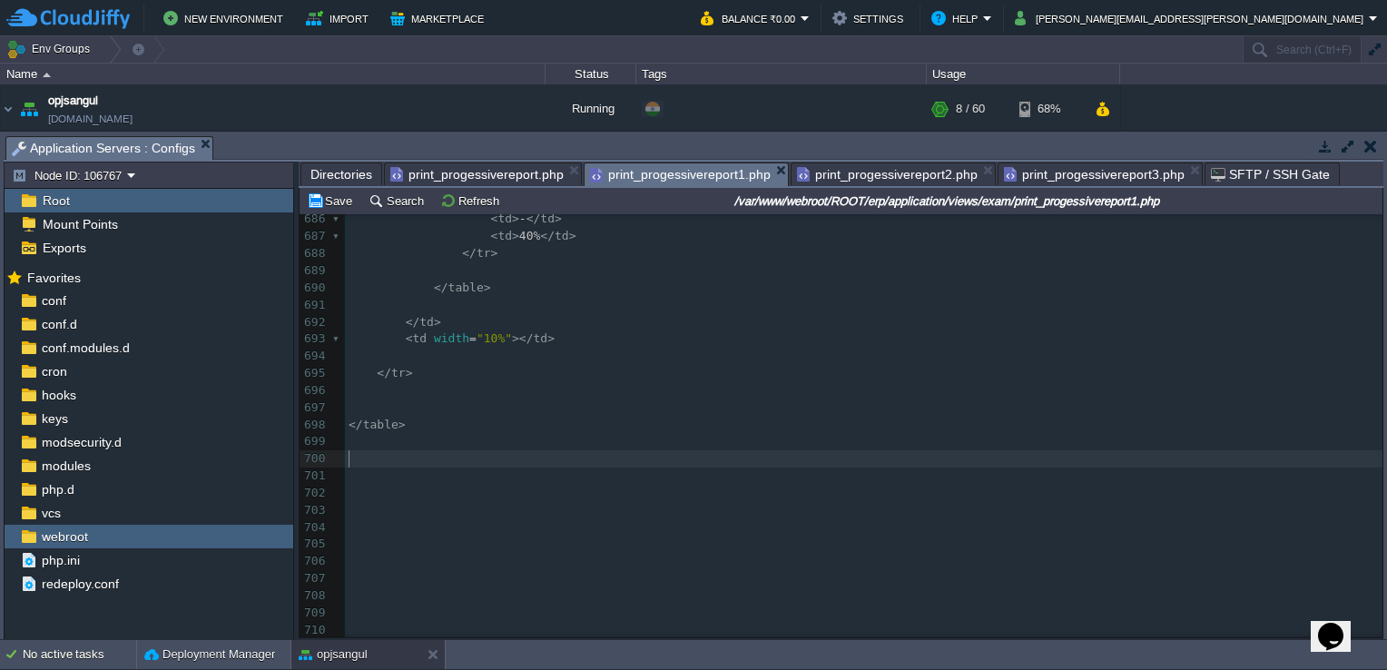
click at [394, 399] on pre "​" at bounding box center [863, 407] width 1037 height 17
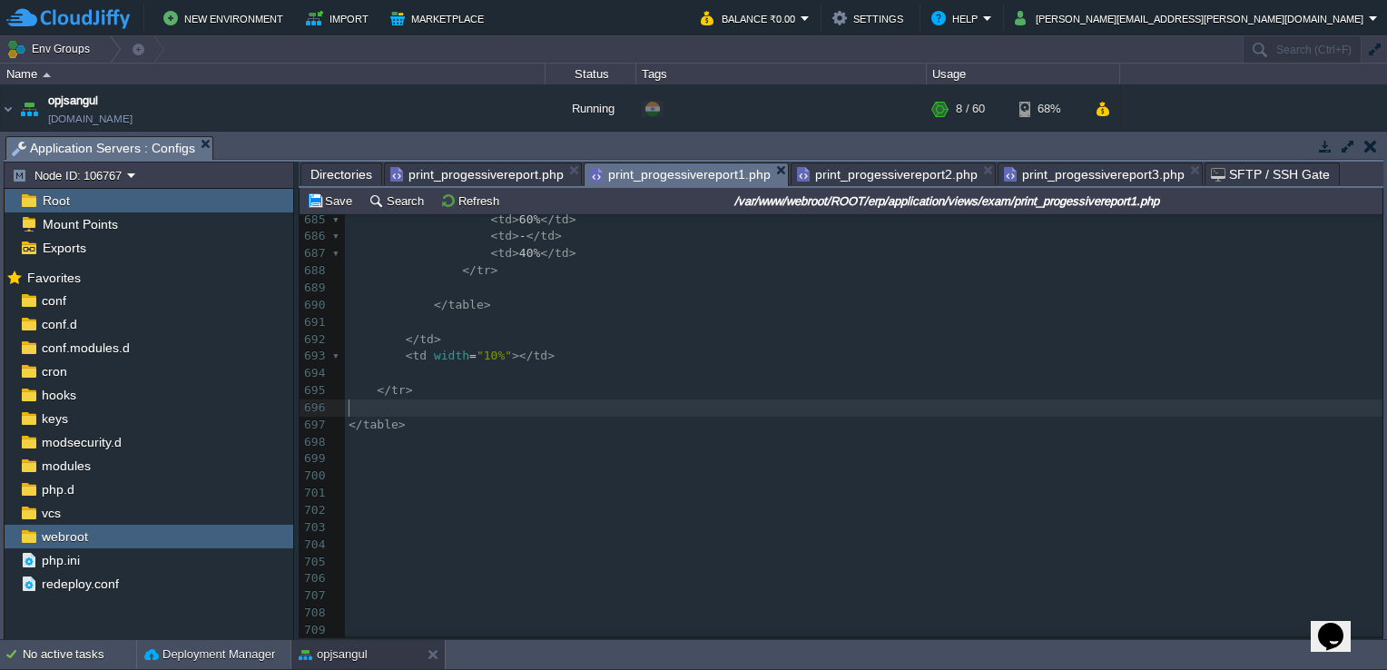
click at [392, 369] on pre "​" at bounding box center [863, 373] width 1037 height 17
click at [427, 405] on pre "​" at bounding box center [863, 407] width 1037 height 17
click at [395, 356] on pre "​" at bounding box center [863, 356] width 1037 height 17
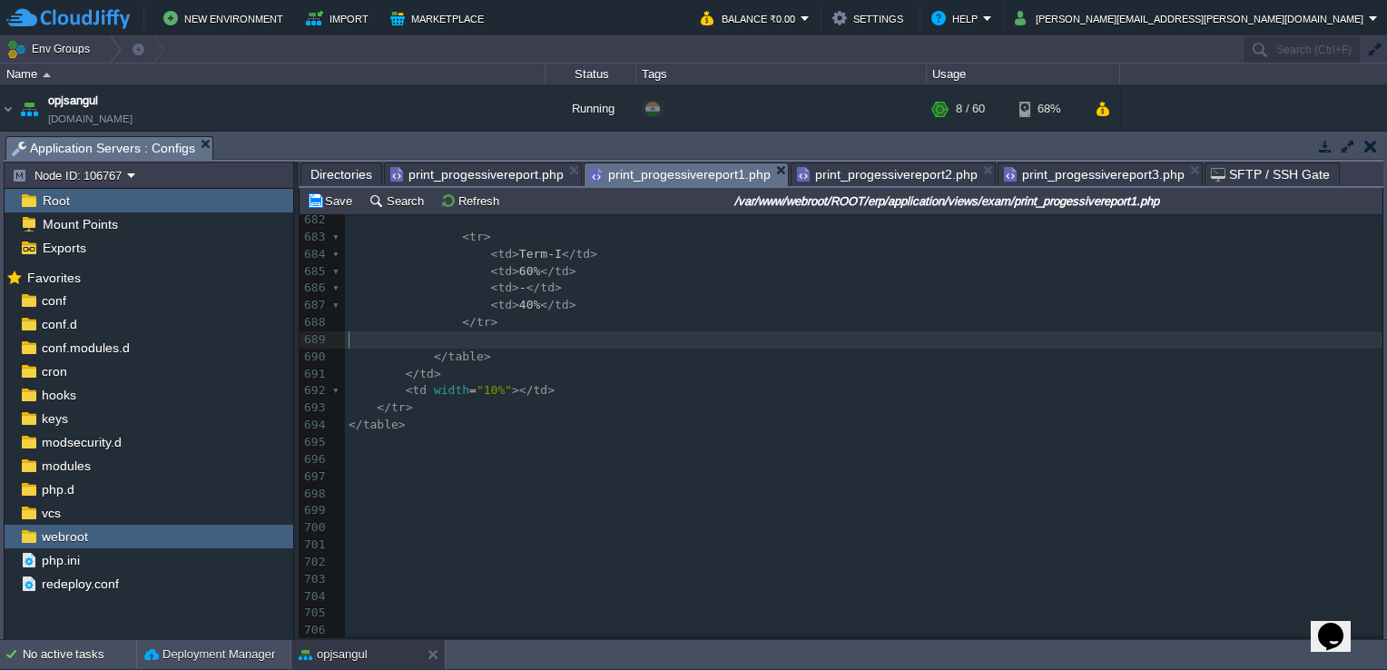
click at [436, 340] on pre "​" at bounding box center [863, 339] width 1037 height 17
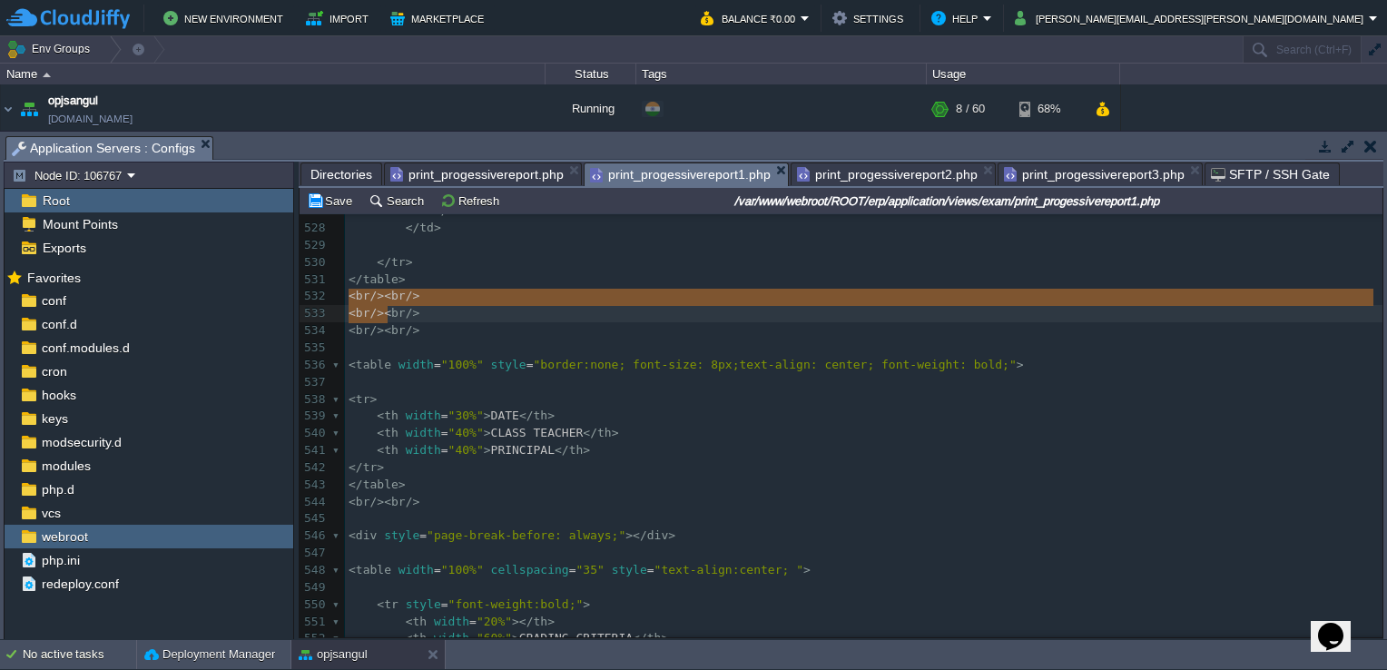
type textarea "<br/><br/> <br/><br/> <br/><br/>"
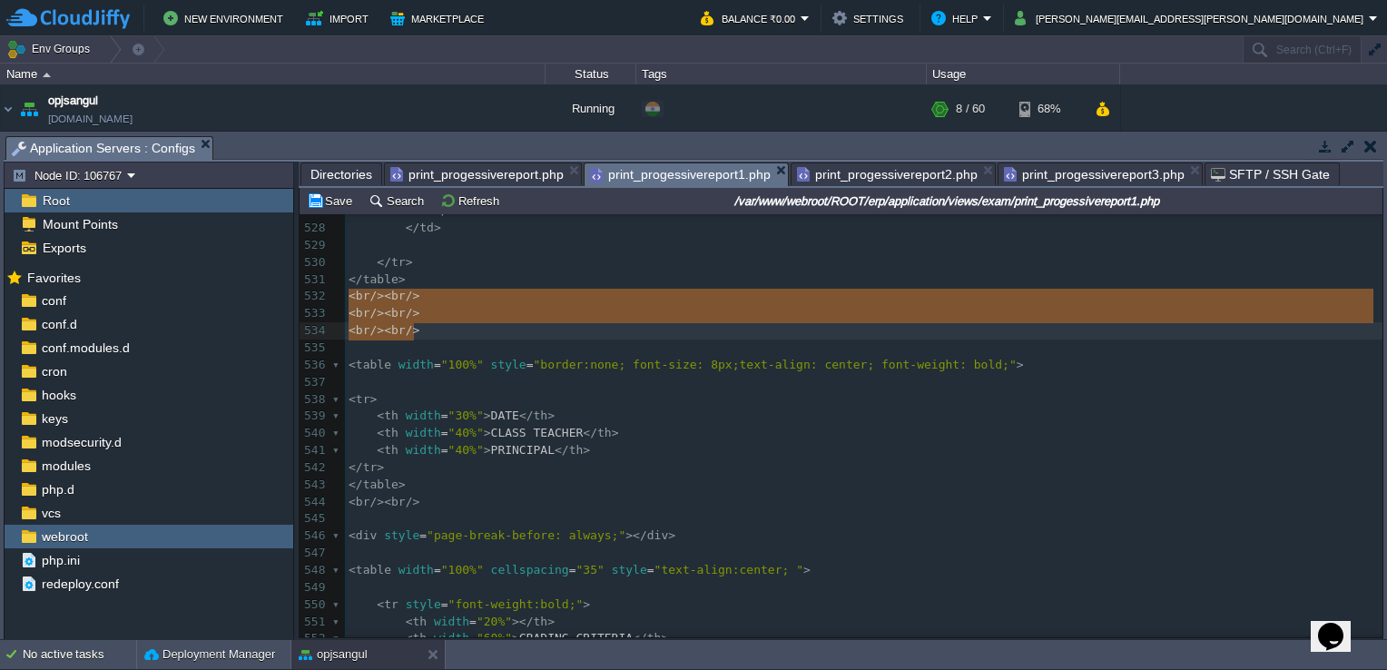
drag, startPoint x: 350, startPoint y: 300, endPoint x: 432, endPoint y: 332, distance: 87.6
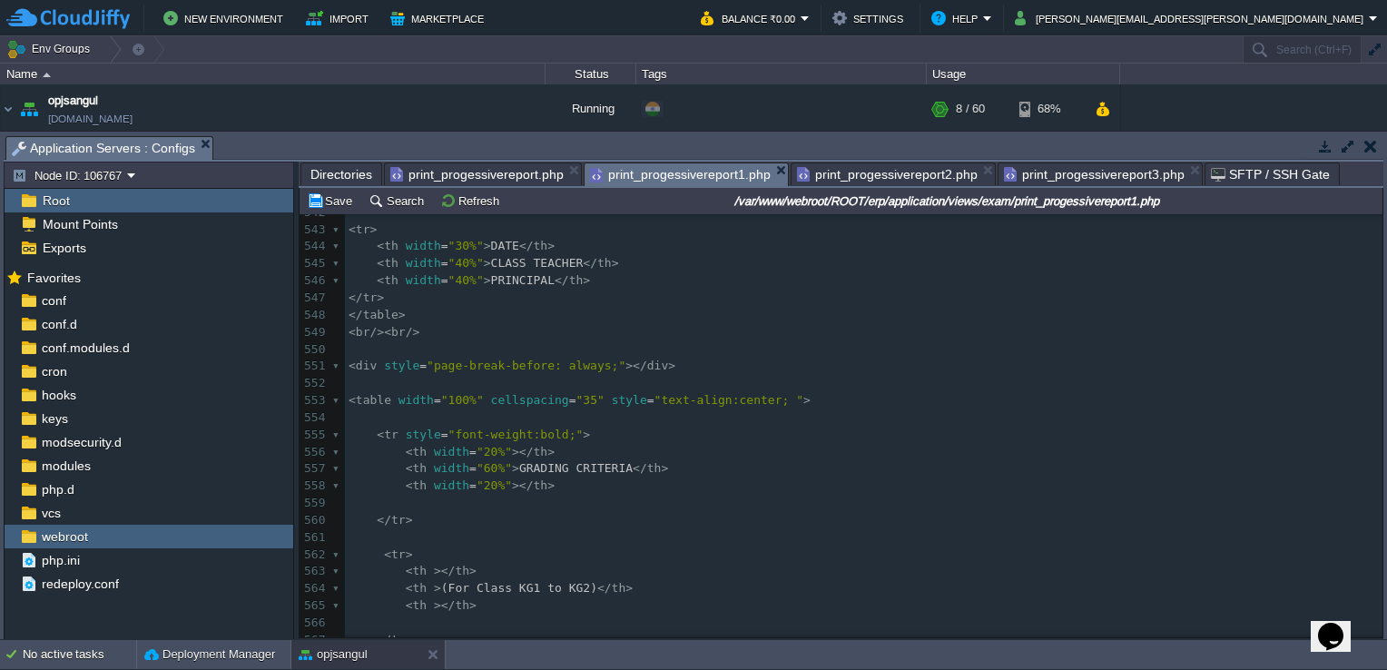
scroll to position [9279, 0]
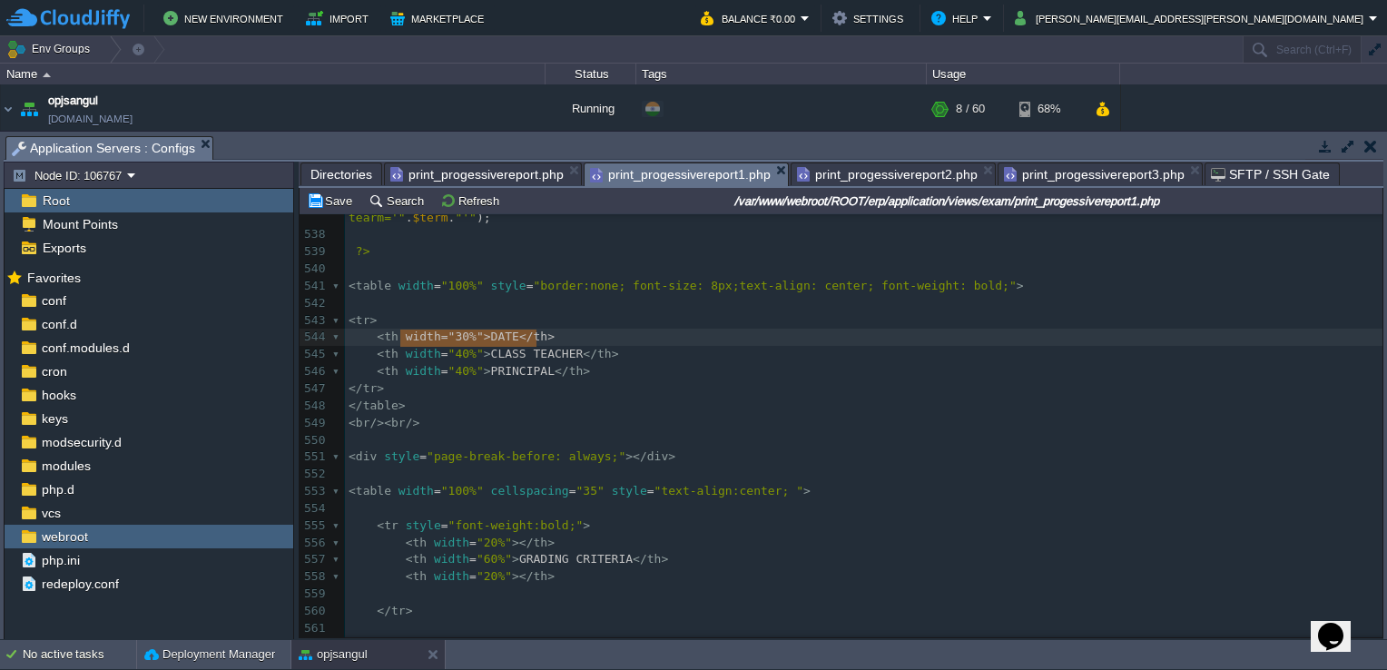
type textarea "<"
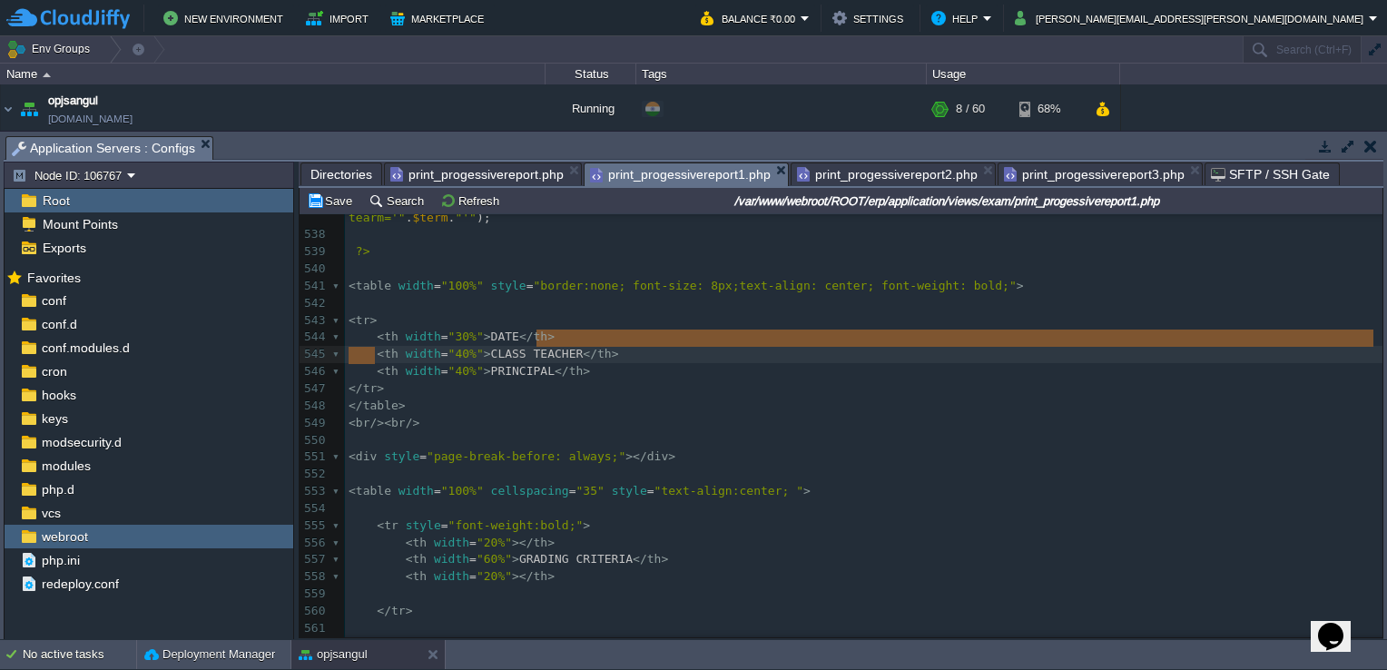
type textarea "<th width="30%">DATE</th>"
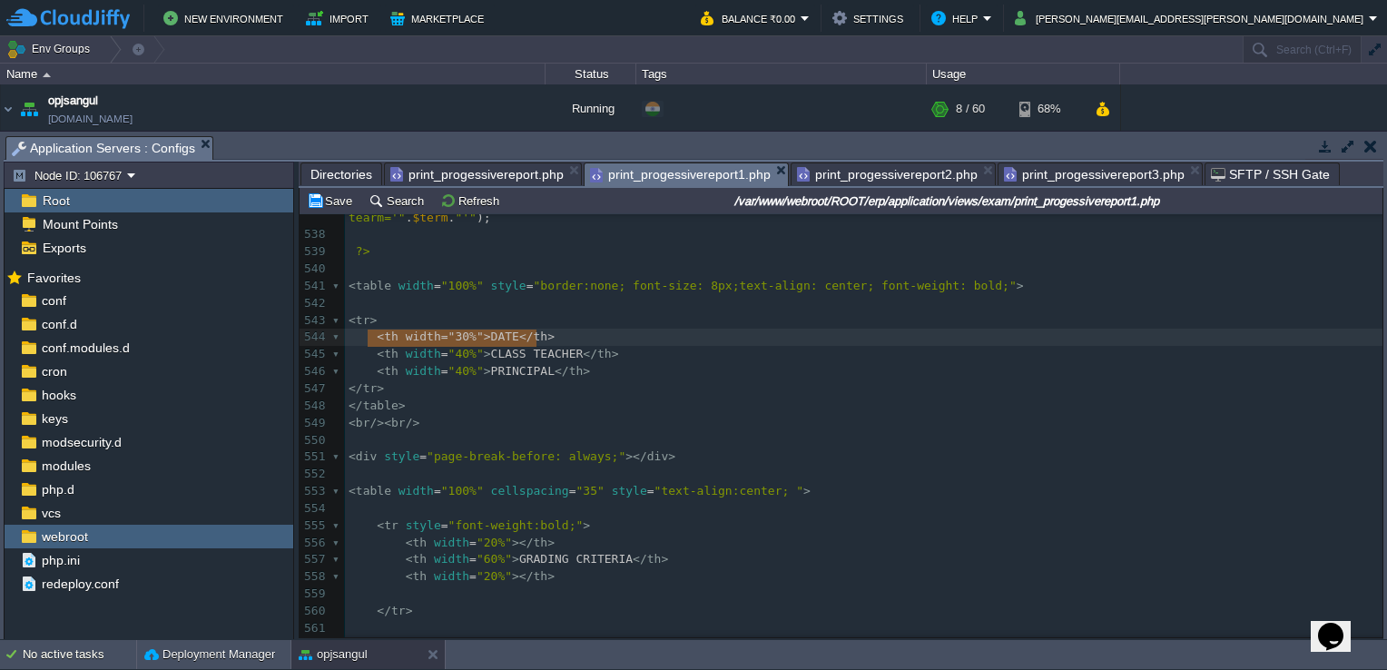
drag, startPoint x: 540, startPoint y: 341, endPoint x: 374, endPoint y: 348, distance: 166.2
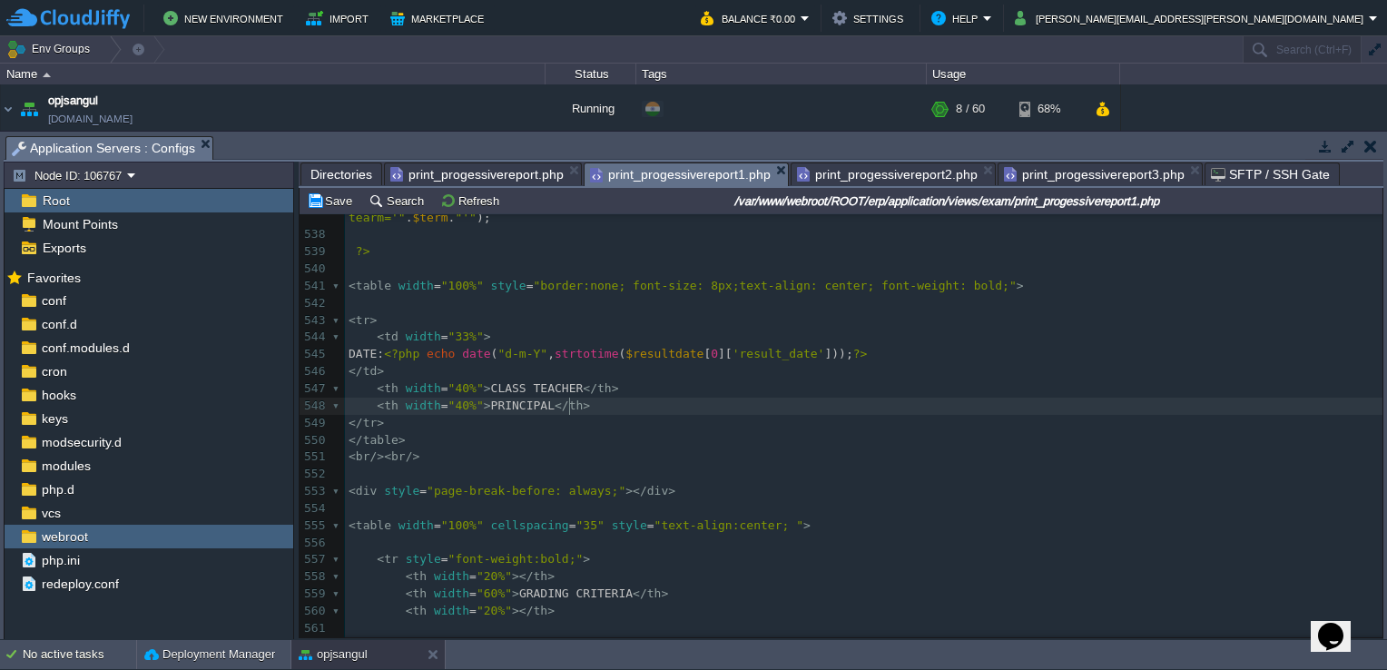
click at [691, 401] on pre "< th width = "40%" > PRINCIPAL </ th >" at bounding box center [863, 405] width 1037 height 17
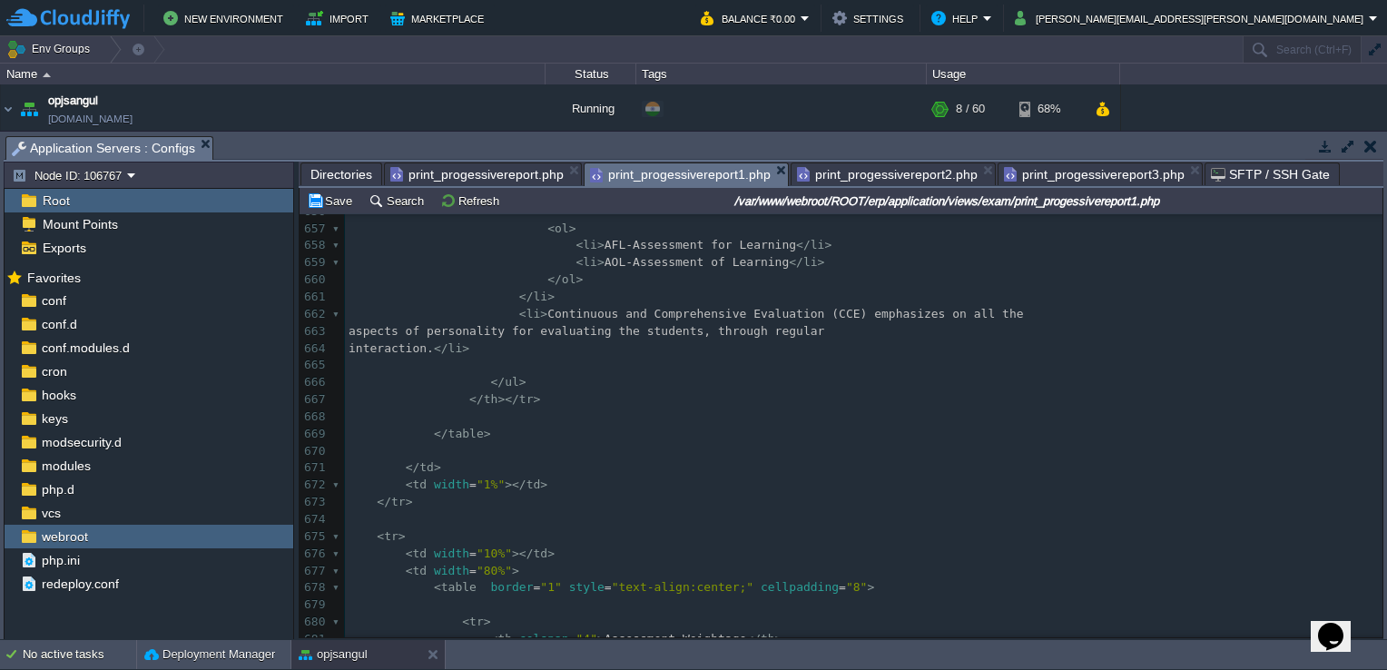
scroll to position [10867, 0]
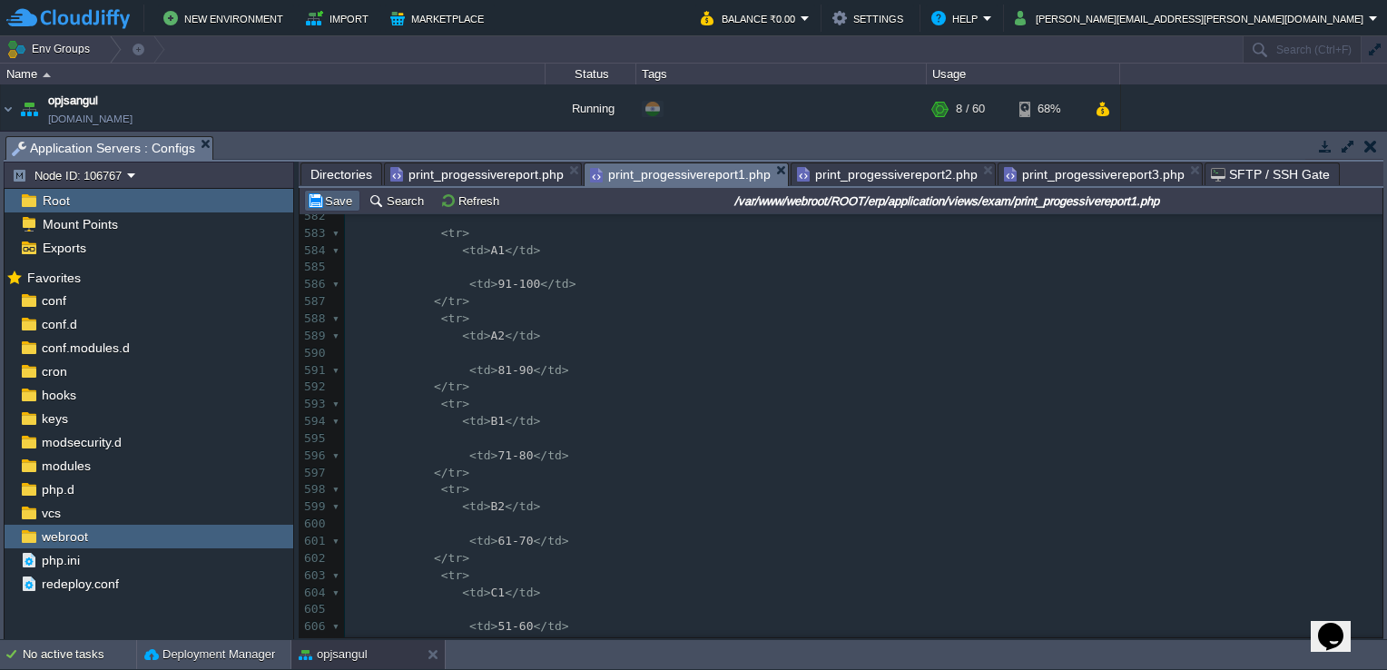
click at [338, 208] on button "Save" at bounding box center [332, 200] width 51 height 16
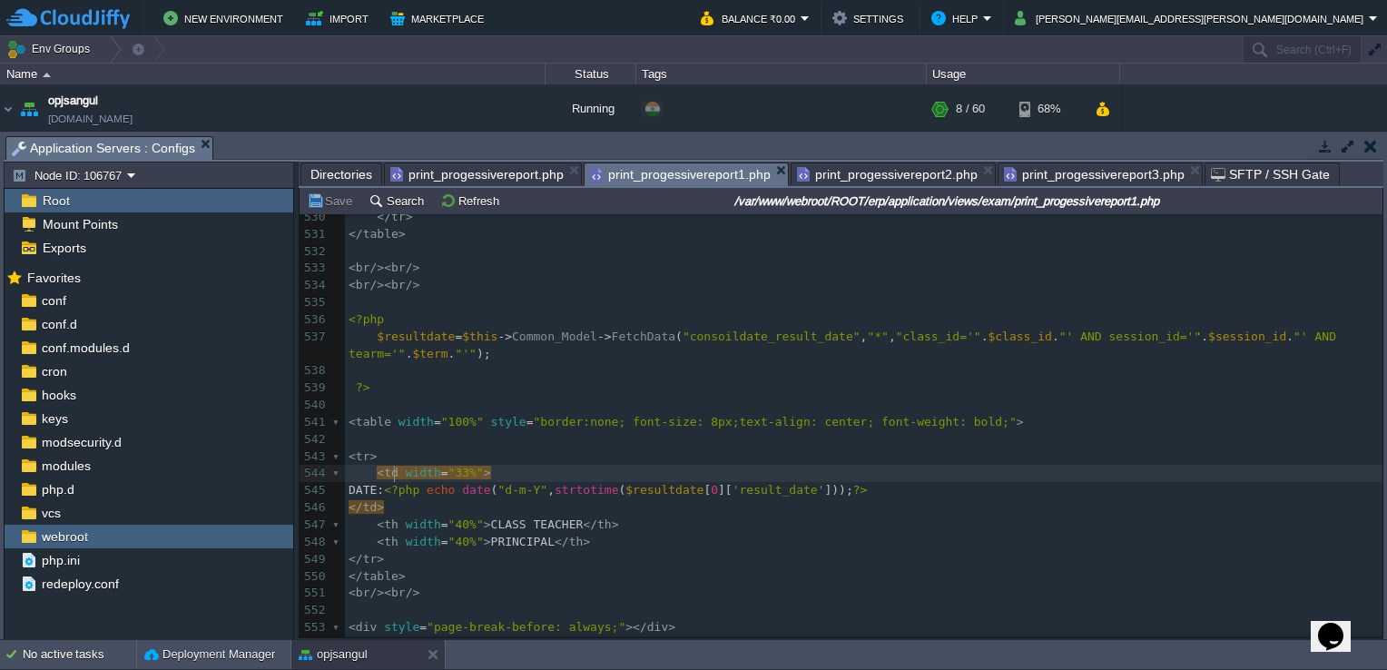
click at [393, 475] on div "xxxxxxxxxx 520 ​ 521 ?> 522 < tr style = "font-size:12px; font-weight: bold;" >…" at bounding box center [863, 499] width 1037 height 924
type textarea "h"
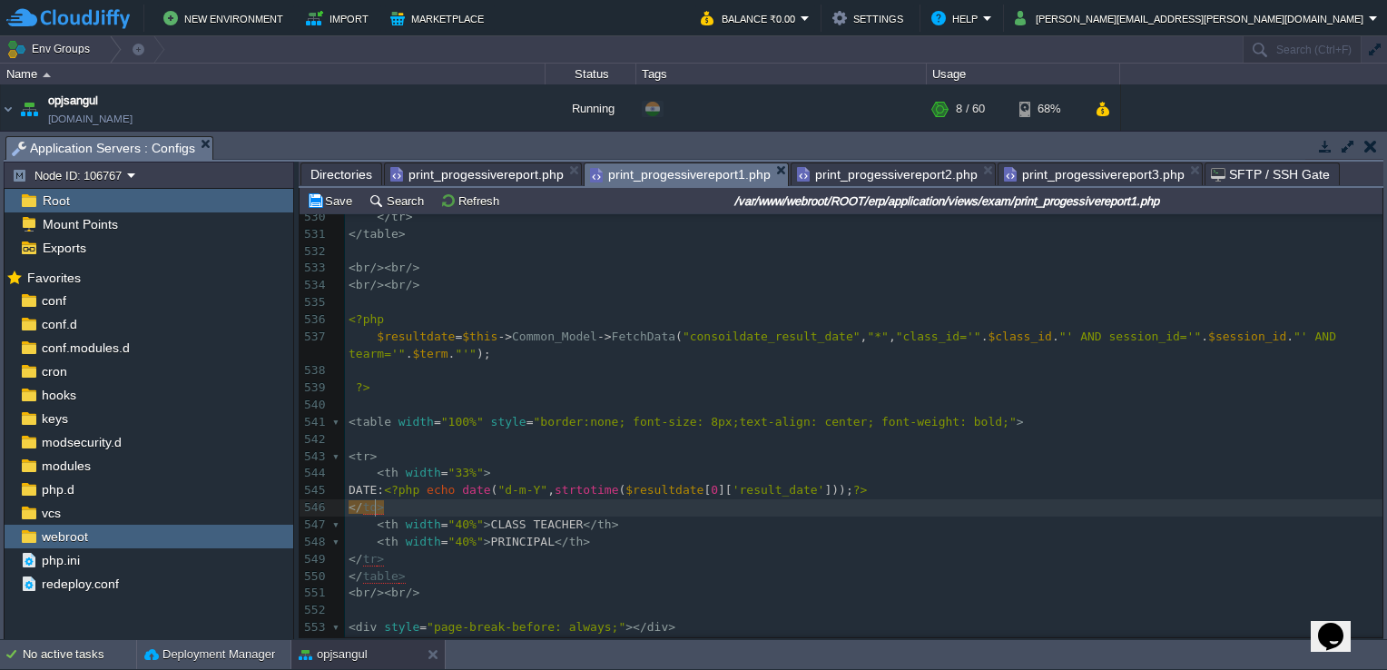
drag, startPoint x: 374, startPoint y: 514, endPoint x: 387, endPoint y: 537, distance: 27.2
type textarea "h"
click at [564, 456] on pre "< tr >" at bounding box center [863, 456] width 1037 height 17
click at [325, 205] on button "Save" at bounding box center [332, 200] width 51 height 16
click at [874, 176] on span "print_progessivereport2.php" at bounding box center [887, 174] width 181 height 22
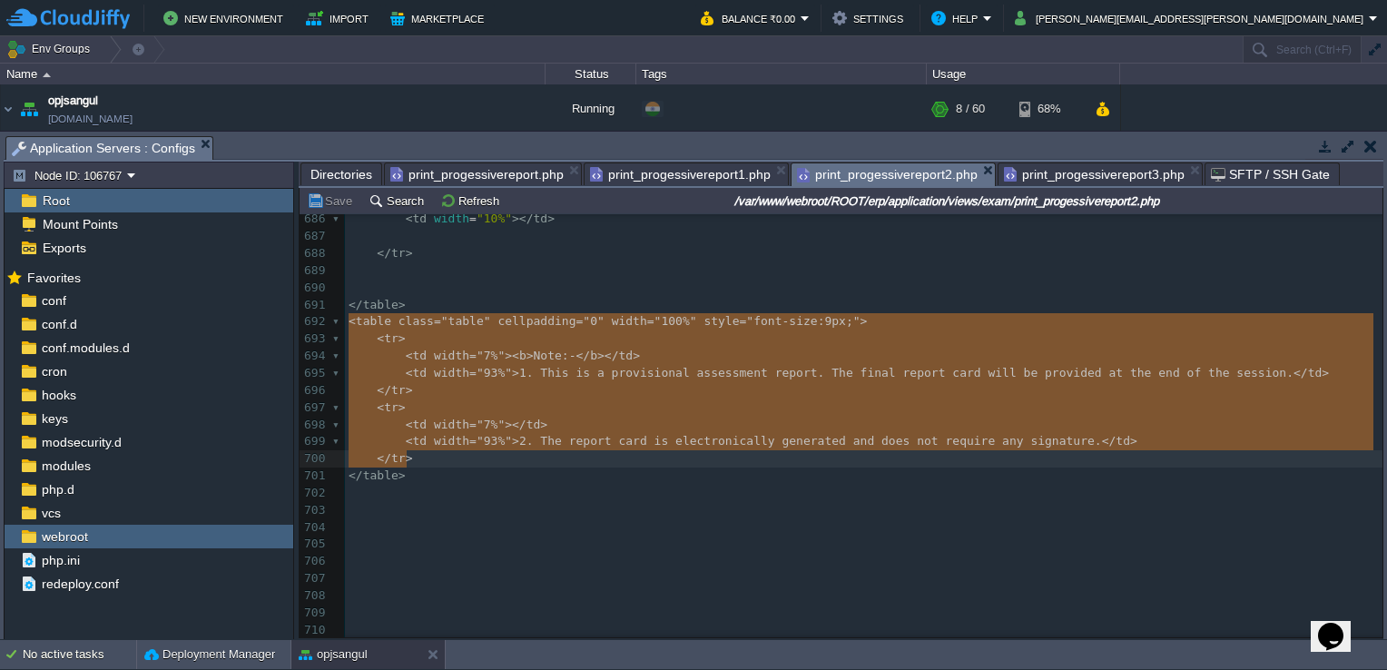
type textarea "<table class="table" cellpadding="0" width="100%" style="font-size:9px;"> <tr> …"
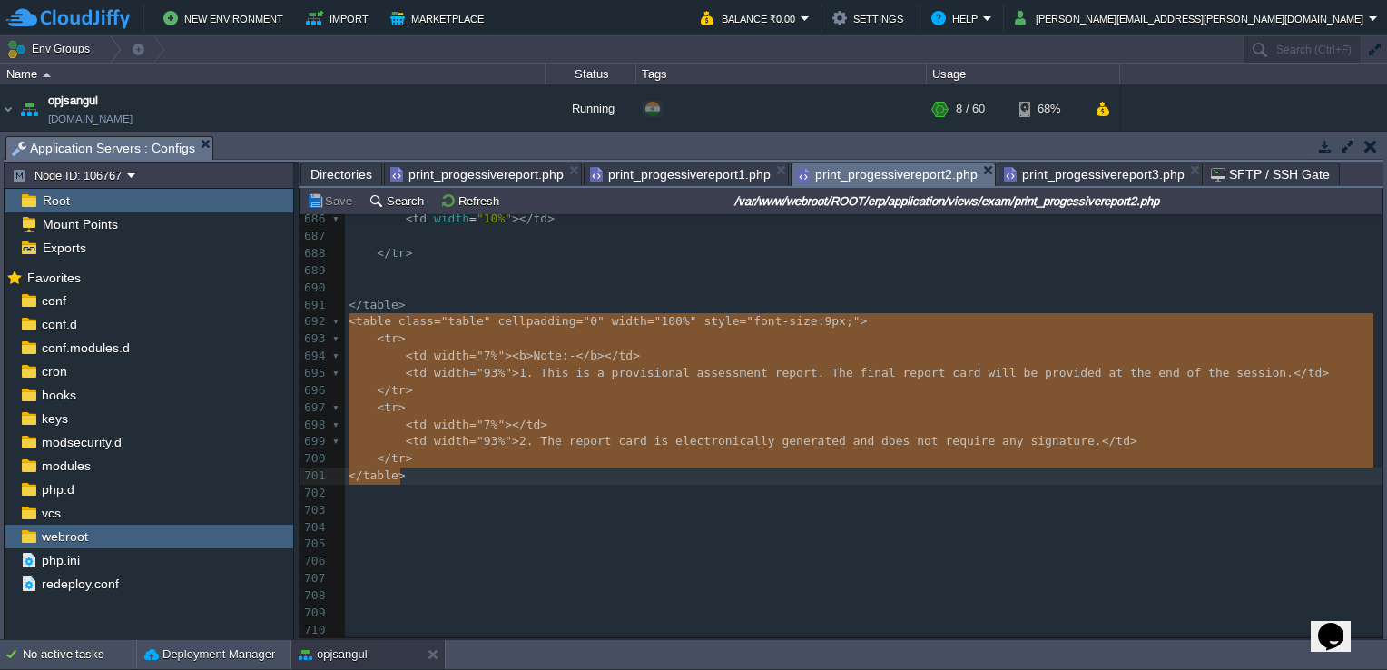
drag, startPoint x: 347, startPoint y: 317, endPoint x: 421, endPoint y: 477, distance: 177.0
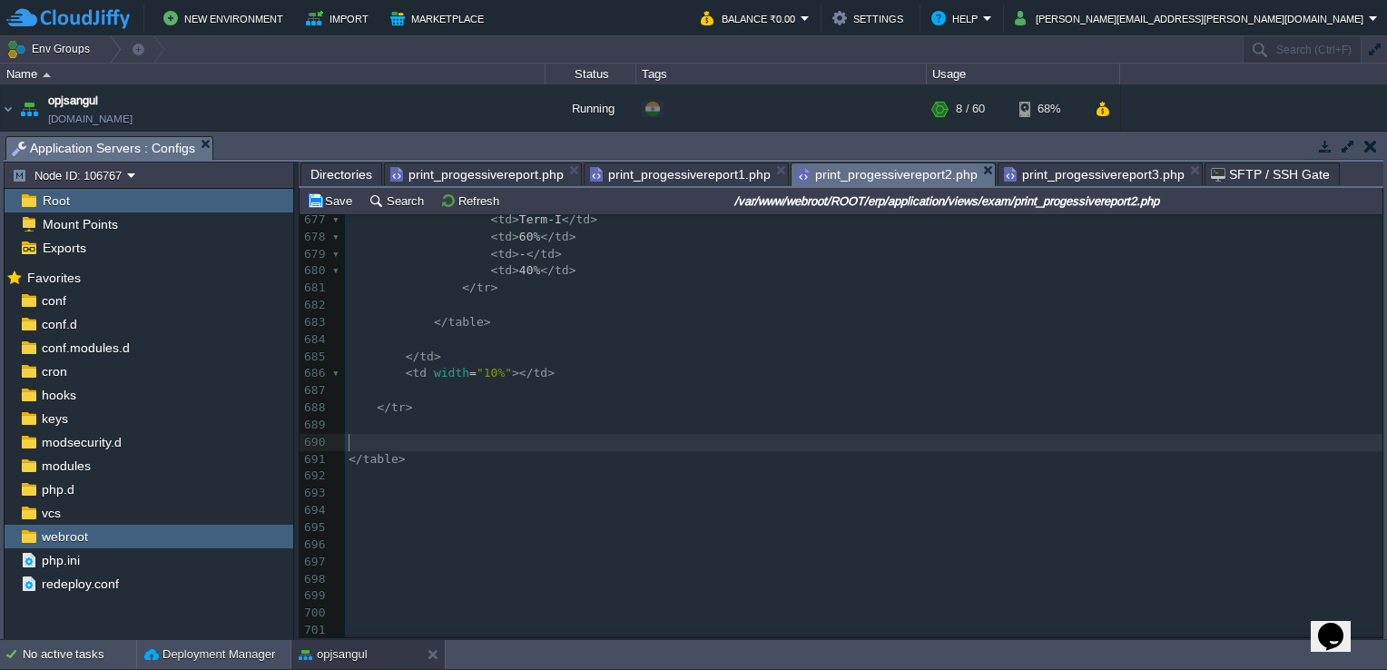
click at [370, 437] on pre "​" at bounding box center [863, 442] width 1037 height 17
click at [398, 421] on pre "​" at bounding box center [863, 425] width 1037 height 17
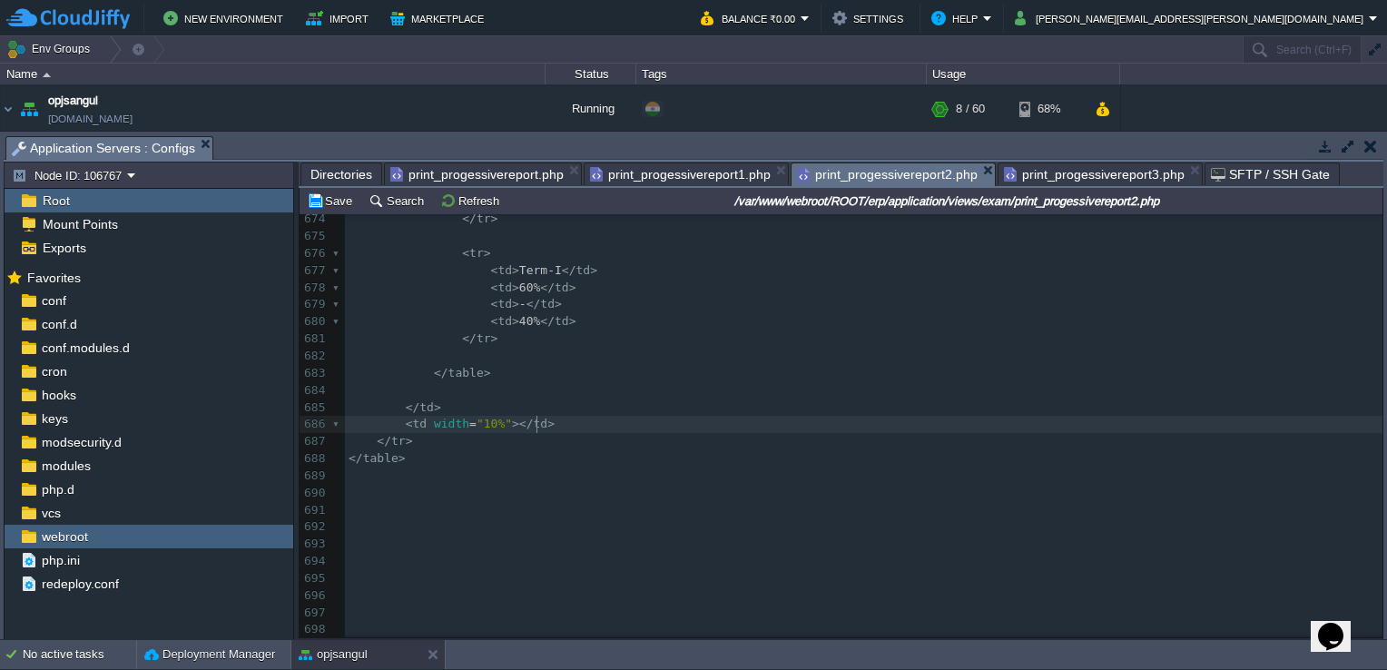
click at [434, 391] on pre "​" at bounding box center [863, 390] width 1037 height 17
click at [460, 371] on pre "​" at bounding box center [863, 373] width 1037 height 17
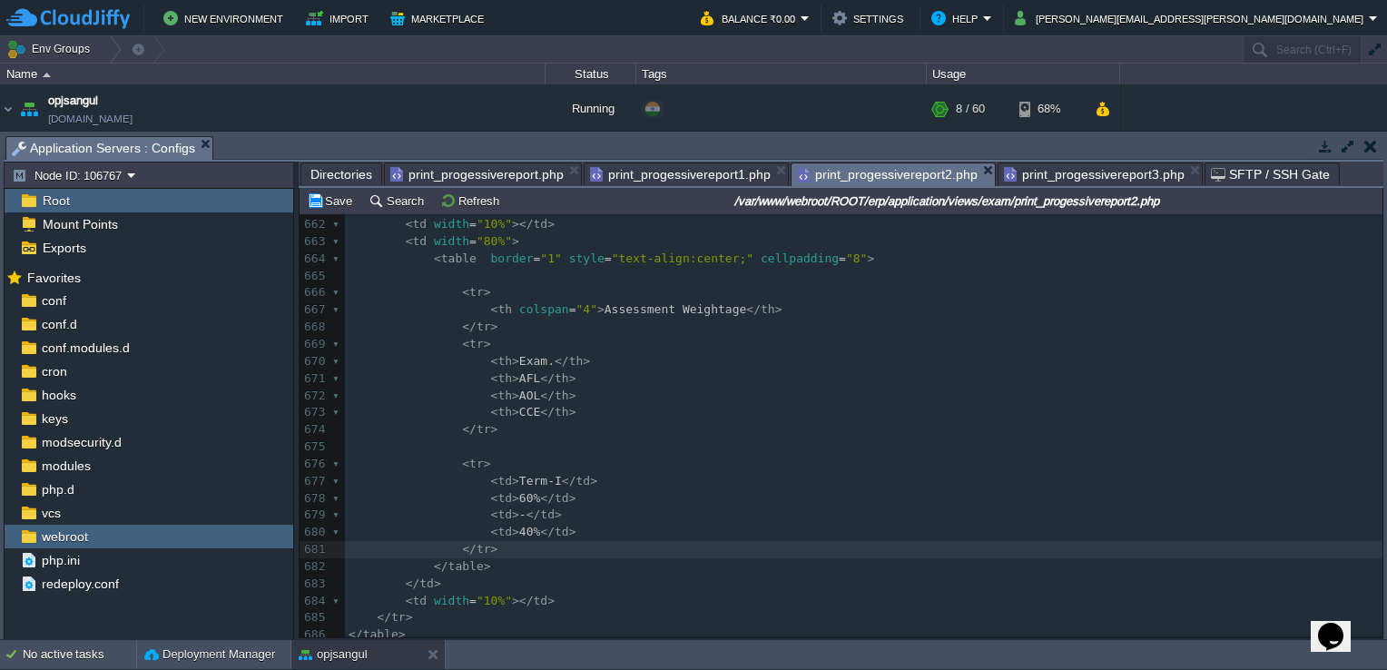
click at [473, 450] on pre "​" at bounding box center [863, 446] width 1037 height 17
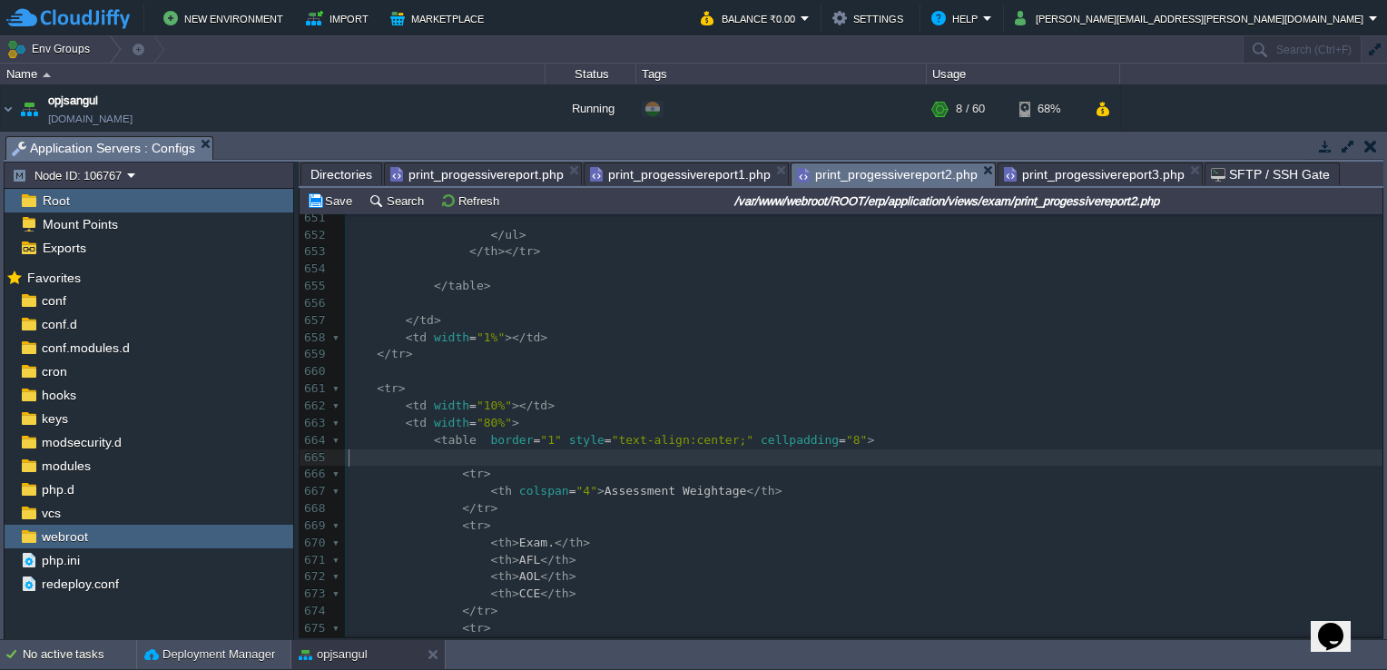
click at [461, 466] on pre "< tr >" at bounding box center [863, 474] width 1037 height 17
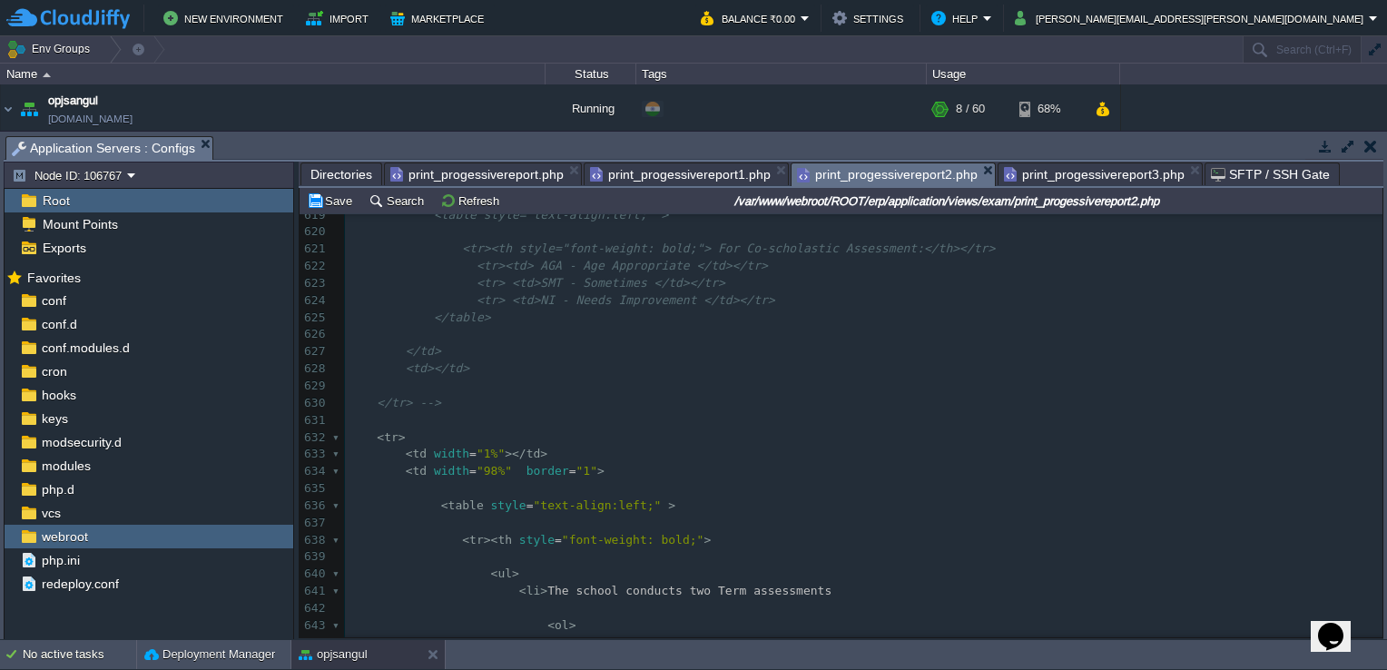
scroll to position [11031, 0]
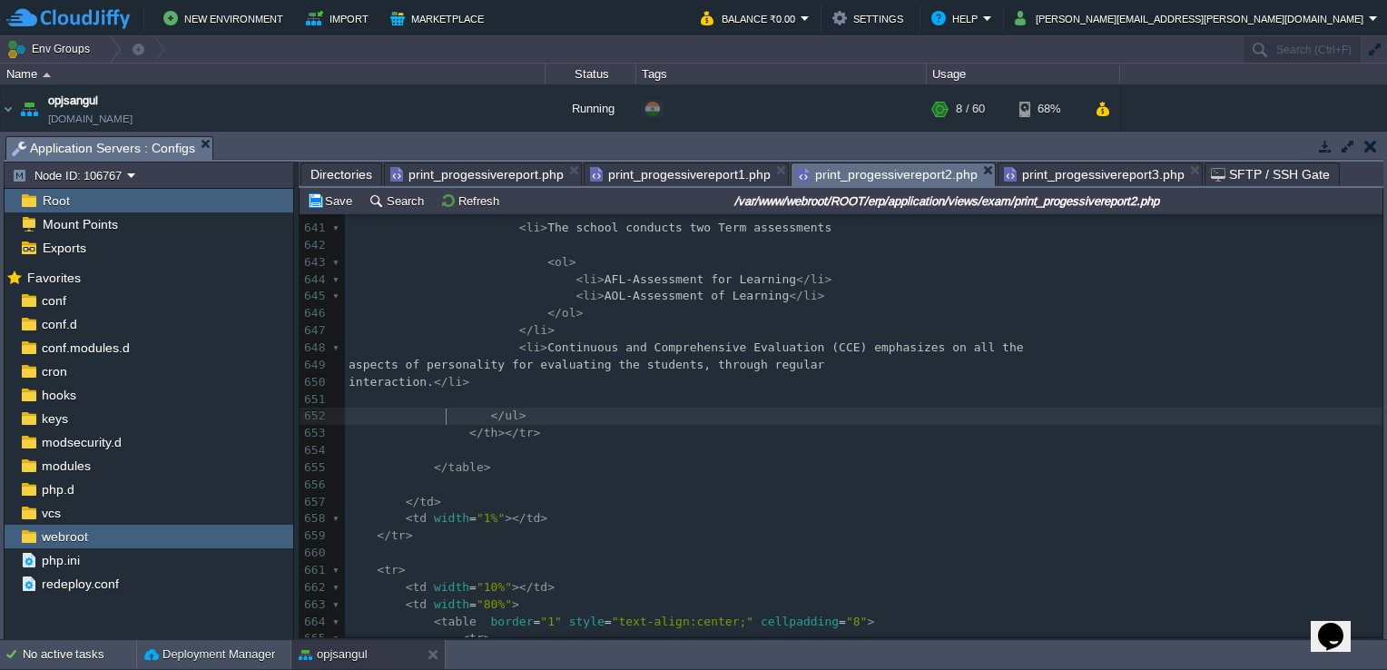
click at [447, 409] on pre "</ ul >" at bounding box center [863, 415] width 1037 height 17
click at [420, 395] on pre "​" at bounding box center [863, 399] width 1037 height 17
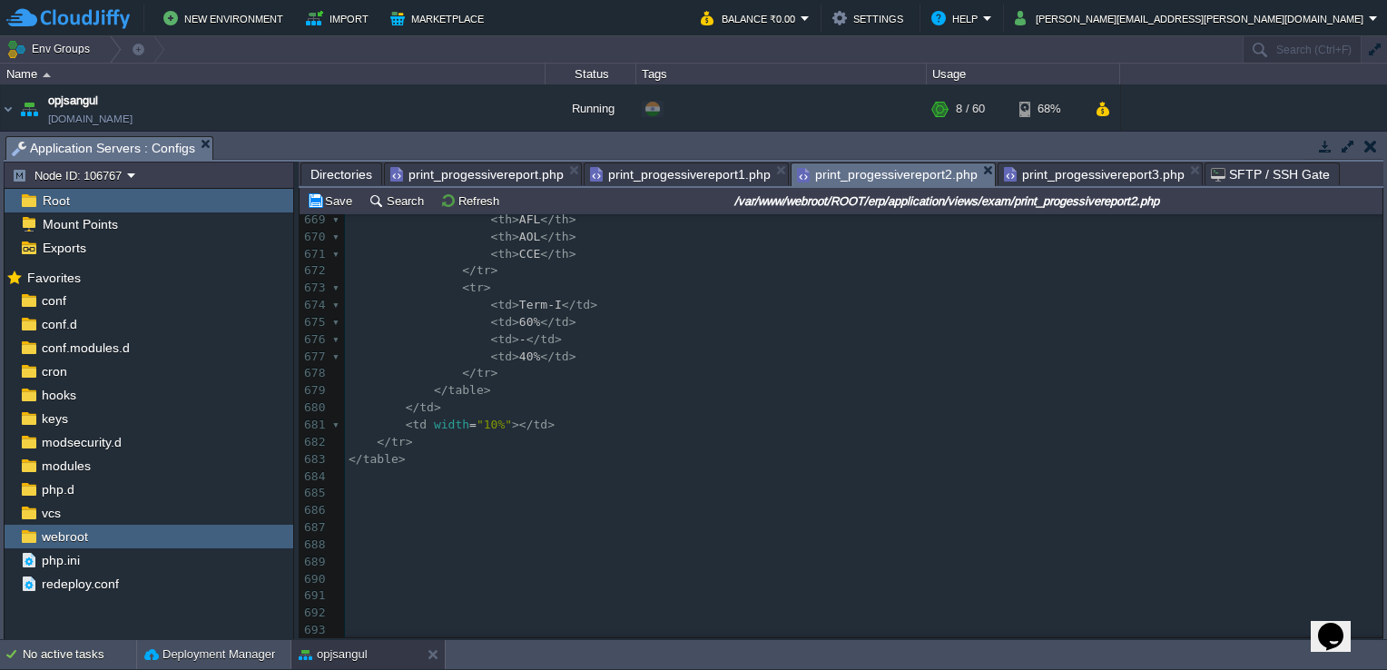
scroll to position [10979, 0]
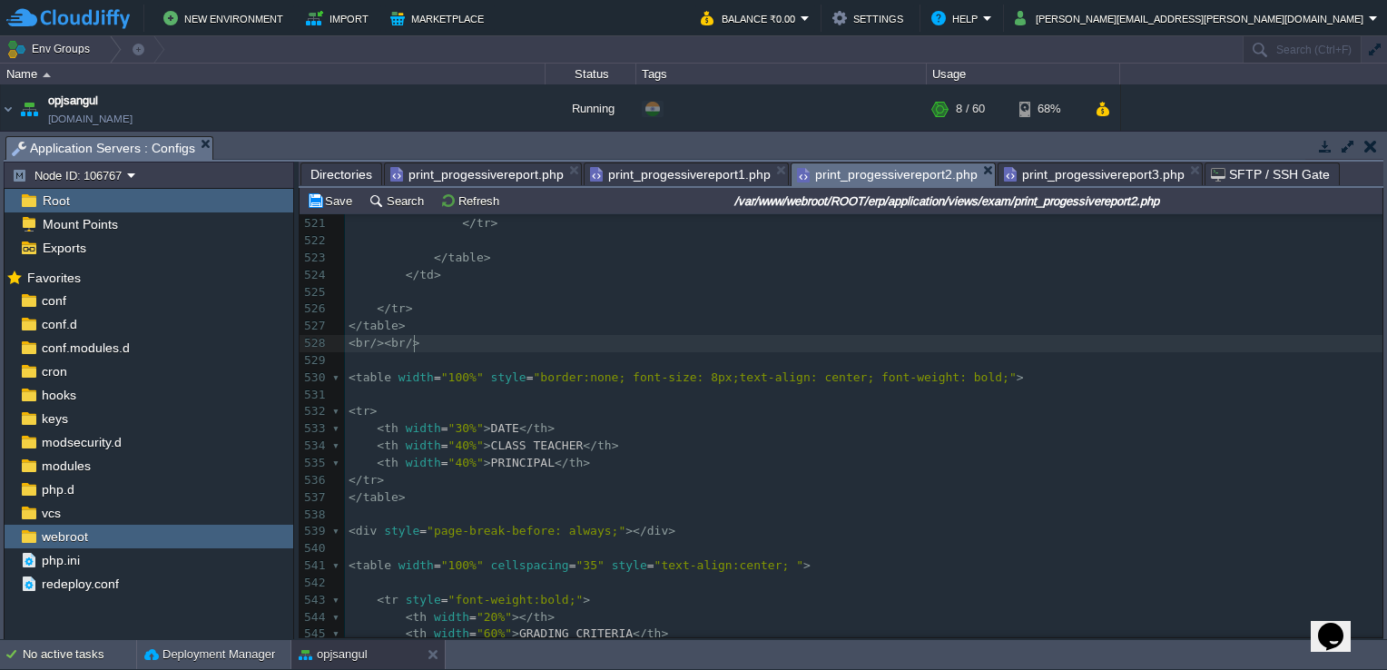
type textarea "/>"
type textarea "<br/><br/>"
drag, startPoint x: 436, startPoint y: 342, endPoint x: 340, endPoint y: 342, distance: 96.2
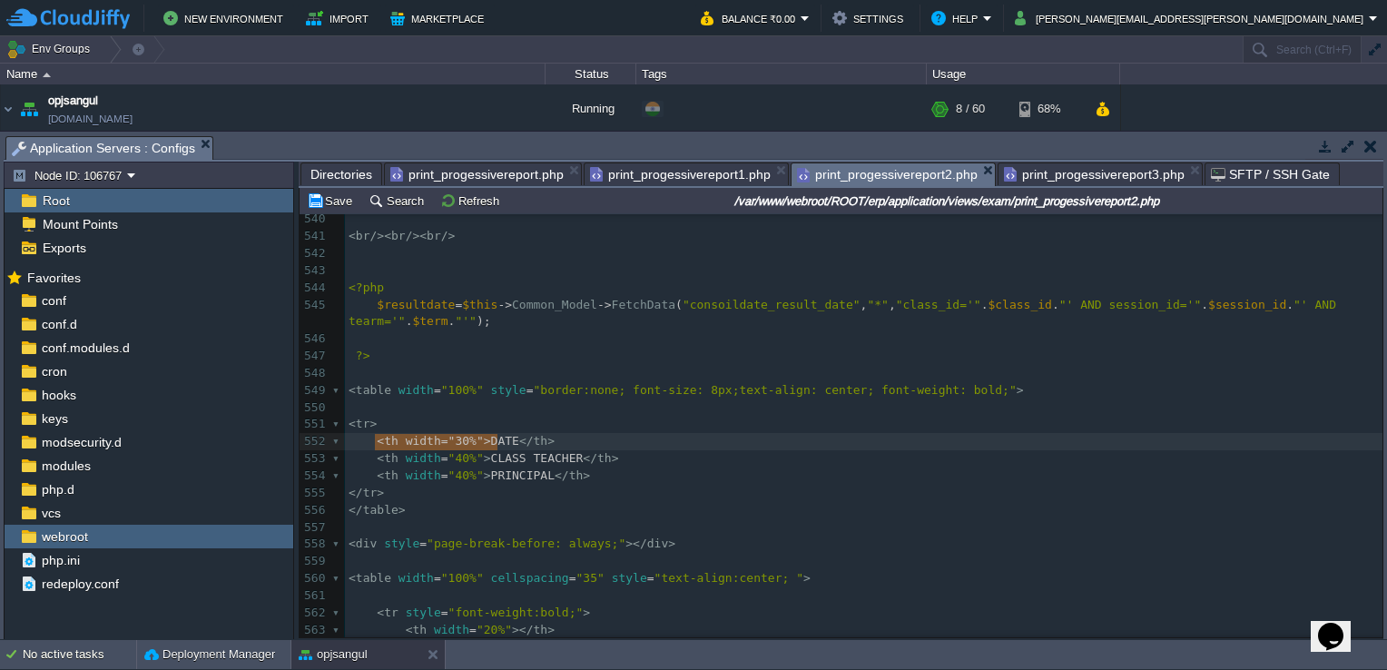
type textarea "<th width="30%">DATE</th>"
drag, startPoint x: 376, startPoint y: 441, endPoint x: 544, endPoint y: 438, distance: 167.9
paste textarea
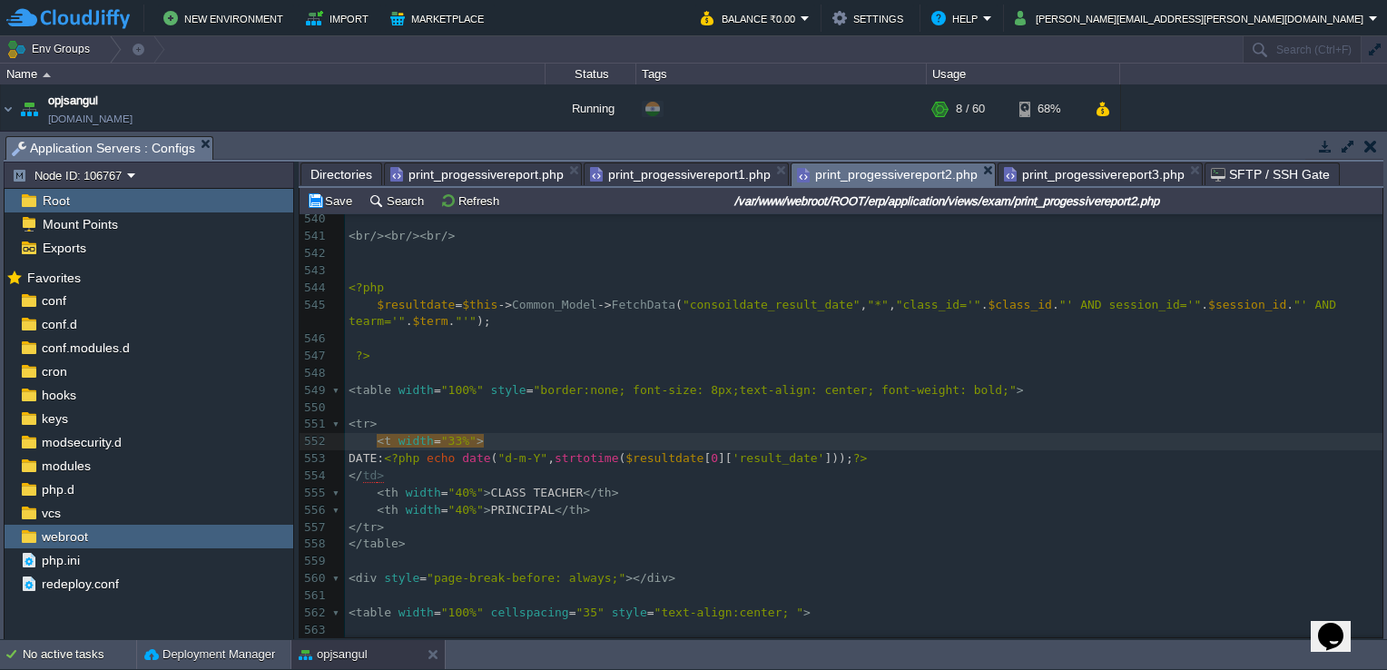
type textarea "h"
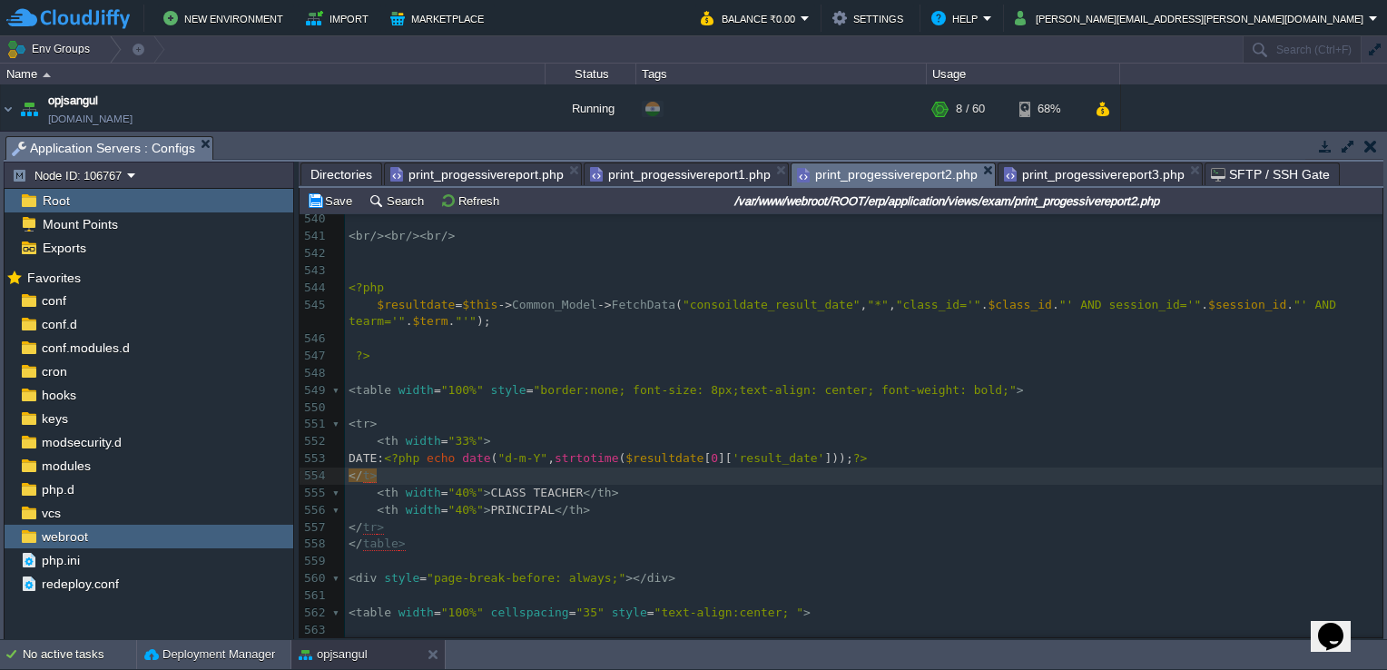
type textarea "h"
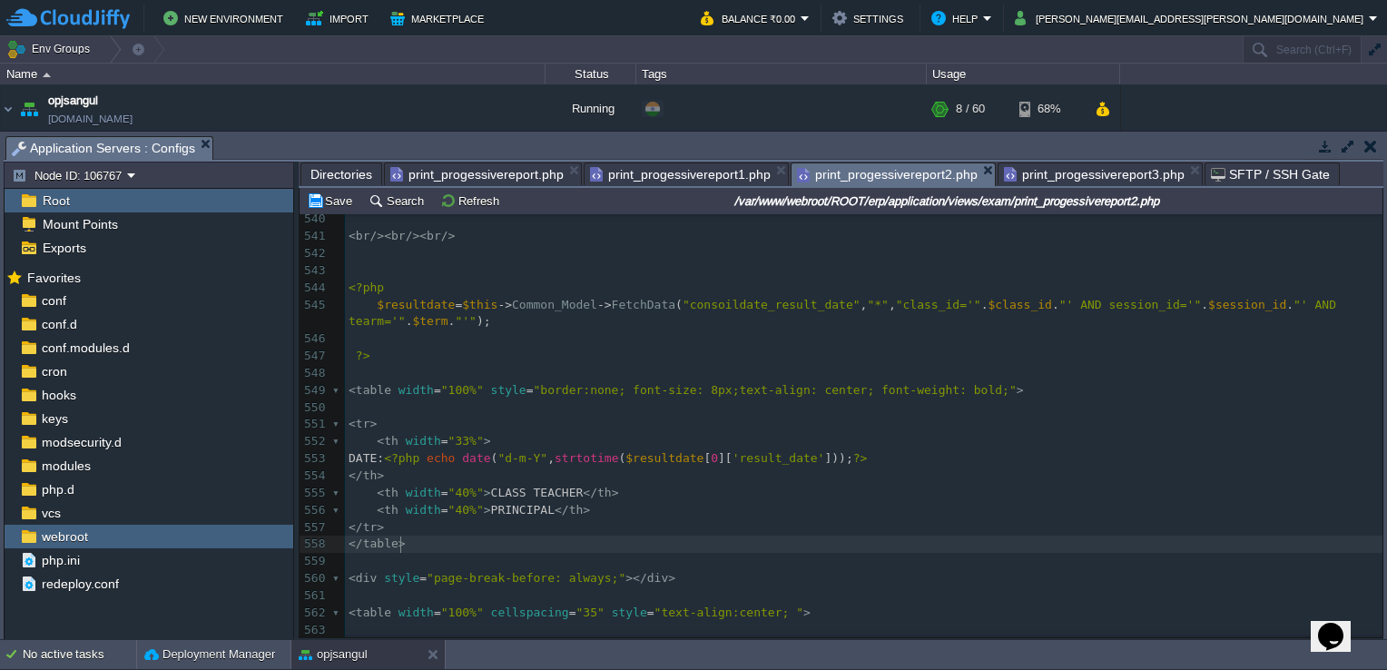
click at [598, 539] on pre "</ table >" at bounding box center [863, 543] width 1037 height 17
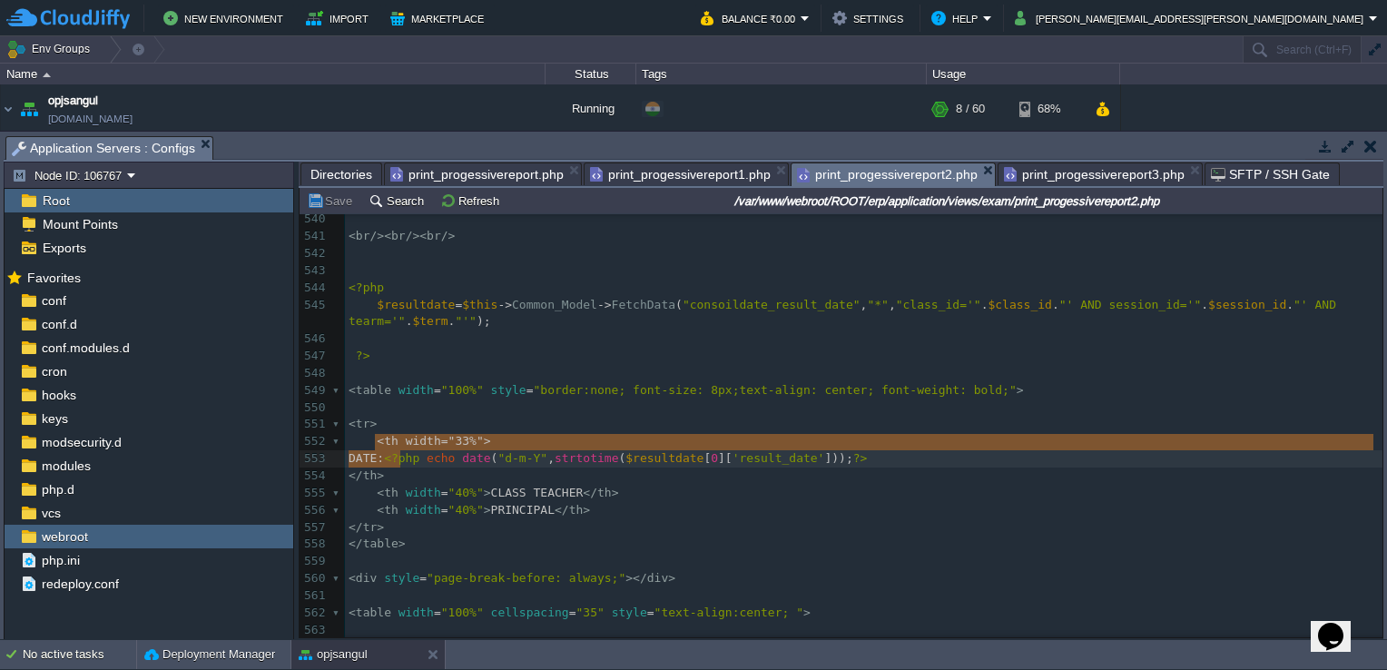
type textarea "<th width="33%"> DATE: <?php echo date("d-m-Y", strtotime($resultdate[0]['resul…"
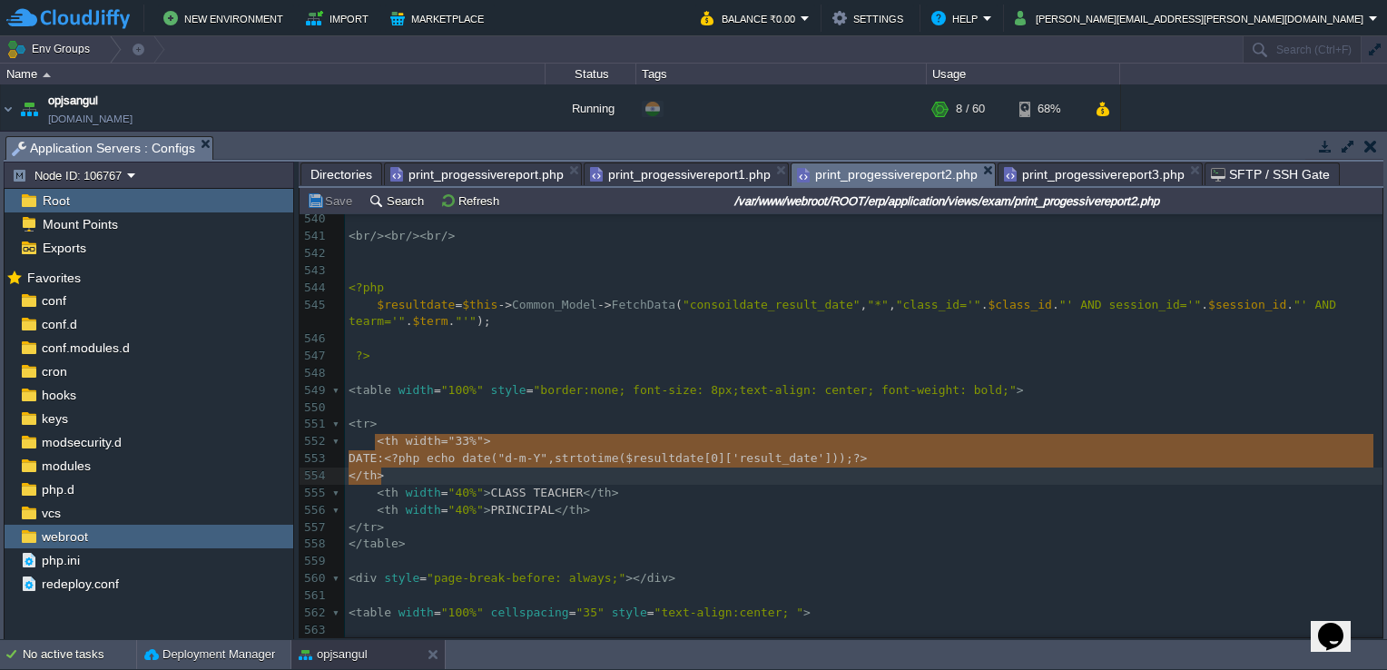
drag, startPoint x: 371, startPoint y: 445, endPoint x: 400, endPoint y: 477, distance: 43.7
click at [1071, 180] on span "print_progessivereport3.php" at bounding box center [1094, 174] width 181 height 22
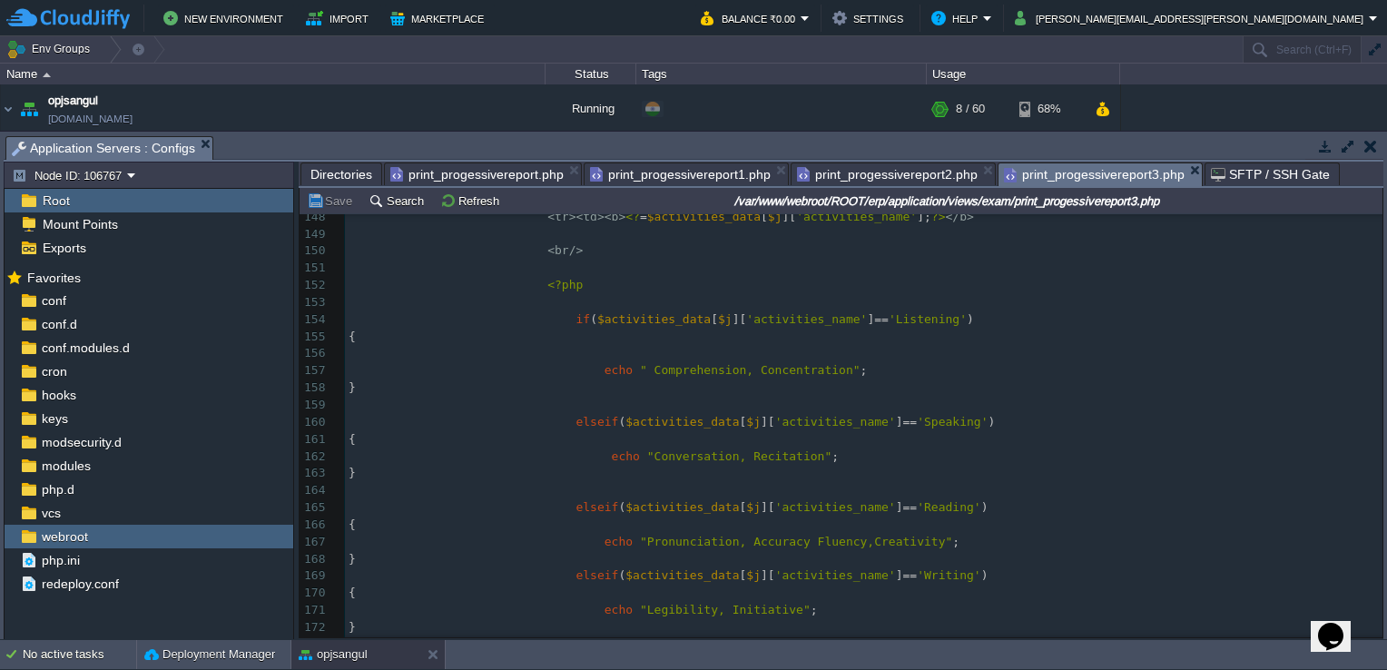
scroll to position [2903, 0]
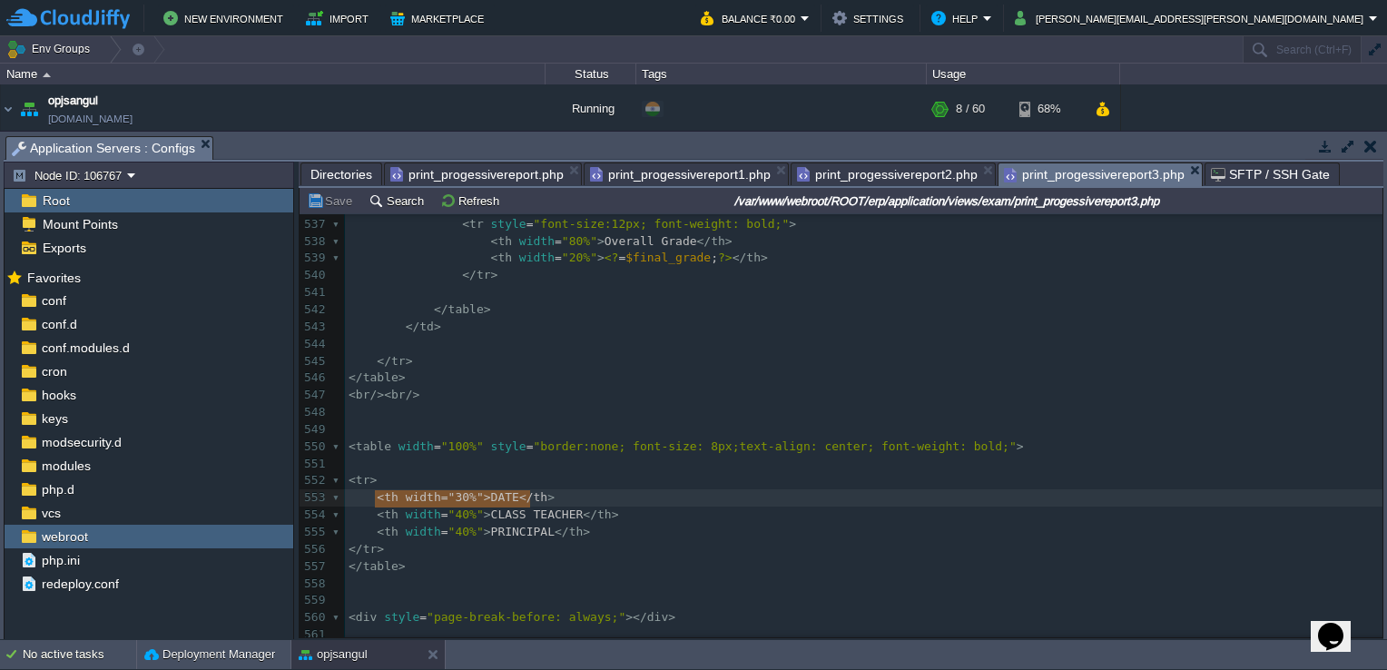
type textarea "<th width="30%">DATE</th>"
drag, startPoint x: 373, startPoint y: 503, endPoint x: 534, endPoint y: 499, distance: 160.7
paste textarea
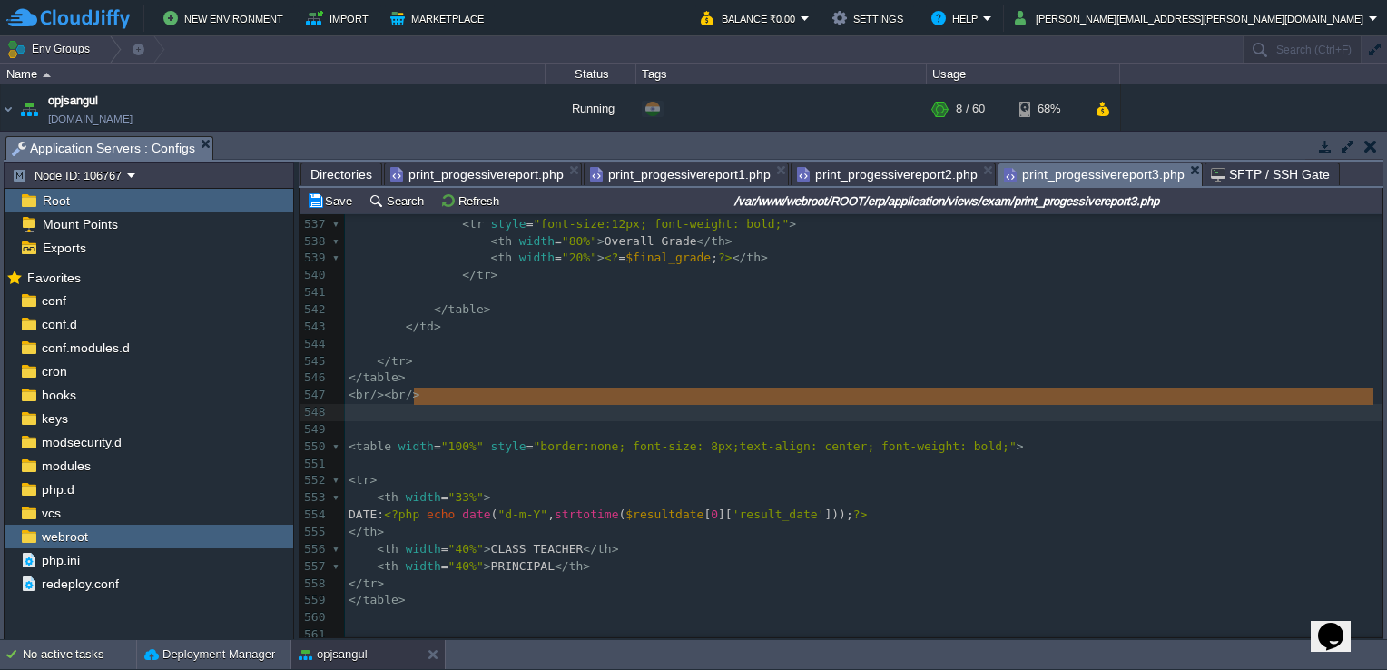
type textarea "<br/><br/>"
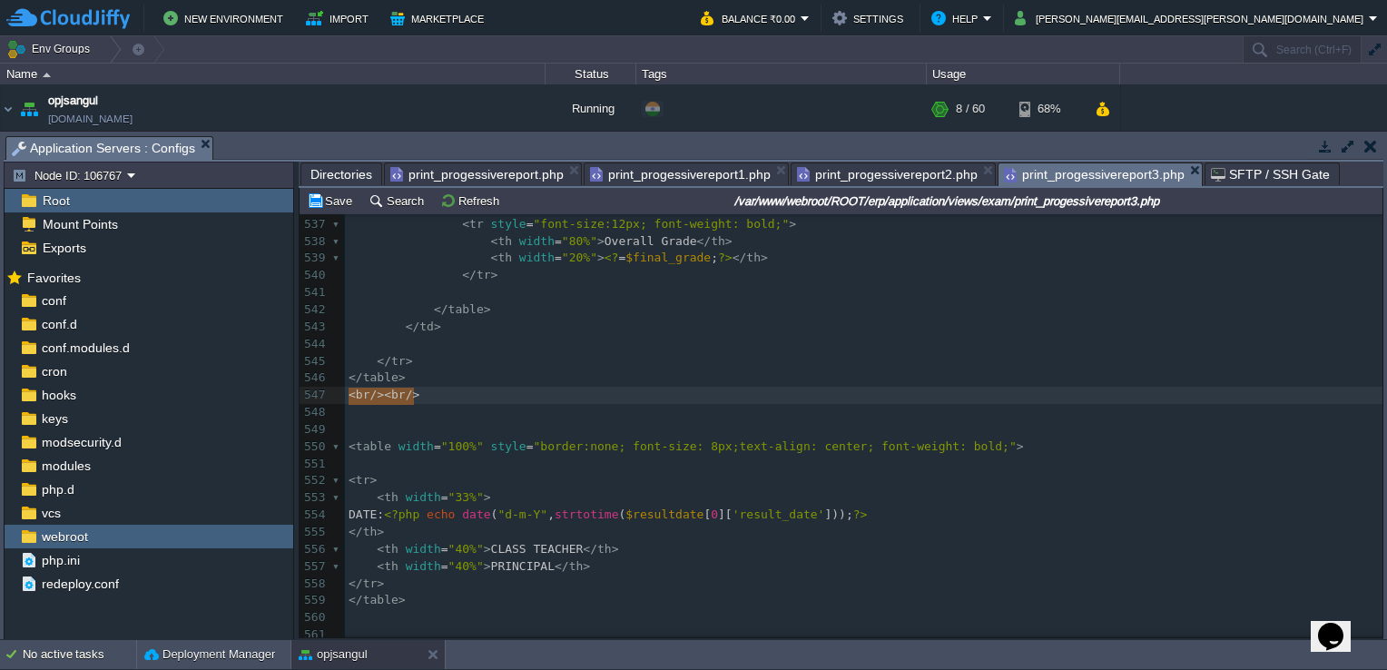
drag, startPoint x: 443, startPoint y: 400, endPoint x: 338, endPoint y: 400, distance: 105.3
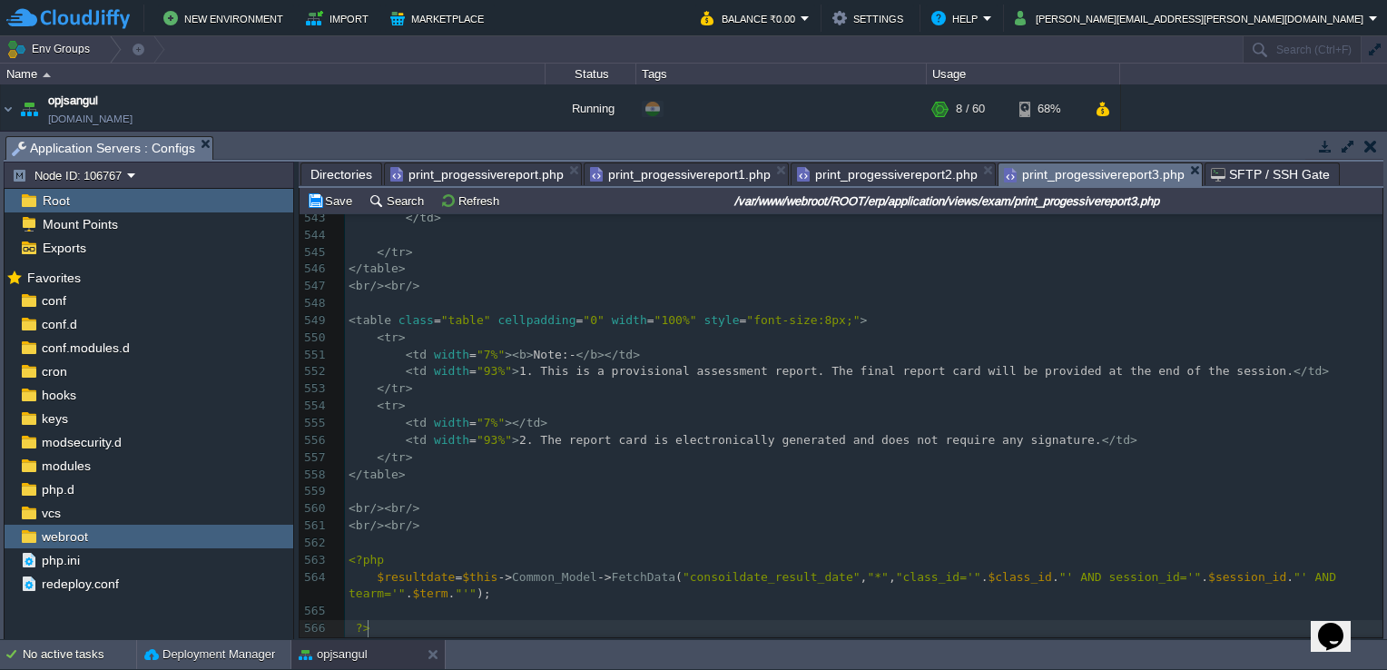
scroll to position [9365, 0]
click at [330, 198] on button "Save" at bounding box center [332, 200] width 51 height 16
click at [440, 289] on pre "< br />< br />" at bounding box center [863, 286] width 1037 height 17
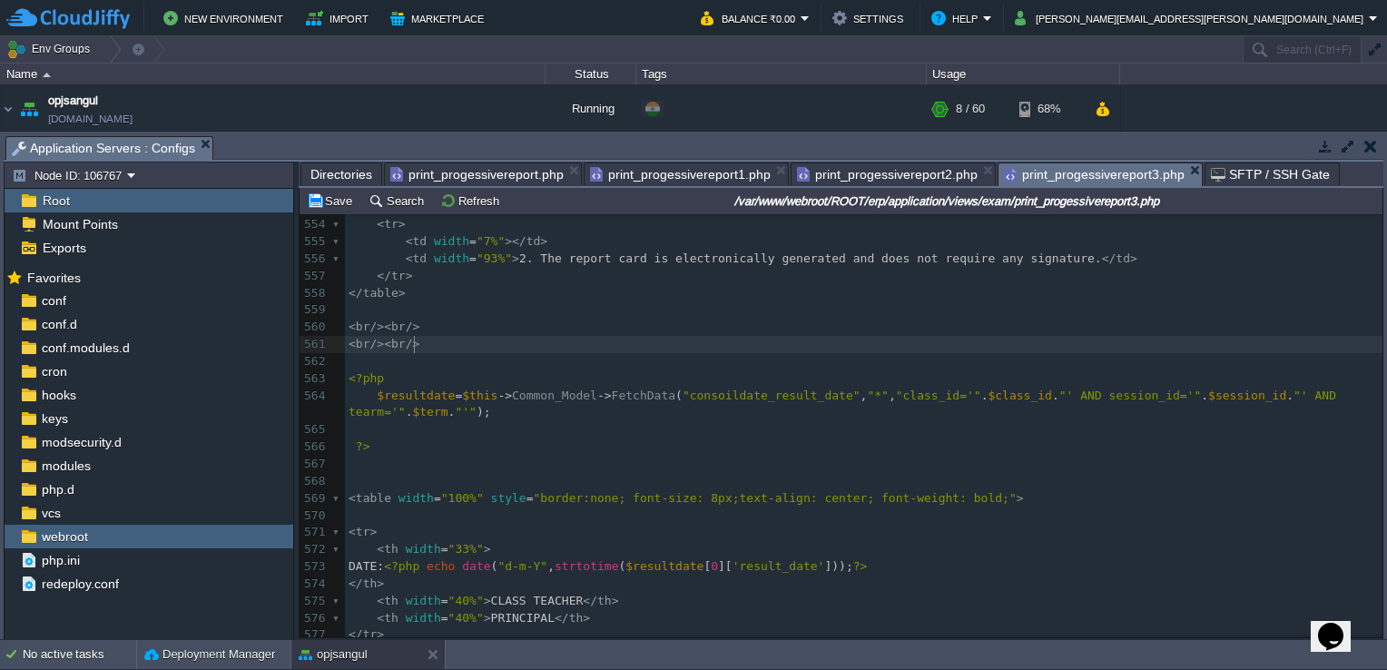
click at [436, 344] on pre "< br />< br />" at bounding box center [863, 344] width 1037 height 17
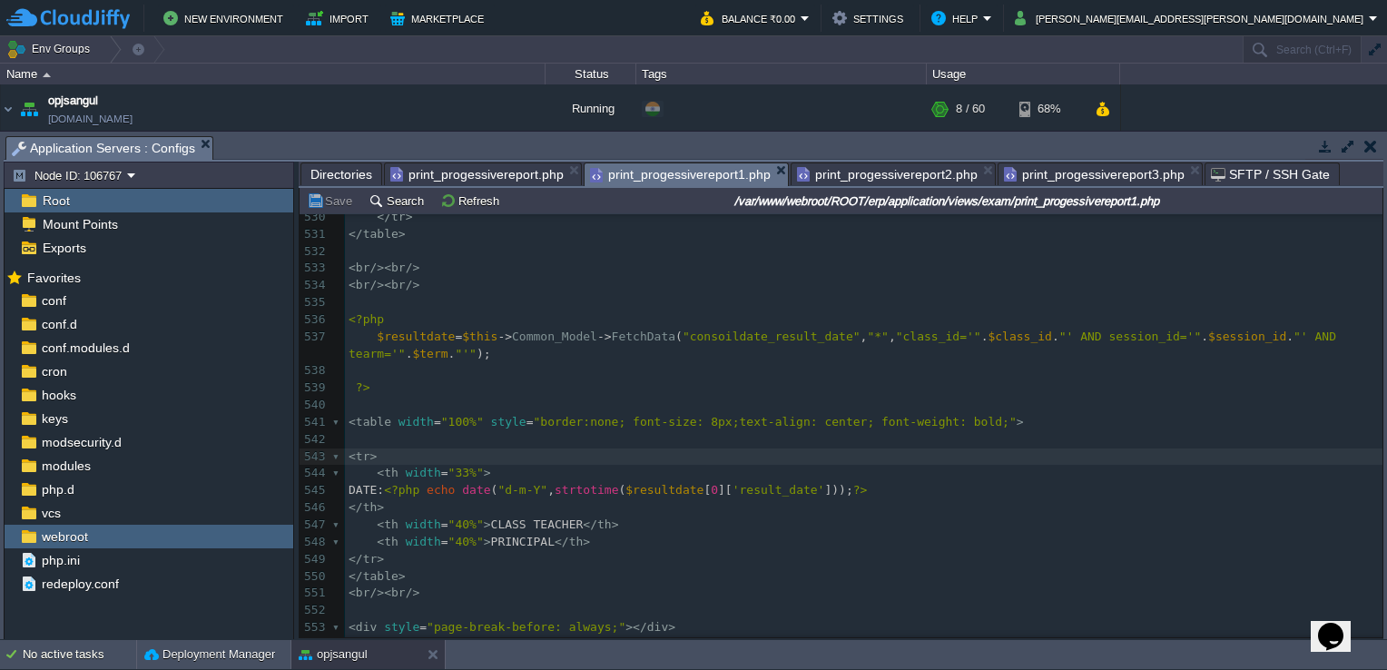
click at [671, 169] on span "print_progessivereport1.php" at bounding box center [680, 174] width 181 height 23
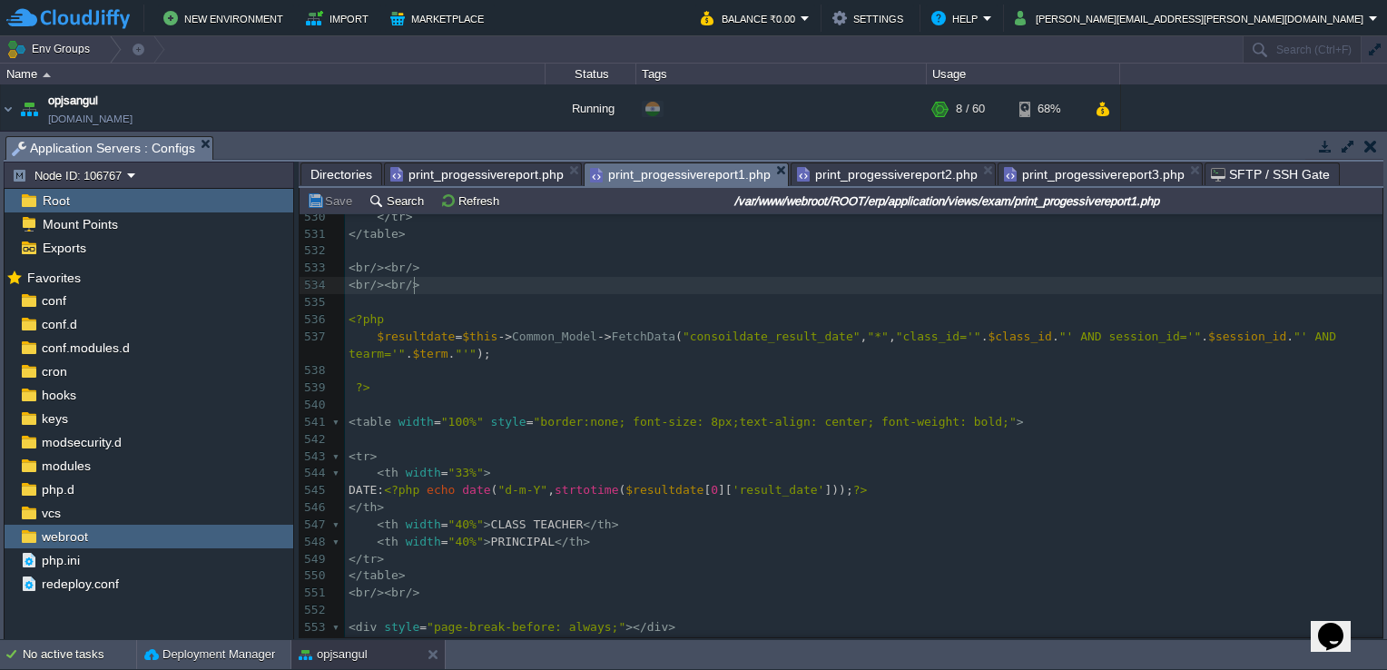
scroll to position [5, 0]
click at [474, 289] on pre "< br />< br />" at bounding box center [863, 285] width 1037 height 17
click at [868, 176] on span "print_progessivereport2.php" at bounding box center [887, 174] width 181 height 22
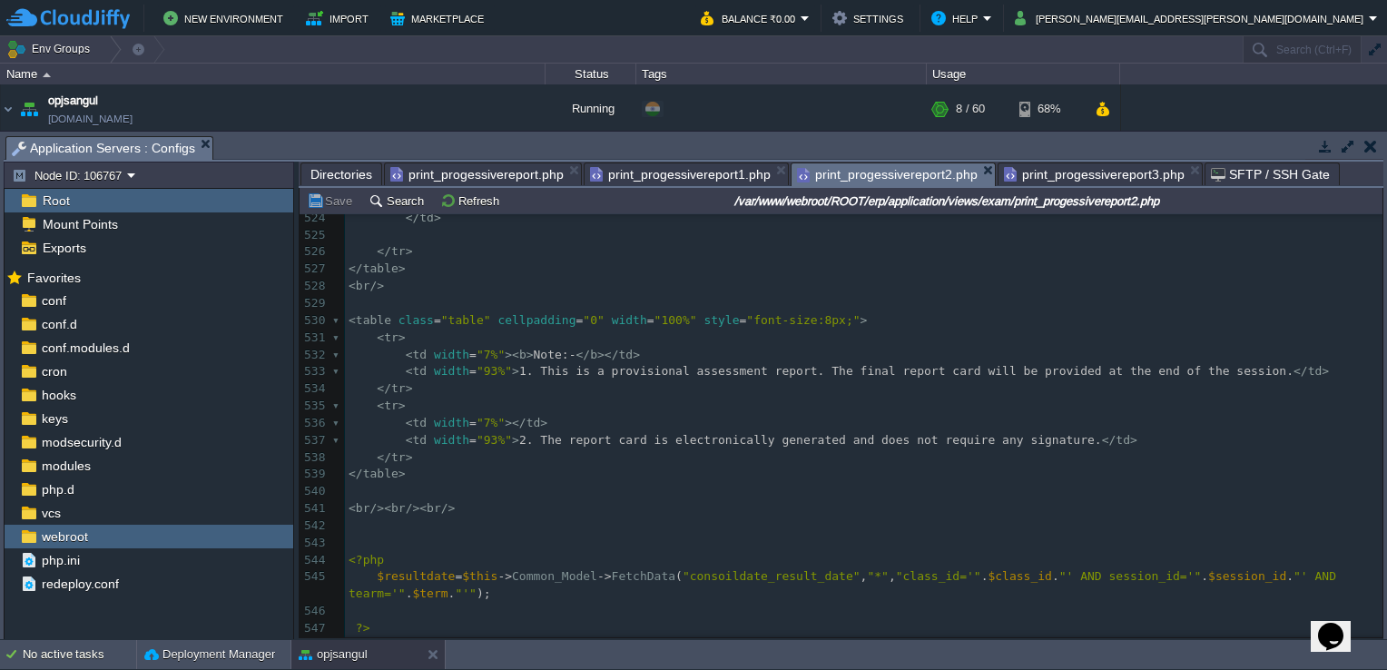
scroll to position [9041, 0]
click at [650, 180] on span "print_progessivereport1.php" at bounding box center [680, 174] width 181 height 22
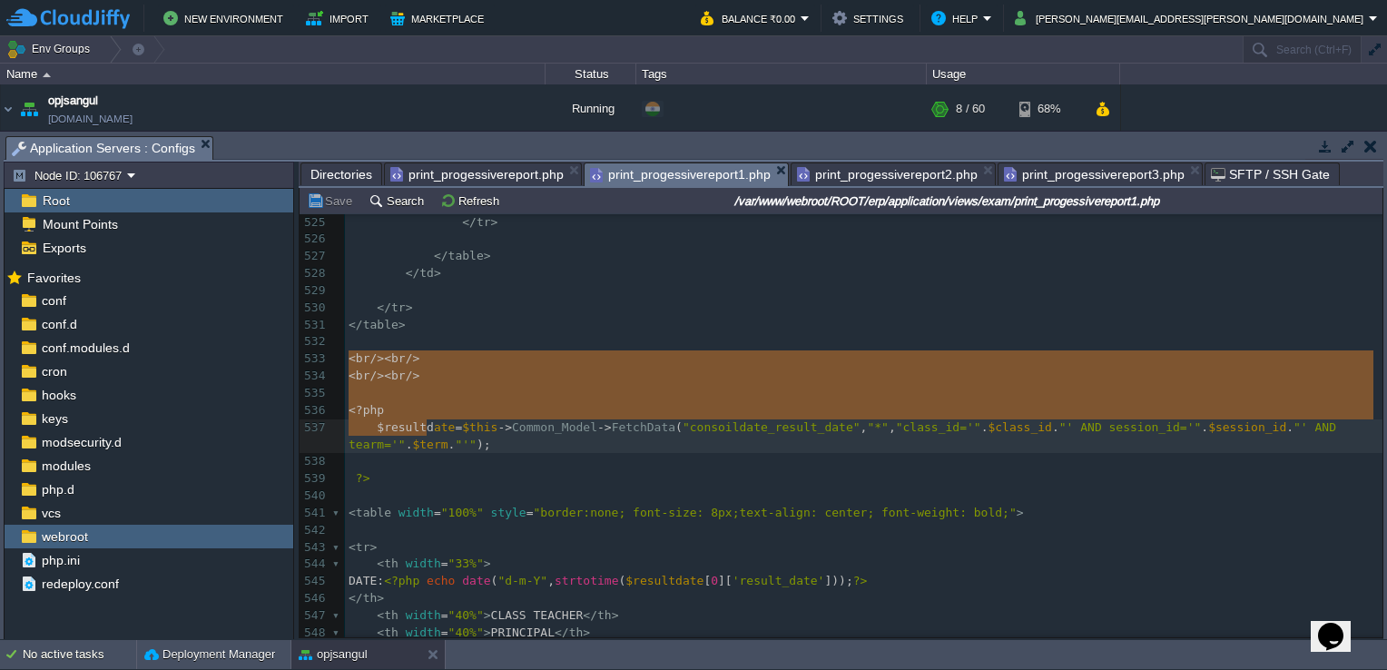
scroll to position [9143, 0]
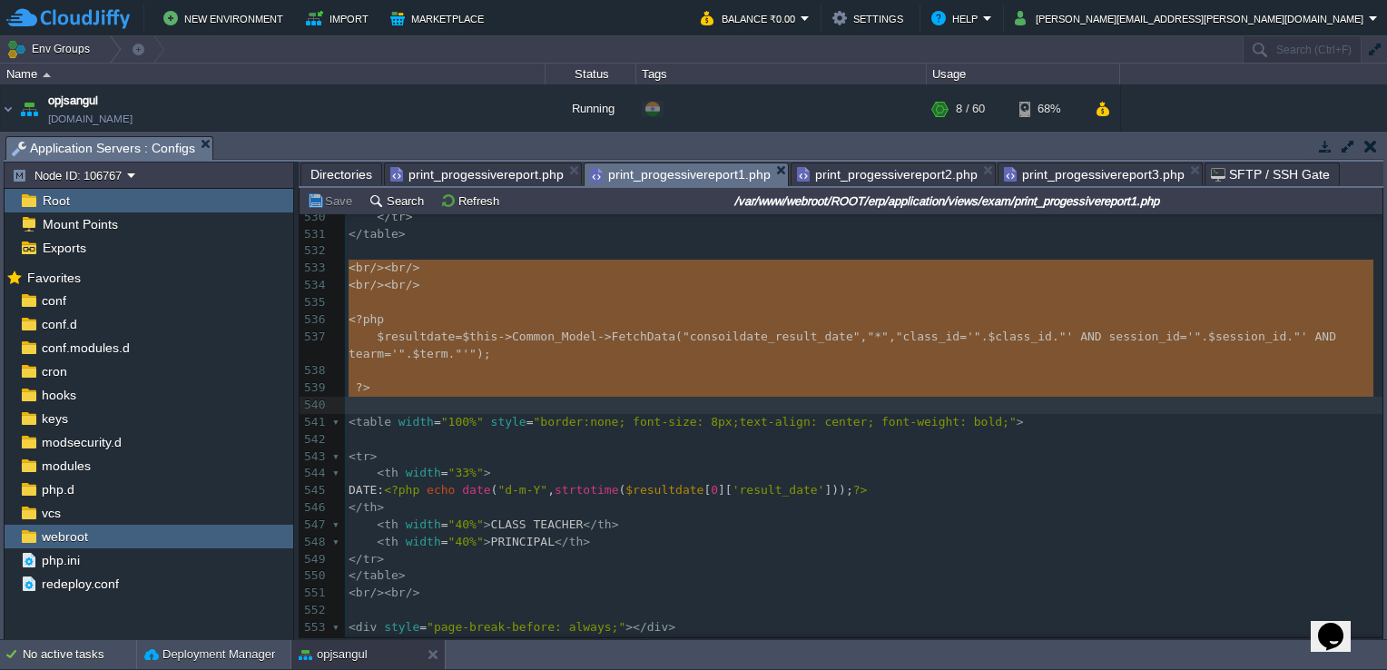
type textarea "<br/><br/> <br/><br/> <?php $resultdate=$this->Common_Model->FetchData("consoil…"
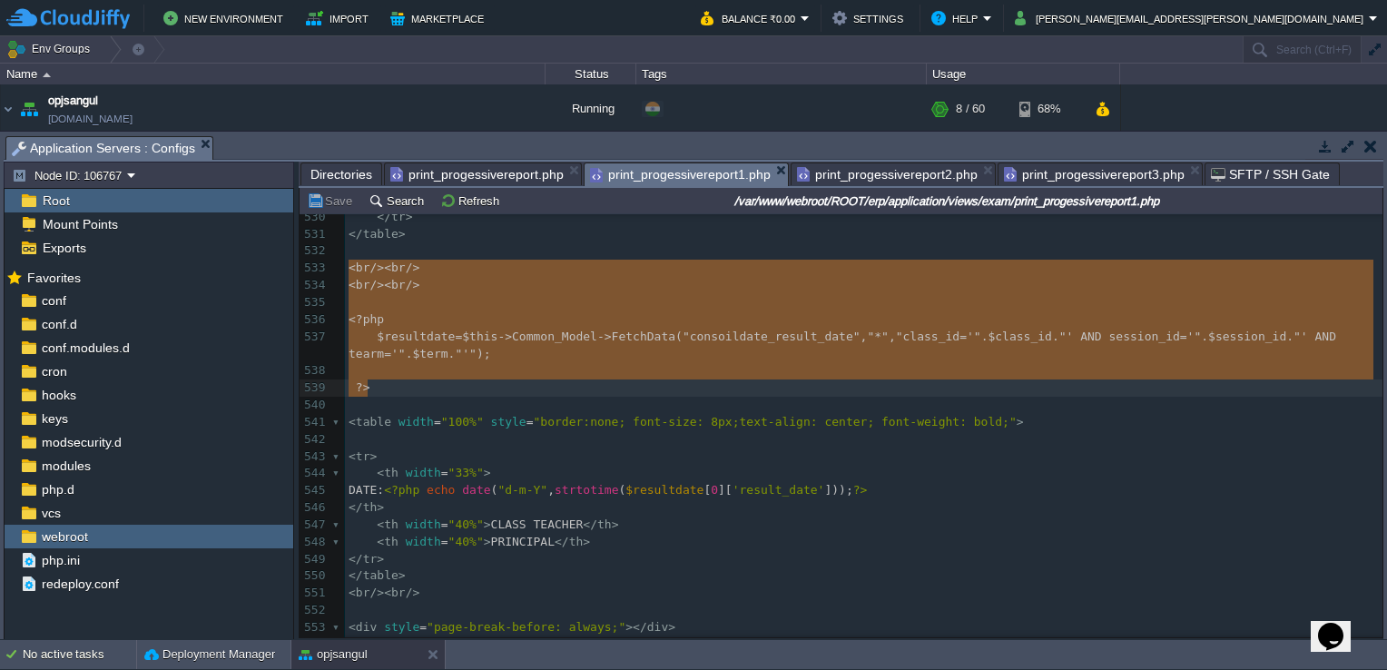
drag, startPoint x: 348, startPoint y: 363, endPoint x: 472, endPoint y: 394, distance: 128.1
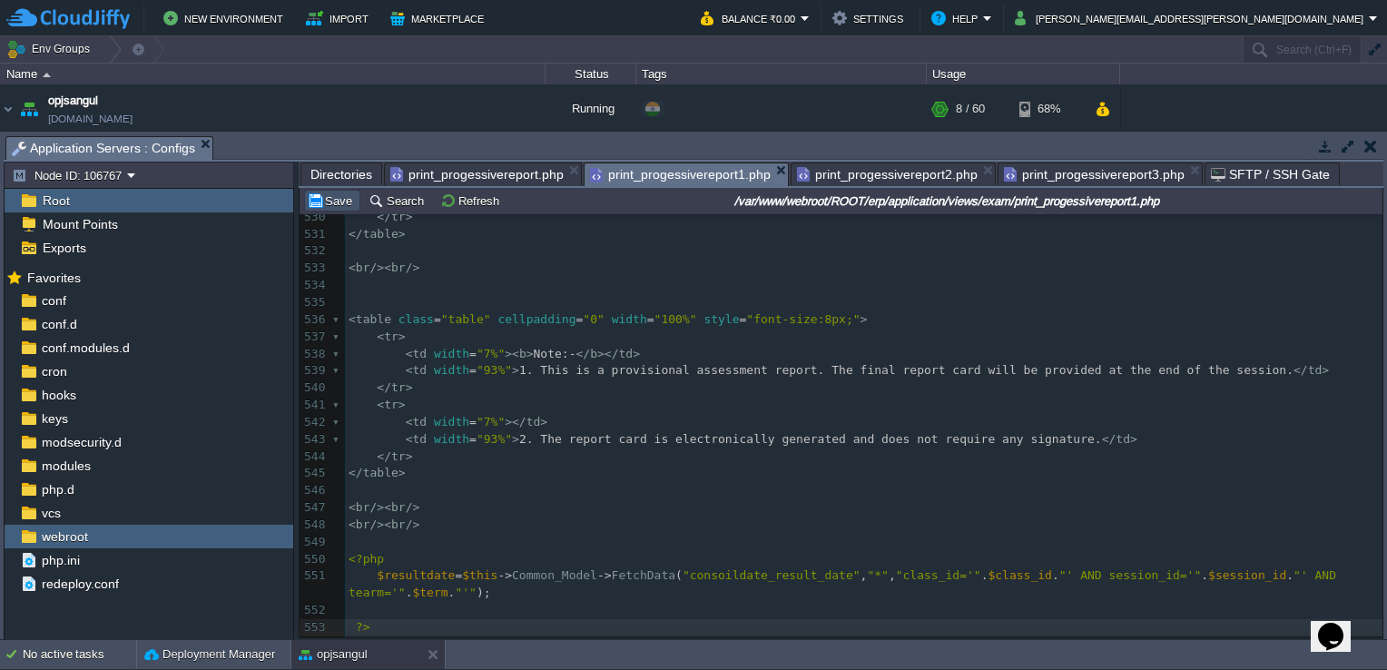
click at [327, 194] on button "Save" at bounding box center [332, 200] width 51 height 16
click at [935, 294] on pre "​" at bounding box center [863, 285] width 1037 height 17
